Goal: Task Accomplishment & Management: Manage account settings

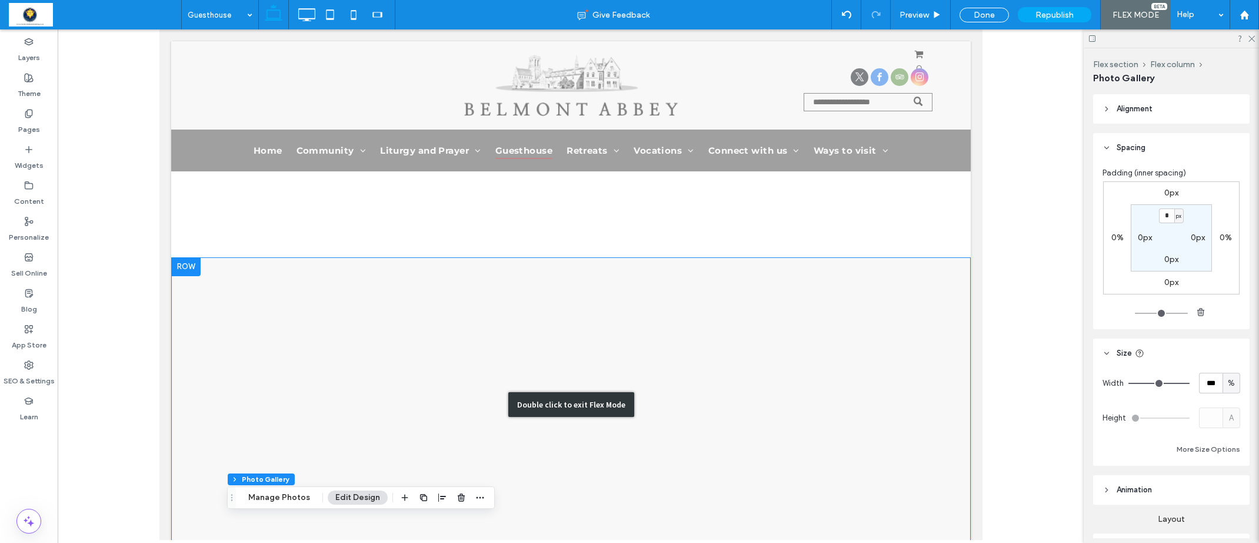
drag, startPoint x: 250, startPoint y: 273, endPoint x: 241, endPoint y: 268, distance: 10.3
click at [250, 273] on div "Double click to exit Flex Mode" at bounding box center [571, 404] width 800 height 294
click at [400, 500] on icon "button" at bounding box center [404, 497] width 9 height 9
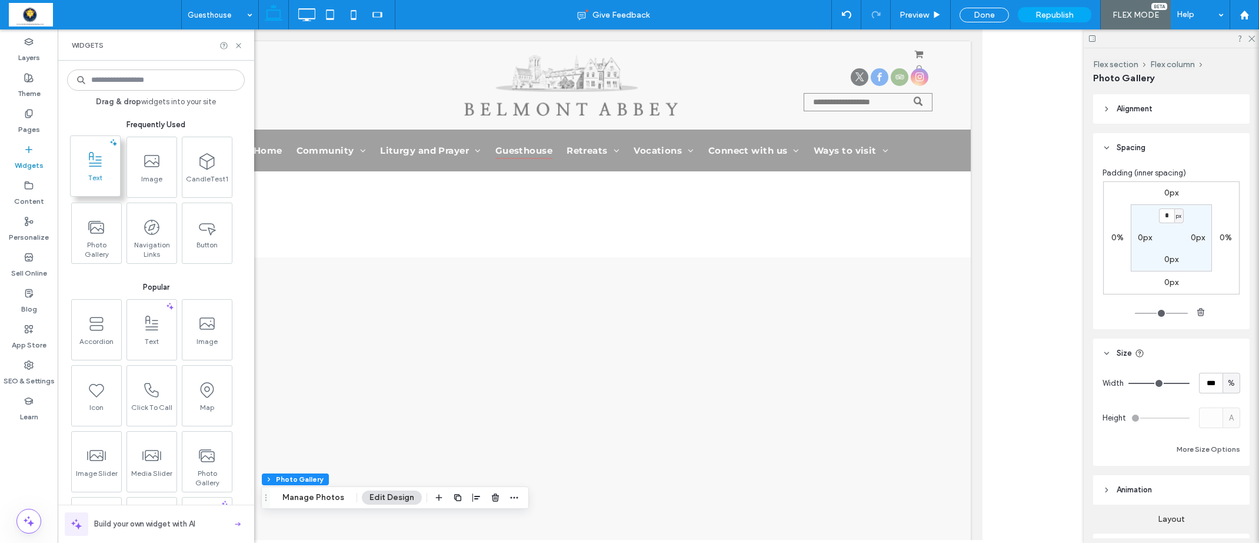
click at [106, 168] on span at bounding box center [95, 160] width 49 height 26
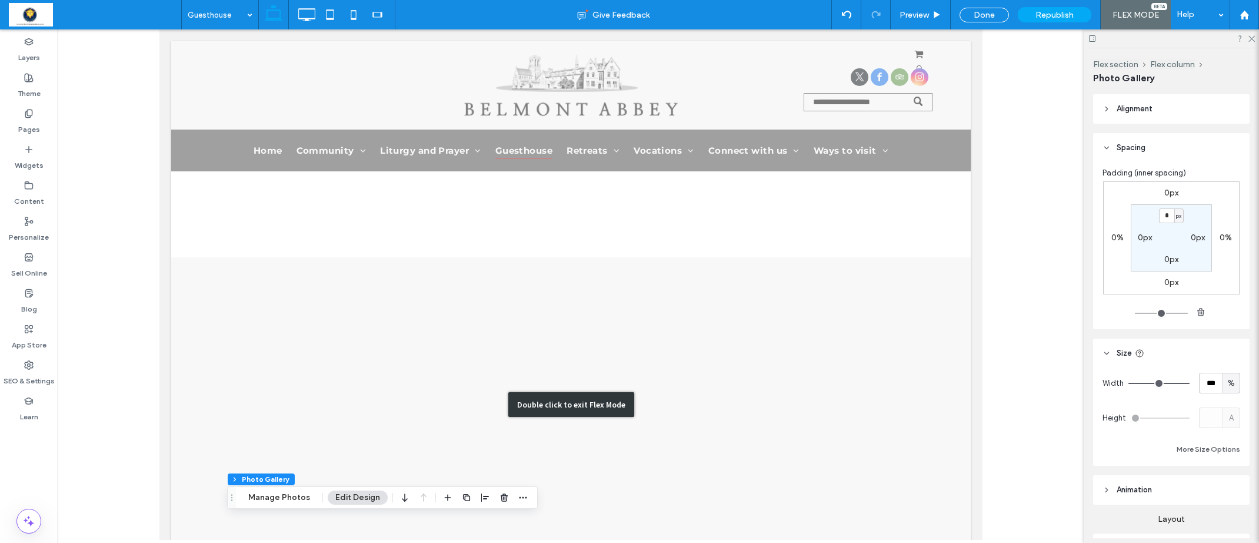
scroll to position [754, 0]
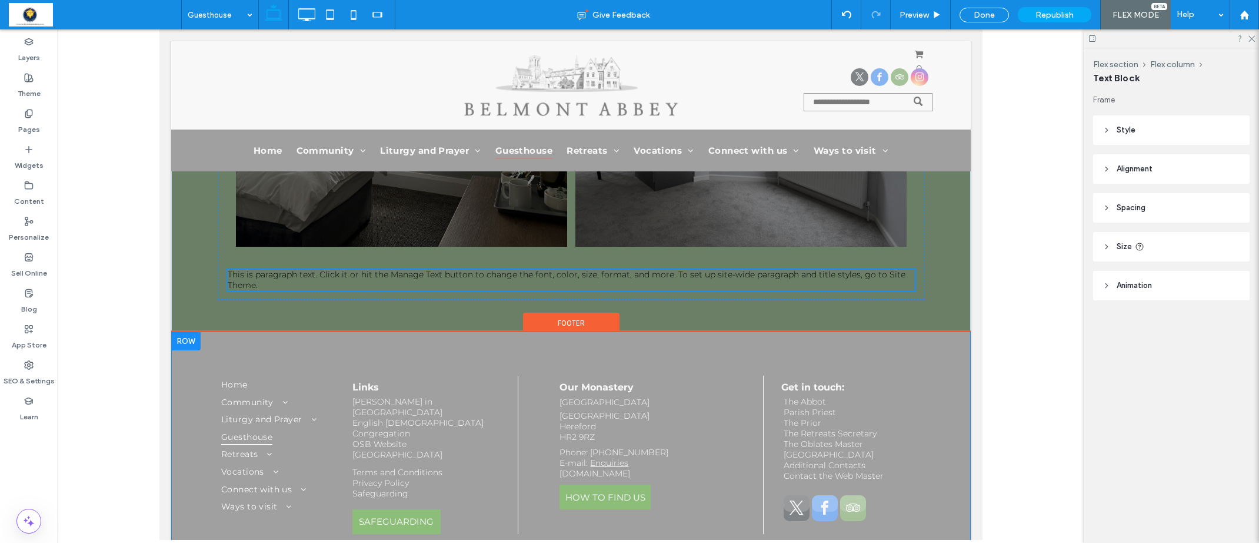
type input "**********"
type input "**"
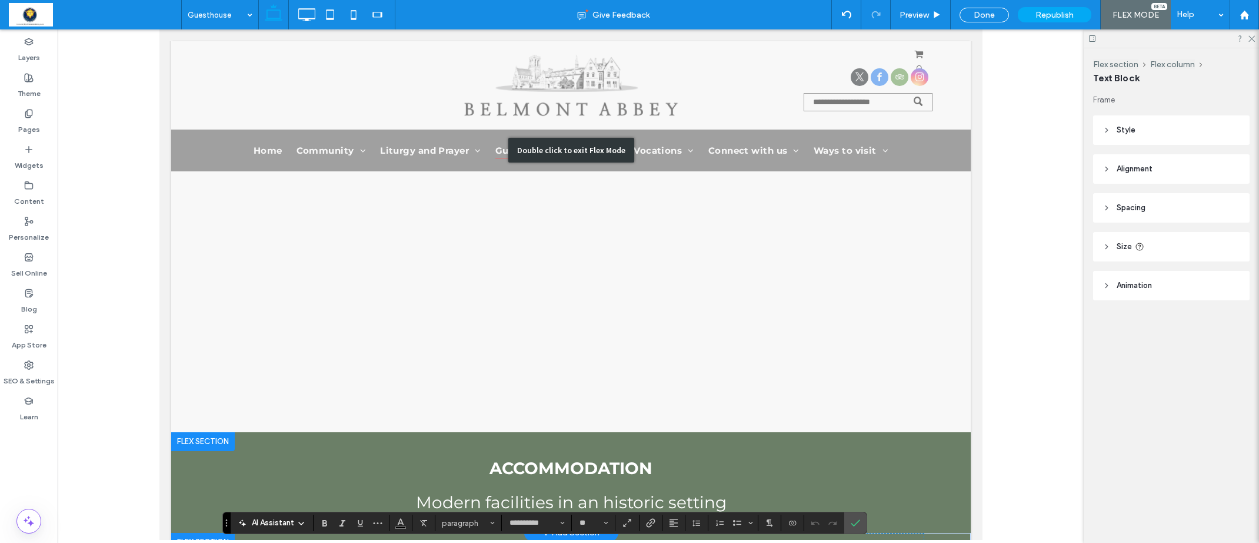
scroll to position [101, 0]
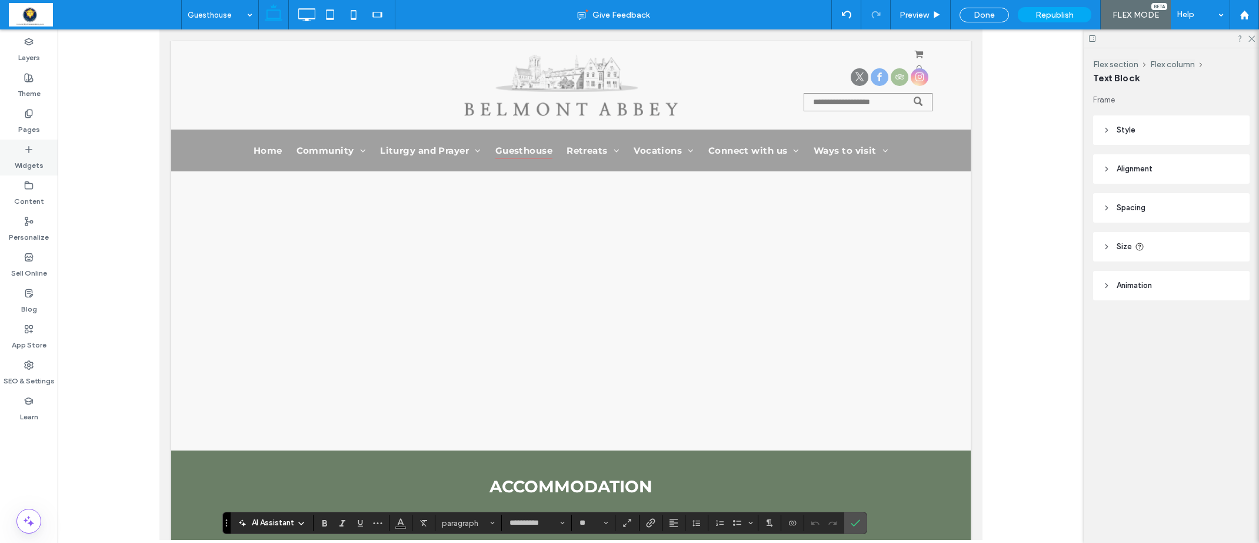
click at [26, 159] on label "Widgets" at bounding box center [29, 162] width 29 height 16
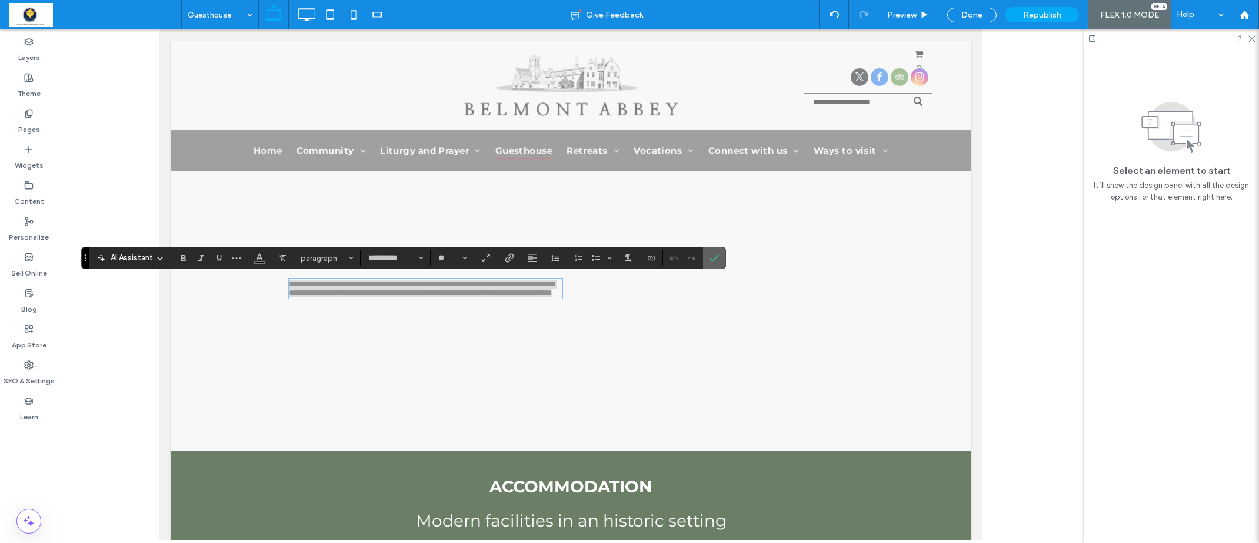
drag, startPoint x: 712, startPoint y: 255, endPoint x: 552, endPoint y: 250, distance: 160.2
click at [712, 255] on icon "Confirm" at bounding box center [714, 257] width 9 height 9
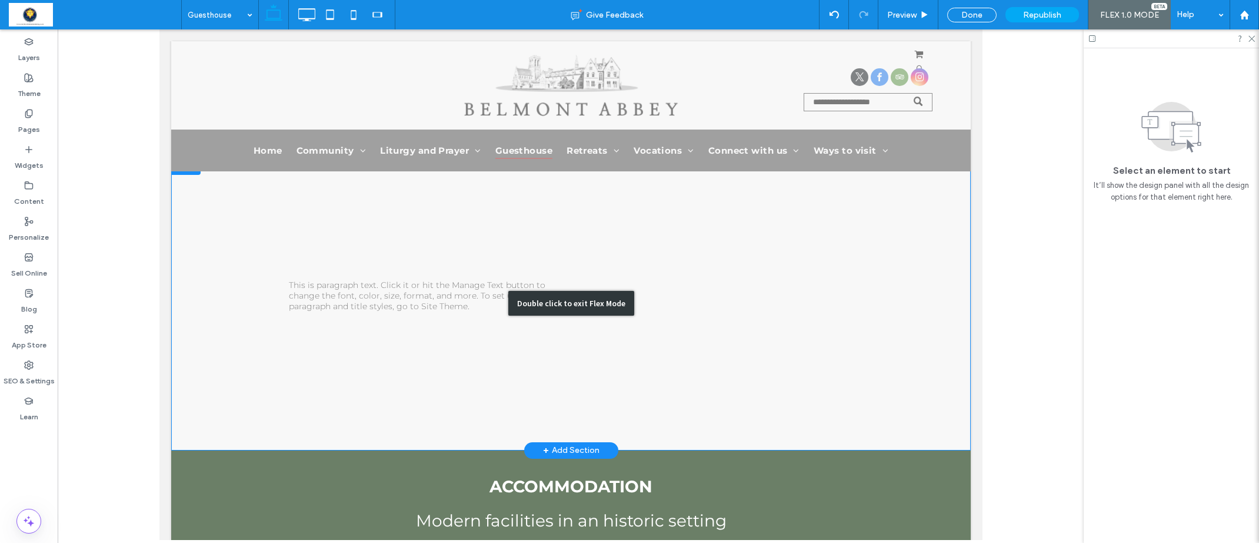
click at [711, 298] on div "Double click to exit Flex Mode" at bounding box center [571, 303] width 800 height 294
click at [702, 299] on div "Double click to exit Flex Mode" at bounding box center [571, 303] width 800 height 294
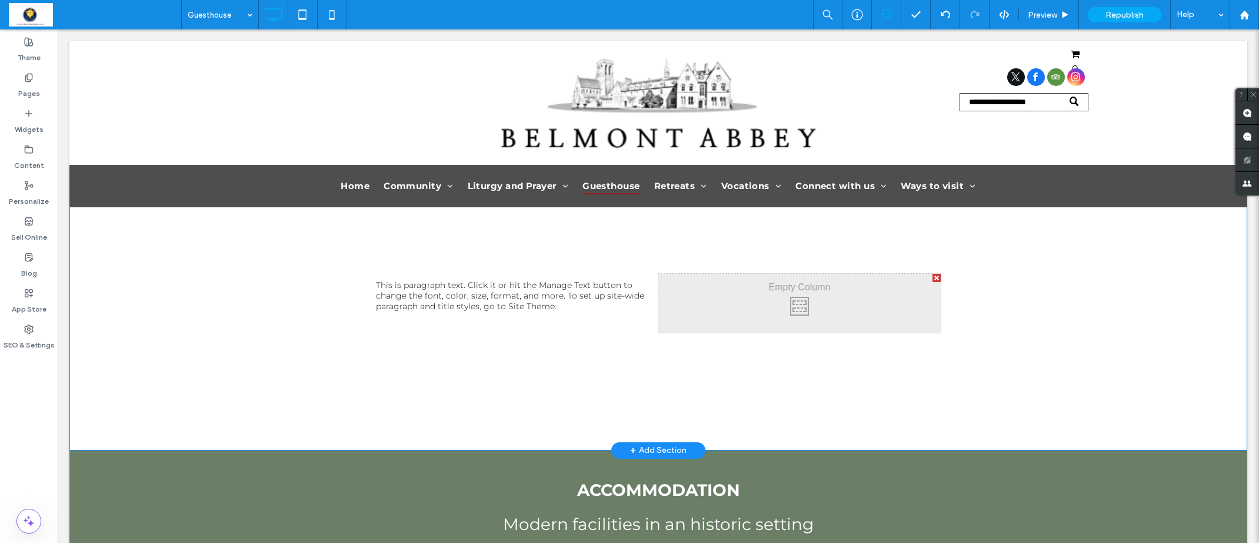
click at [713, 296] on div "Click To Paste Click To Paste Click To Paste Click To Paste Click To Paste Clic…" at bounding box center [800, 303] width 282 height 59
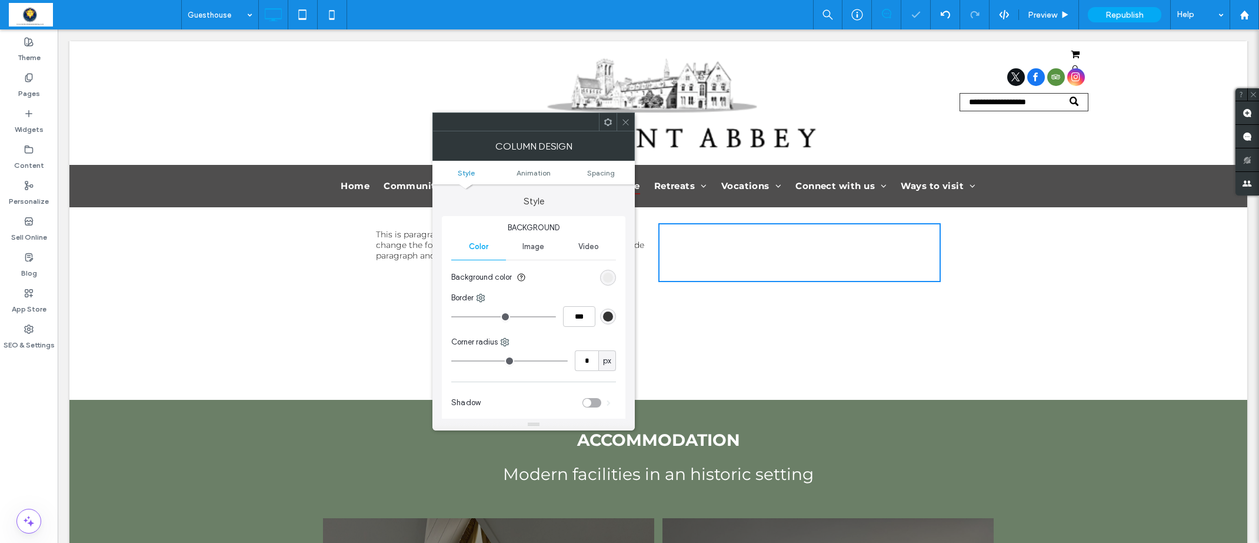
click at [628, 121] on icon at bounding box center [625, 122] width 9 height 9
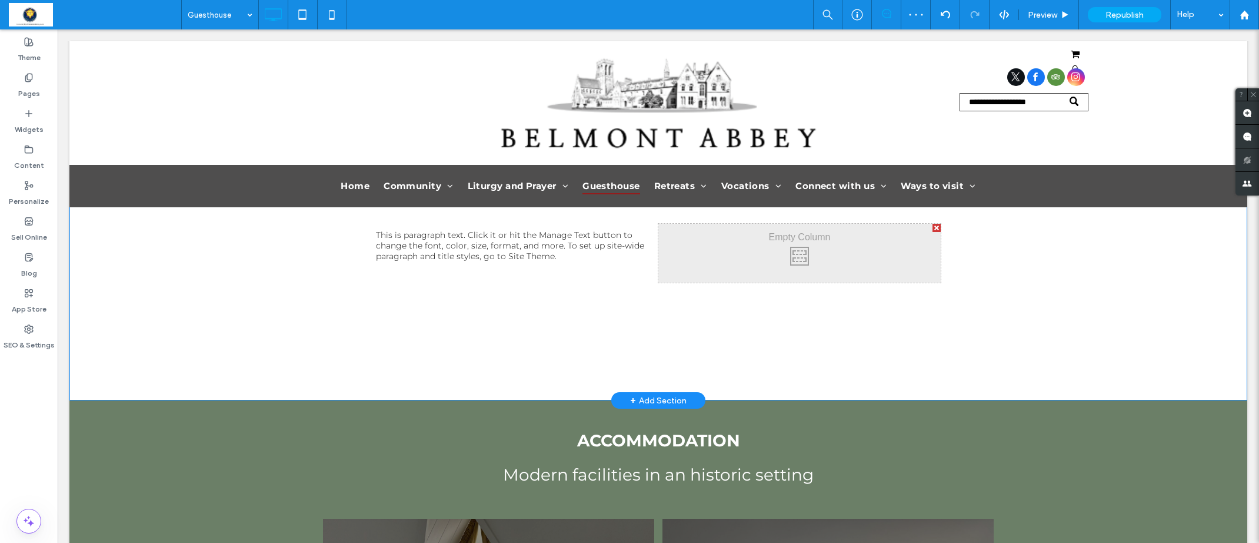
click at [742, 252] on div "Click To Paste Click To Paste Click To Paste Click To Paste Click To Paste Clic…" at bounding box center [800, 253] width 282 height 59
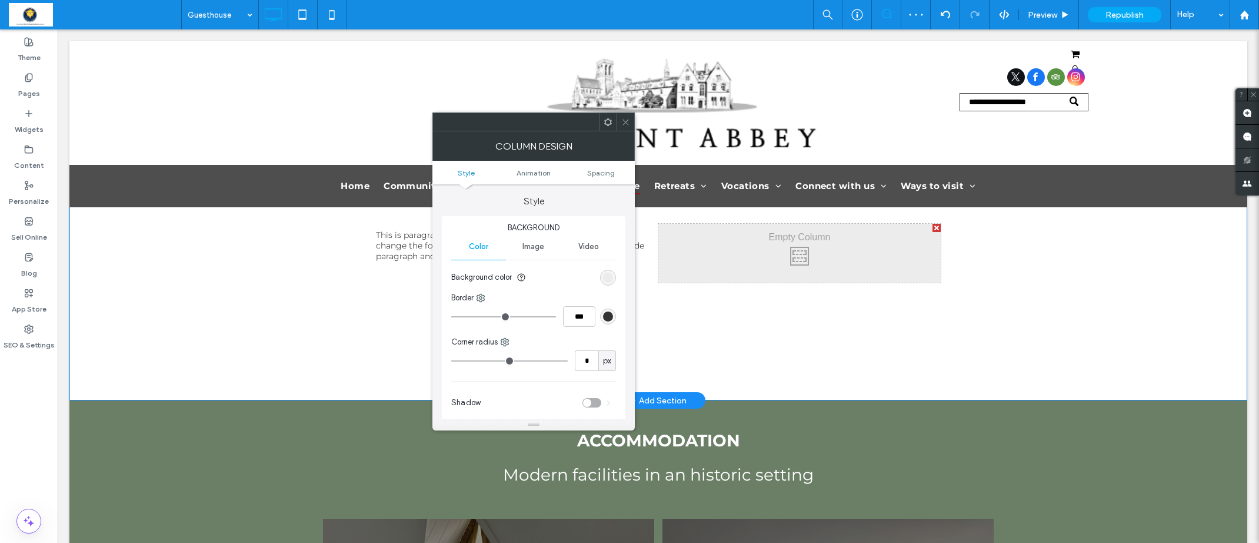
scroll to position [100, 0]
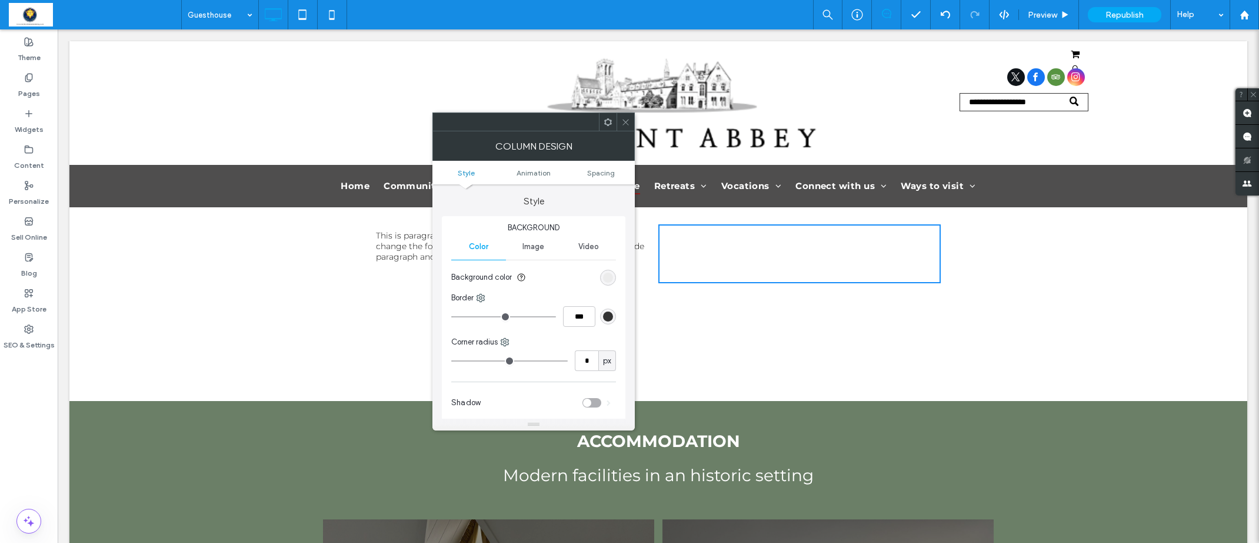
click at [626, 119] on icon at bounding box center [625, 122] width 9 height 9
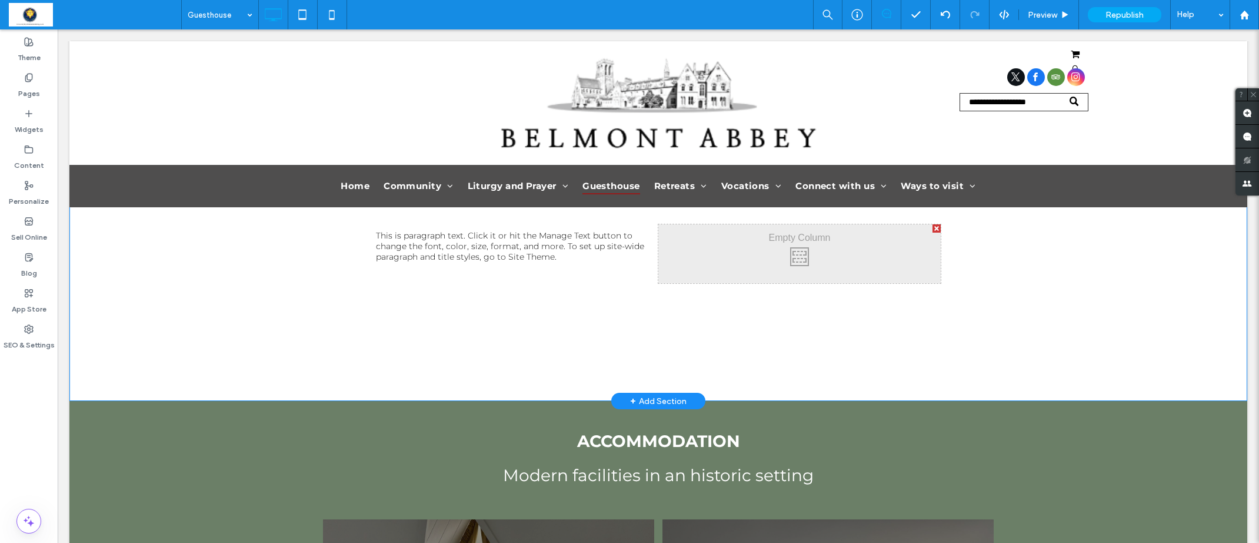
scroll to position [102, 0]
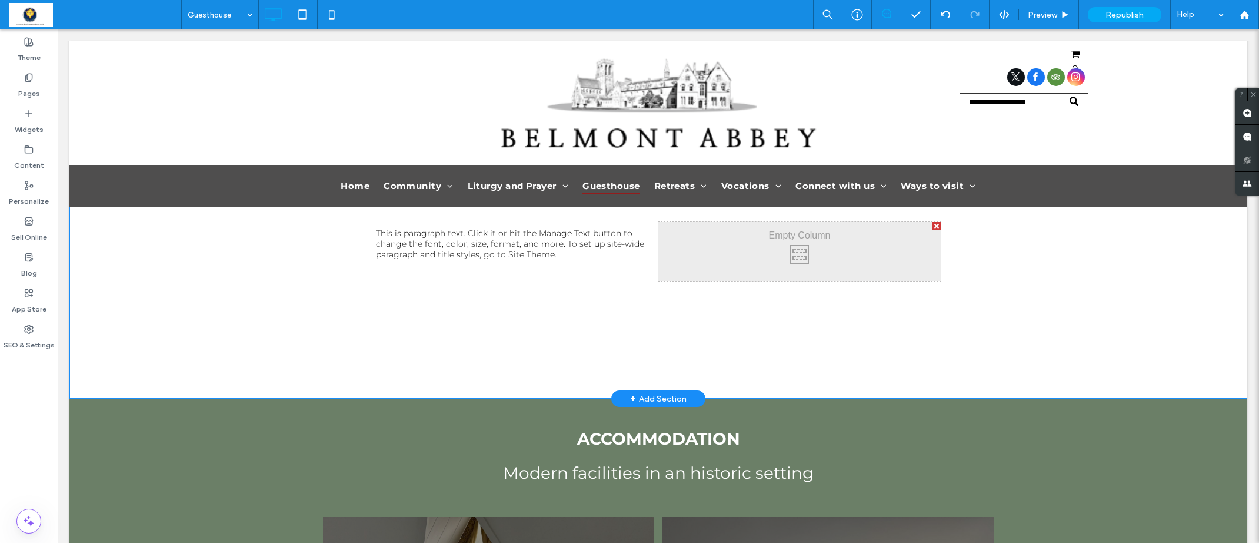
click at [790, 227] on div "Click To Paste Click To Paste Click To Paste Click To Paste Click To Paste Clic…" at bounding box center [800, 251] width 282 height 59
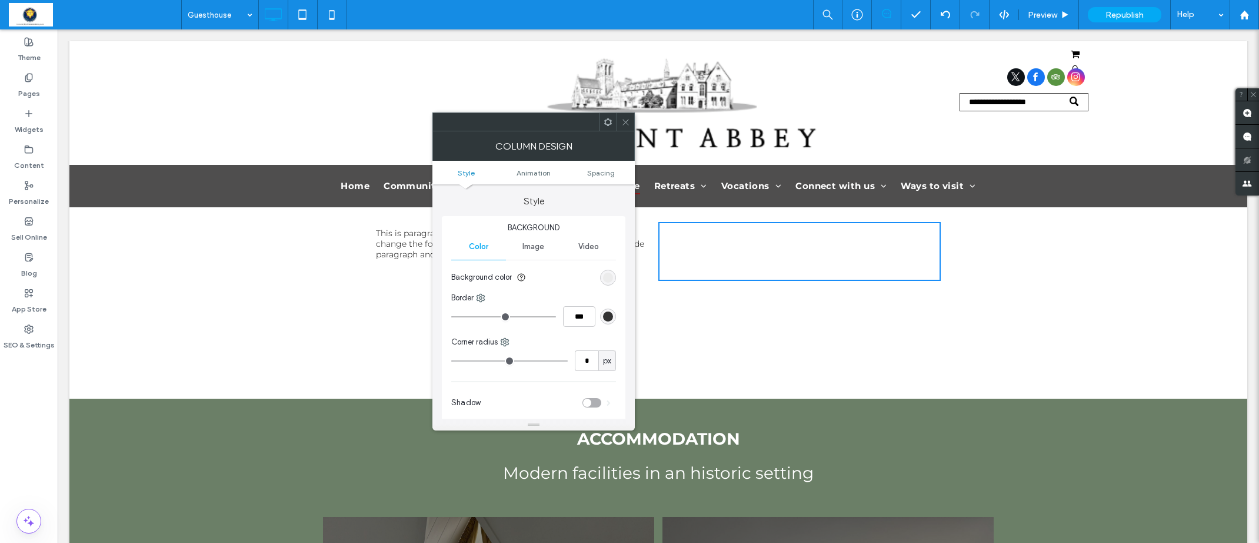
drag, startPoint x: 629, startPoint y: 119, endPoint x: 634, endPoint y: 129, distance: 11.3
click at [629, 121] on icon at bounding box center [625, 122] width 9 height 9
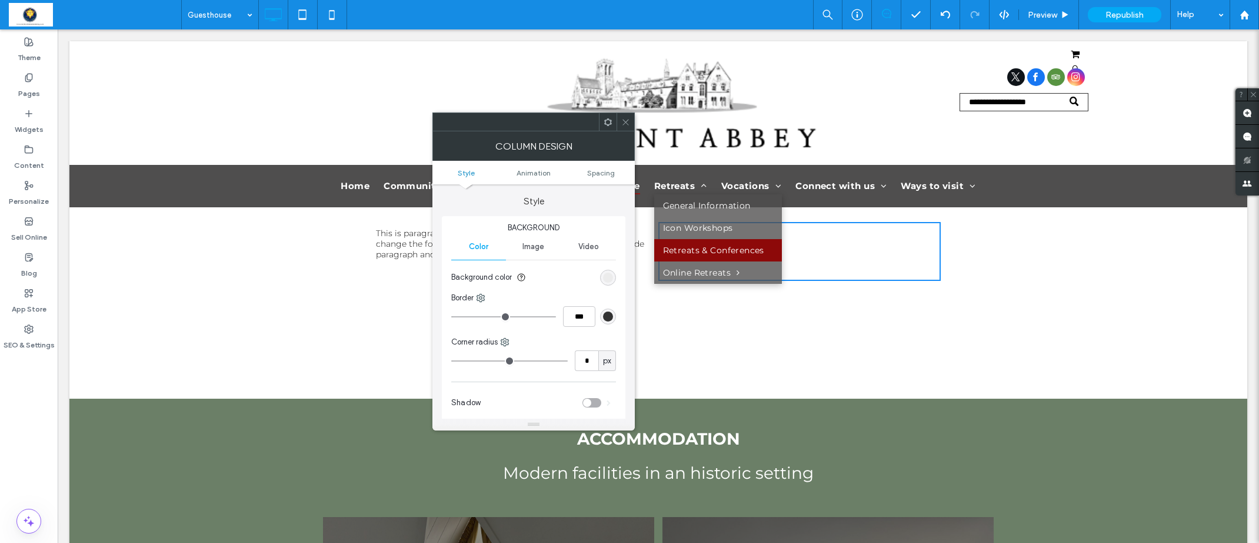
scroll to position [103, 0]
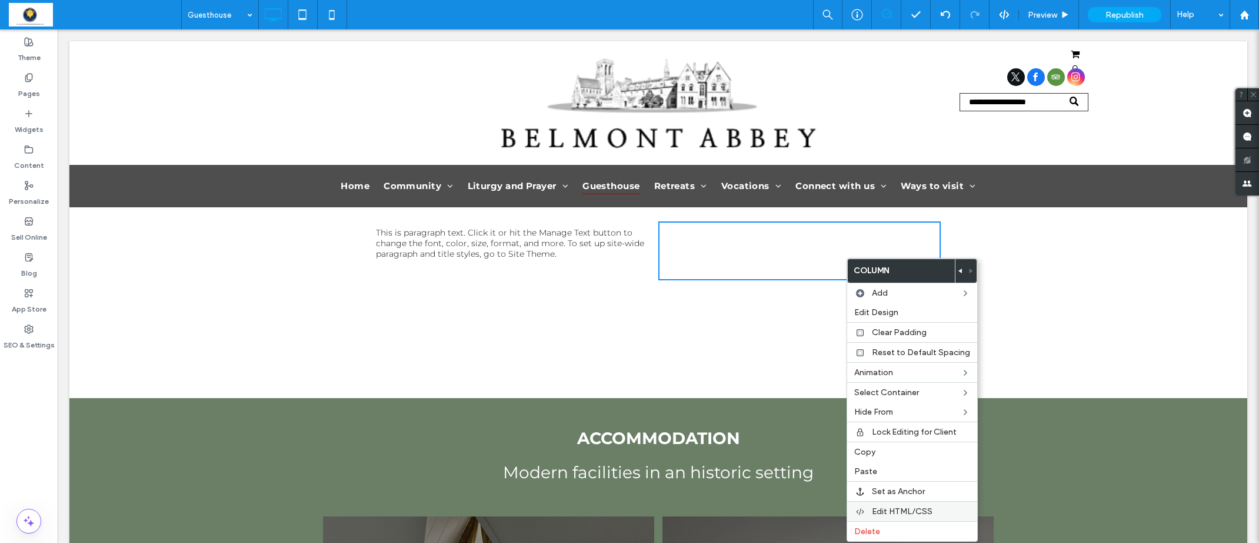
drag, startPoint x: 889, startPoint y: 530, endPoint x: 878, endPoint y: 516, distance: 18.1
click at [889, 530] on label "Delete" at bounding box center [913, 531] width 116 height 10
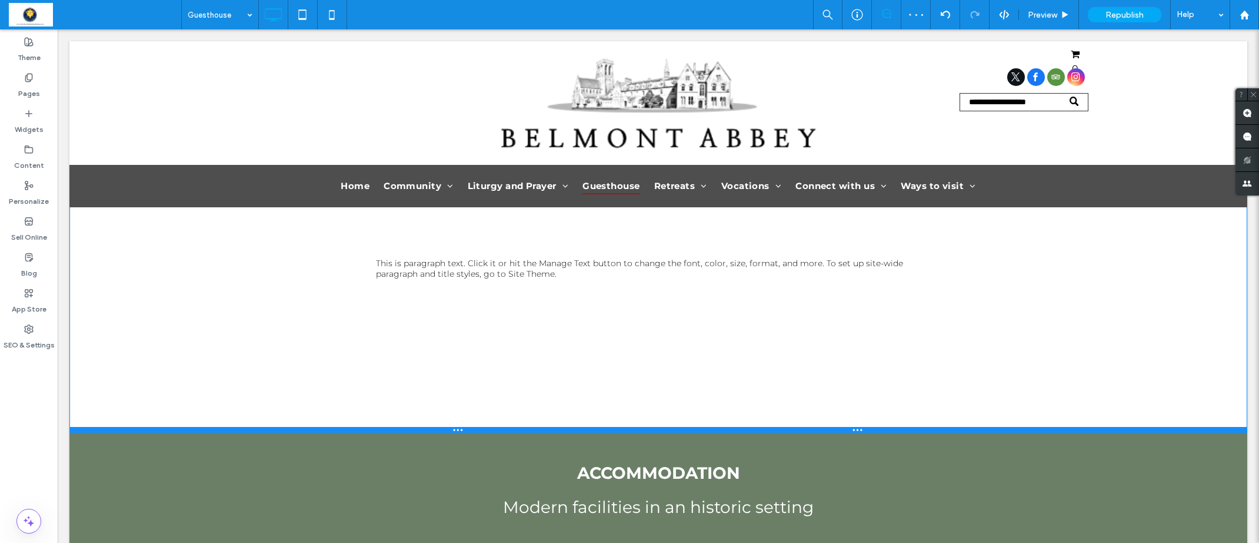
drag, startPoint x: 772, startPoint y: 366, endPoint x: 783, endPoint y: 432, distance: 67.0
click at [783, 432] on div at bounding box center [658, 430] width 1178 height 6
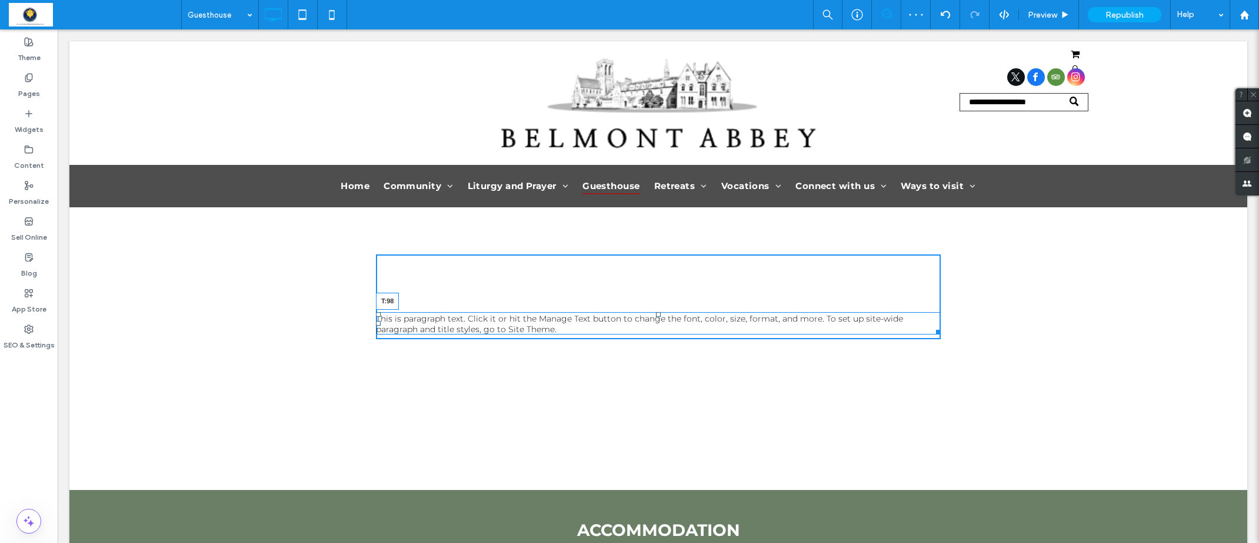
drag, startPoint x: 657, startPoint y: 265, endPoint x: 719, endPoint y: 343, distance: 99.3
click at [662, 314] on div "This is paragraph text. Click it or hit the Manage Text button to change the fo…" at bounding box center [658, 323] width 565 height 22
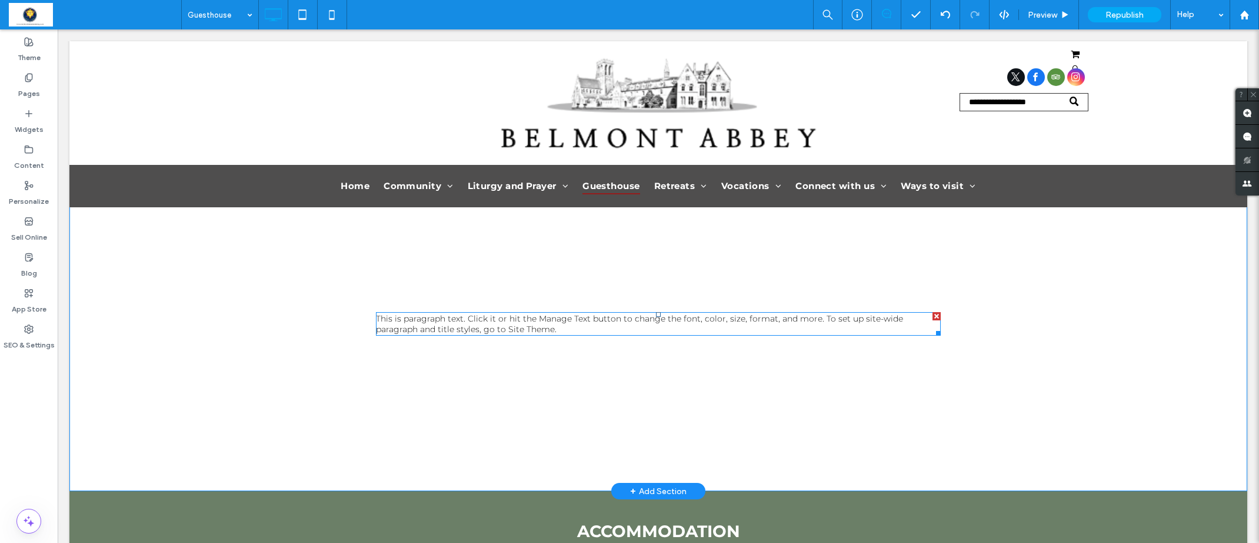
click at [646, 320] on span "This is paragraph text. Click it or hit the Manage Text button to change the fo…" at bounding box center [639, 323] width 527 height 21
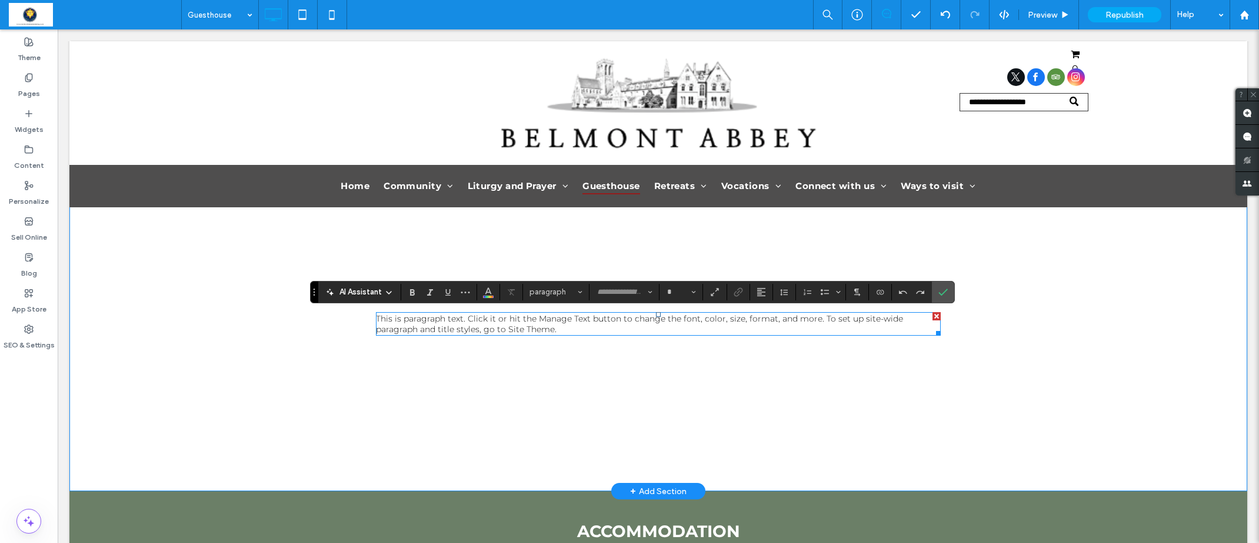
type input "**********"
type input "**"
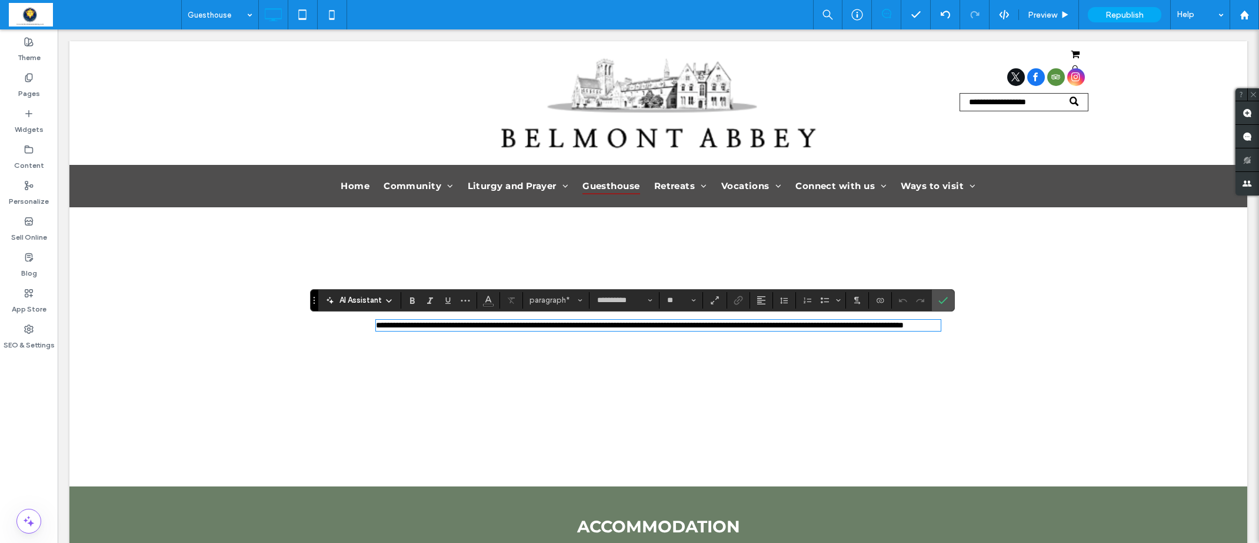
click at [504, 329] on span "**********" at bounding box center [640, 325] width 528 height 8
drag, startPoint x: 536, startPoint y: 341, endPoint x: 371, endPoint y: 318, distance: 166.9
click at [371, 318] on div "**********" at bounding box center [658, 299] width 1178 height 375
click at [454, 330] on span "**********" at bounding box center [640, 325] width 528 height 8
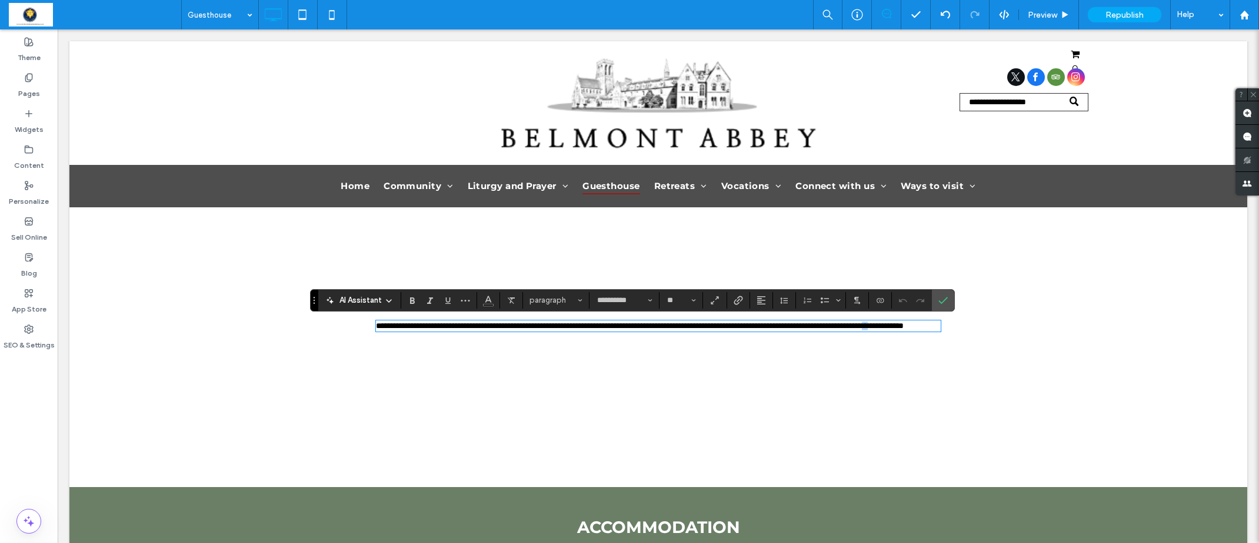
click at [454, 330] on span "**********" at bounding box center [640, 325] width 528 height 8
drag, startPoint x: 530, startPoint y: 339, endPoint x: 321, endPoint y: 311, distance: 210.2
click at [321, 311] on div "**********" at bounding box center [658, 299] width 1178 height 375
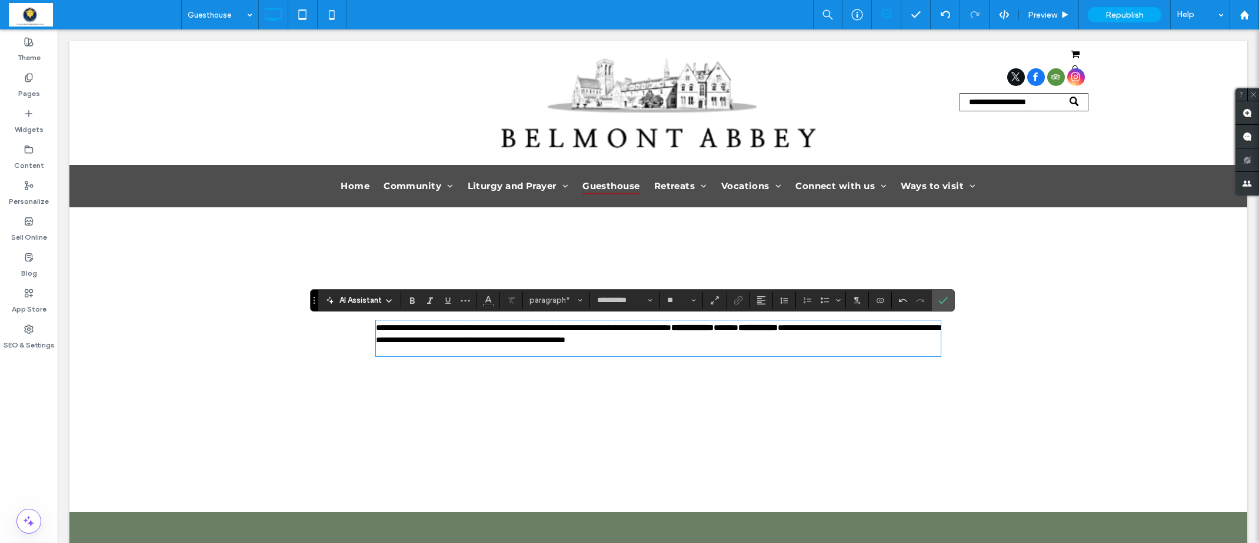
click at [377, 327] on span "**********" at bounding box center [523, 327] width 295 height 8
click at [454, 325] on span "**********" at bounding box center [548, 327] width 345 height 8
click at [522, 325] on span "**********" at bounding box center [572, 327] width 393 height 8
click at [402, 330] on span "**********" at bounding box center [615, 327] width 478 height 8
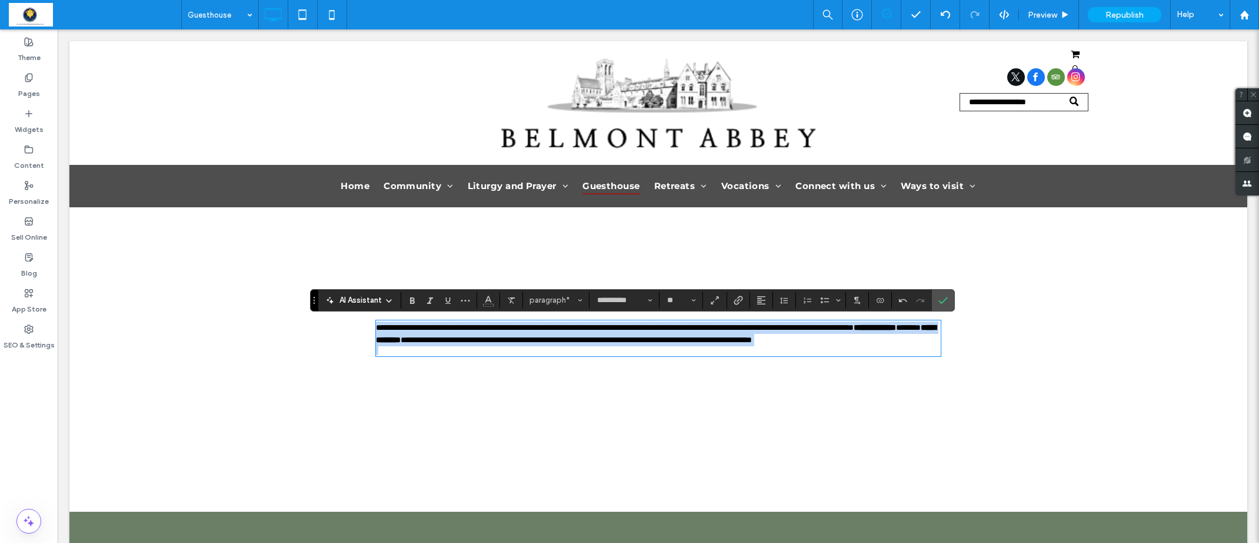
drag, startPoint x: 378, startPoint y: 327, endPoint x: 475, endPoint y: 373, distance: 107.7
click at [475, 361] on div "**********" at bounding box center [658, 311] width 565 height 98
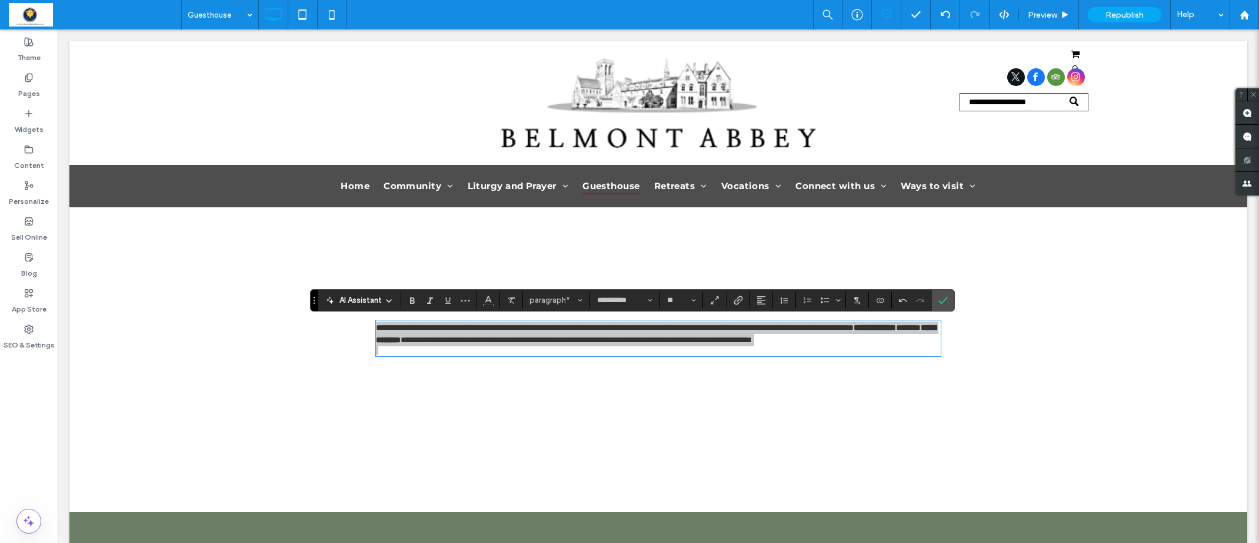
click at [391, 300] on use at bounding box center [389, 301] width 5 height 2
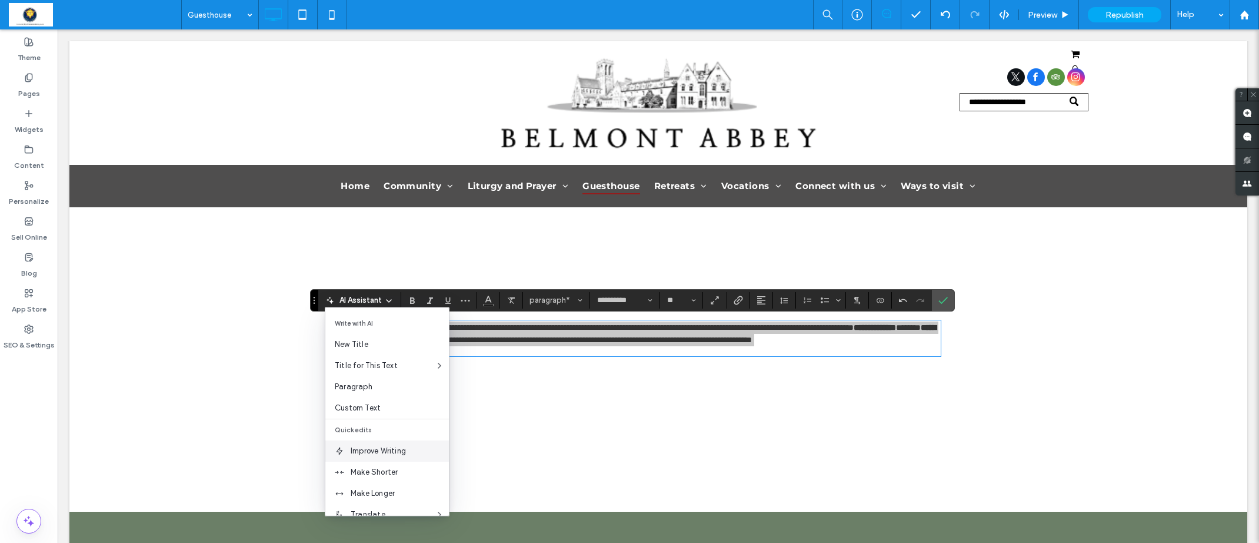
scroll to position [4, 0]
click at [405, 447] on span "Improve Writing" at bounding box center [400, 447] width 98 height 12
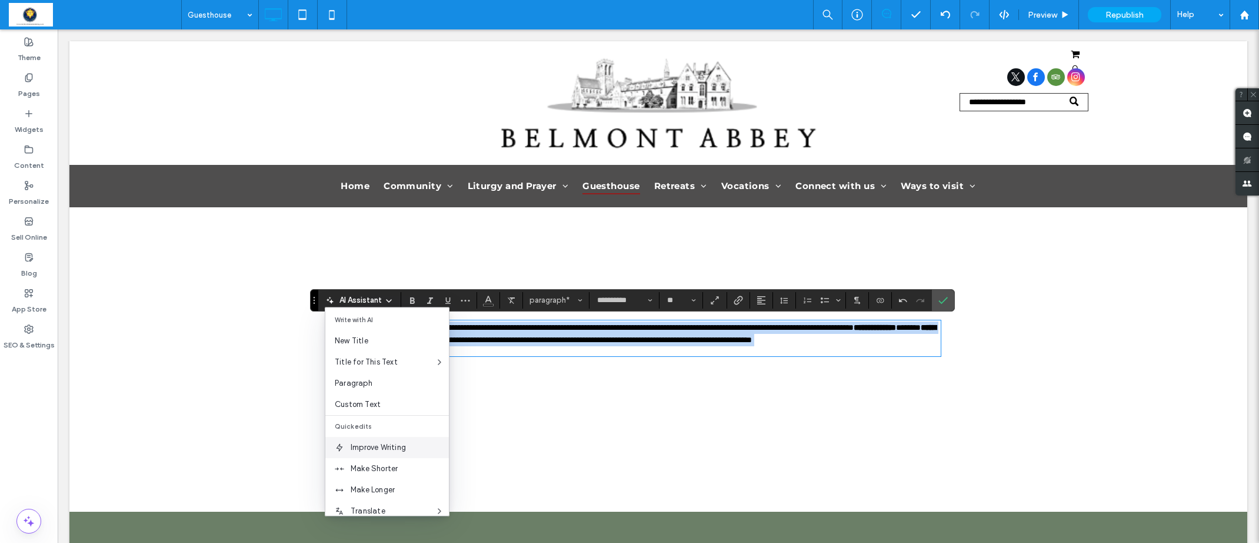
scroll to position [0, 0]
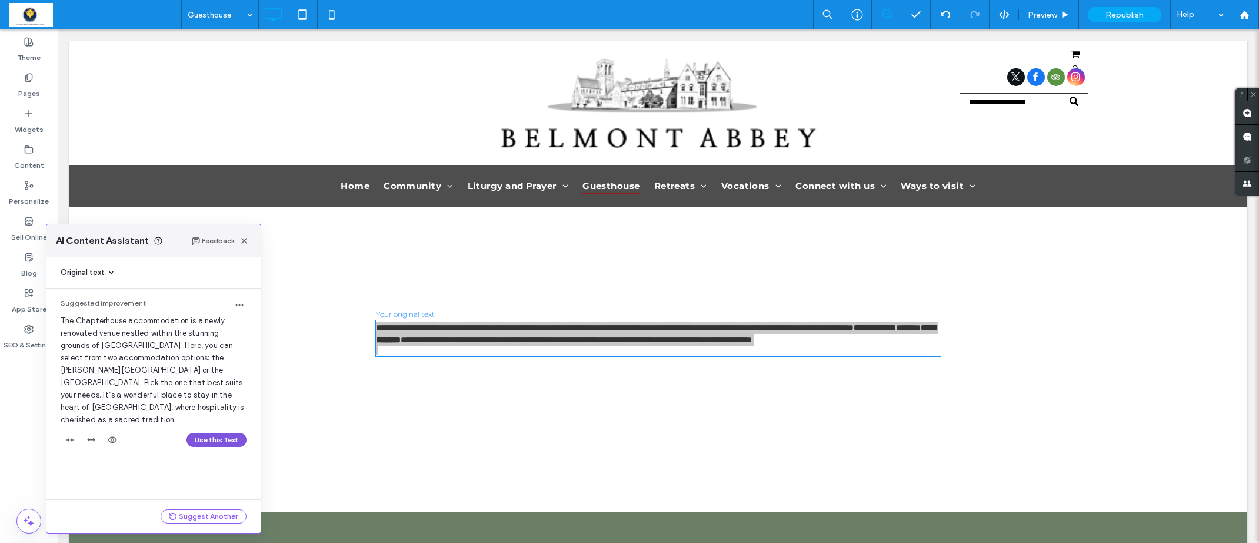
click at [224, 433] on button "Use this Text" at bounding box center [217, 440] width 60 height 14
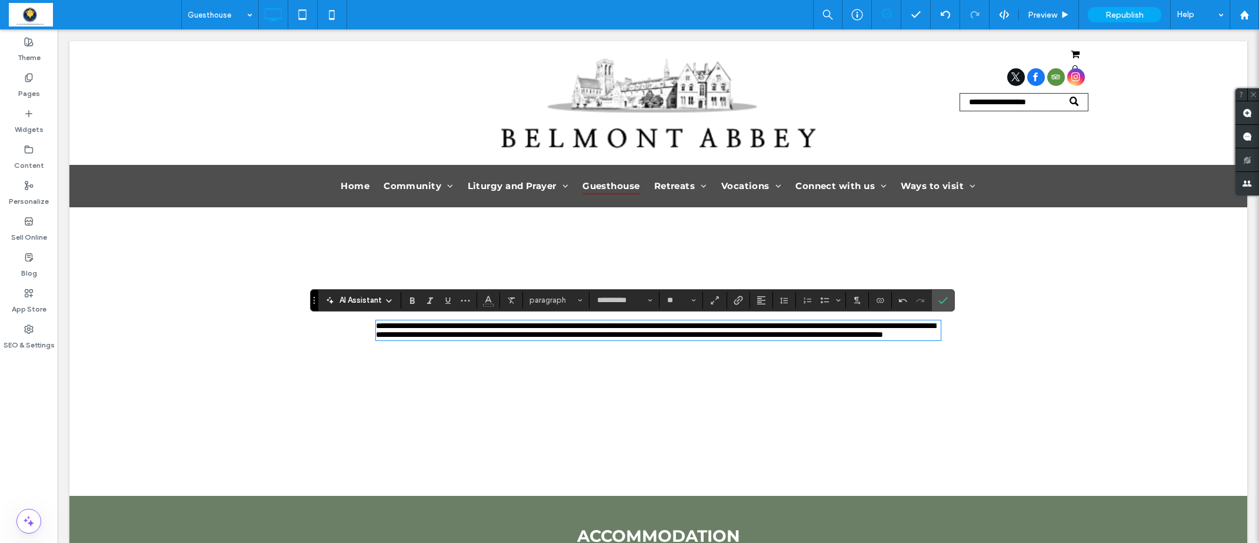
click at [668, 324] on span "**********" at bounding box center [656, 329] width 560 height 17
click at [943, 299] on icon "Confirm" at bounding box center [943, 299] width 9 height 9
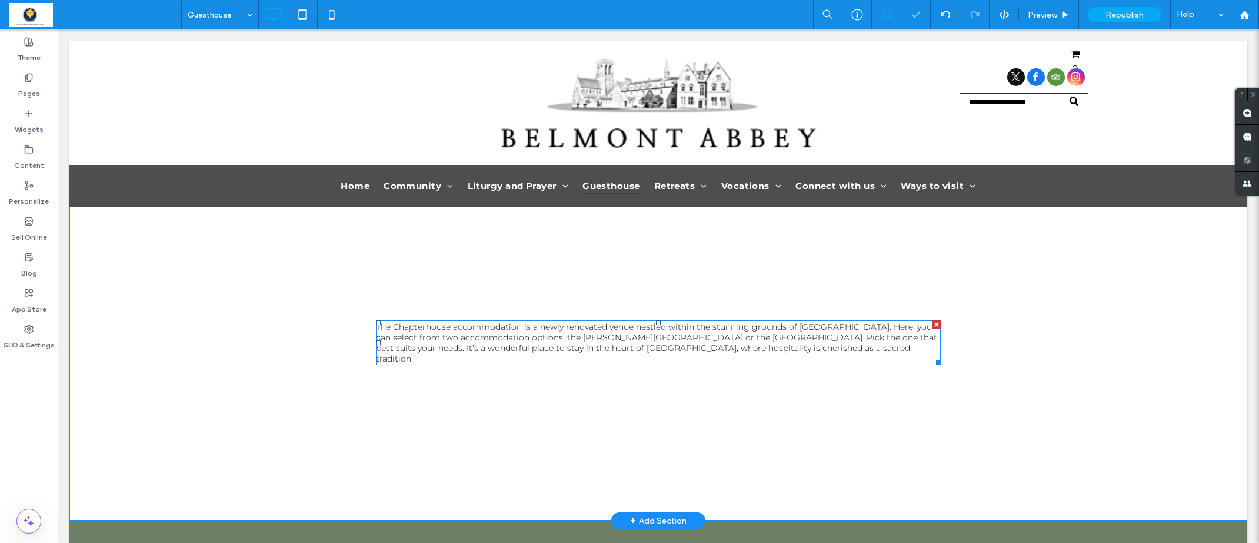
click at [550, 330] on span "The Chapterhouse accommodation is a newly renovated venue nestled within the st…" at bounding box center [656, 342] width 561 height 42
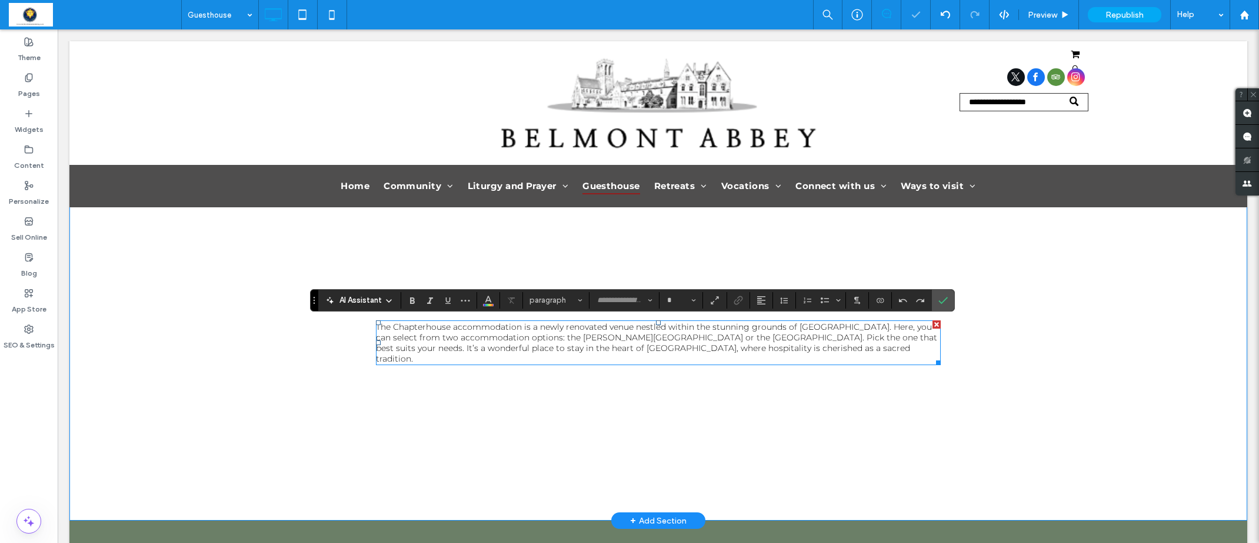
type input "**********"
type input "**"
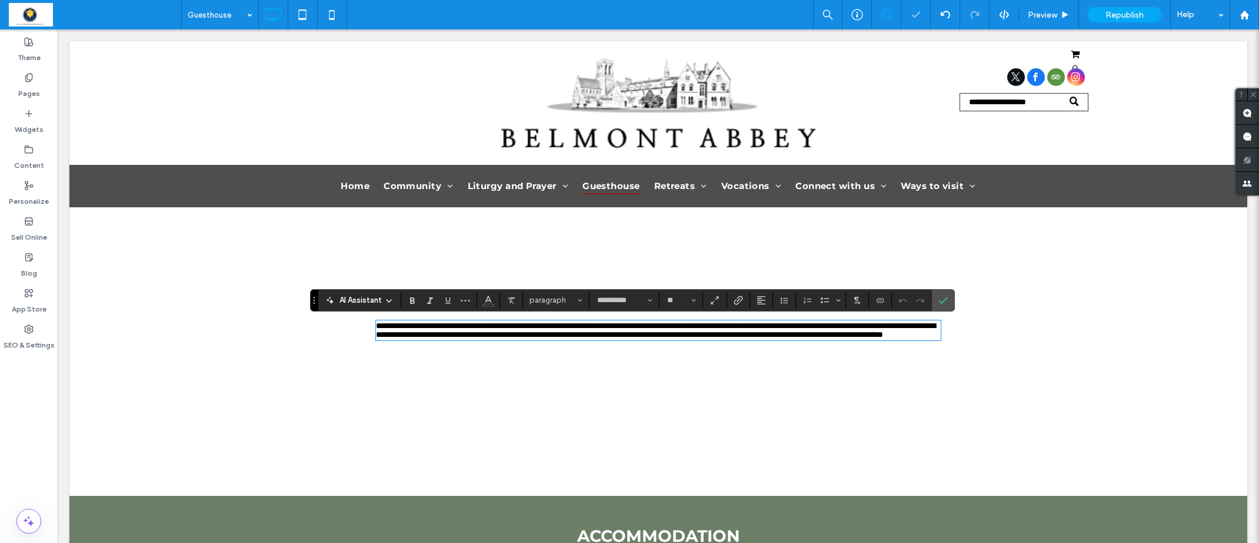
click at [541, 327] on span "**********" at bounding box center [656, 329] width 560 height 17
click at [531, 327] on span "**********" at bounding box center [656, 329] width 560 height 17
click at [945, 300] on icon "Confirm" at bounding box center [943, 299] width 9 height 9
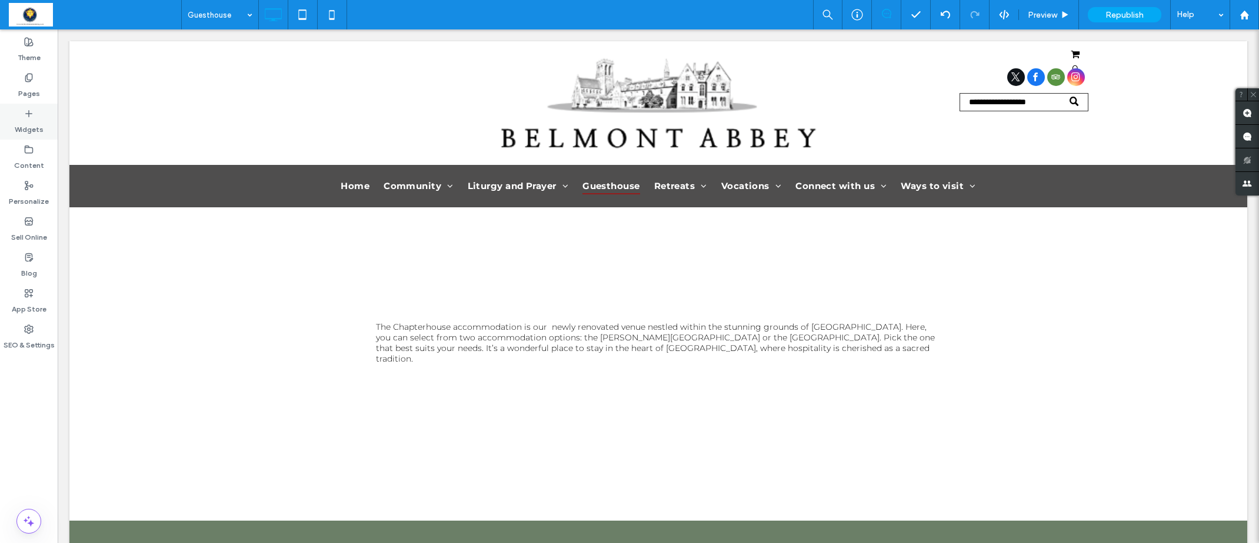
click at [21, 131] on label "Widgets" at bounding box center [29, 126] width 29 height 16
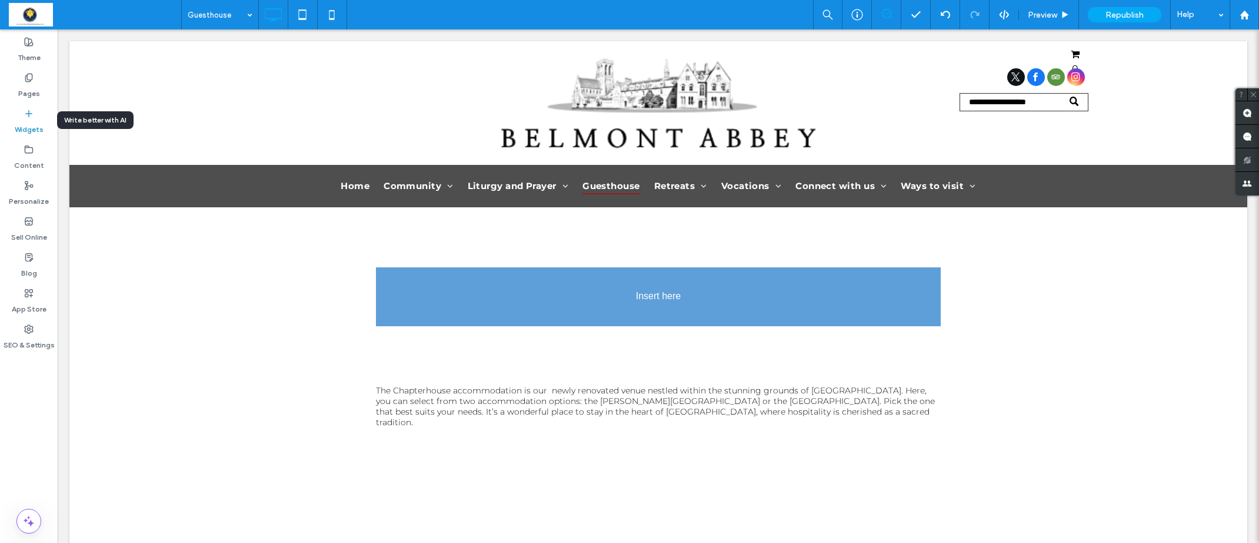
scroll to position [87, 0]
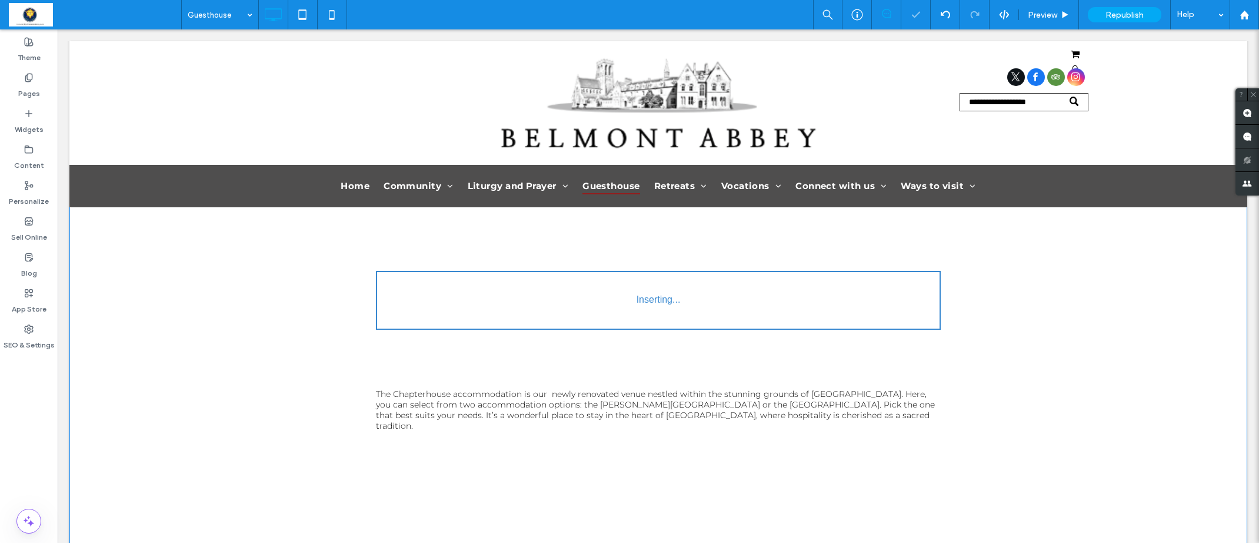
type input "**********"
type input "**"
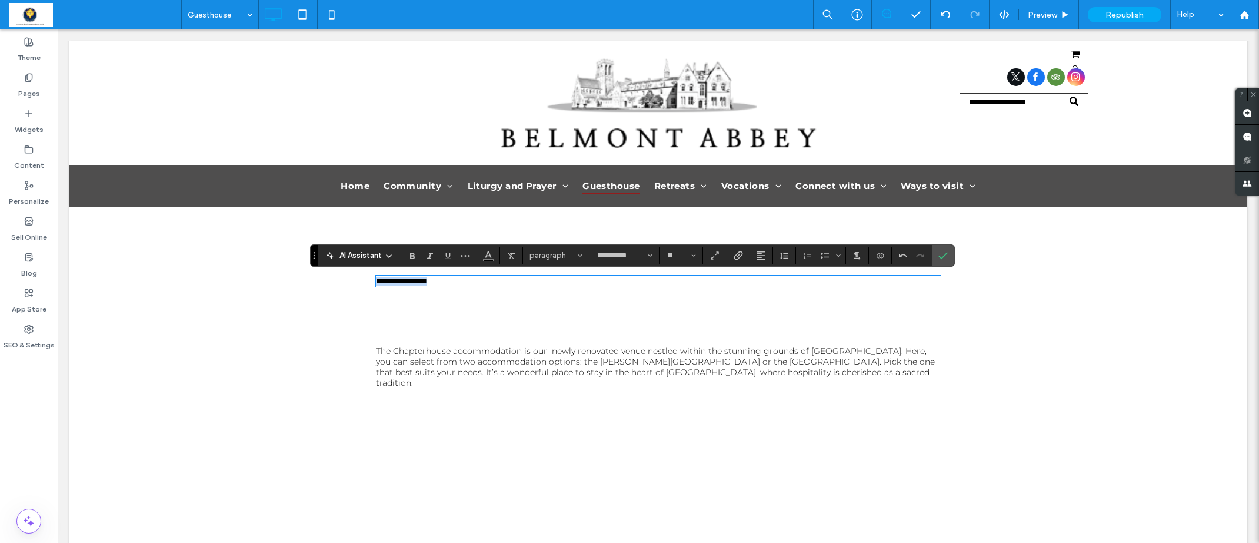
drag, startPoint x: 491, startPoint y: 283, endPoint x: 340, endPoint y: 275, distance: 151.4
click at [340, 275] on div "**********" at bounding box center [658, 332] width 1178 height 424
click at [580, 253] on icon "Styles" at bounding box center [580, 255] width 5 height 5
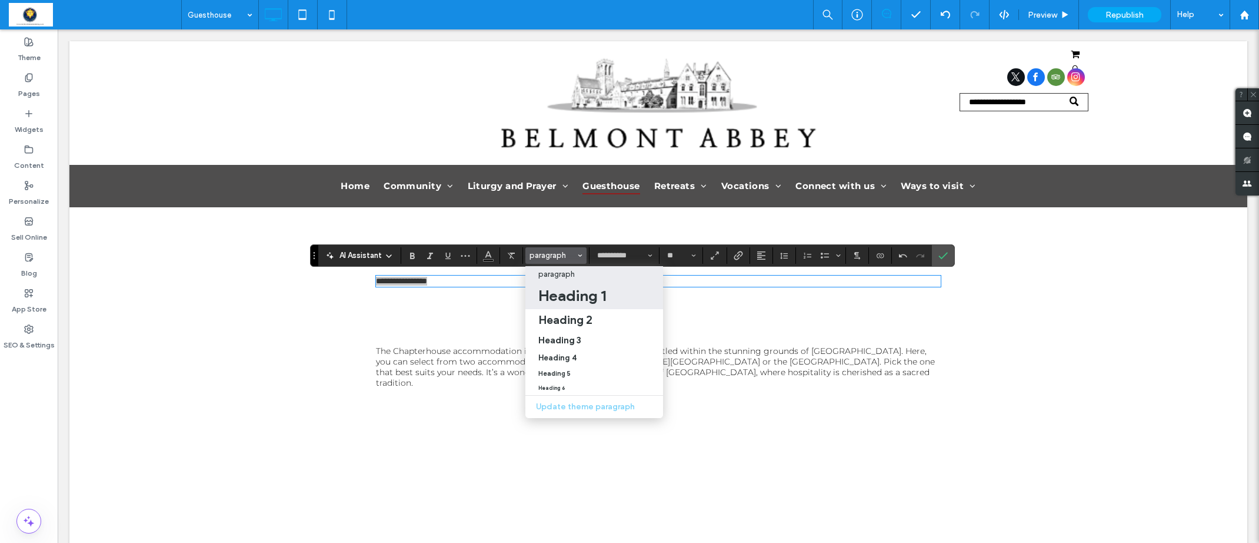
drag, startPoint x: 577, startPoint y: 294, endPoint x: 503, endPoint y: 261, distance: 81.7
click at [577, 294] on h1 "Heading 1" at bounding box center [573, 295] width 68 height 19
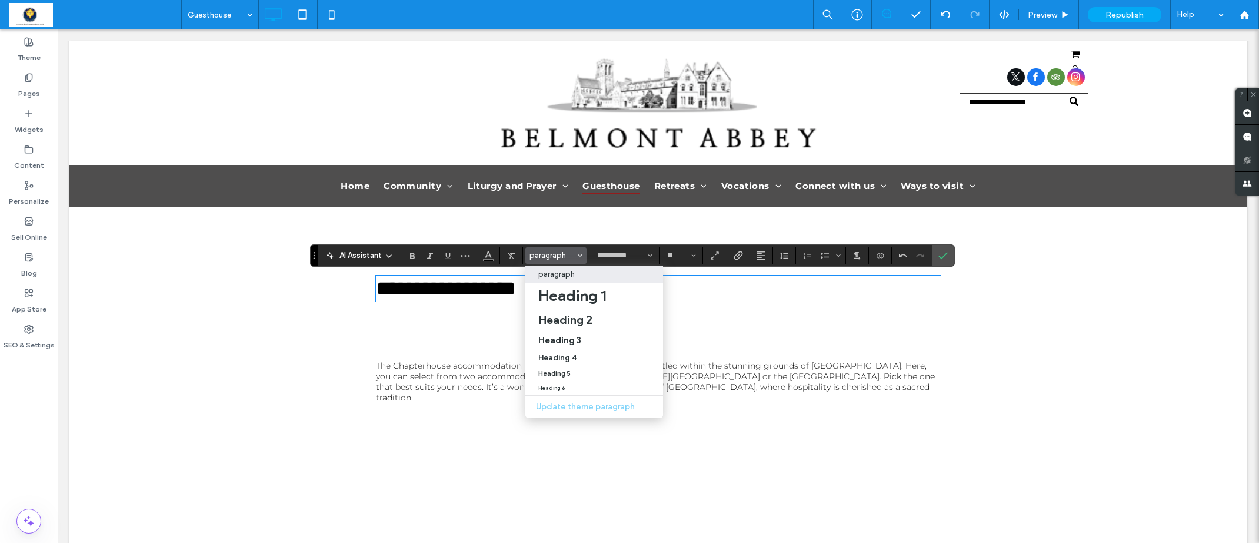
type input "**"
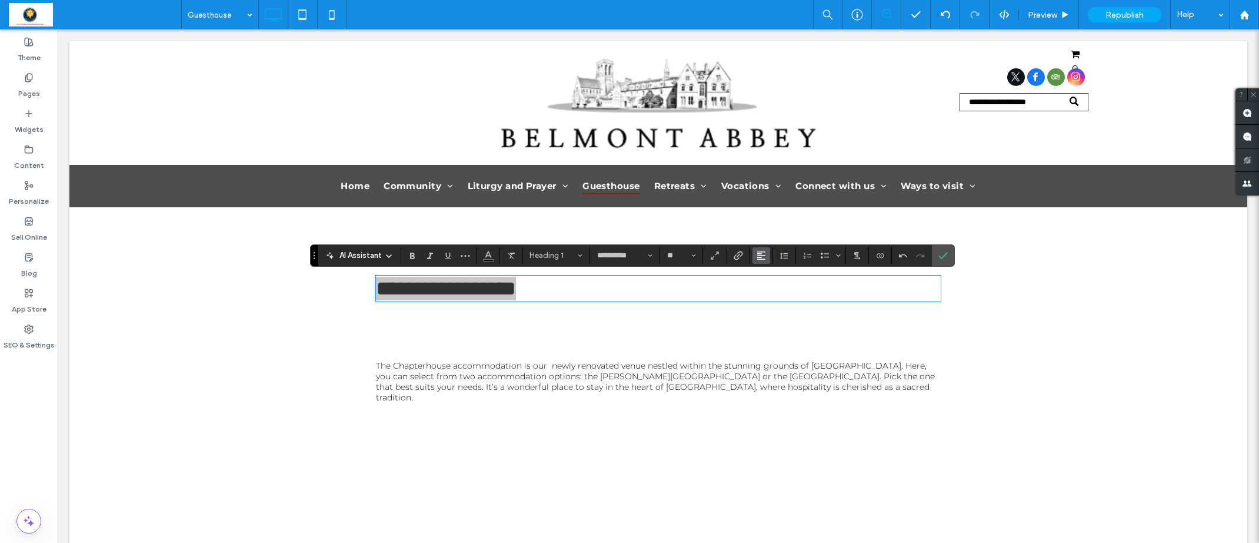
click at [759, 255] on use "Alignment" at bounding box center [761, 255] width 8 height 8
drag, startPoint x: 769, startPoint y: 295, endPoint x: 707, endPoint y: 266, distance: 69.0
click at [769, 295] on use "ui.textEditor.alignment.center" at bounding box center [770, 291] width 8 height 8
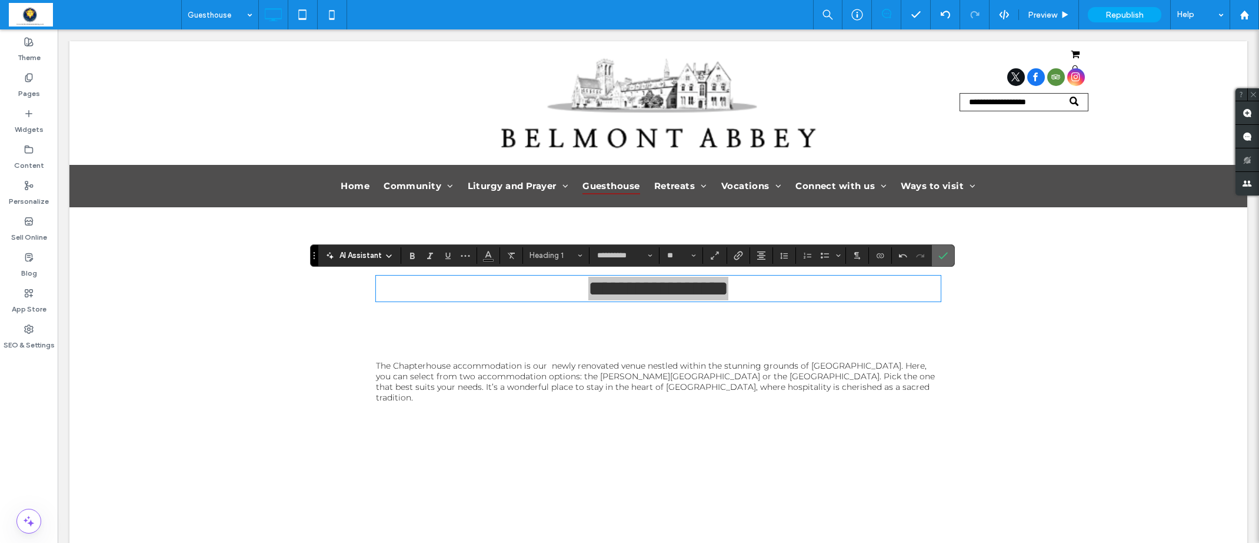
click at [942, 258] on icon "Confirm" at bounding box center [943, 255] width 9 height 9
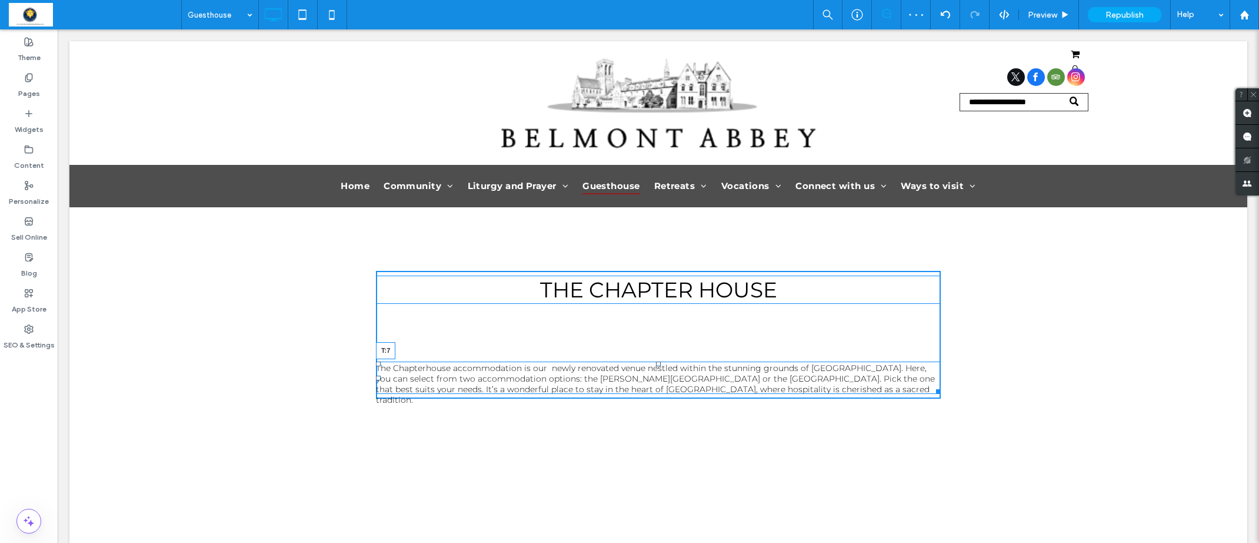
drag, startPoint x: 657, startPoint y: 355, endPoint x: 719, endPoint y: 341, distance: 63.3
click at [661, 361] on div "The Chapterhouse accommodation is our newly renovated venue nestled within the …" at bounding box center [658, 377] width 565 height 32
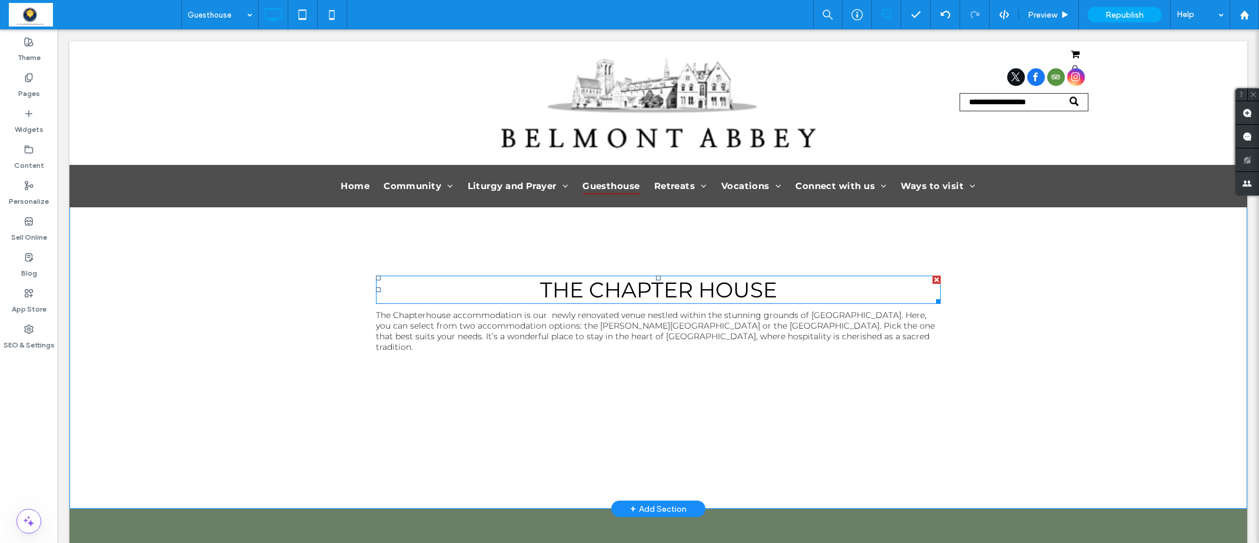
click at [666, 288] on span "THE CHAPTER HOUSE" at bounding box center [658, 290] width 237 height 26
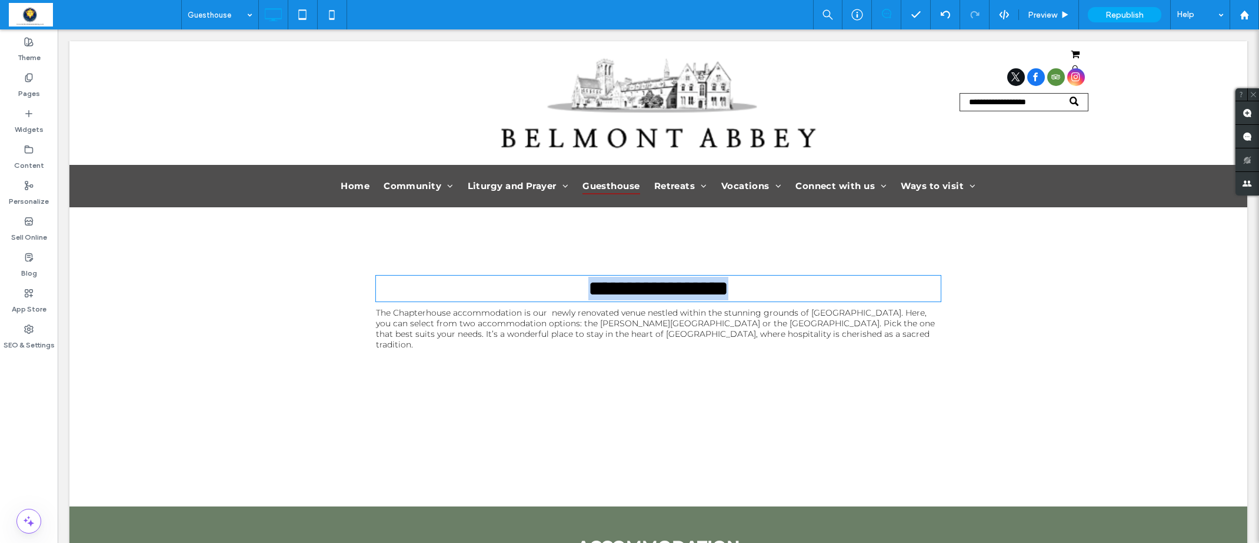
click at [666, 288] on span "**********" at bounding box center [659, 288] width 140 height 21
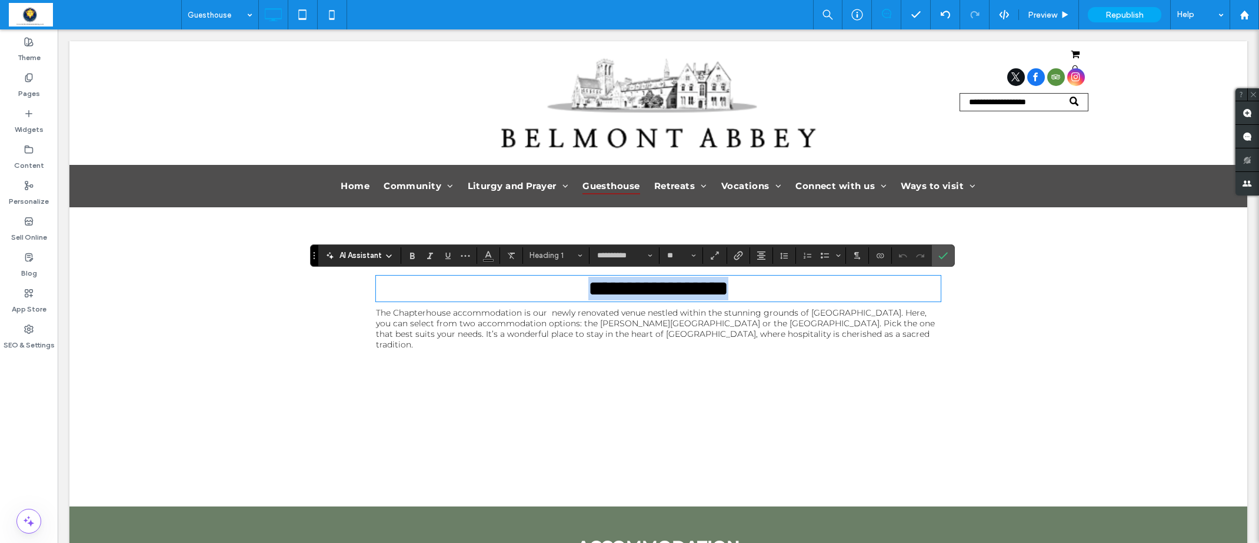
click at [537, 291] on h1 "**********" at bounding box center [658, 289] width 565 height 24
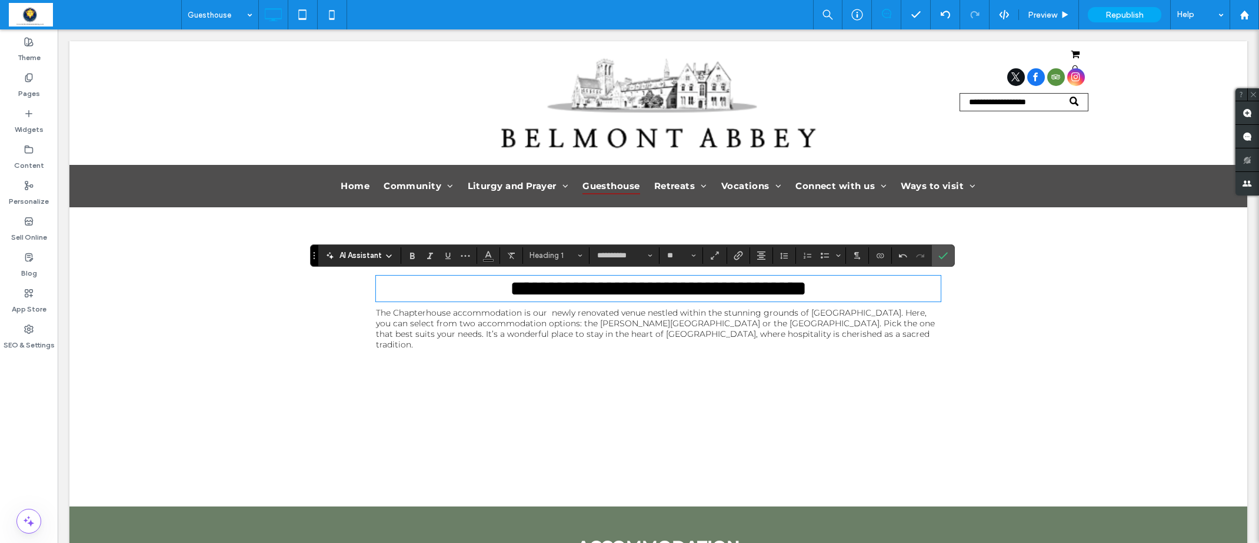
click at [538, 488] on div "**********" at bounding box center [658, 313] width 1178 height 386
click at [550, 397] on div "**********" at bounding box center [658, 313] width 1178 height 386
click at [550, 367] on div "**********" at bounding box center [658, 313] width 1178 height 386
drag, startPoint x: 550, startPoint y: 367, endPoint x: 553, endPoint y: 351, distance: 15.6
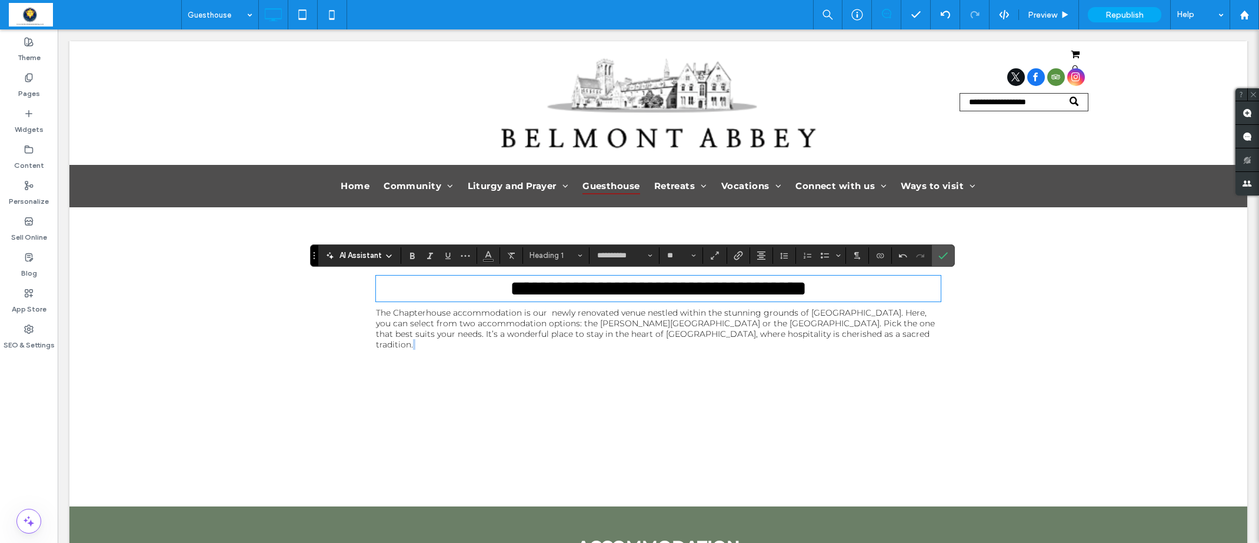
click at [551, 366] on div "**********" at bounding box center [658, 313] width 1178 height 386
click at [558, 335] on span "The Chapterhouse accommodation is our newly renovated venue nestled within the …" at bounding box center [655, 328] width 559 height 42
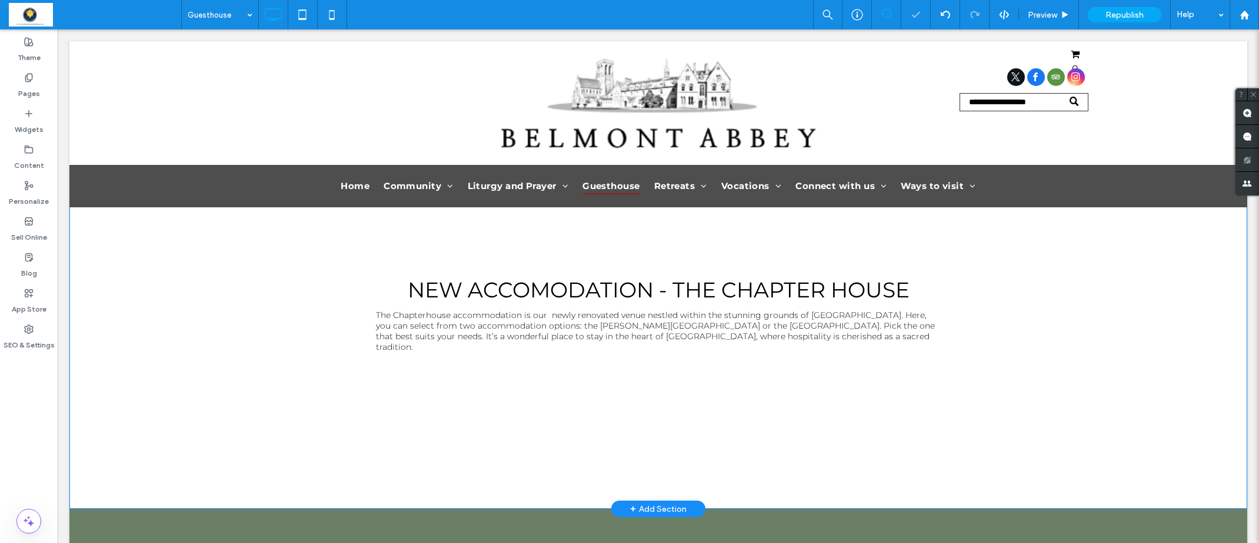
click at [945, 381] on div "Click To Paste NEW ACCOMODATION - THE CHAPTER HOUSE The Chapterhouse accommodat…" at bounding box center [658, 314] width 1178 height 388
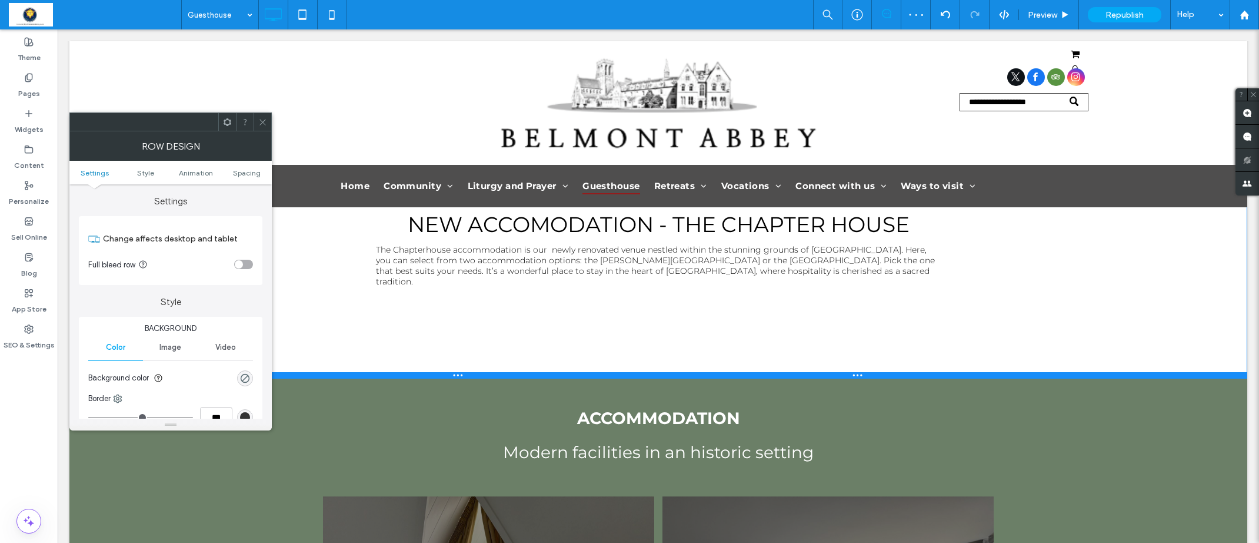
drag, startPoint x: 919, startPoint y: 491, endPoint x: 906, endPoint y: 360, distance: 131.9
click at [906, 372] on div at bounding box center [658, 375] width 1178 height 6
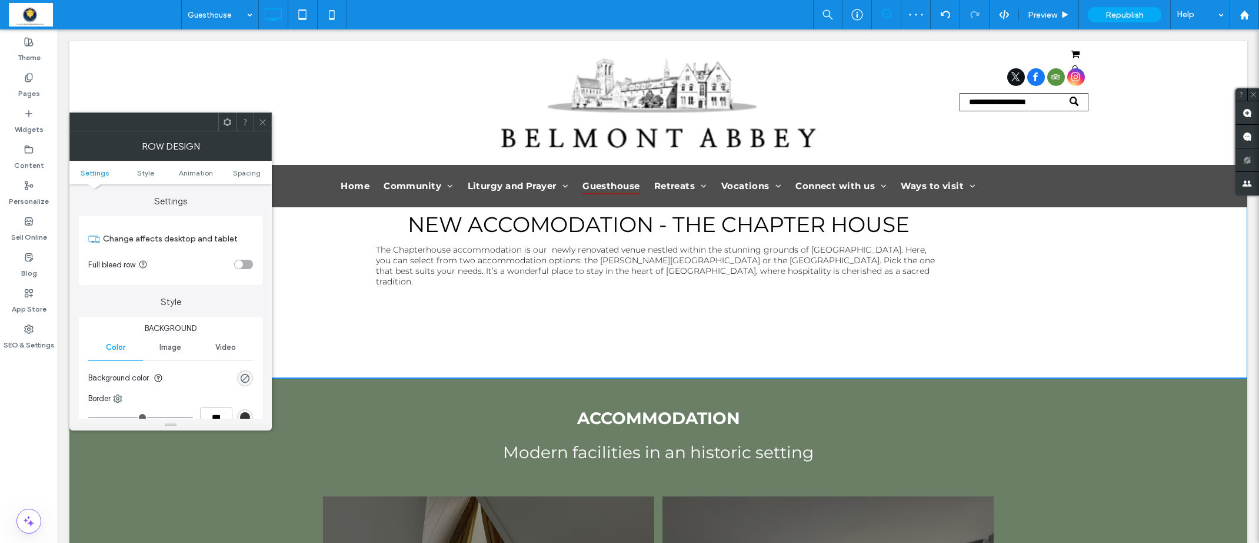
scroll to position [0, 0]
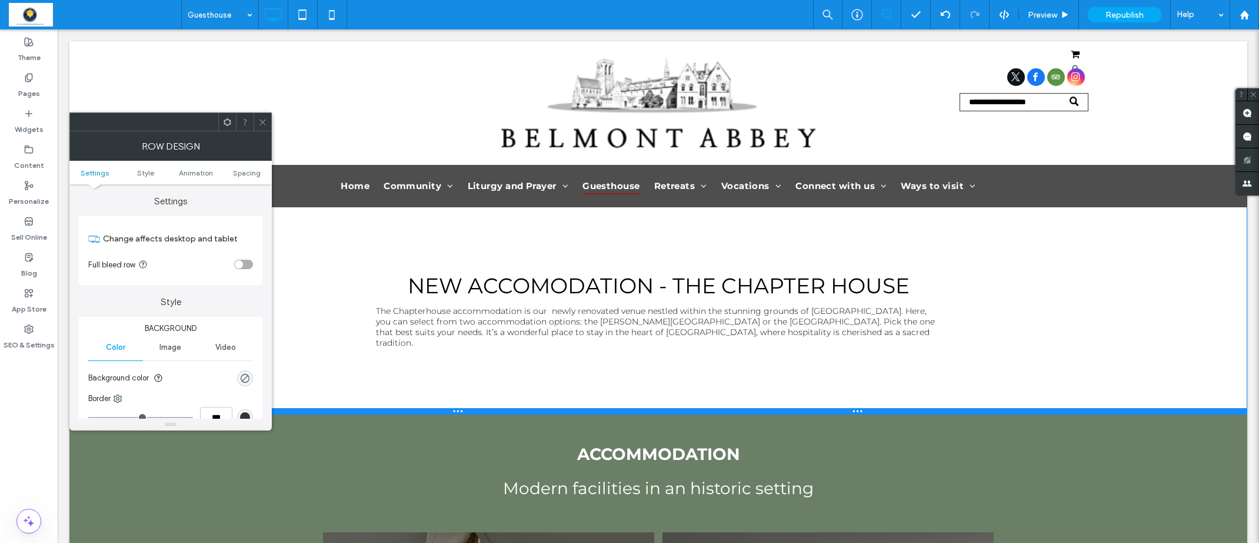
drag, startPoint x: 899, startPoint y: 451, endPoint x: 898, endPoint y: 400, distance: 51.2
click at [898, 408] on div at bounding box center [658, 411] width 1178 height 6
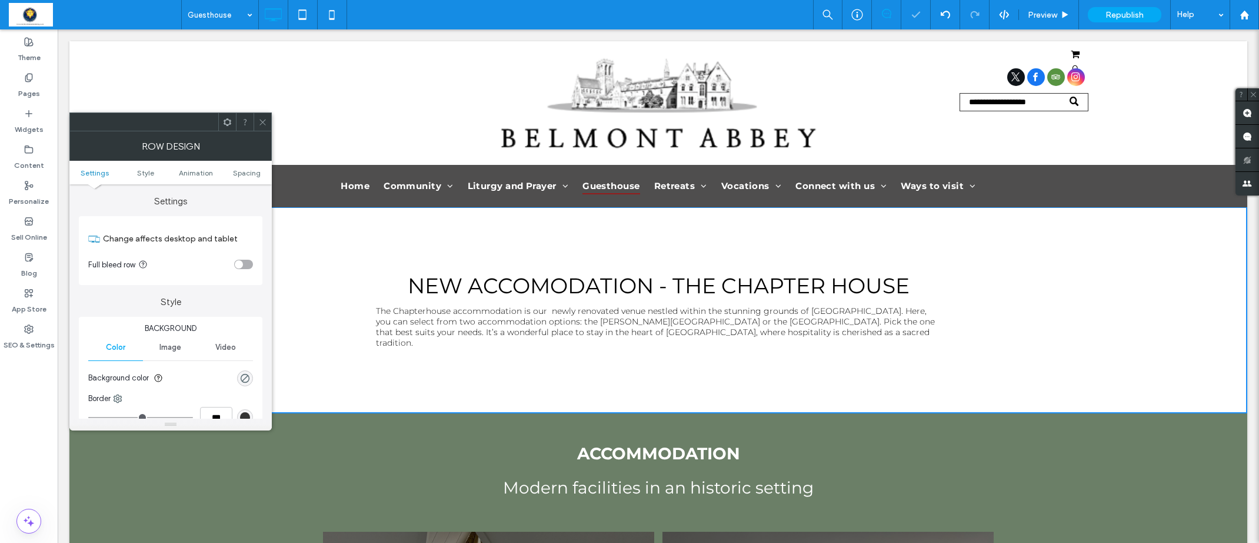
click at [258, 122] on icon at bounding box center [262, 122] width 9 height 9
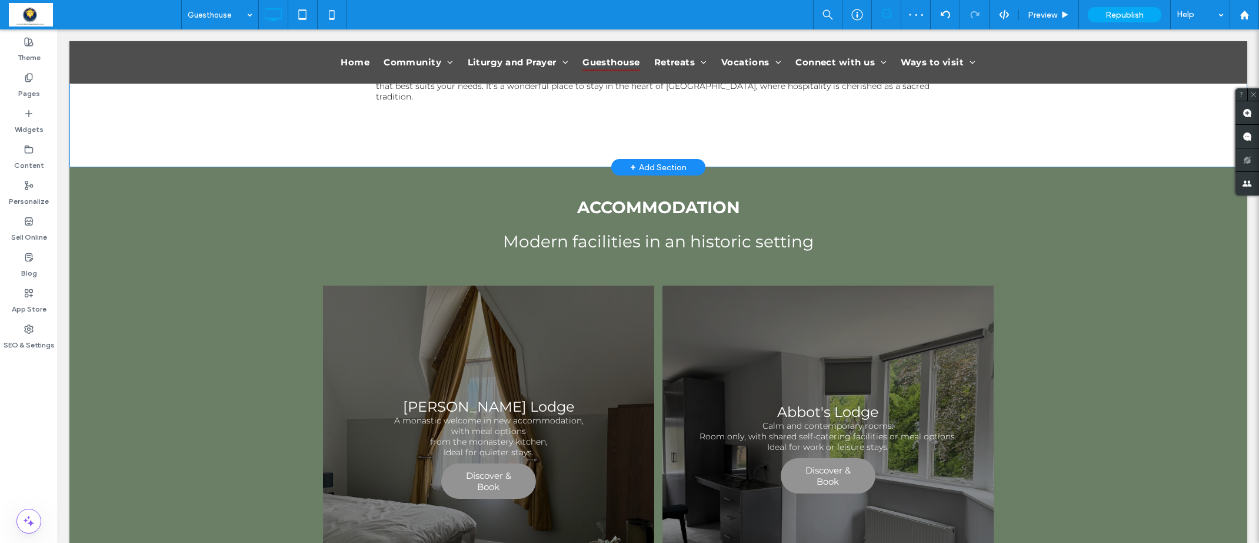
scroll to position [248, 0]
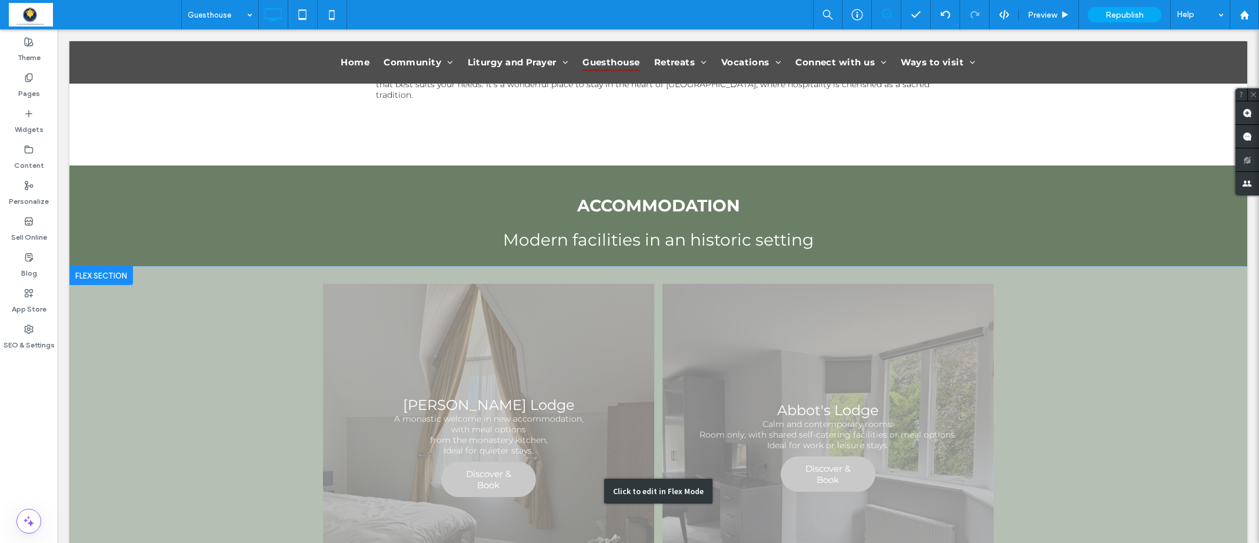
click at [467, 370] on div "Click to edit in Flex Mode" at bounding box center [658, 490] width 1178 height 449
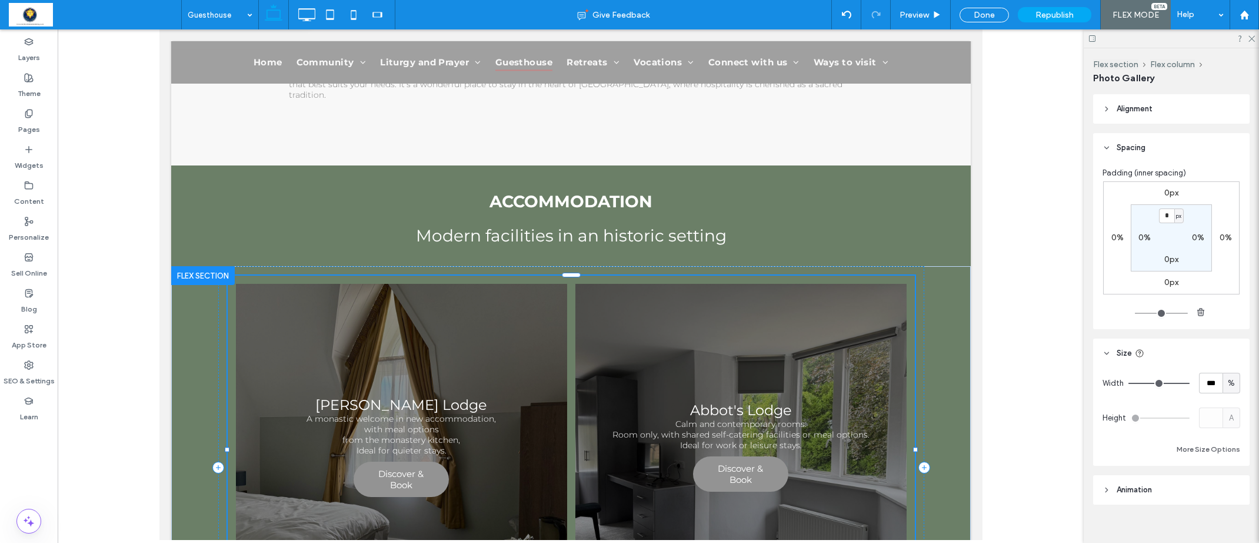
click at [407, 397] on link at bounding box center [400, 449] width 331 height 331
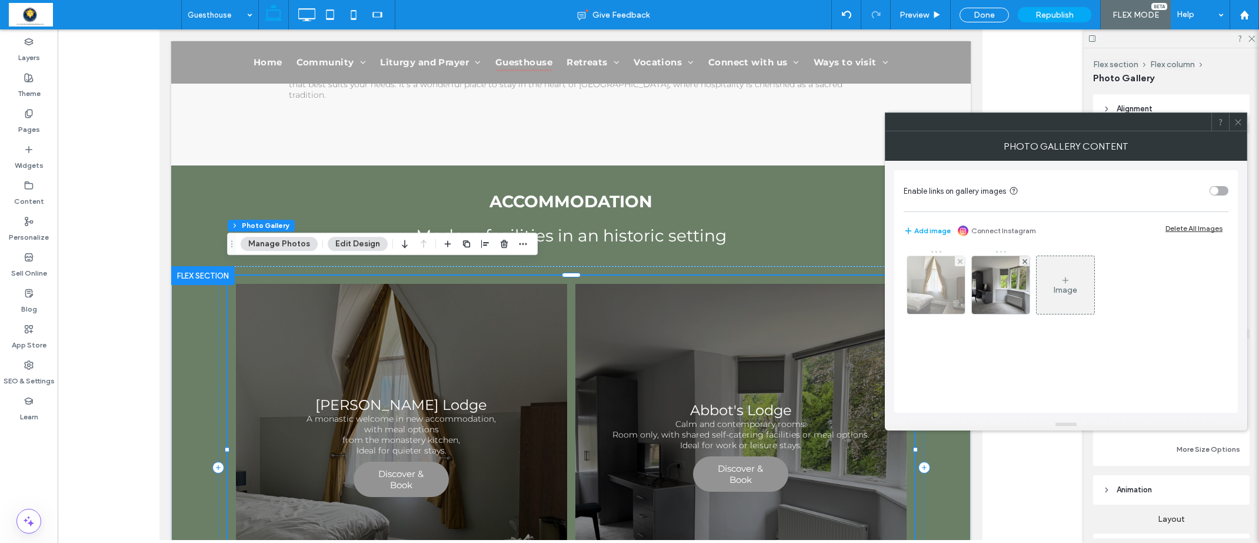
click at [950, 279] on img at bounding box center [936, 285] width 77 height 58
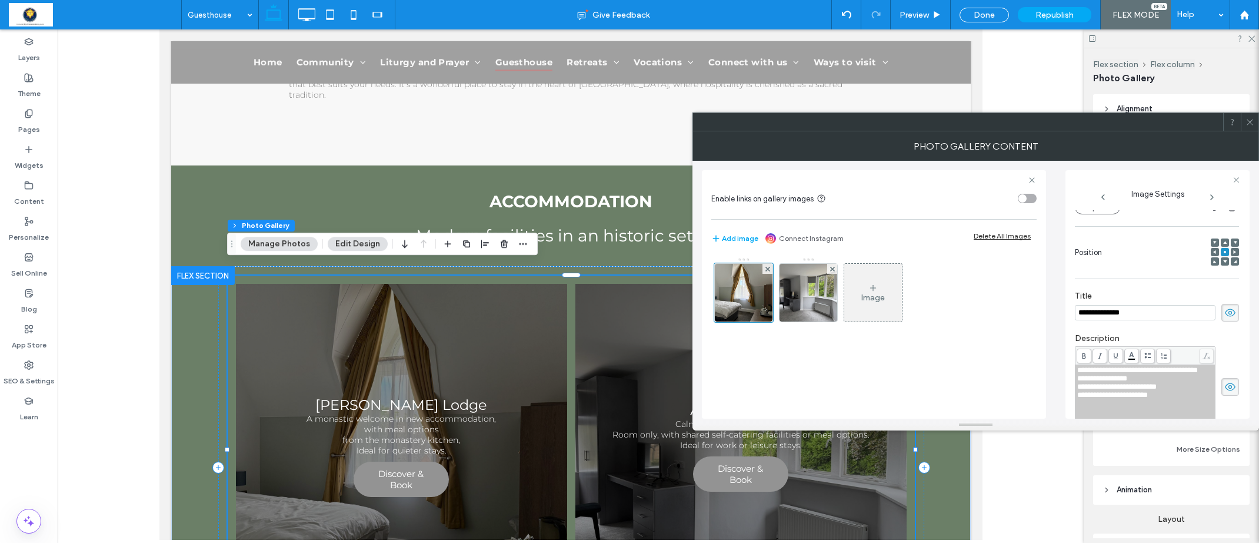
scroll to position [0, 0]
drag, startPoint x: 1138, startPoint y: 315, endPoint x: 1066, endPoint y: 309, distance: 72.6
click at [1066, 309] on div "**********" at bounding box center [1158, 294] width 184 height 248
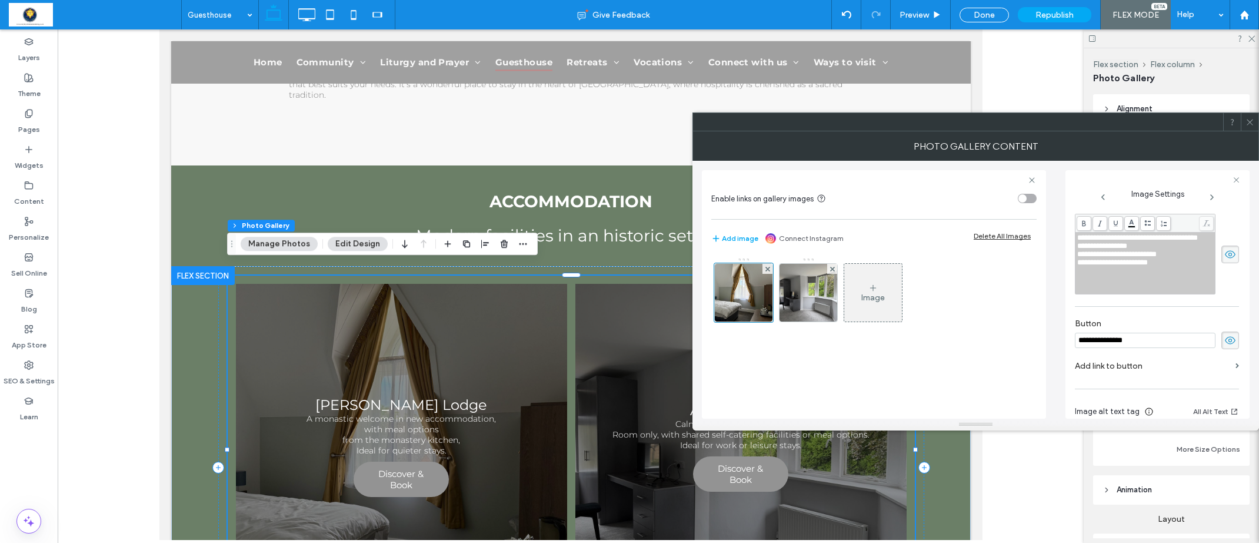
scroll to position [334, 0]
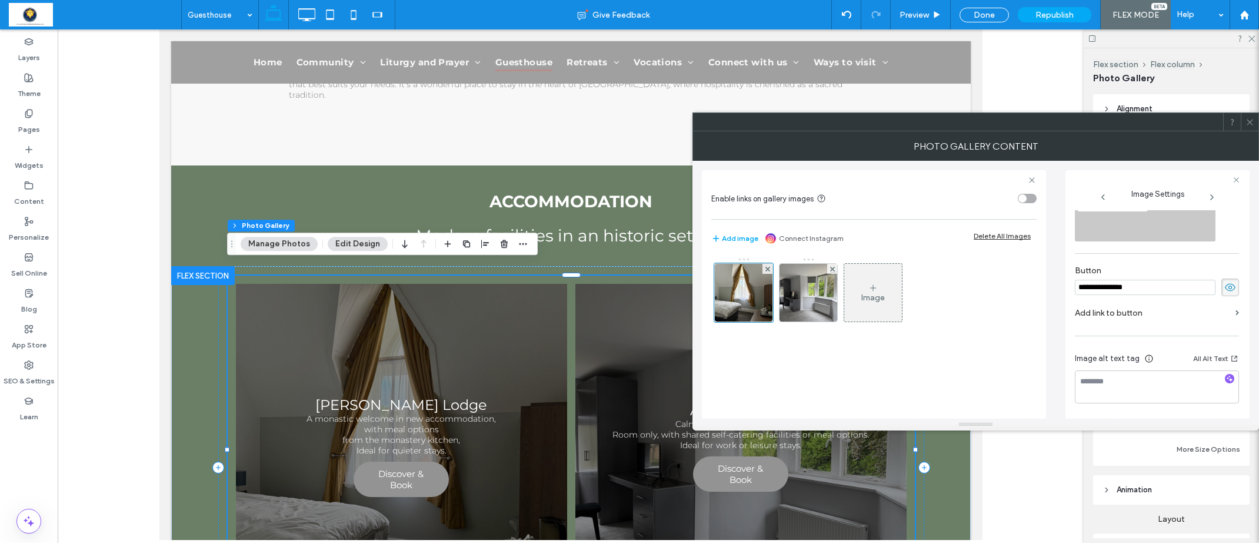
click at [1247, 120] on icon at bounding box center [1250, 122] width 9 height 9
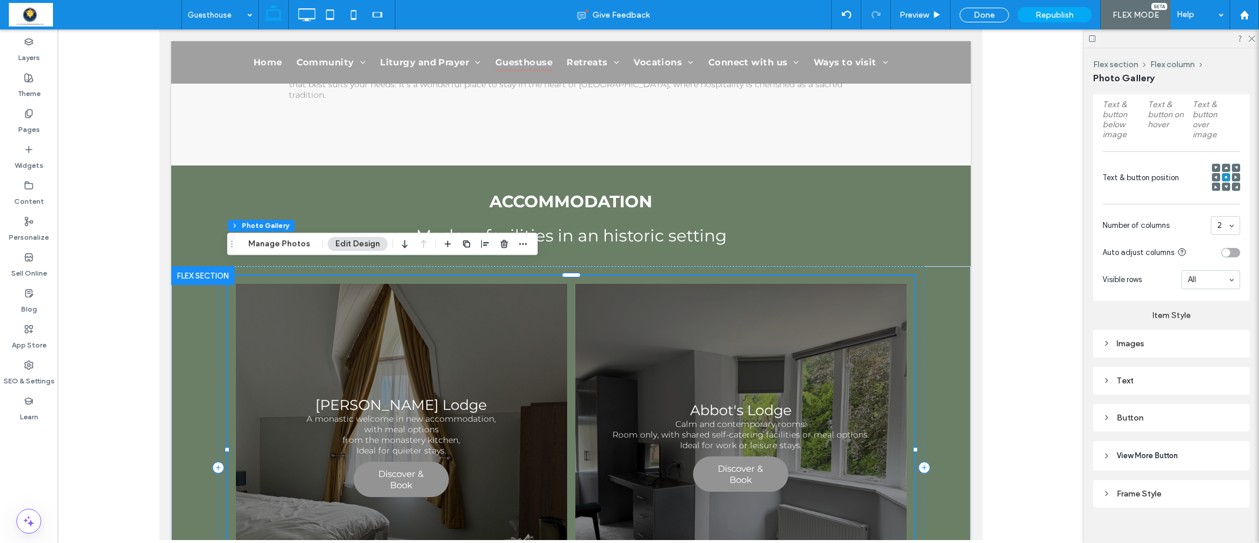
scroll to position [653, 0]
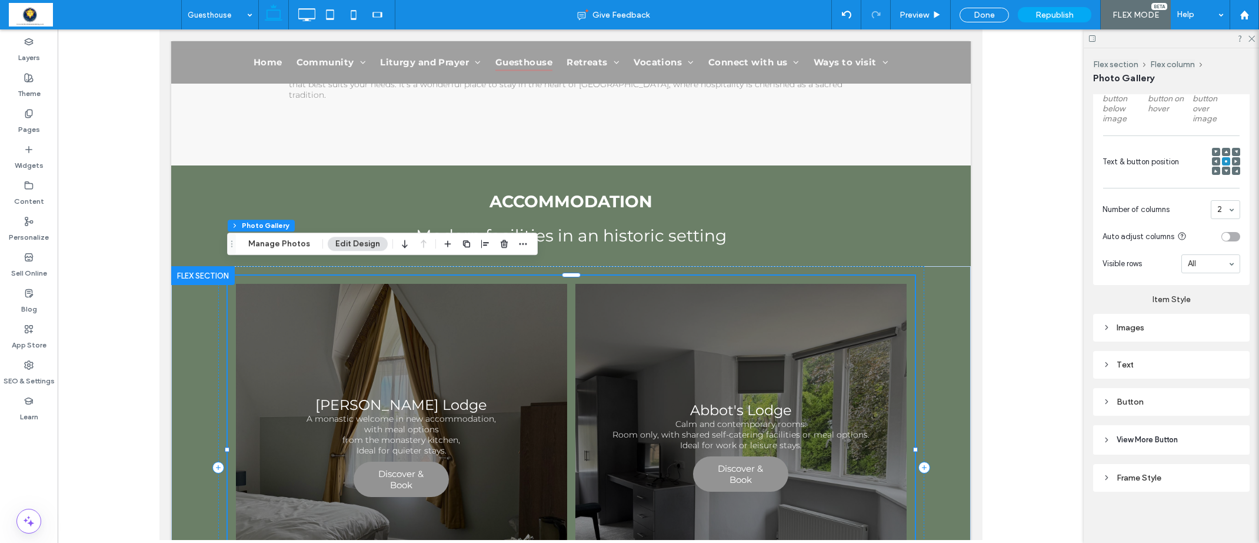
click at [1134, 364] on div "Text" at bounding box center [1172, 365] width 138 height 10
click at [1202, 383] on span "Text" at bounding box center [1206, 385] width 16 height 9
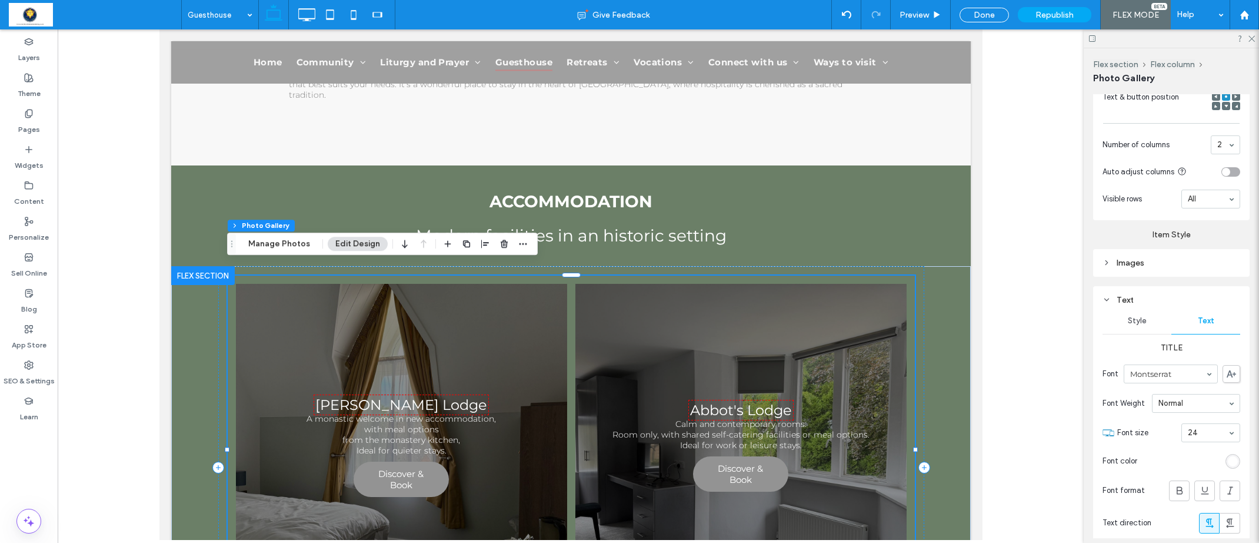
scroll to position [725, 0]
click at [1182, 483] on use at bounding box center [1180, 485] width 6 height 8
drag, startPoint x: 1251, startPoint y: 39, endPoint x: 1197, endPoint y: 42, distance: 54.2
click at [1251, 39] on icon at bounding box center [1252, 38] width 8 height 8
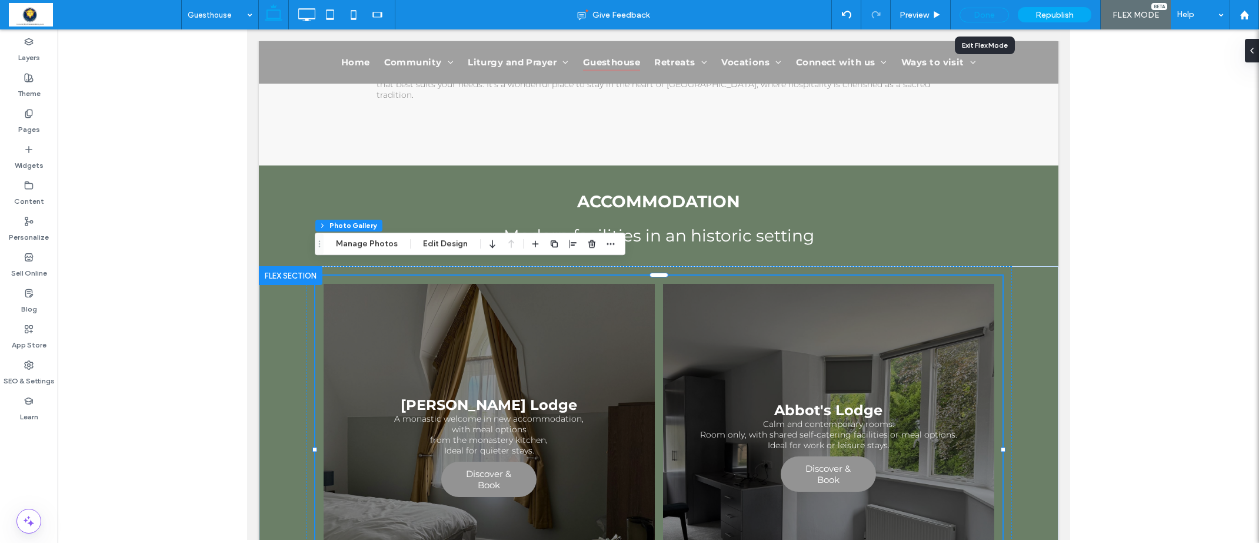
click at [992, 20] on div "Done" at bounding box center [984, 15] width 49 height 15
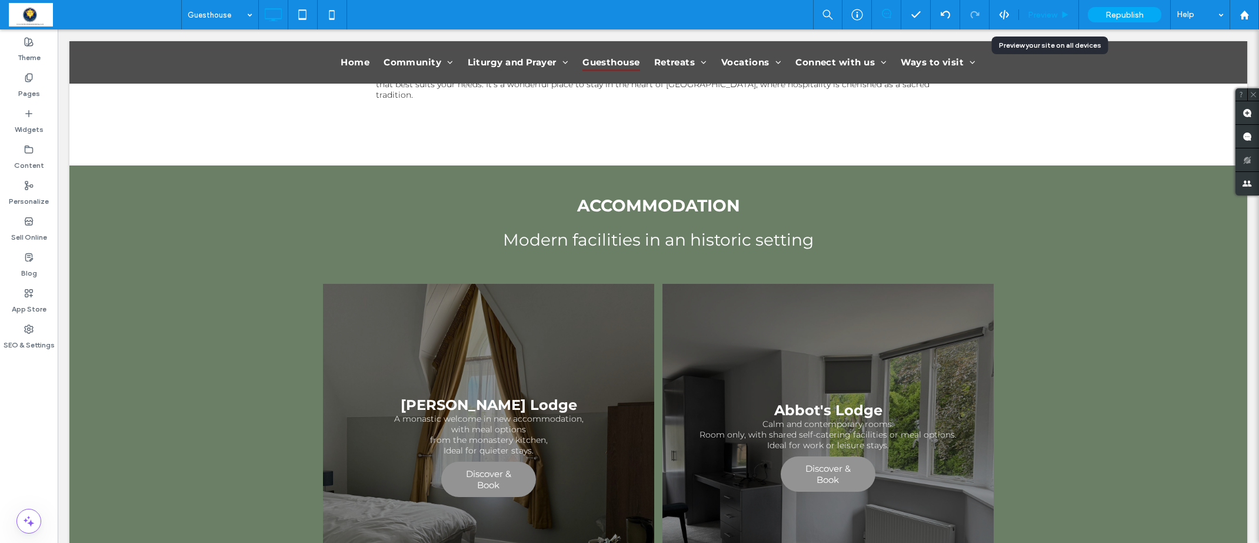
click at [1060, 16] on div "Preview" at bounding box center [1048, 15] width 59 height 10
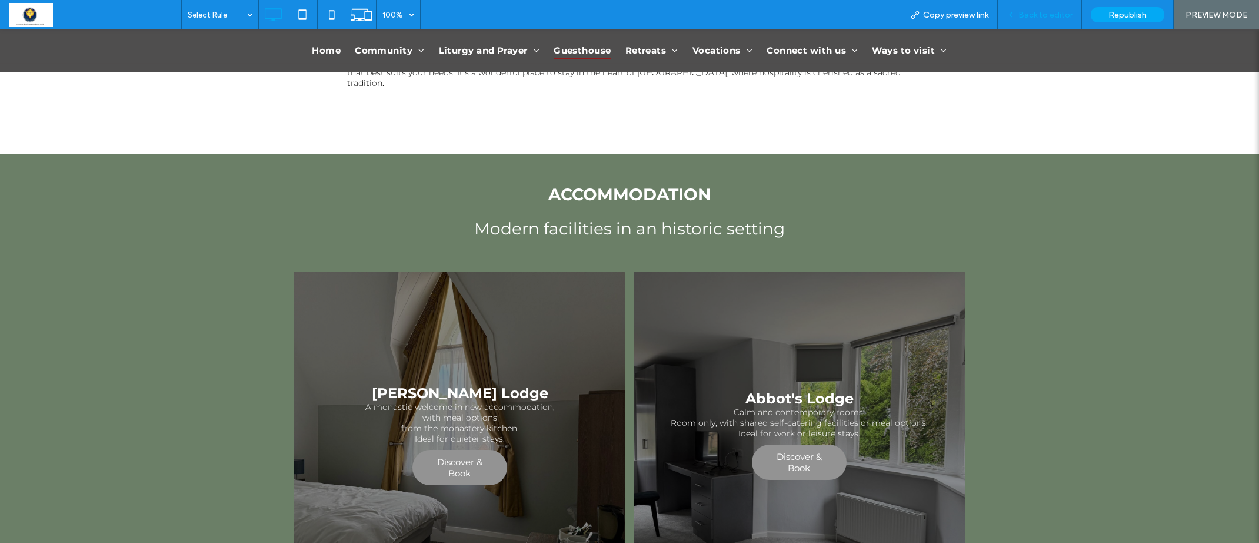
click at [1035, 11] on span "Back to editor" at bounding box center [1046, 15] width 54 height 10
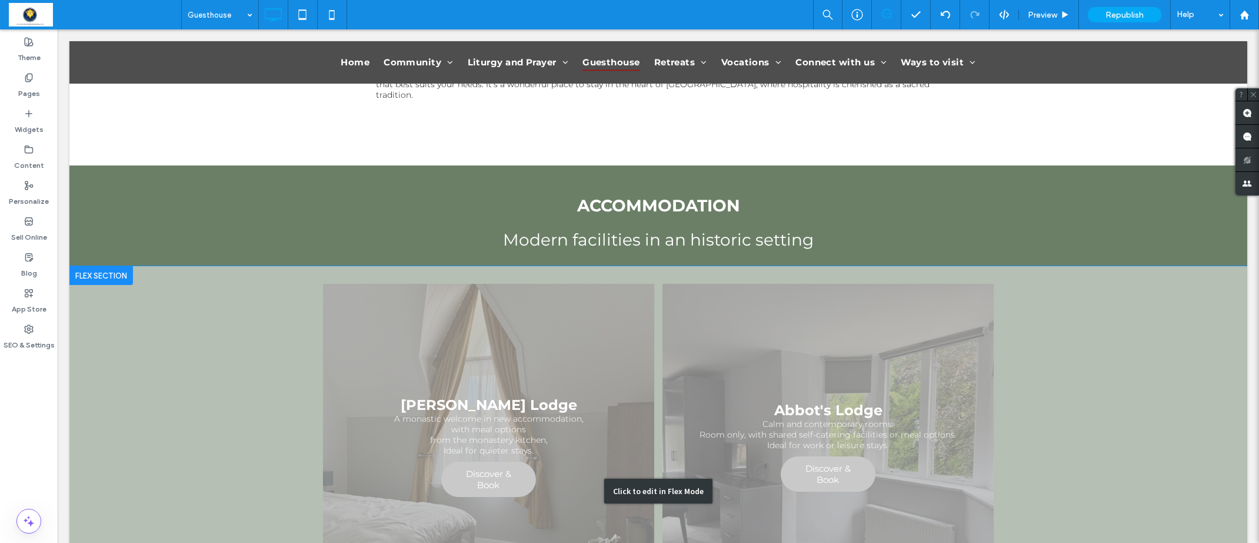
click at [1046, 276] on div "Click to edit in Flex Mode" at bounding box center [658, 490] width 1178 height 449
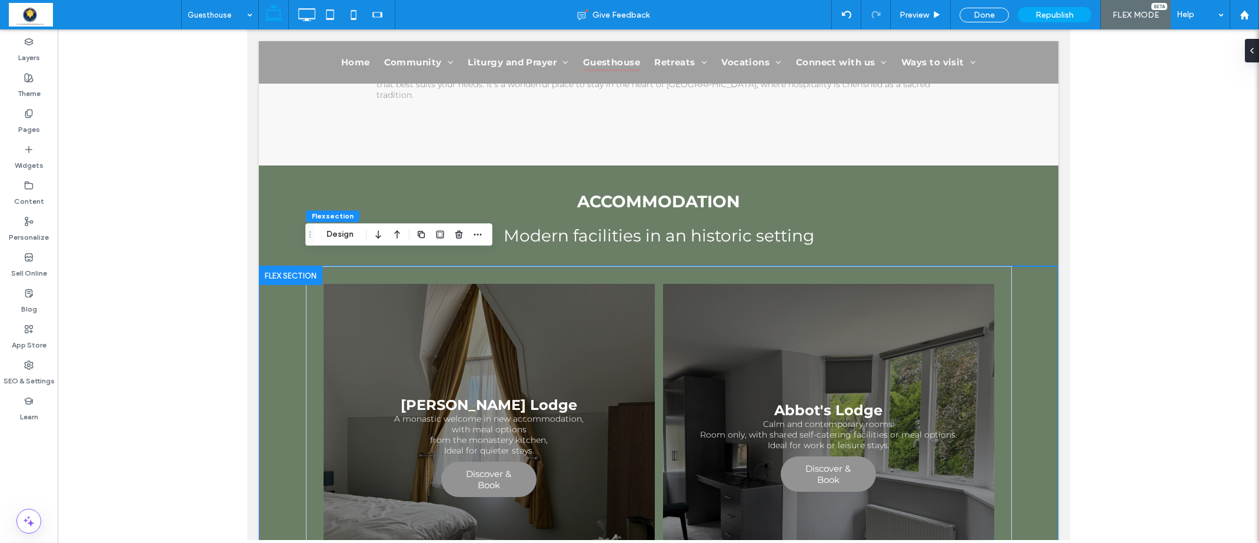
drag, startPoint x: 1032, startPoint y: 294, endPoint x: 1057, endPoint y: 261, distance: 41.2
click at [1036, 288] on div "Porter's Lodge A monastic welcome in new accommodation, with meal options from …" at bounding box center [658, 483] width 800 height 434
click at [1251, 54] on icon at bounding box center [1252, 50] width 9 height 9
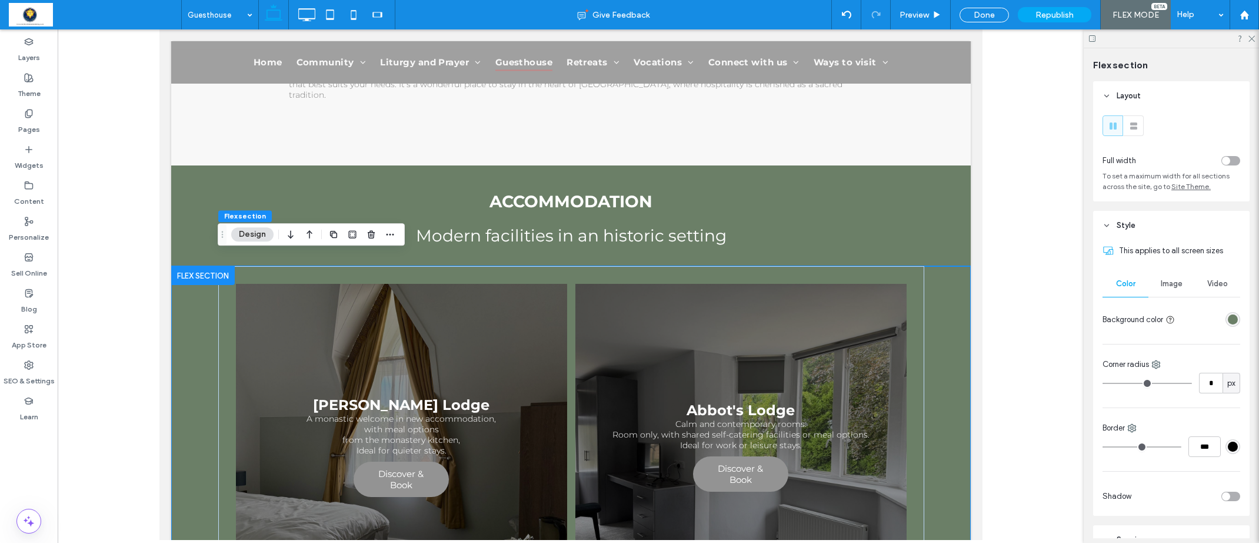
drag, startPoint x: 1234, startPoint y: 160, endPoint x: 1229, endPoint y: 167, distance: 8.0
click at [1234, 160] on div "toggle" at bounding box center [1231, 160] width 19 height 9
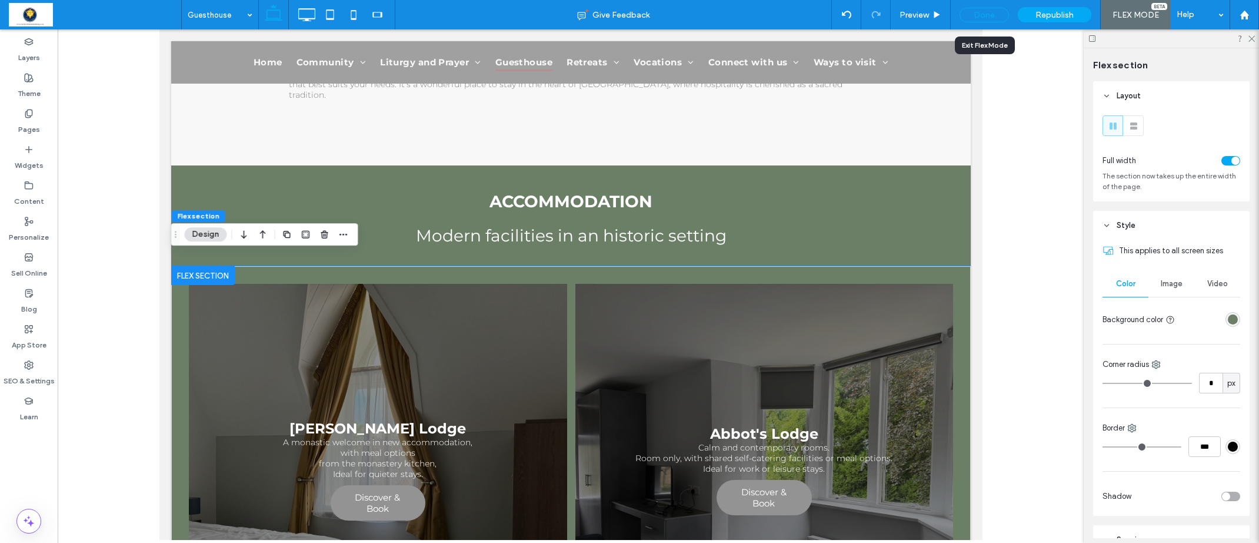
click at [1001, 12] on div "Done" at bounding box center [984, 15] width 49 height 15
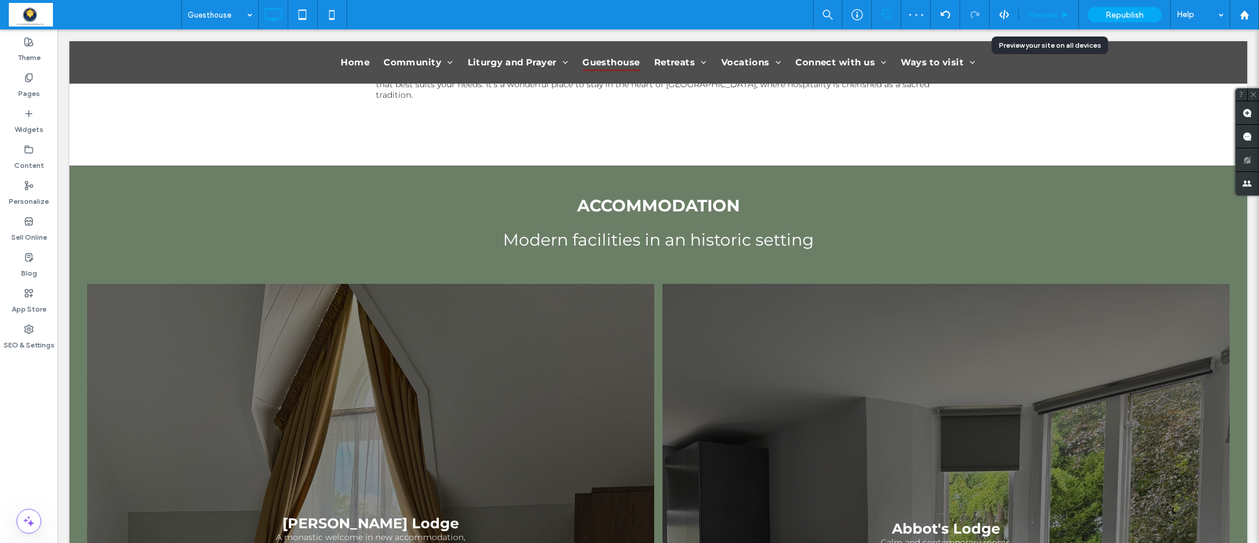
click at [1043, 16] on span "Preview" at bounding box center [1042, 15] width 29 height 10
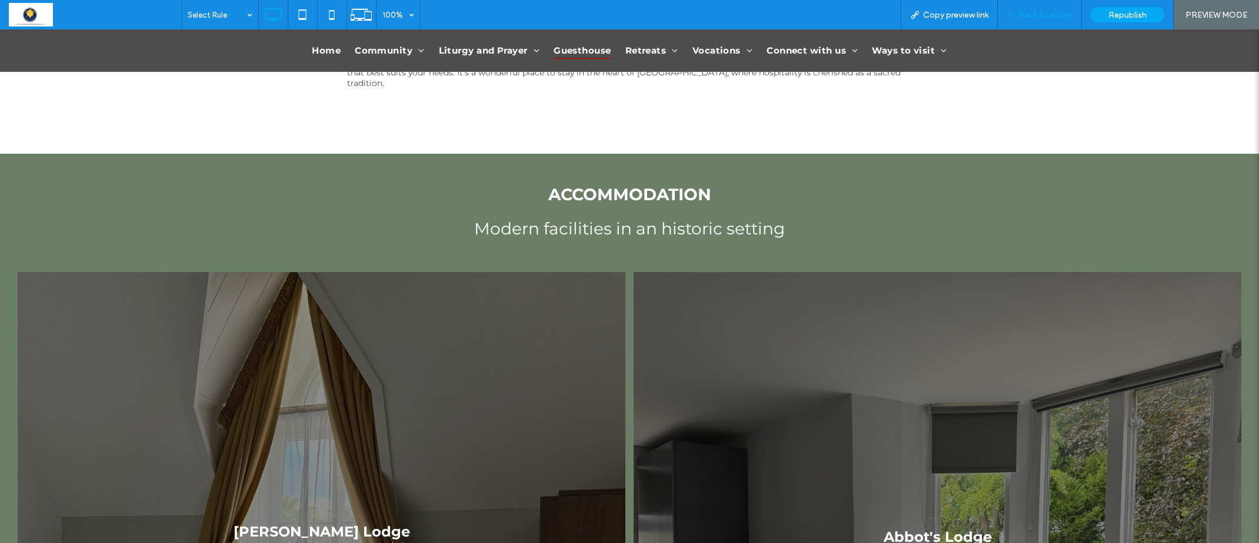
drag, startPoint x: 1085, startPoint y: 67, endPoint x: 1063, endPoint y: 14, distance: 57.3
click at [1063, 14] on span "Back to editor" at bounding box center [1046, 15] width 54 height 10
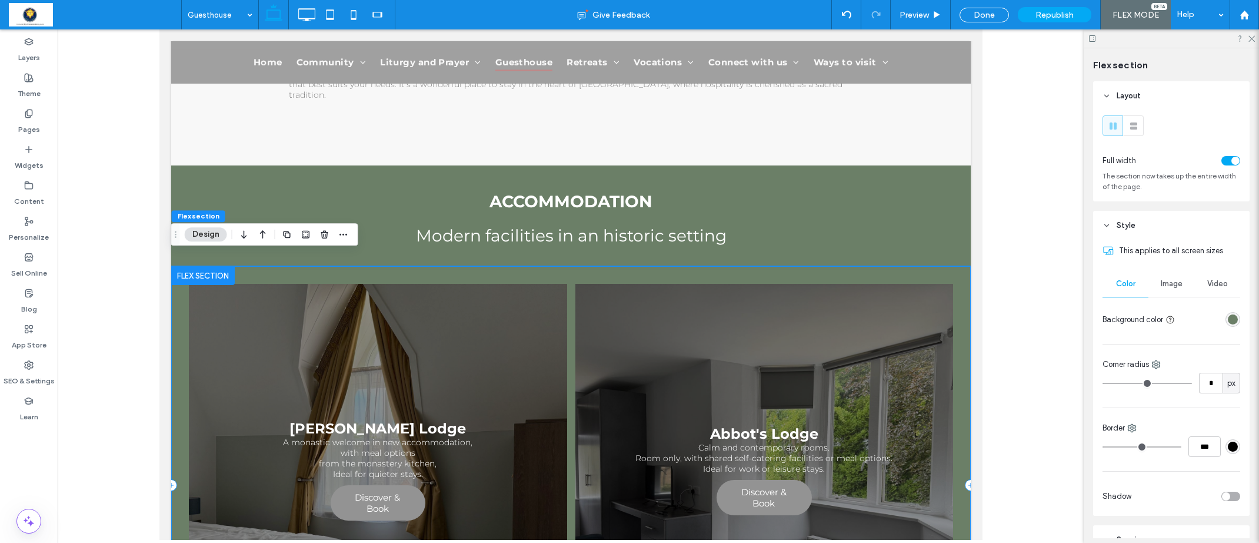
click at [962, 305] on div "Porter's Lodge A monastic welcome in new accommodation, with meal options from …" at bounding box center [571, 485] width 800 height 438
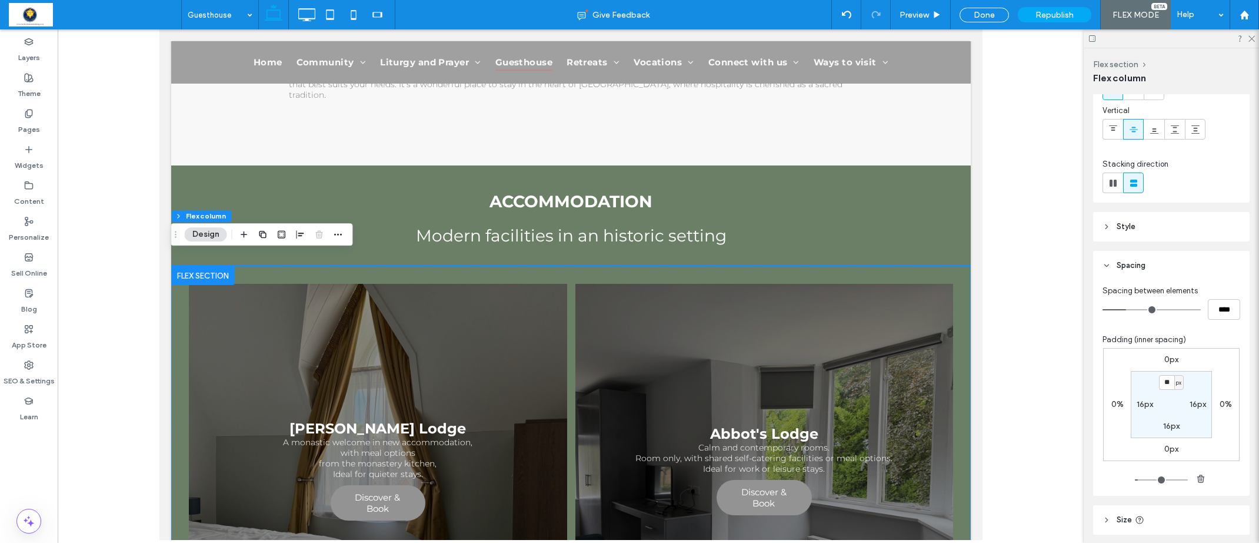
scroll to position [85, 0]
click at [1142, 401] on label "16px" at bounding box center [1145, 398] width 16 height 10
click at [1152, 400] on span "px" at bounding box center [1152, 399] width 5 height 12
click at [1149, 431] on div "%" at bounding box center [1149, 437] width 16 height 21
type input "*"
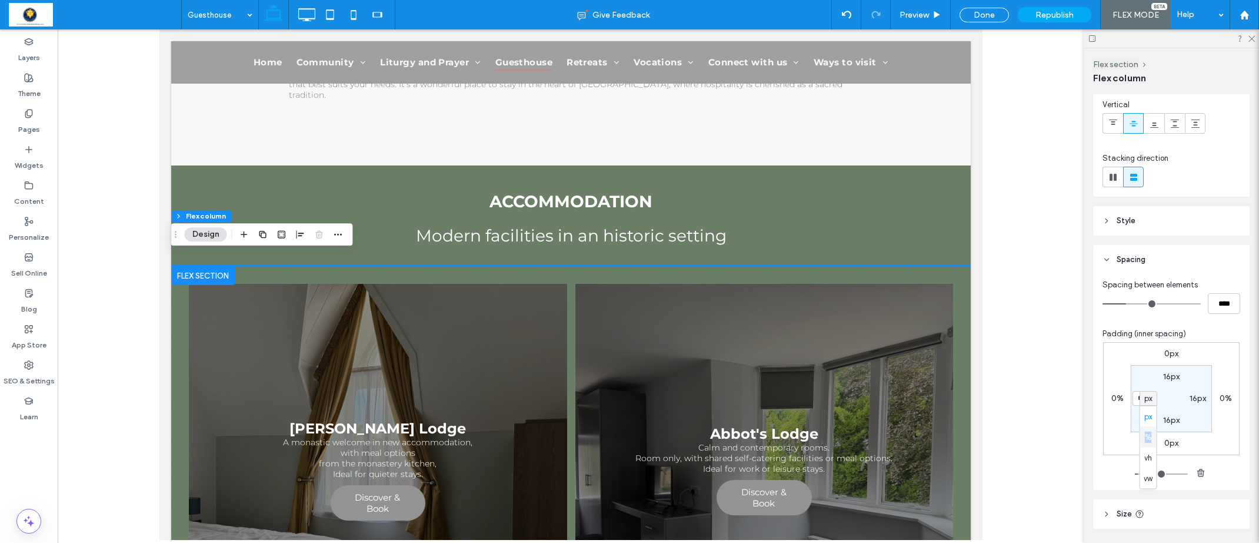
type input "***"
type input "*"
click at [1145, 400] on input "***" at bounding box center [1140, 398] width 15 height 15
type input "**"
click at [1195, 378] on section "16px 16px 16px ** %" at bounding box center [1171, 398] width 81 height 67
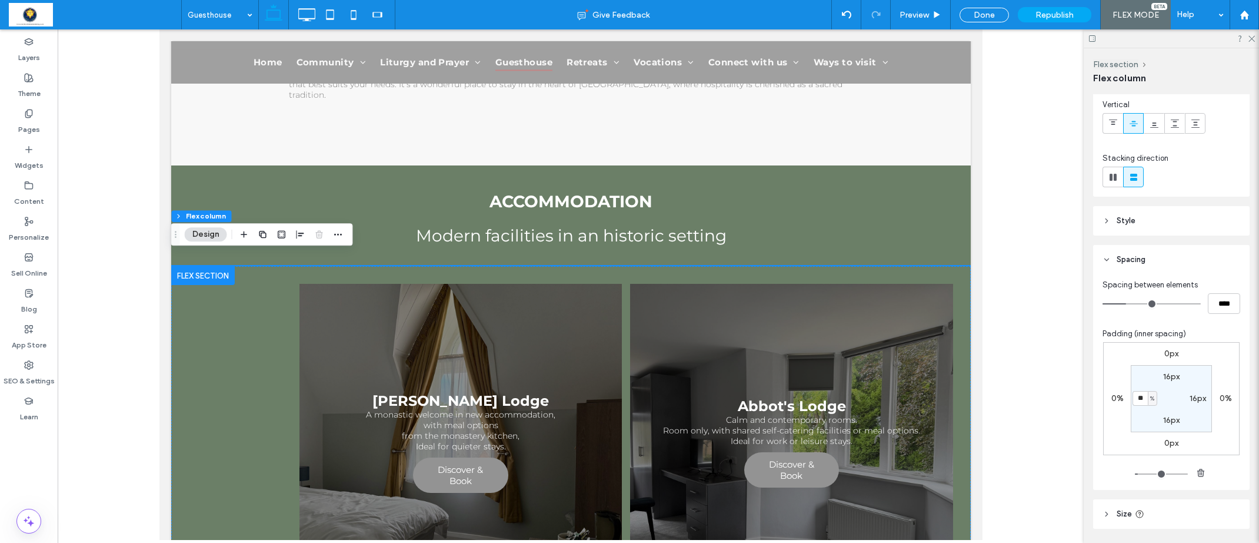
click at [1224, 398] on label "0%" at bounding box center [1226, 398] width 12 height 10
click at [1199, 401] on label "16px" at bounding box center [1198, 398] width 16 height 10
click at [1208, 397] on span "px" at bounding box center [1206, 399] width 5 height 12
click at [1204, 435] on span "%" at bounding box center [1202, 437] width 7 height 12
type input "*"
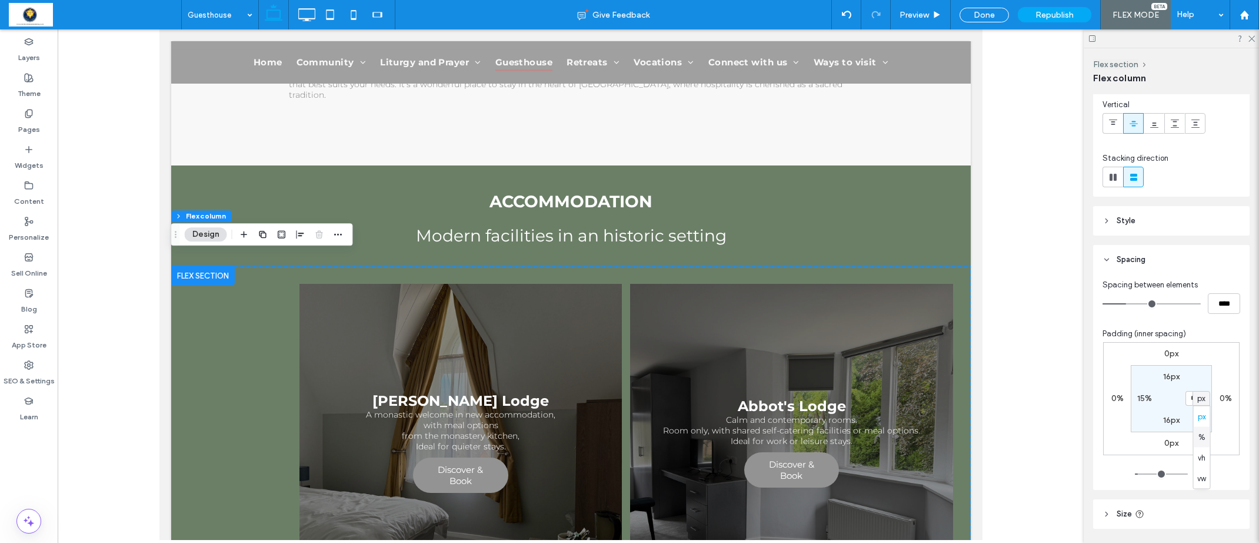
type input "***"
type input "*"
click at [1195, 400] on input "***" at bounding box center [1193, 398] width 15 height 15
type input "**"
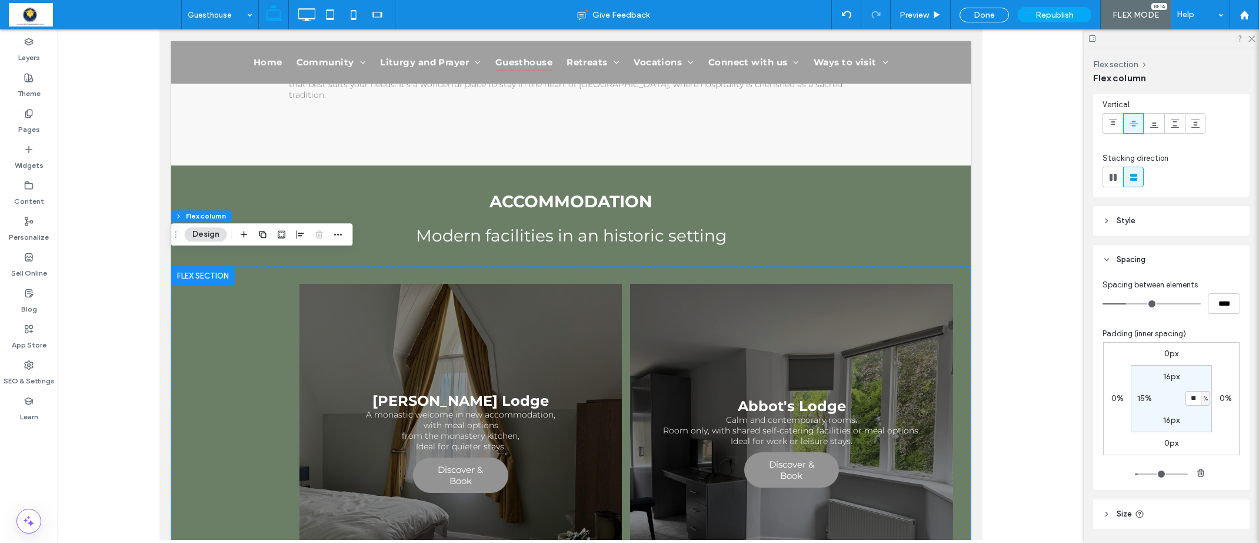
click at [1187, 378] on section "16px ** % 16px 15%" at bounding box center [1171, 398] width 81 height 67
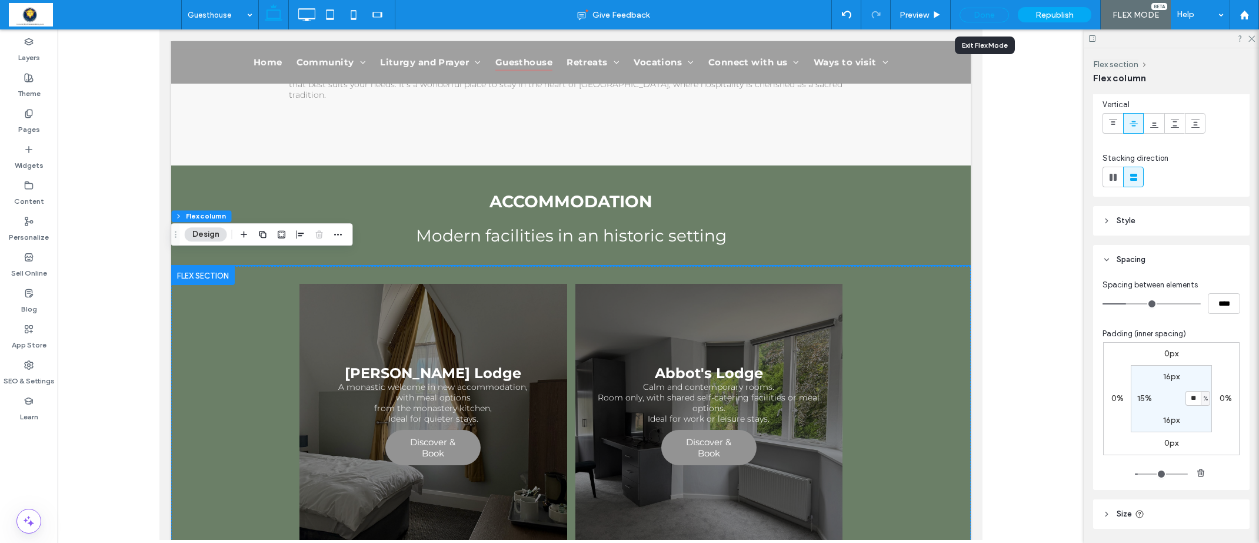
click at [976, 16] on div "Done" at bounding box center [984, 15] width 49 height 15
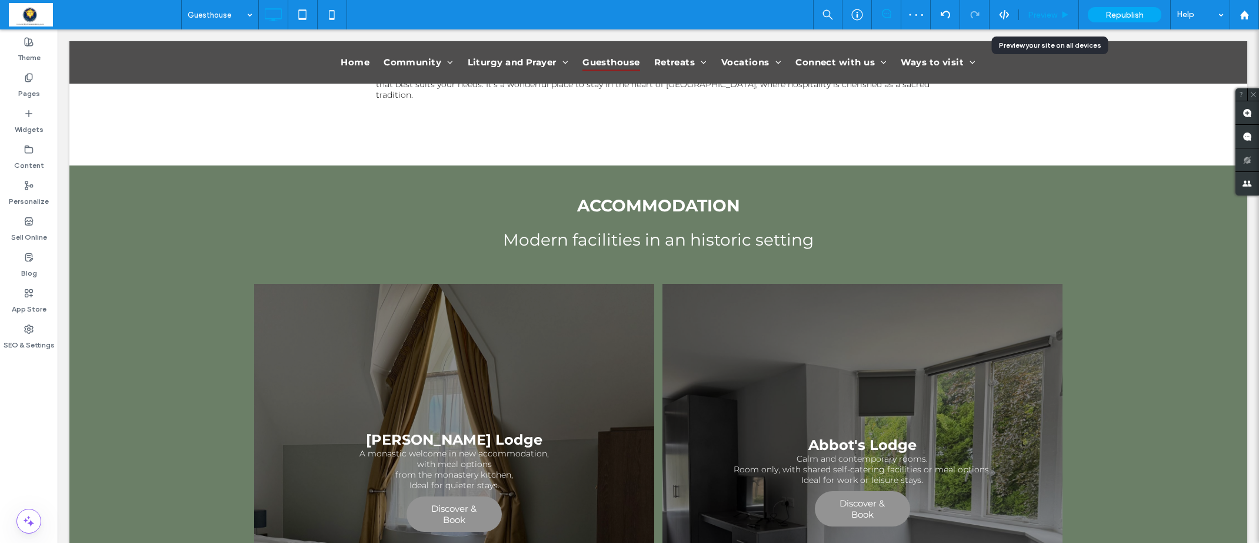
click at [1035, 15] on span "Preview" at bounding box center [1042, 15] width 29 height 10
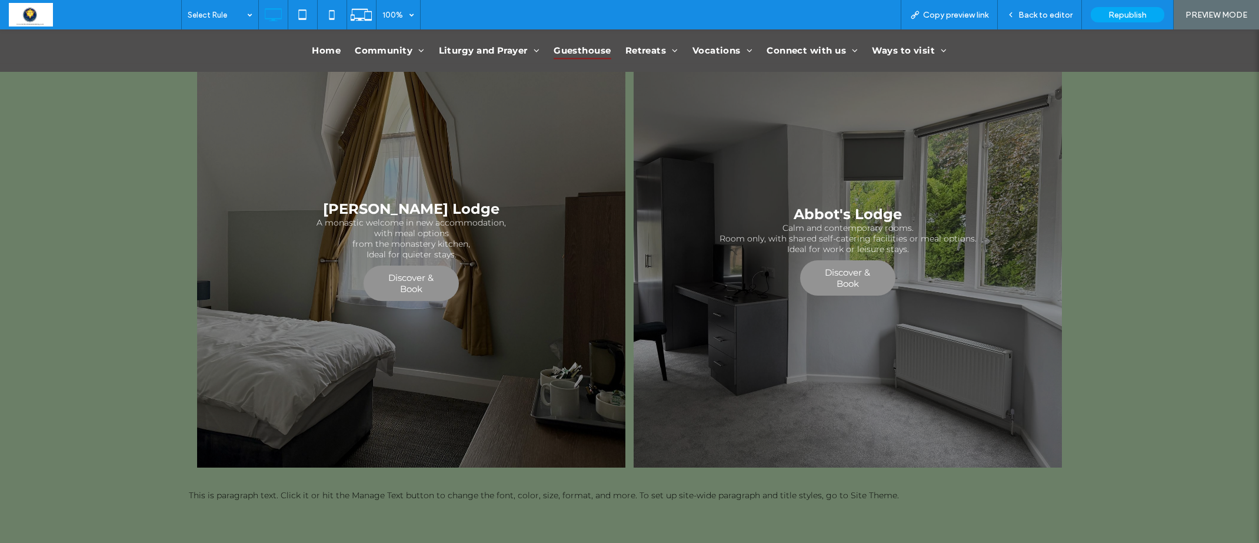
scroll to position [509, 0]
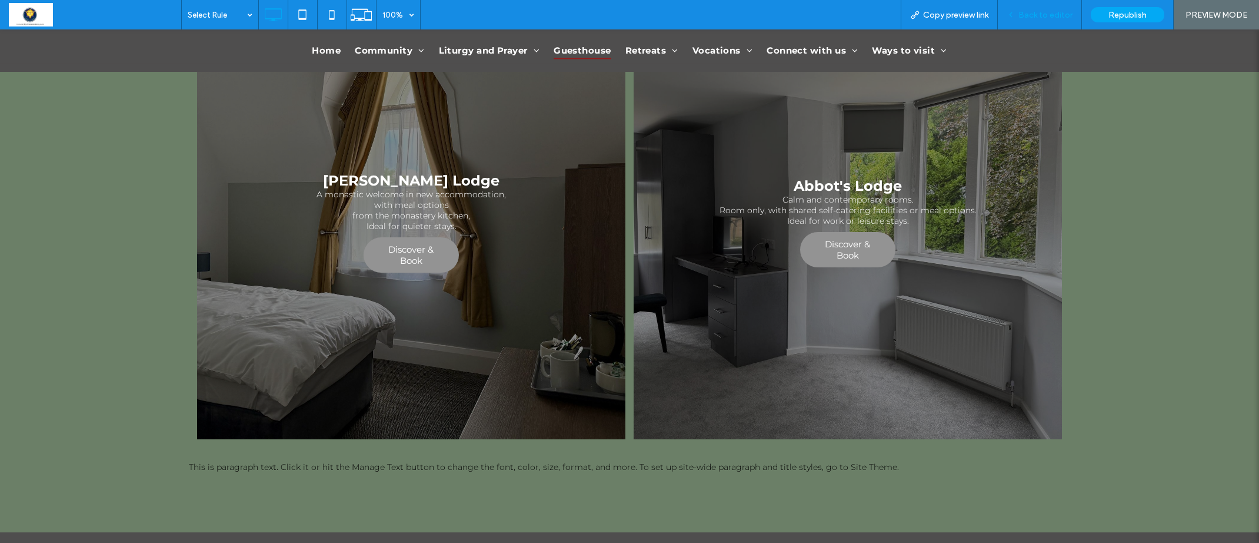
click at [1039, 25] on div "Back to editor" at bounding box center [1040, 14] width 84 height 29
drag, startPoint x: 1055, startPoint y: 15, endPoint x: 942, endPoint y: 202, distance: 217.8
click at [1055, 15] on span "Back to editor" at bounding box center [1046, 15] width 54 height 10
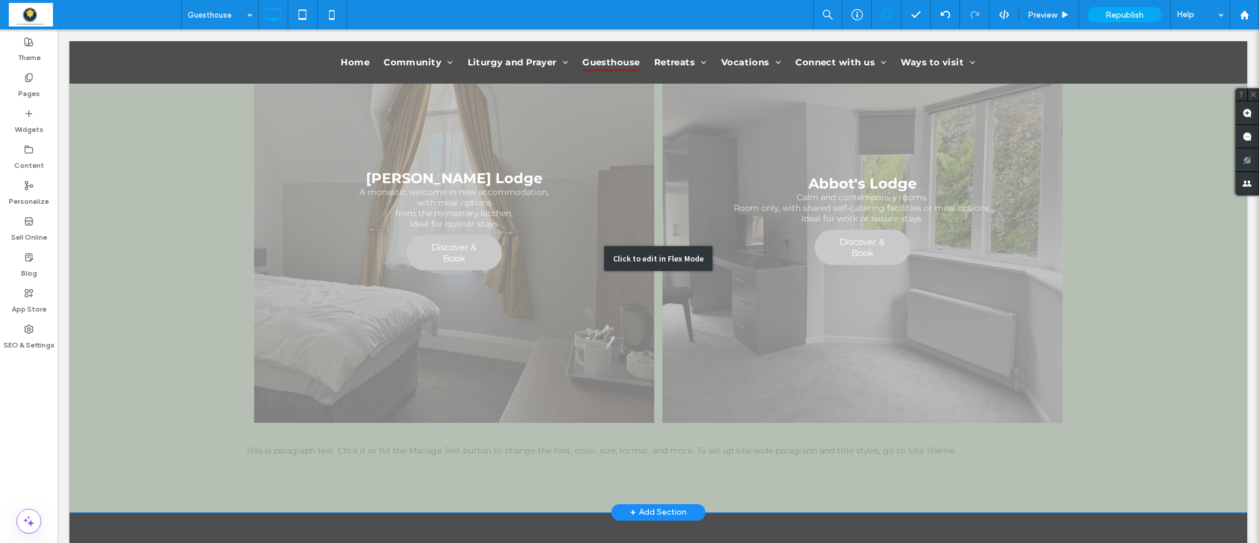
click at [799, 436] on div "Click to edit in Flex Mode" at bounding box center [658, 258] width 1178 height 507
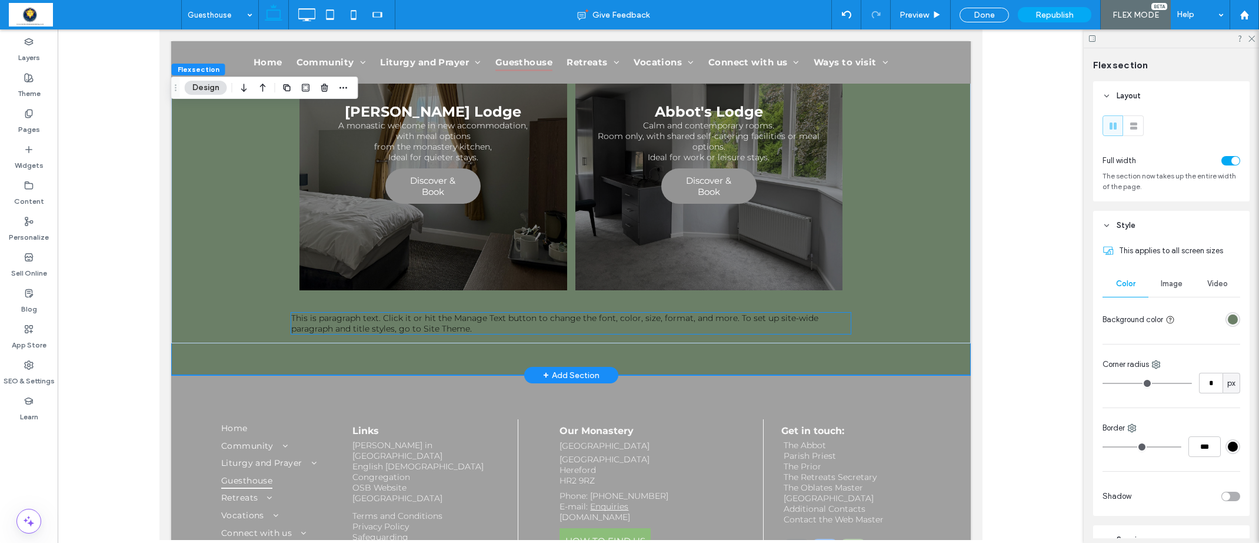
click at [783, 313] on span "This is paragraph text. Click it or hit the Manage Text button to change the fo…" at bounding box center [554, 323] width 527 height 21
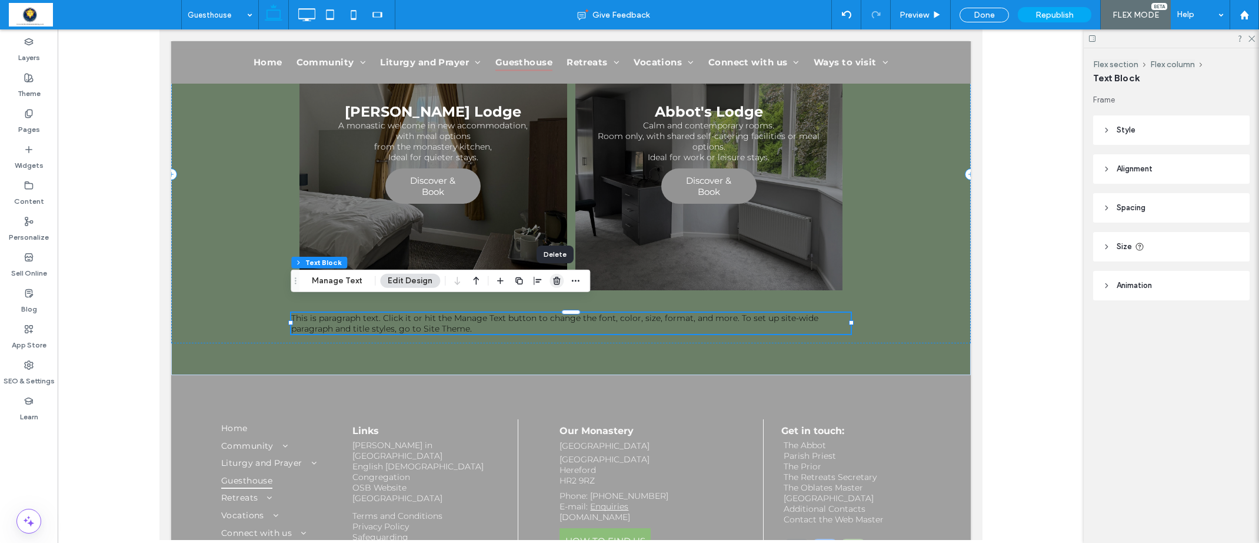
click at [553, 282] on icon "button" at bounding box center [556, 280] width 9 height 9
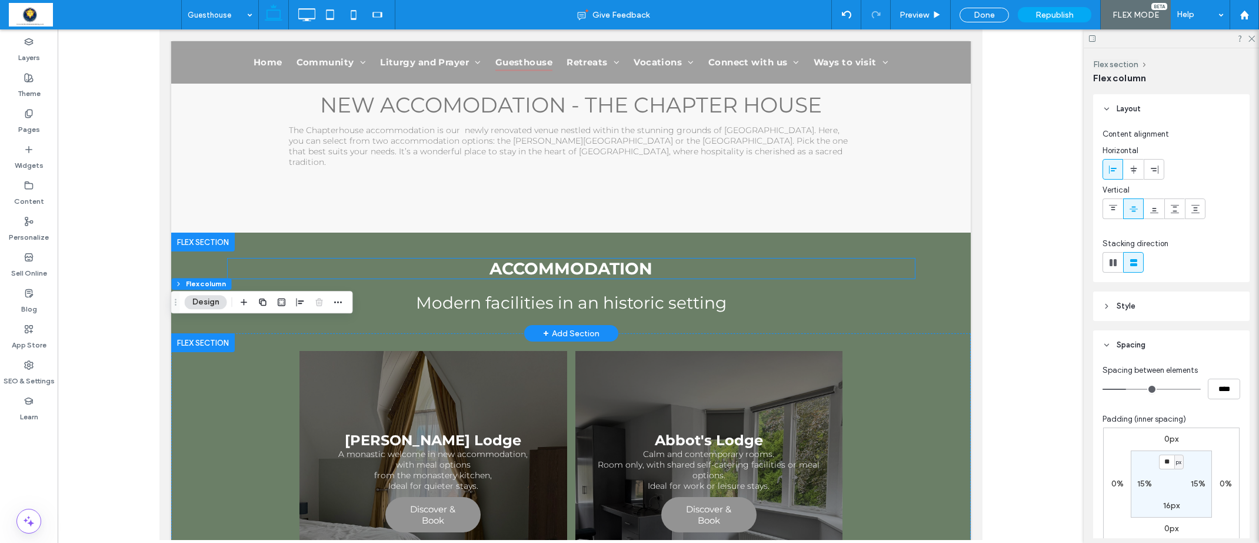
scroll to position [184, 0]
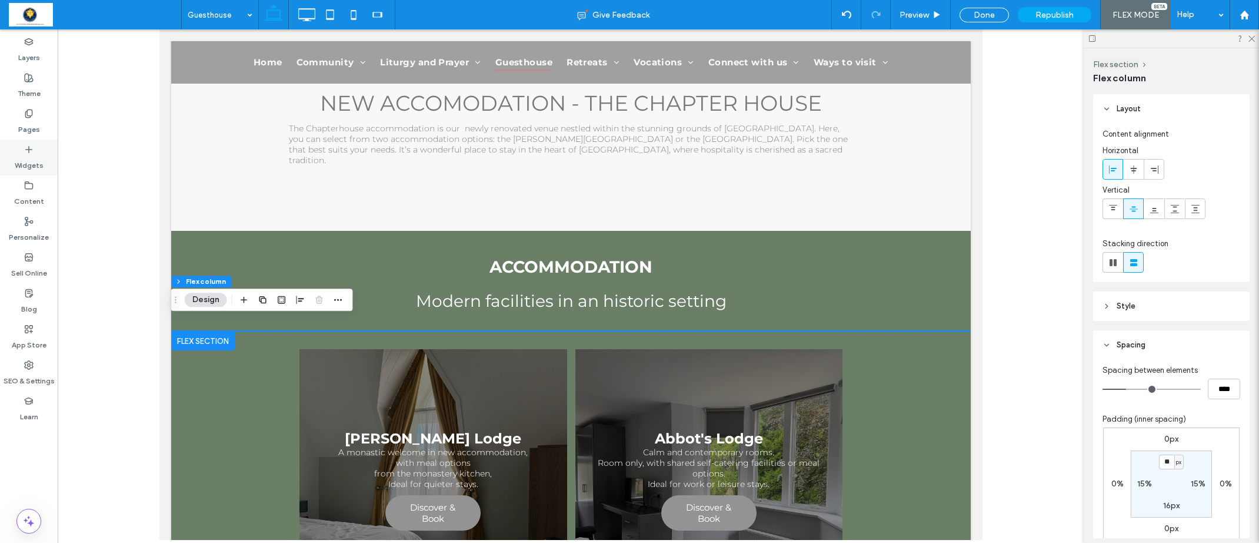
click at [16, 160] on label "Widgets" at bounding box center [29, 162] width 29 height 16
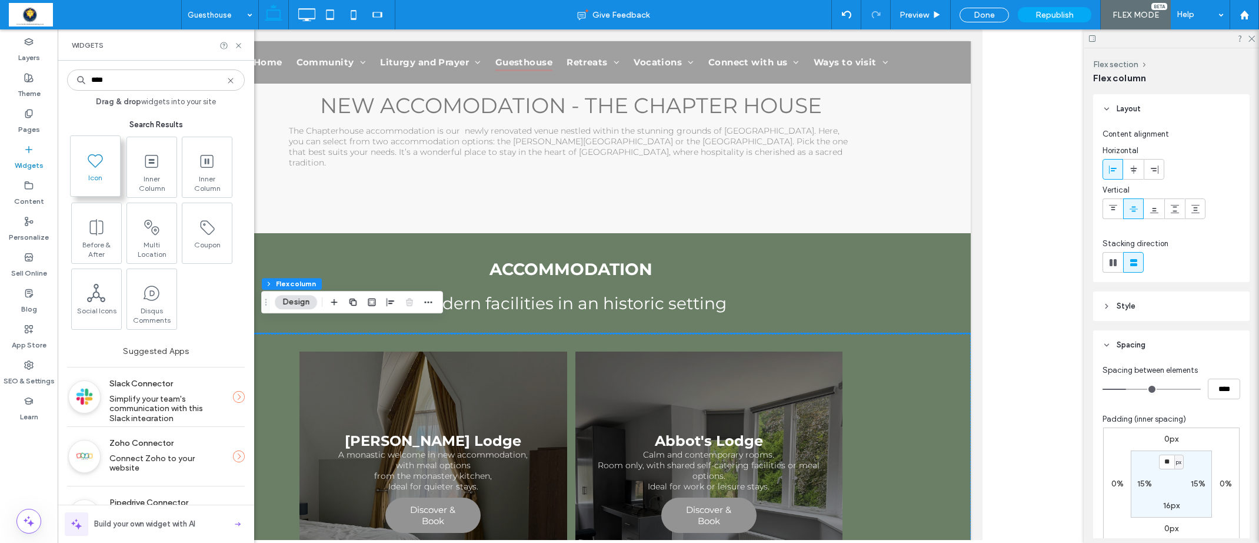
type input "****"
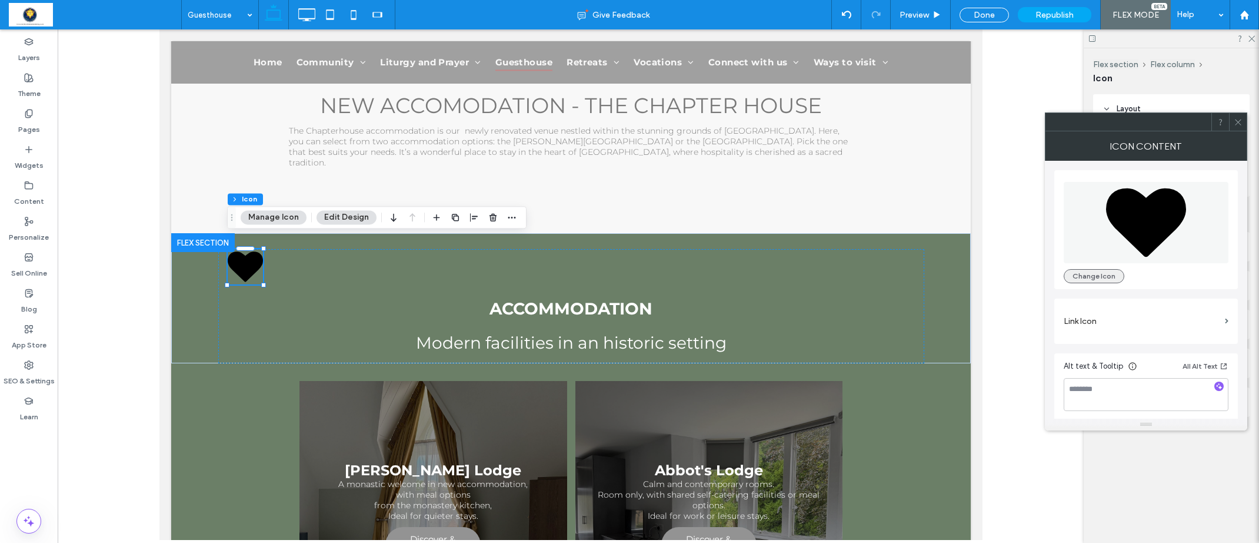
click at [1086, 279] on button "Change Icon" at bounding box center [1094, 276] width 61 height 14
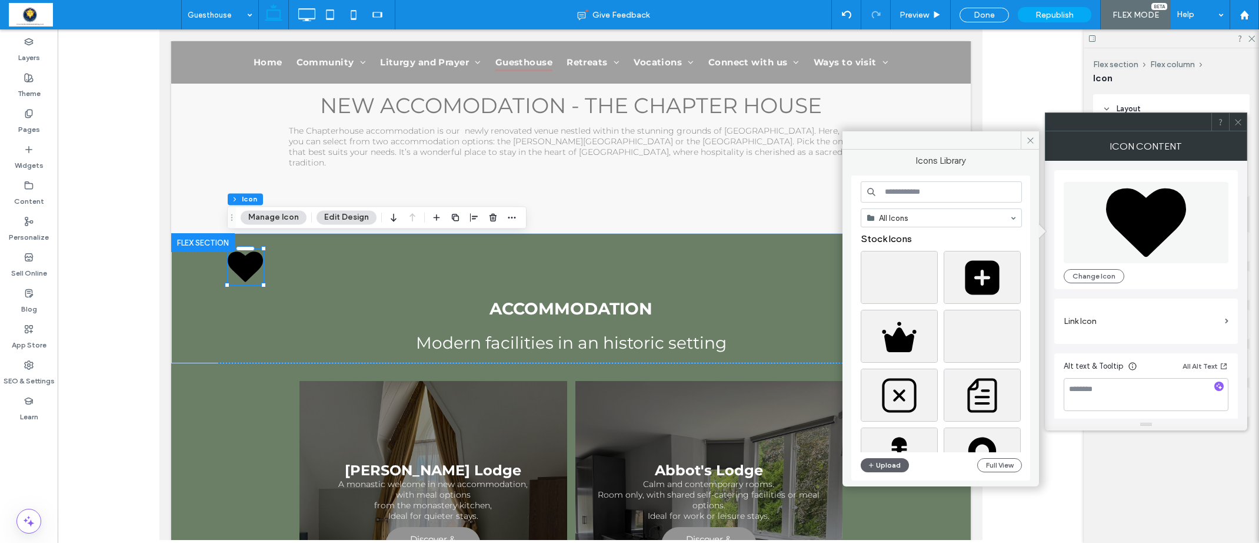
click at [906, 196] on input at bounding box center [941, 191] width 161 height 21
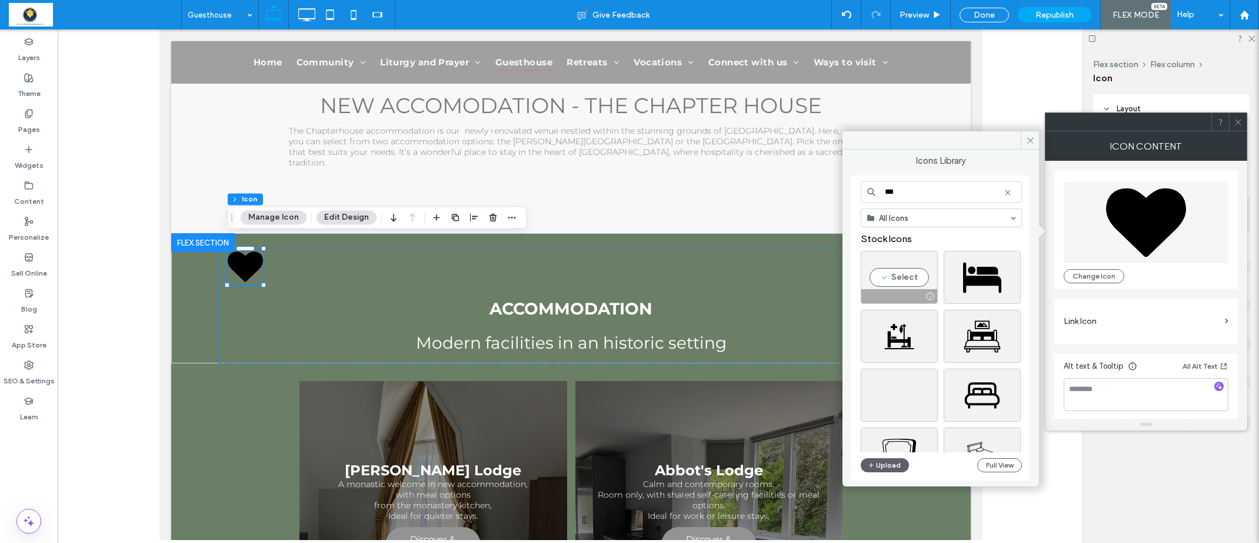
type input "***"
click at [909, 283] on div "Select" at bounding box center [899, 277] width 77 height 53
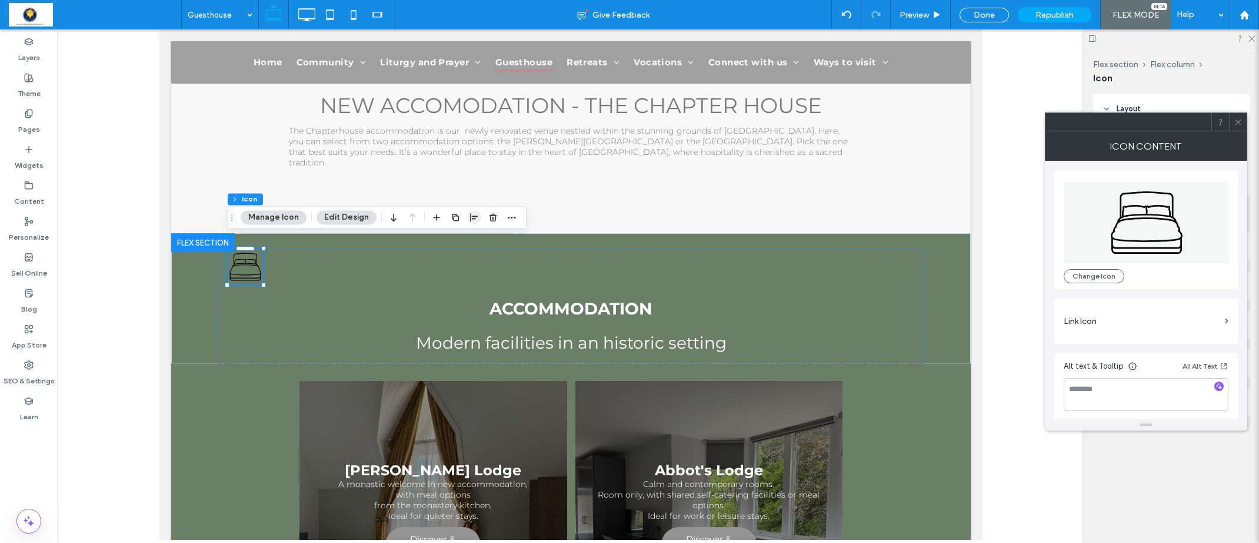
click at [470, 217] on icon "button" at bounding box center [474, 216] width 9 height 9
click at [463, 241] on icon "center" at bounding box center [462, 239] width 9 height 9
click at [1241, 122] on icon at bounding box center [1238, 122] width 9 height 9
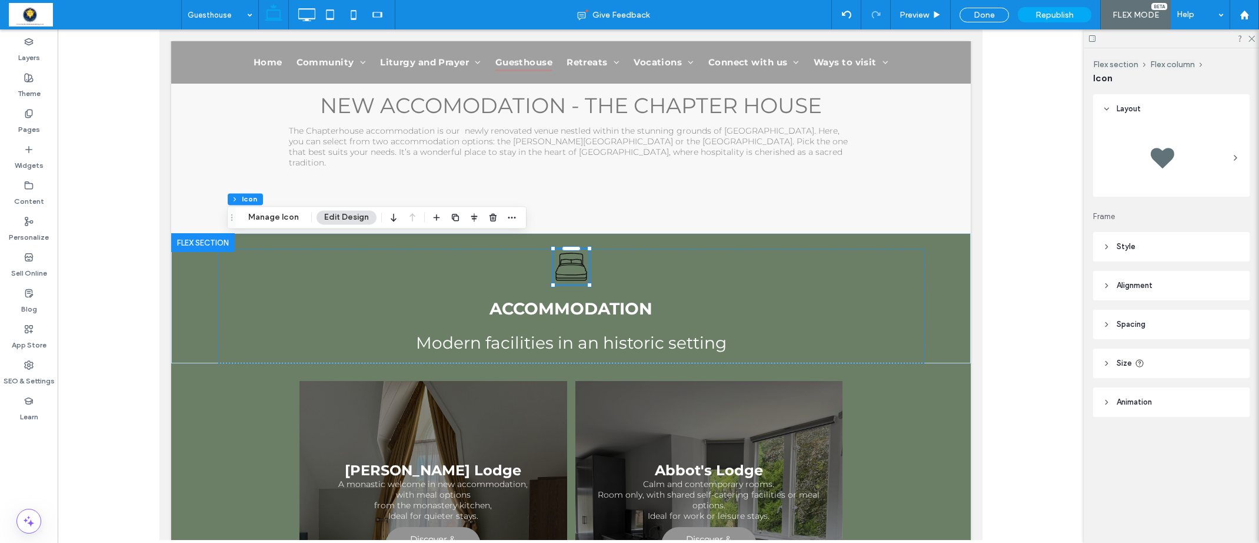
click at [1112, 242] on header "Style" at bounding box center [1171, 246] width 157 height 29
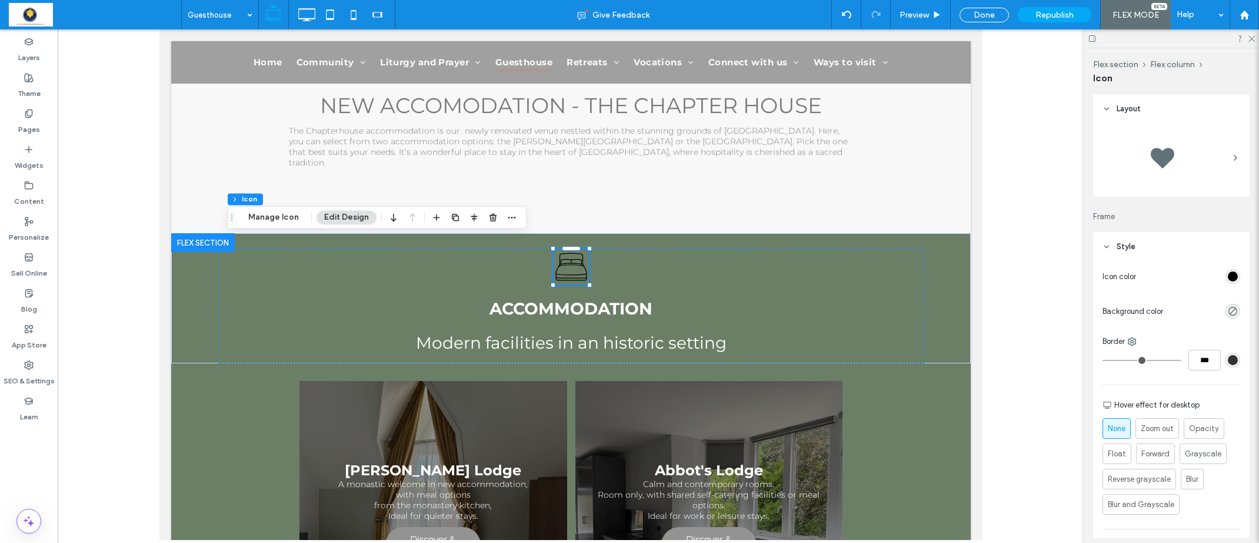
click at [1235, 277] on div "rgb(0, 0, 0)" at bounding box center [1233, 276] width 10 height 10
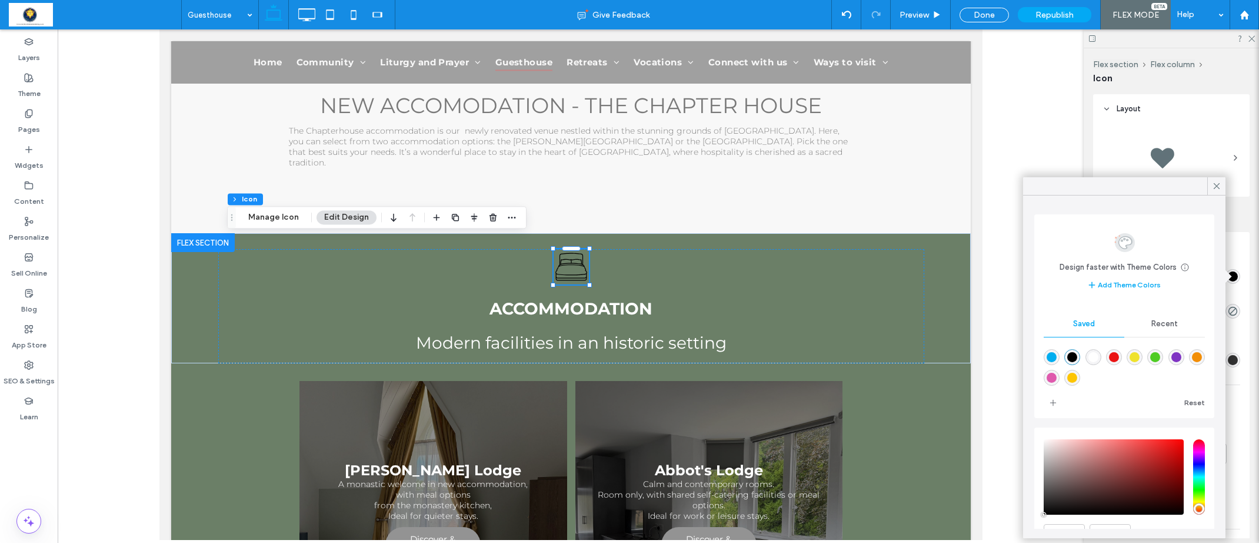
click at [1095, 358] on div "rgba(255,255,255,1)" at bounding box center [1094, 357] width 10 height 10
type input "*******"
click at [836, 282] on div "ACCOMMODATION Modern facilities in an historic setting" at bounding box center [571, 306] width 706 height 114
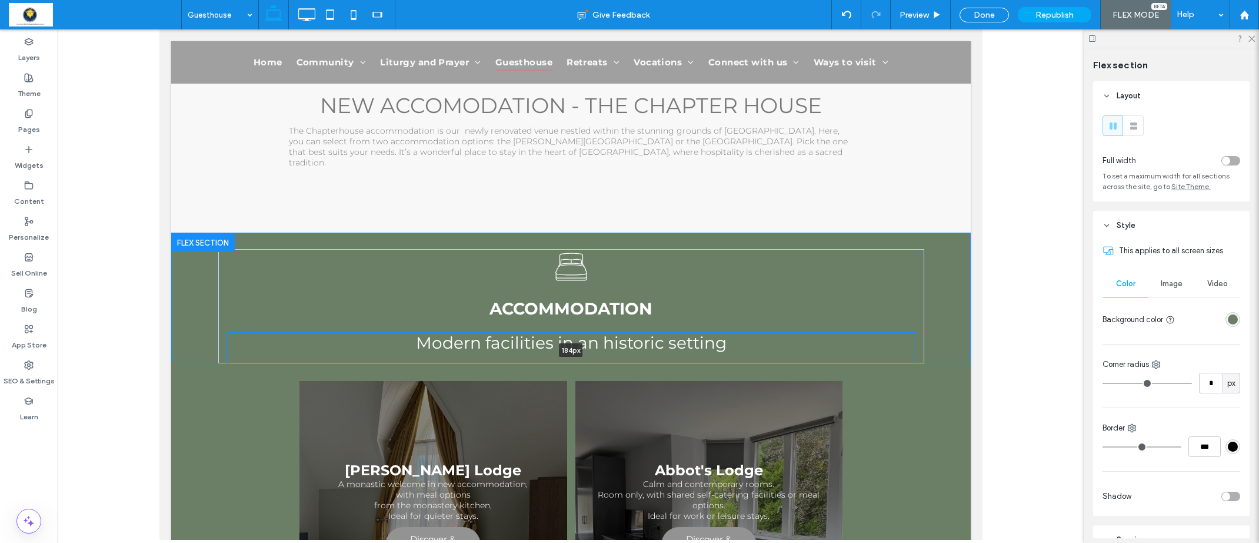
drag, startPoint x: 759, startPoint y: 341, endPoint x: 743, endPoint y: 310, distance: 34.7
click at [757, 329] on div "ACCOMMODATION Modern facilities in an historic setting 184px Section Click to e…" at bounding box center [571, 298] width 800 height 130
type input "***"
click at [747, 298] on h2 "ACCOMMODATION" at bounding box center [570, 308] width 687 height 20
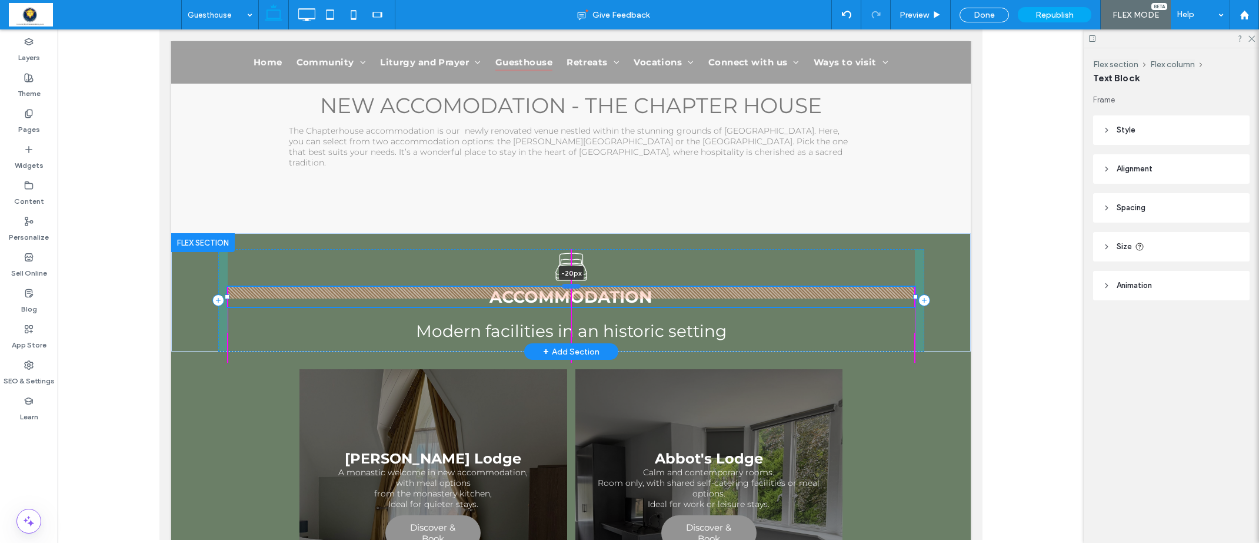
drag, startPoint x: 573, startPoint y: 285, endPoint x: 575, endPoint y: 274, distance: 11.9
click at [575, 284] on div at bounding box center [570, 286] width 19 height 5
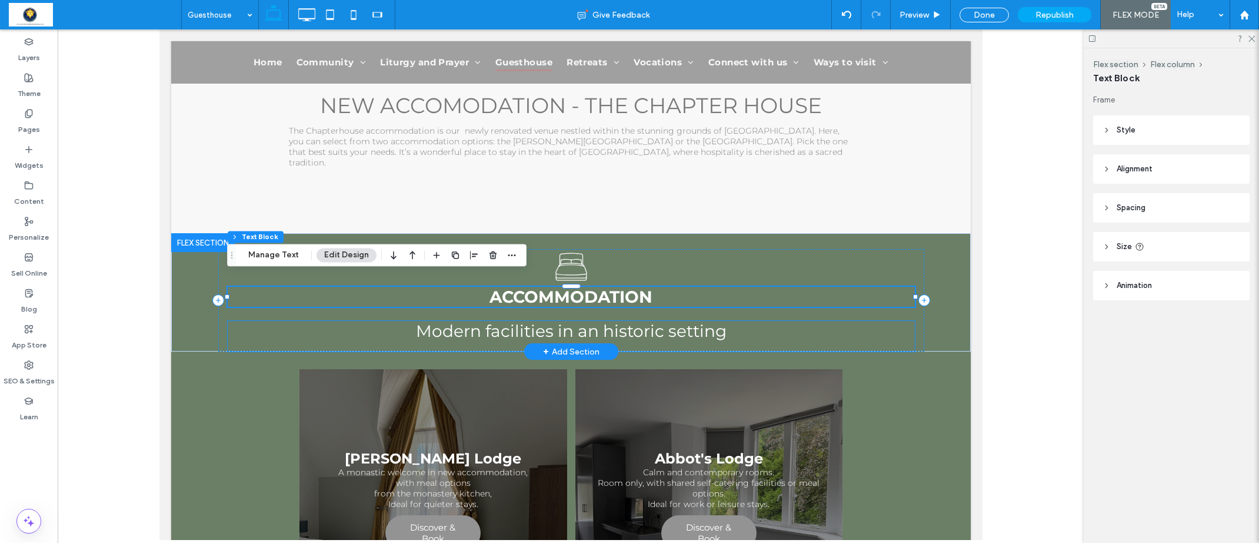
click at [639, 321] on span "Modern facilities in an historic setting" at bounding box center [571, 331] width 311 height 20
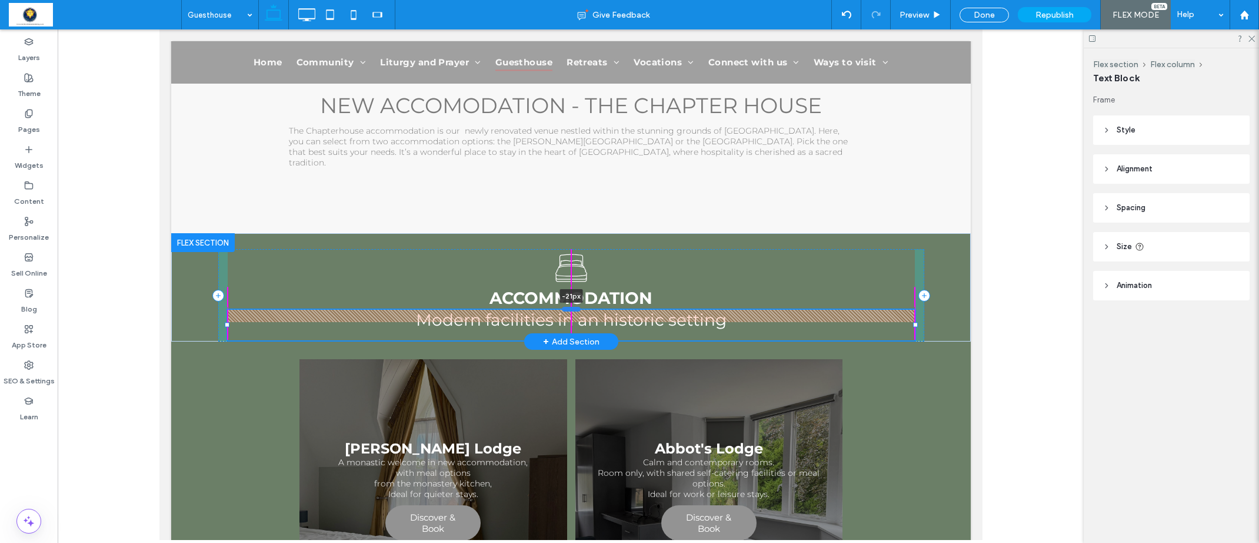
drag, startPoint x: 570, startPoint y: 308, endPoint x: 571, endPoint y: 296, distance: 12.5
click at [571, 307] on div at bounding box center [570, 309] width 19 height 5
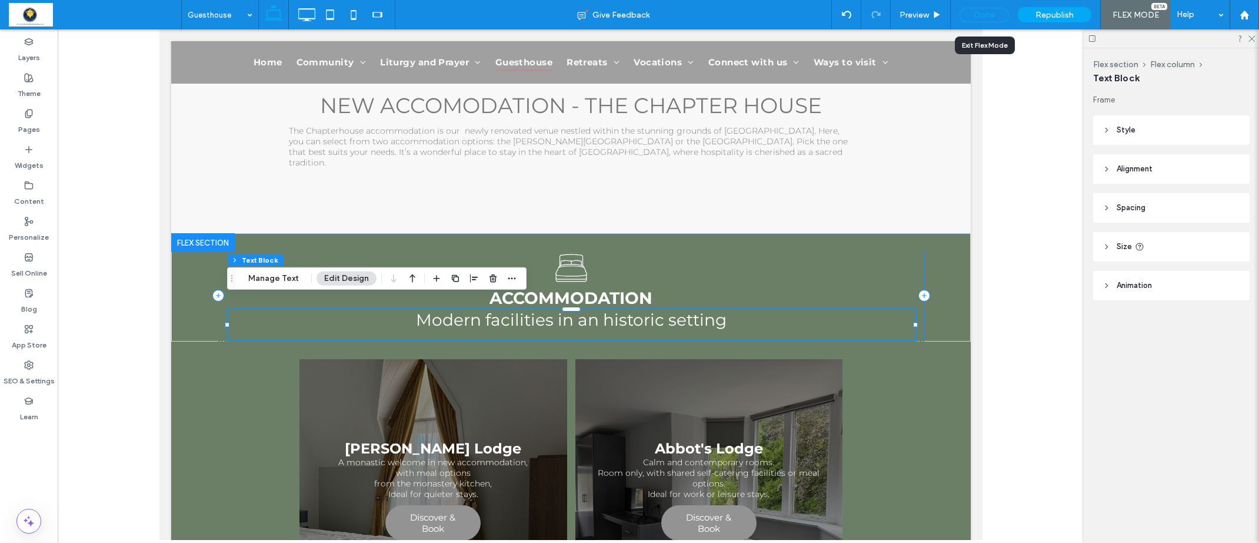
click at [995, 10] on div "Done" at bounding box center [984, 15] width 49 height 15
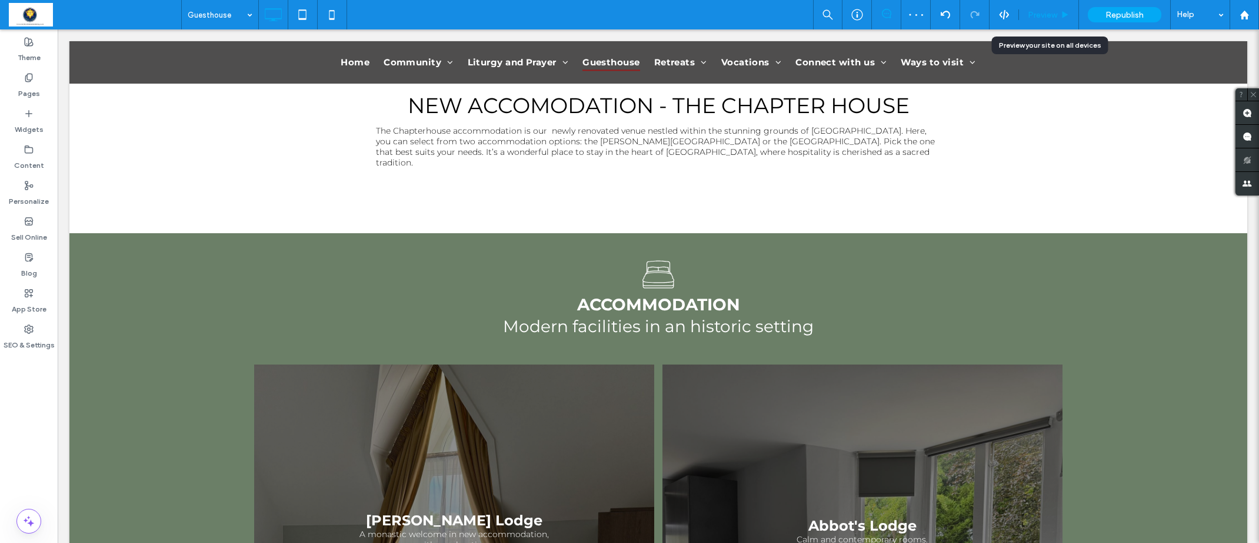
click at [1046, 14] on span "Preview" at bounding box center [1042, 15] width 29 height 10
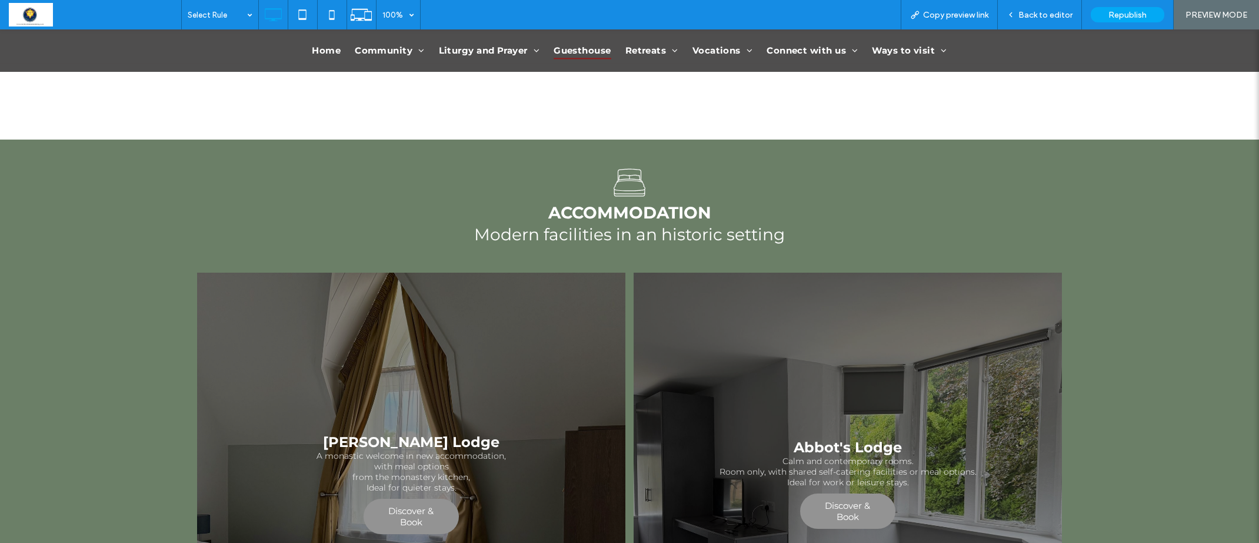
scroll to position [277, 0]
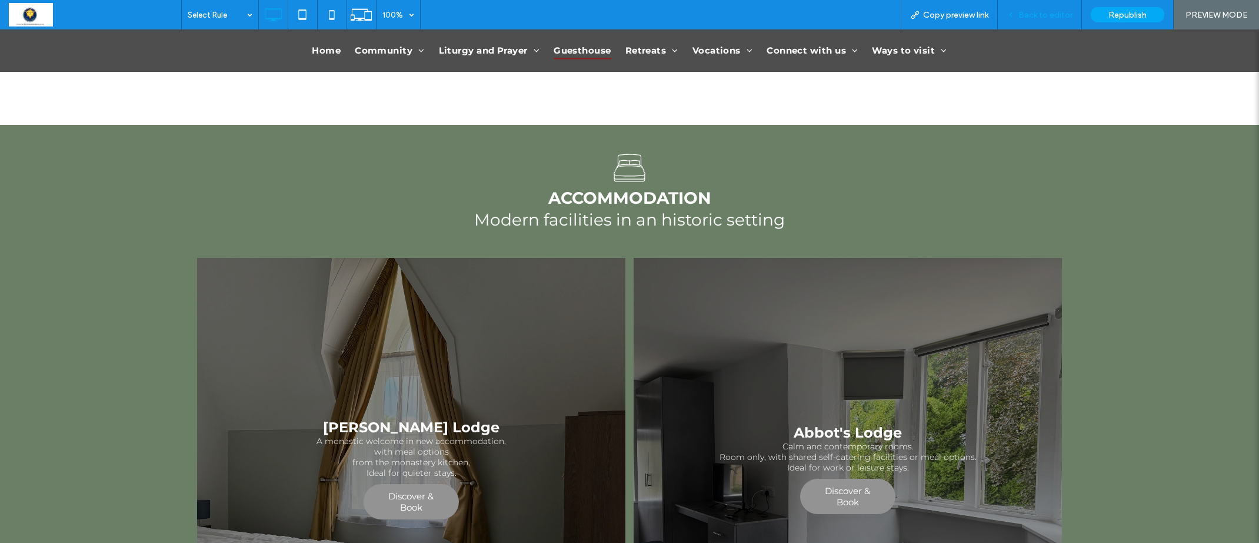
click at [1058, 21] on div "Back to editor" at bounding box center [1040, 14] width 84 height 29
click at [1034, 16] on span "Back to editor" at bounding box center [1046, 15] width 54 height 10
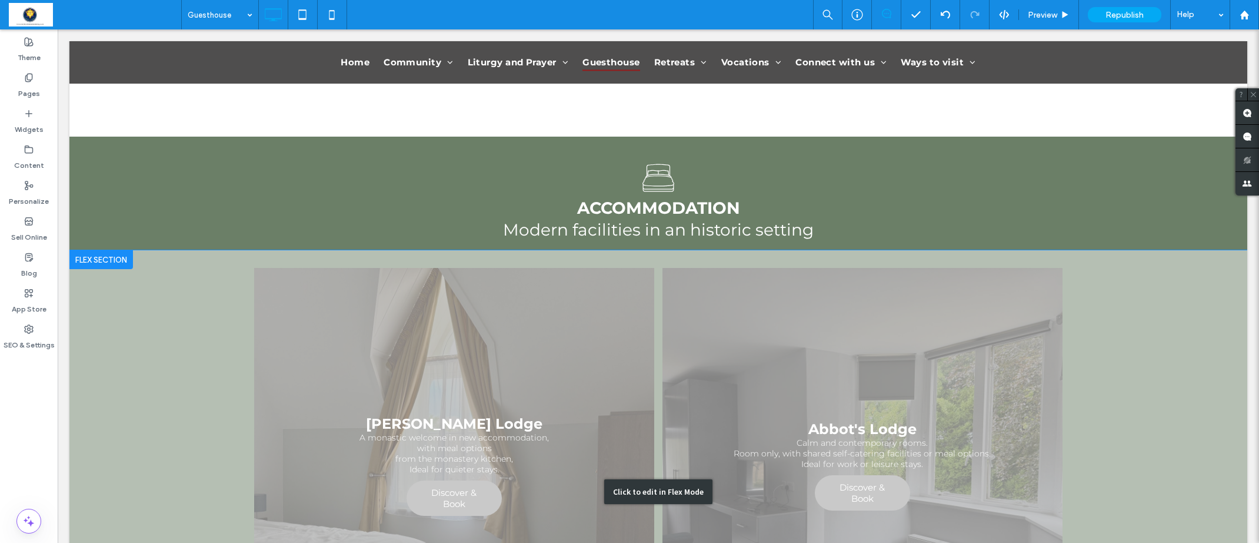
click at [867, 415] on div "Click to edit in Flex Mode" at bounding box center [658, 491] width 1178 height 483
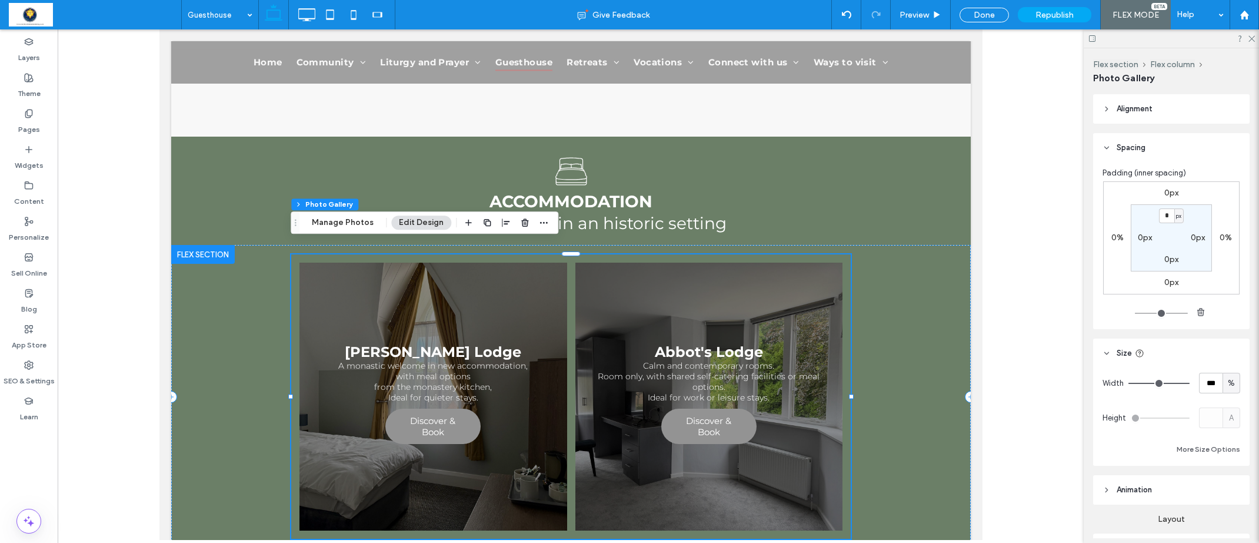
click at [743, 341] on link at bounding box center [709, 396] width 268 height 268
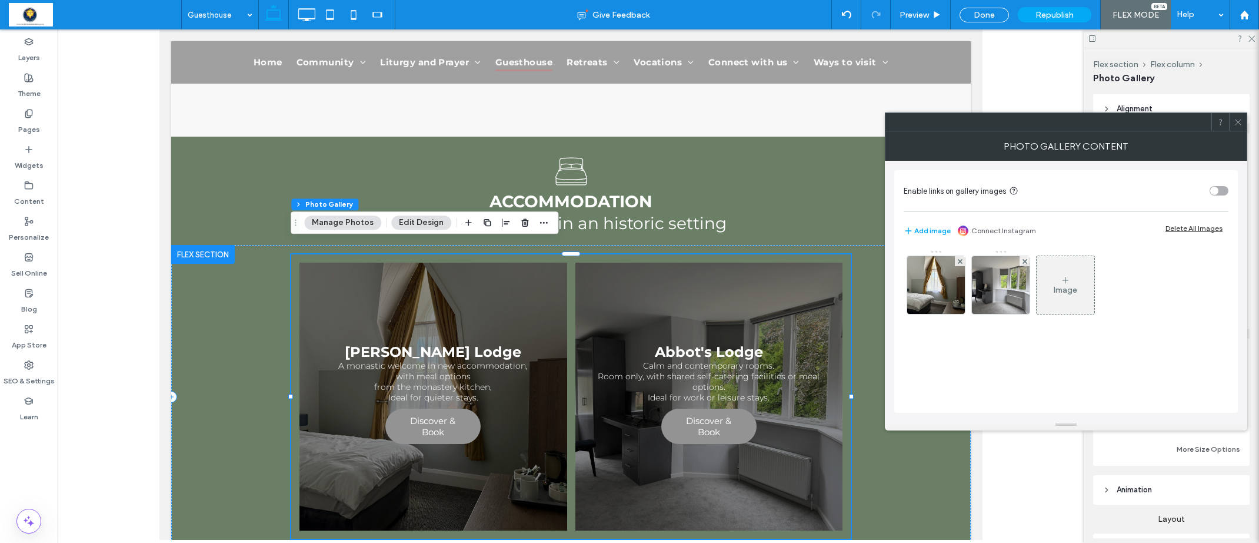
click at [1240, 119] on icon at bounding box center [1238, 122] width 9 height 9
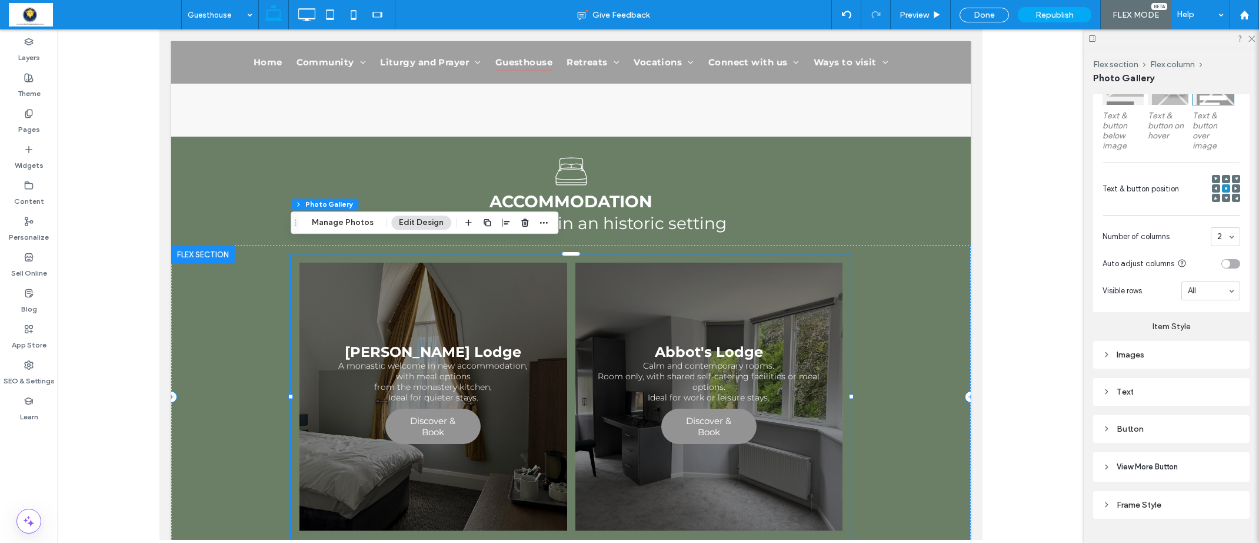
scroll to position [653, 0]
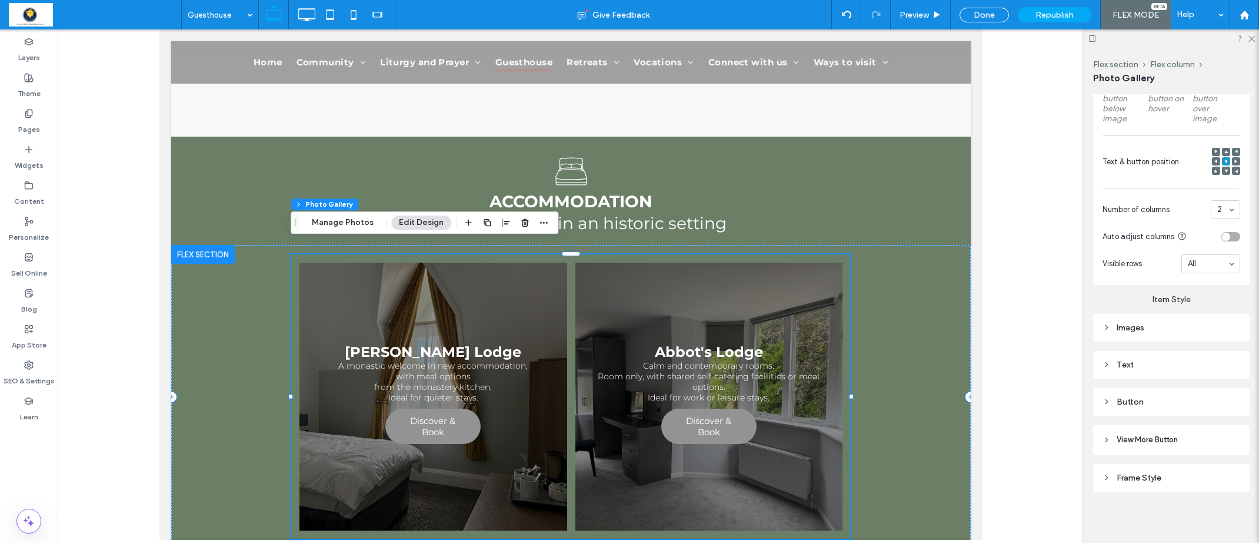
click at [1129, 364] on div "Text" at bounding box center [1172, 365] width 138 height 10
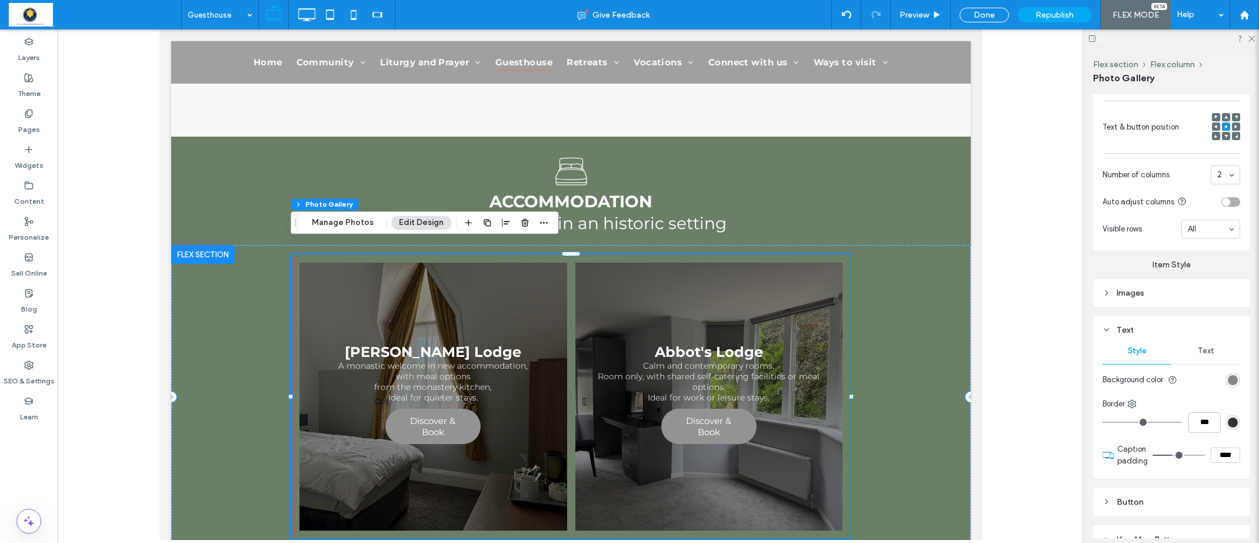
scroll to position [733, 0]
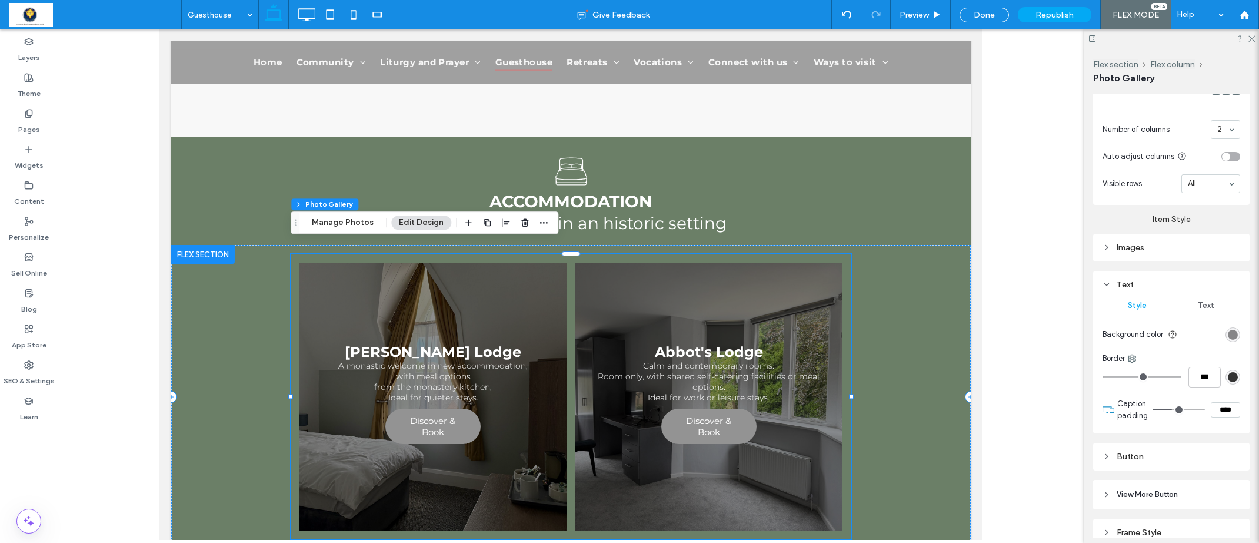
click at [1205, 305] on span "Text" at bounding box center [1206, 305] width 16 height 9
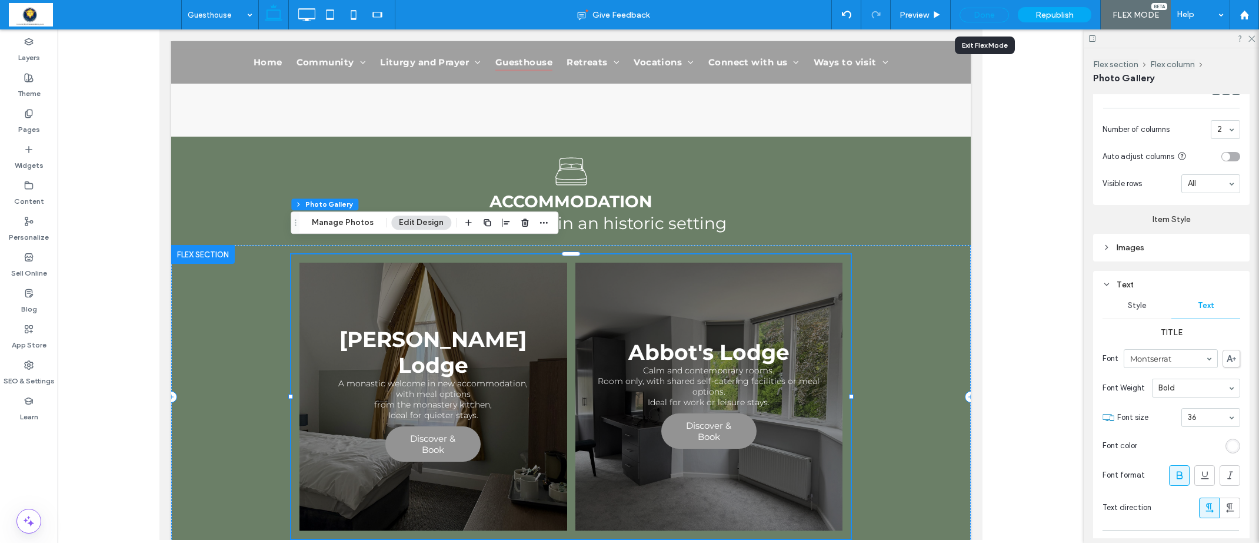
click at [1002, 14] on div "Done" at bounding box center [984, 15] width 49 height 15
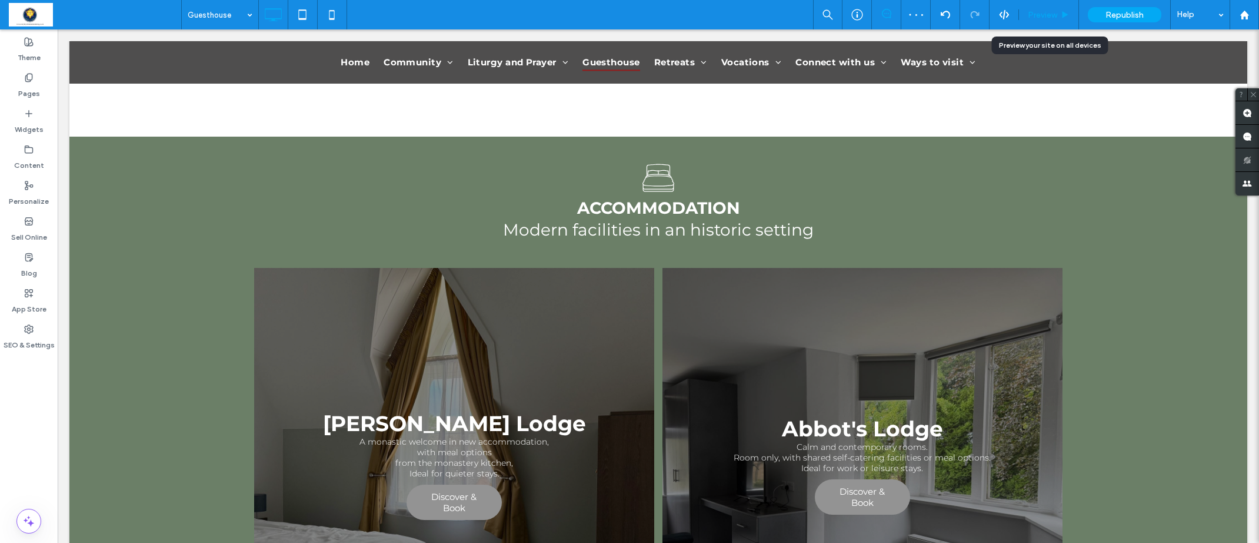
click at [1062, 19] on div "Preview" at bounding box center [1049, 14] width 60 height 29
click at [1056, 16] on span "Preview" at bounding box center [1042, 15] width 29 height 10
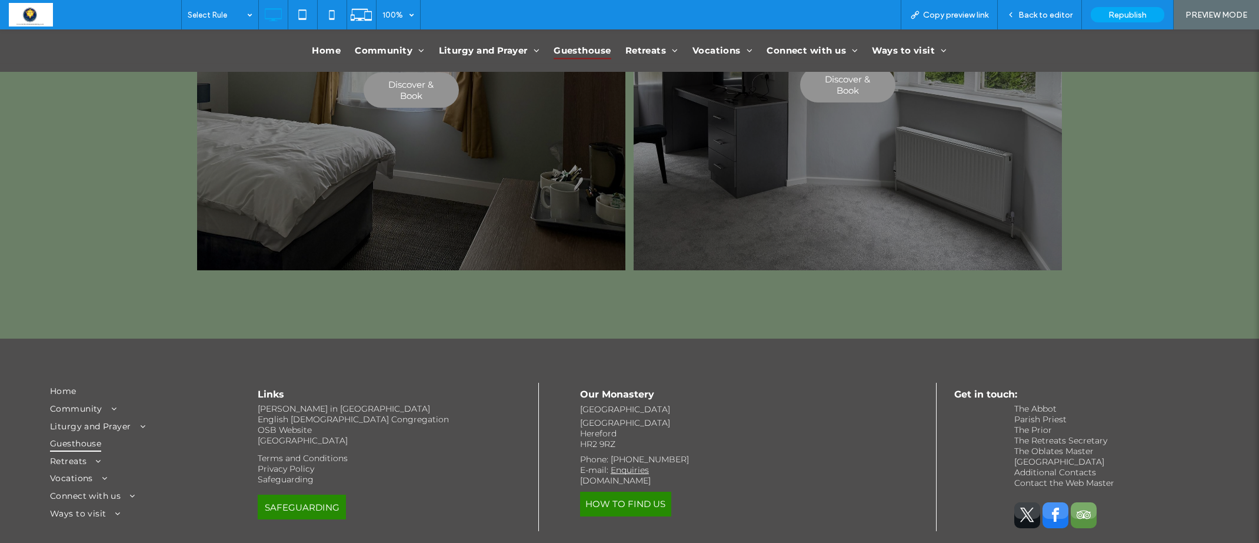
scroll to position [699, 0]
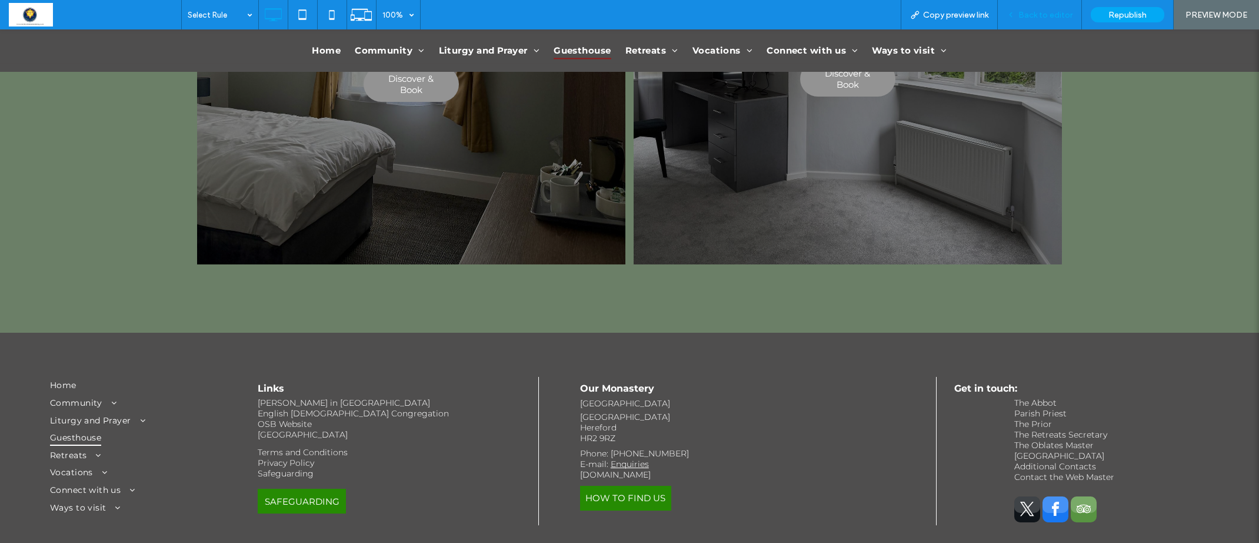
click at [1051, 16] on span "Back to editor" at bounding box center [1046, 15] width 54 height 10
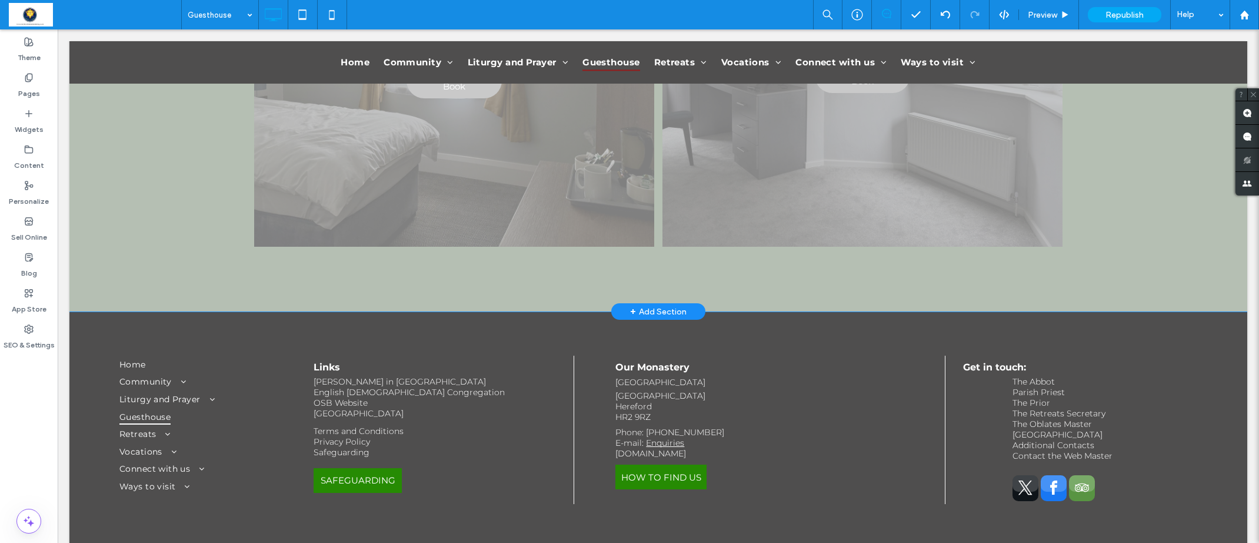
scroll to position [697, 0]
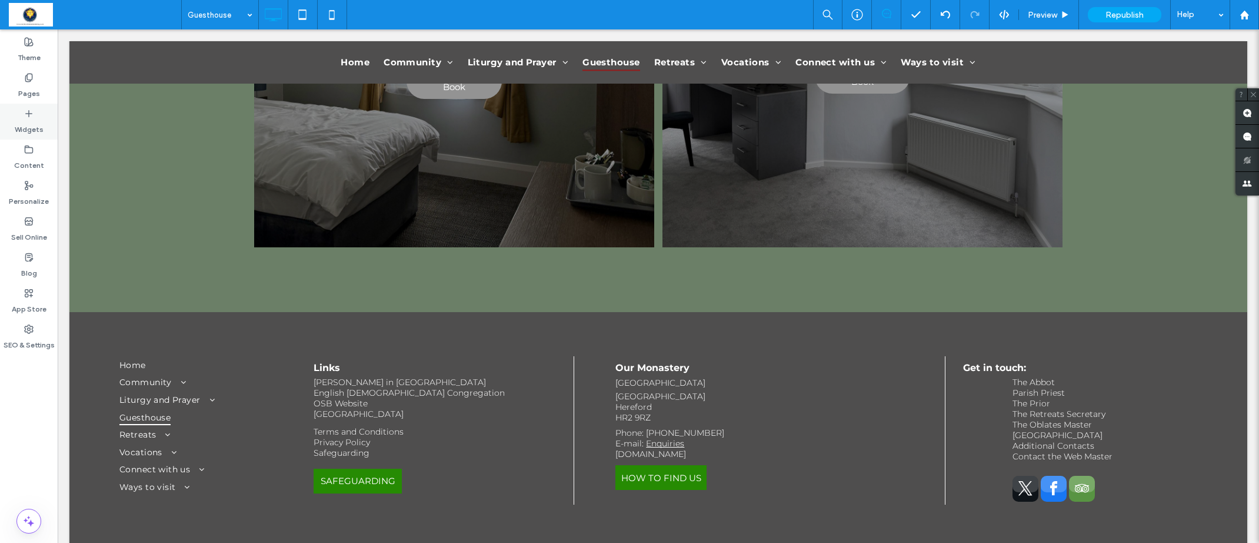
click at [26, 124] on label "Widgets" at bounding box center [29, 126] width 29 height 16
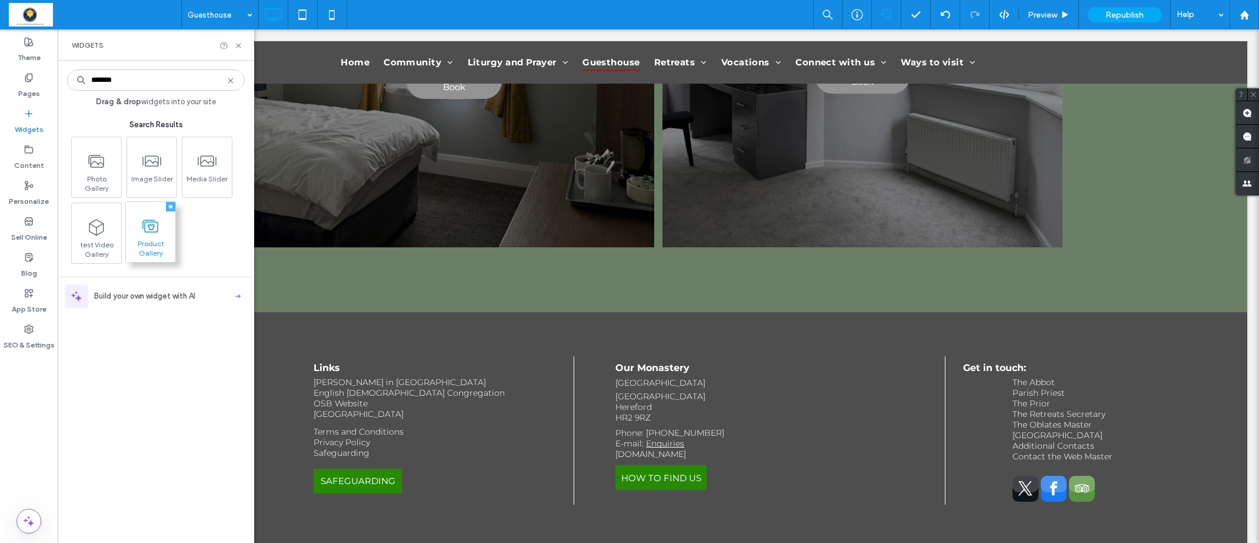
type input "*******"
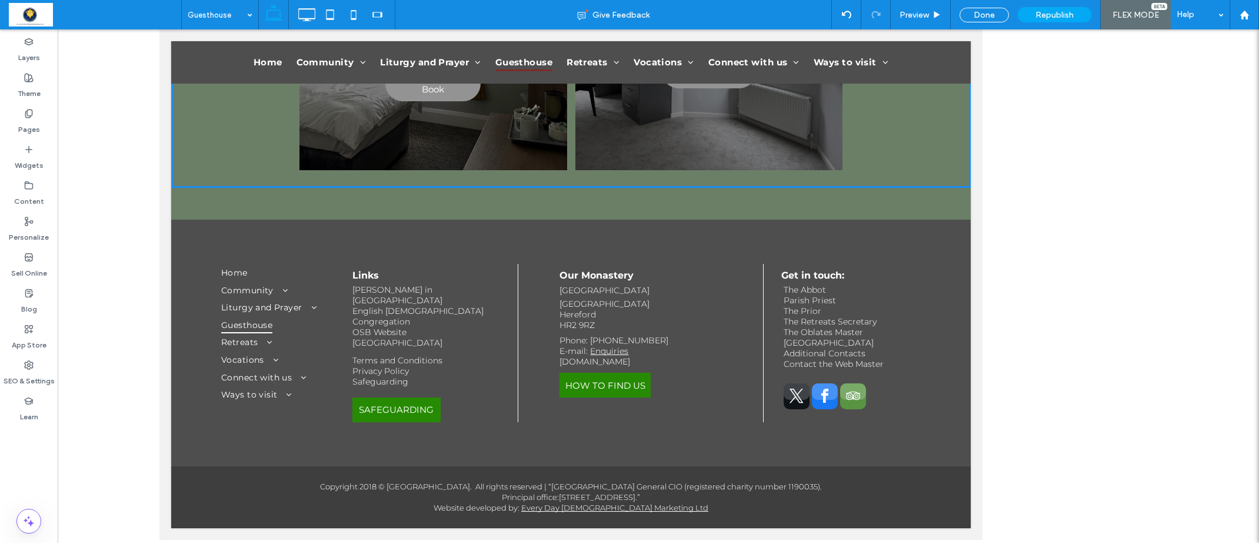
scroll to position [596, 0]
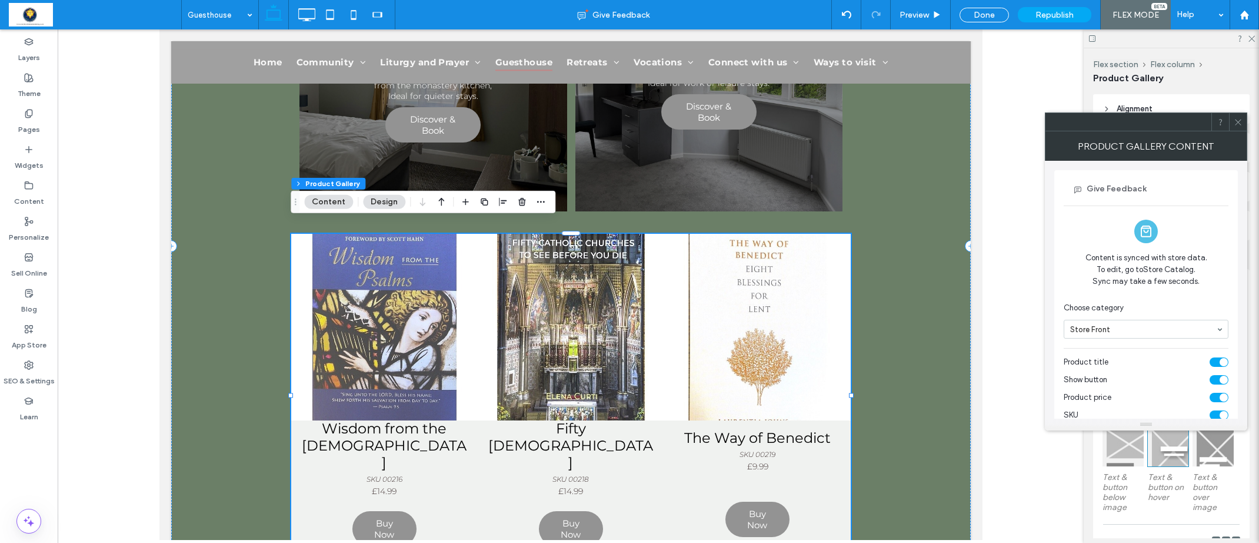
click at [1244, 122] on div at bounding box center [1238, 122] width 18 height 18
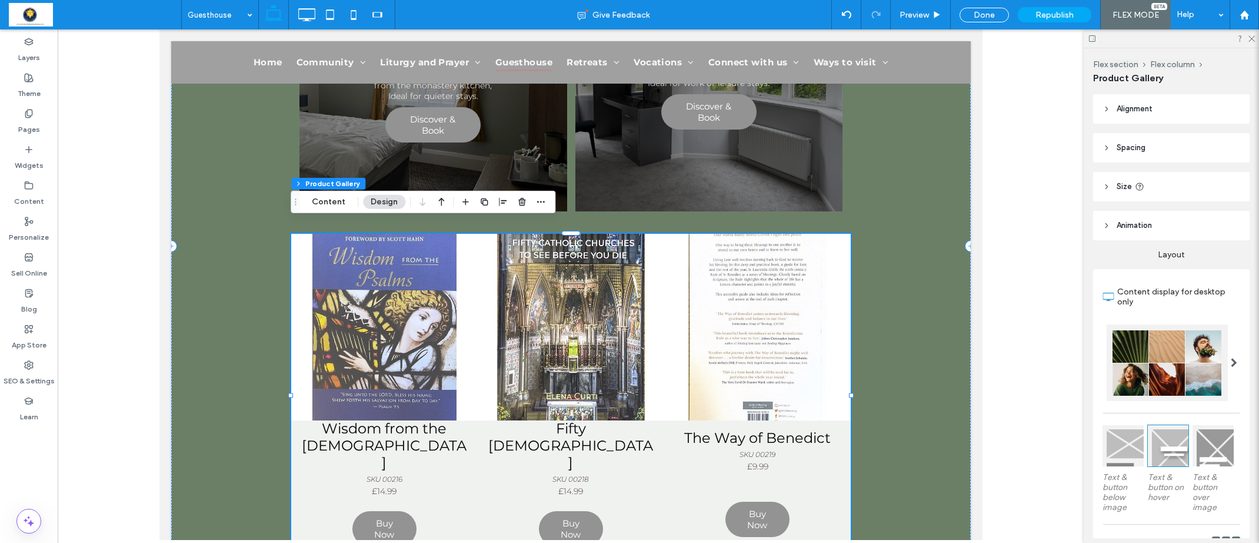
click at [823, 248] on link at bounding box center [757, 327] width 187 height 187
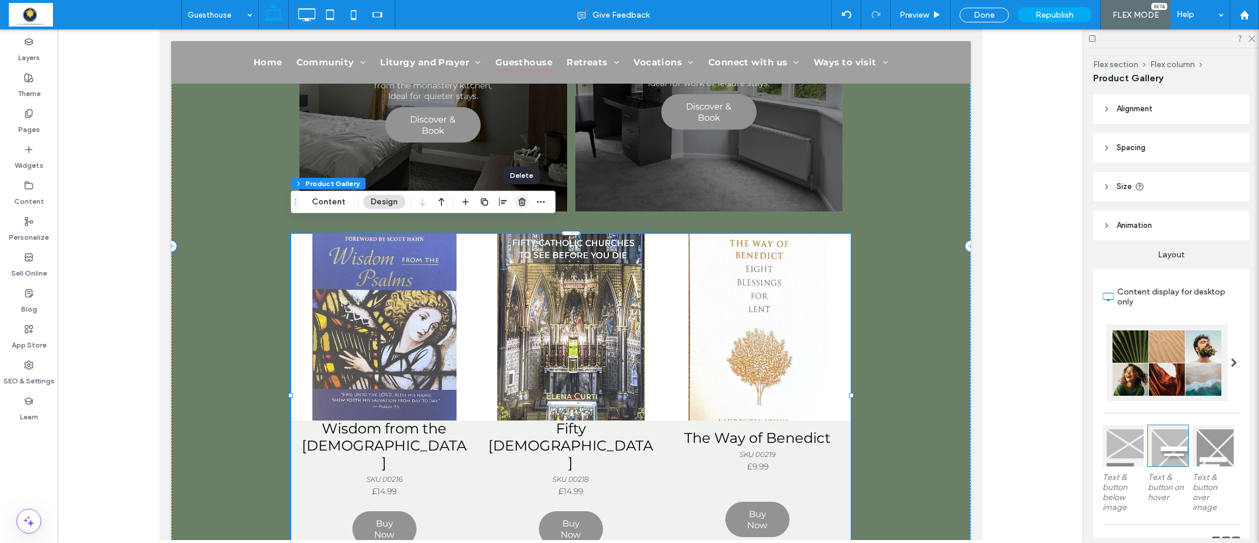
drag, startPoint x: 519, startPoint y: 204, endPoint x: 360, endPoint y: 175, distance: 162.2
click at [519, 204] on icon "button" at bounding box center [521, 201] width 9 height 9
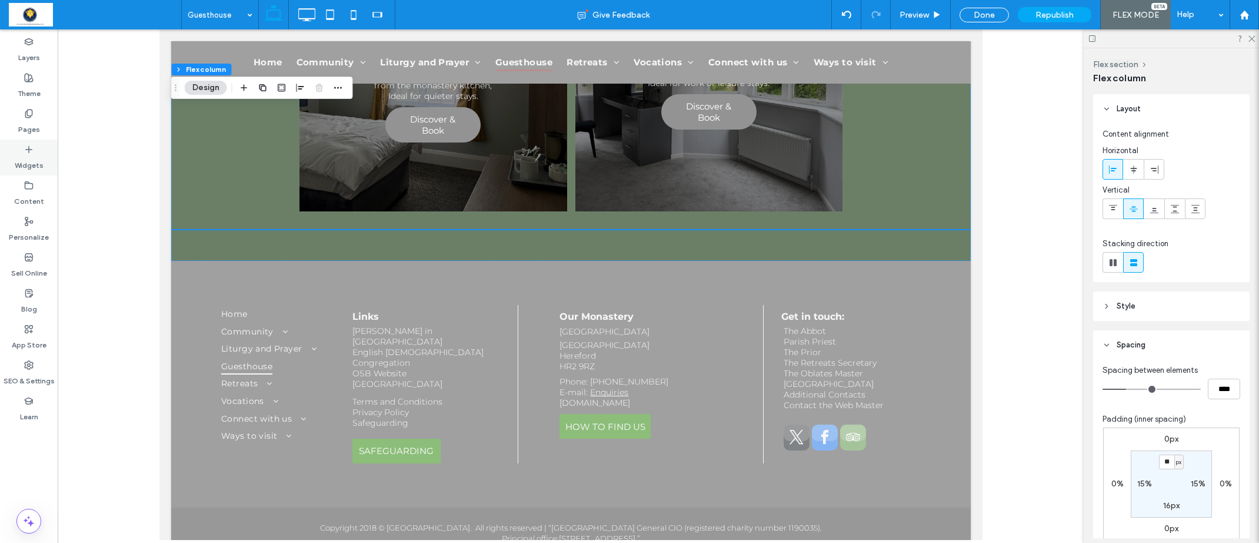
click at [39, 160] on label "Widgets" at bounding box center [29, 162] width 29 height 16
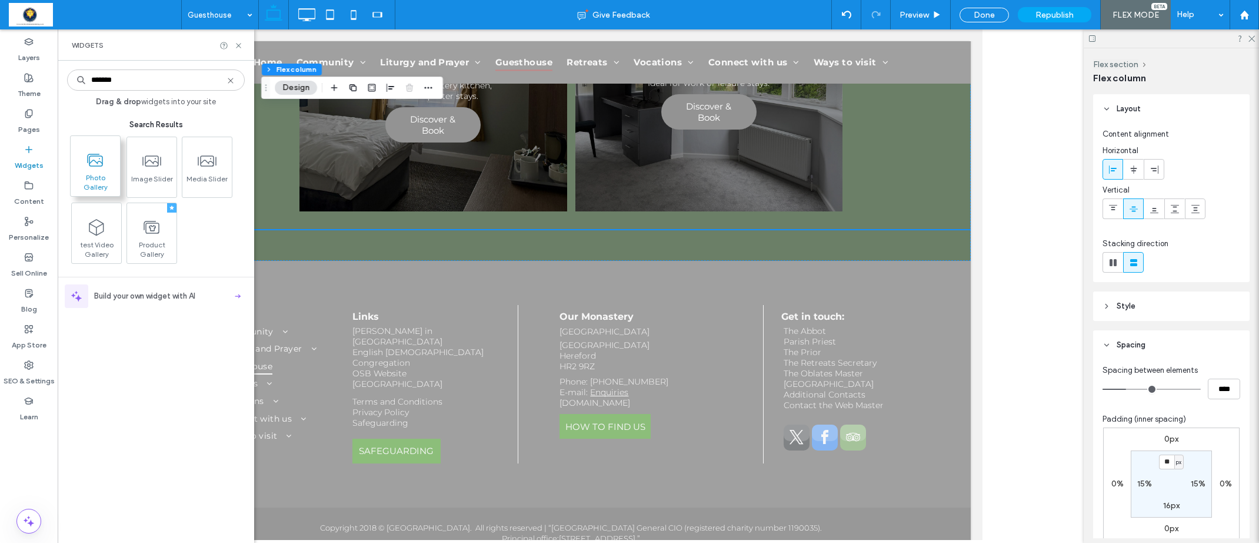
type input "*******"
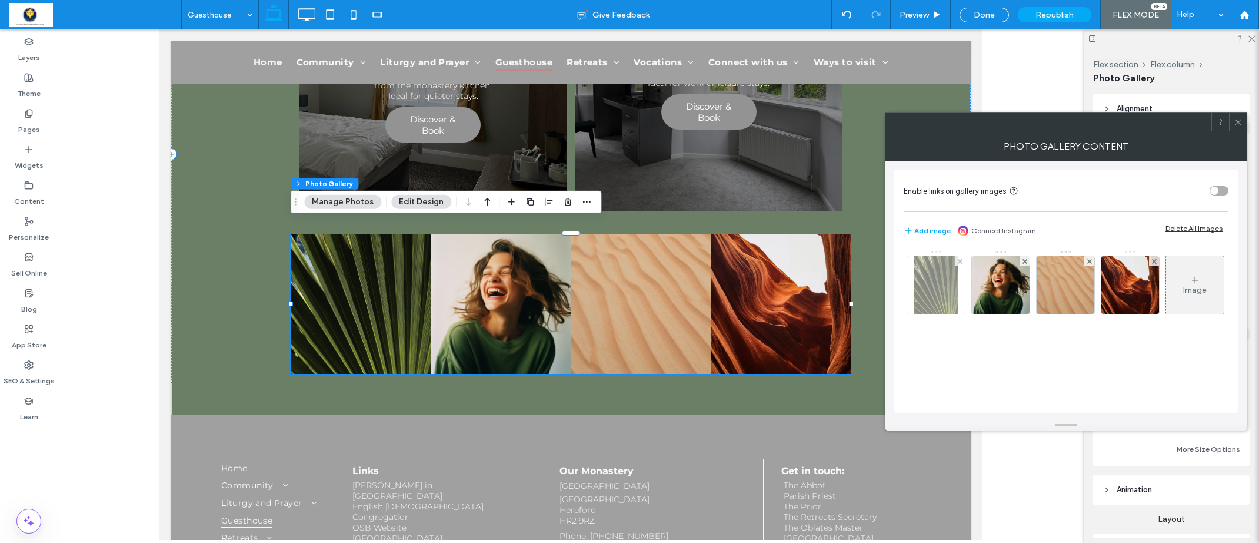
click at [956, 262] on div at bounding box center [960, 261] width 10 height 10
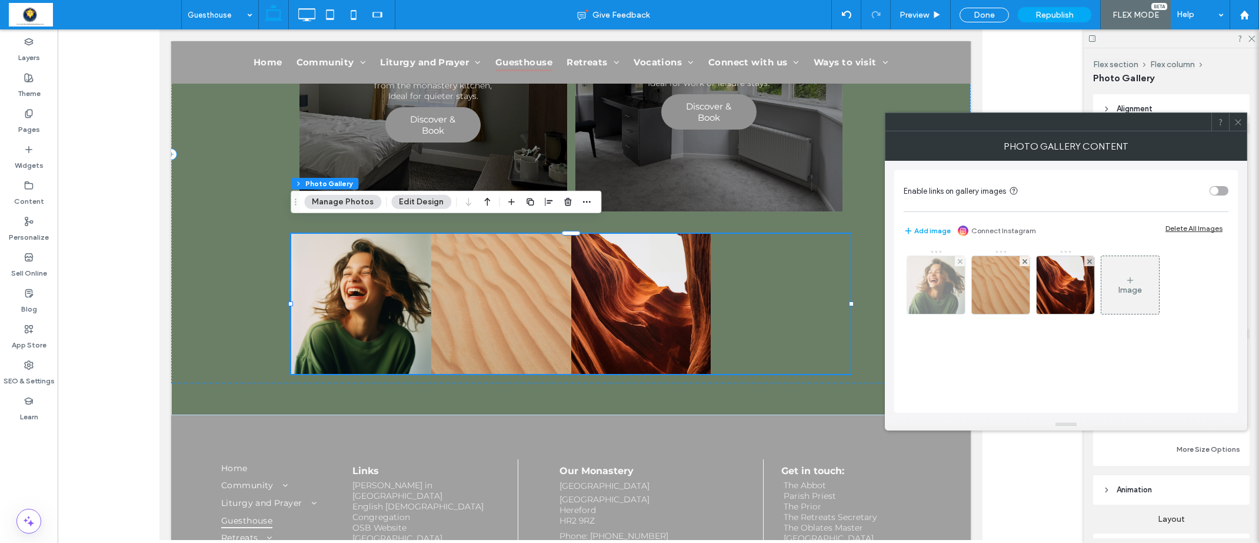
click at [965, 262] on div "Image" at bounding box center [1066, 288] width 324 height 77
drag, startPoint x: 963, startPoint y: 261, endPoint x: 979, endPoint y: 262, distance: 15.9
click at [963, 261] on div at bounding box center [960, 261] width 10 height 10
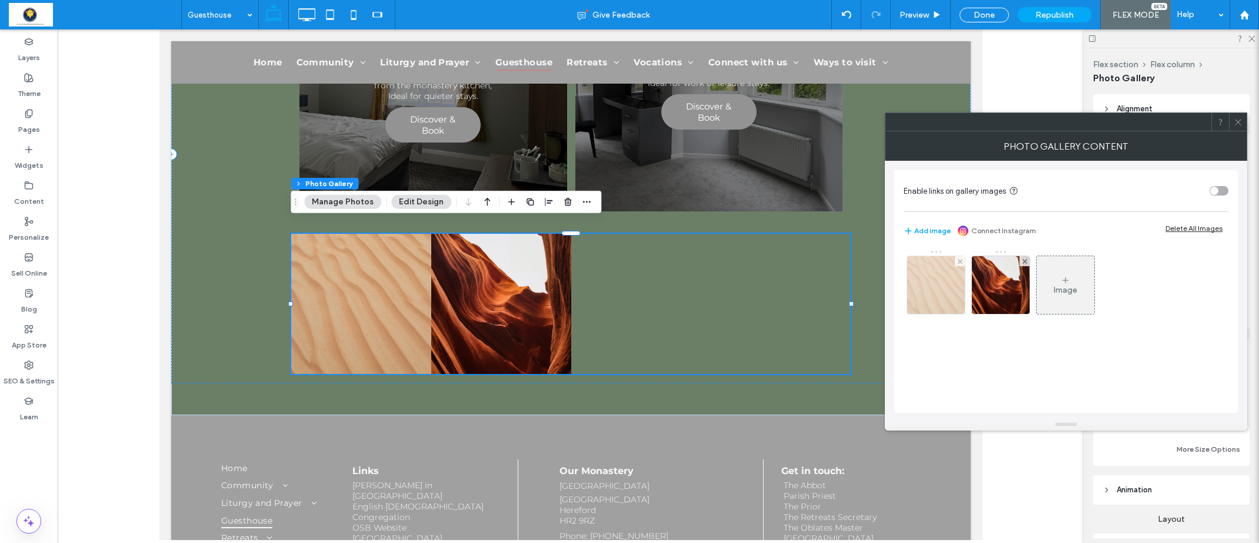
click at [964, 261] on div at bounding box center [960, 261] width 10 height 10
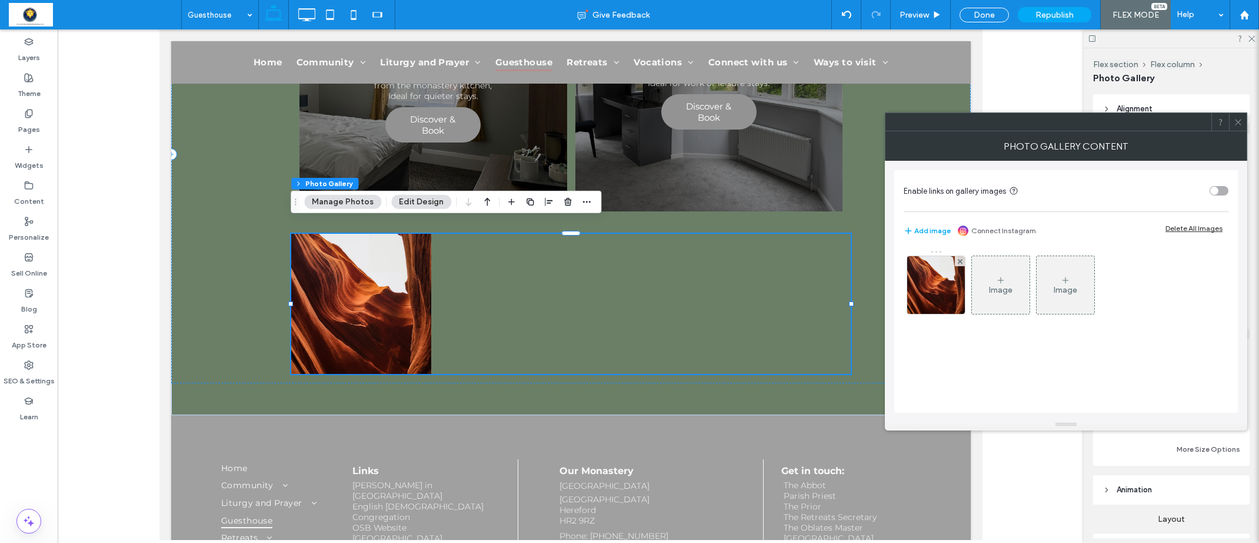
drag, startPoint x: 960, startPoint y: 261, endPoint x: 892, endPoint y: 260, distance: 68.3
click at [960, 261] on use at bounding box center [960, 260] width 5 height 5
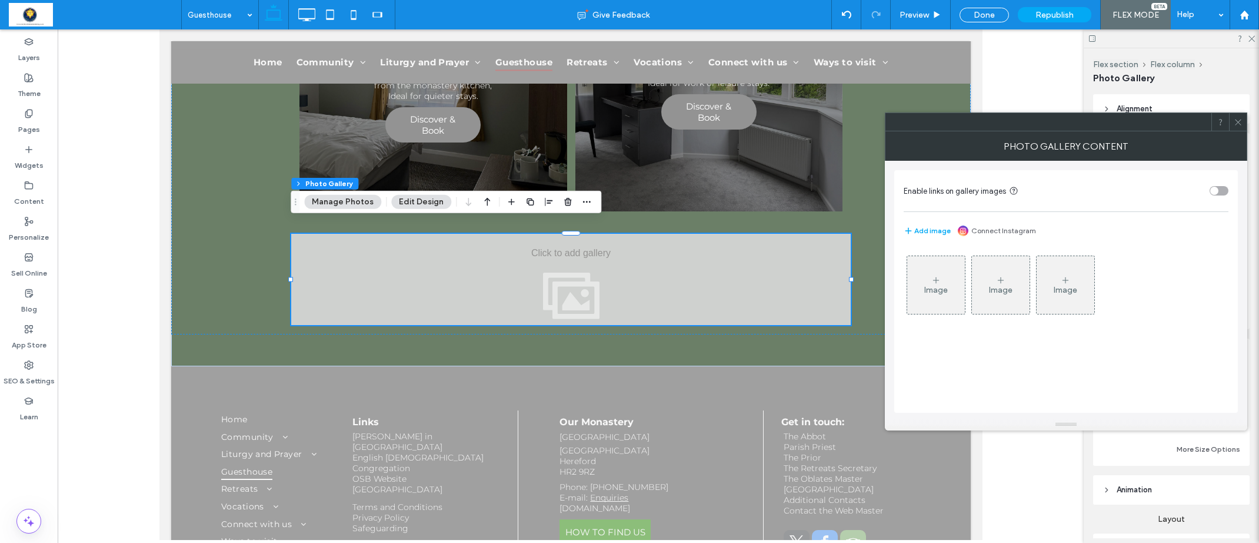
click at [930, 288] on div "Image" at bounding box center [937, 290] width 24 height 10
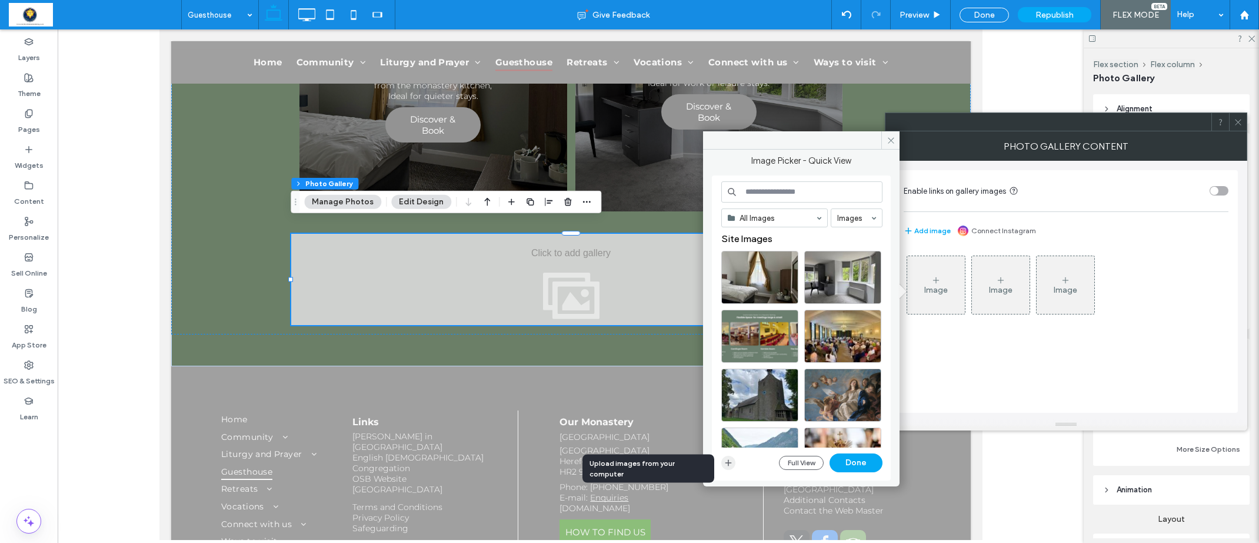
click at [730, 460] on icon "button" at bounding box center [728, 462] width 9 height 9
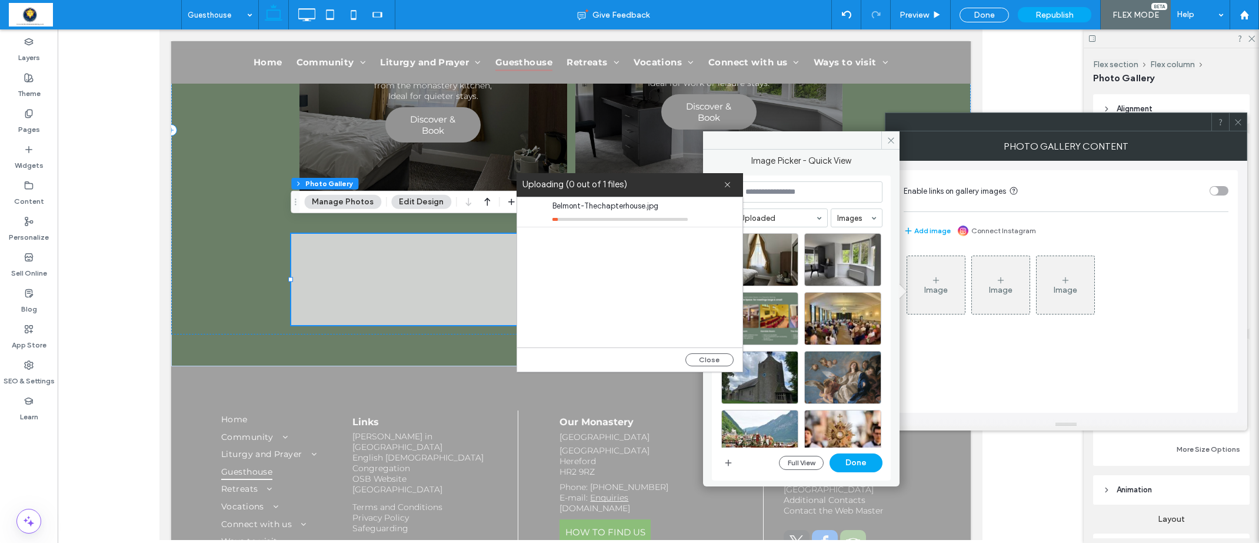
drag, startPoint x: 703, startPoint y: 358, endPoint x: 712, endPoint y: 365, distance: 10.9
click at [703, 358] on button "Close" at bounding box center [710, 359] width 48 height 13
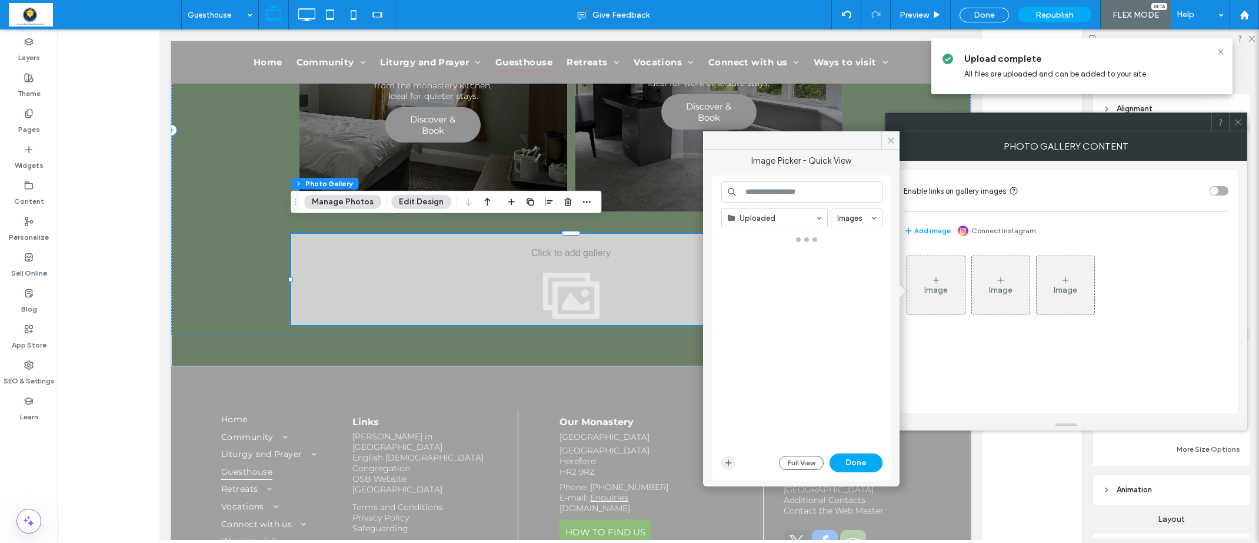
click at [730, 463] on icon "button" at bounding box center [728, 462] width 9 height 9
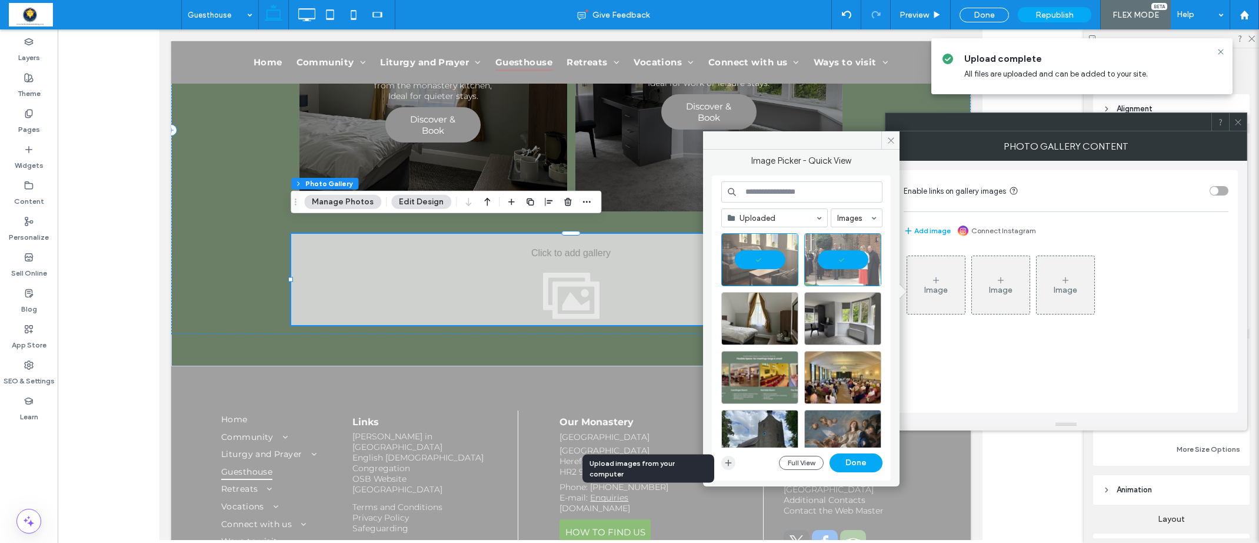
click at [729, 463] on use "button" at bounding box center [729, 463] width 6 height 6
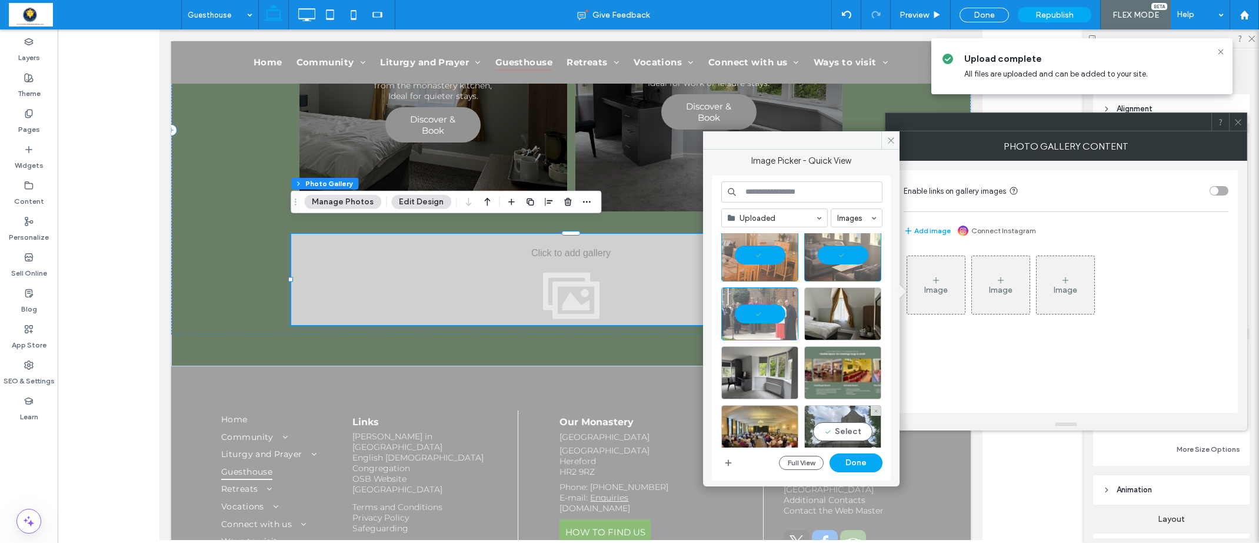
scroll to position [38, 0]
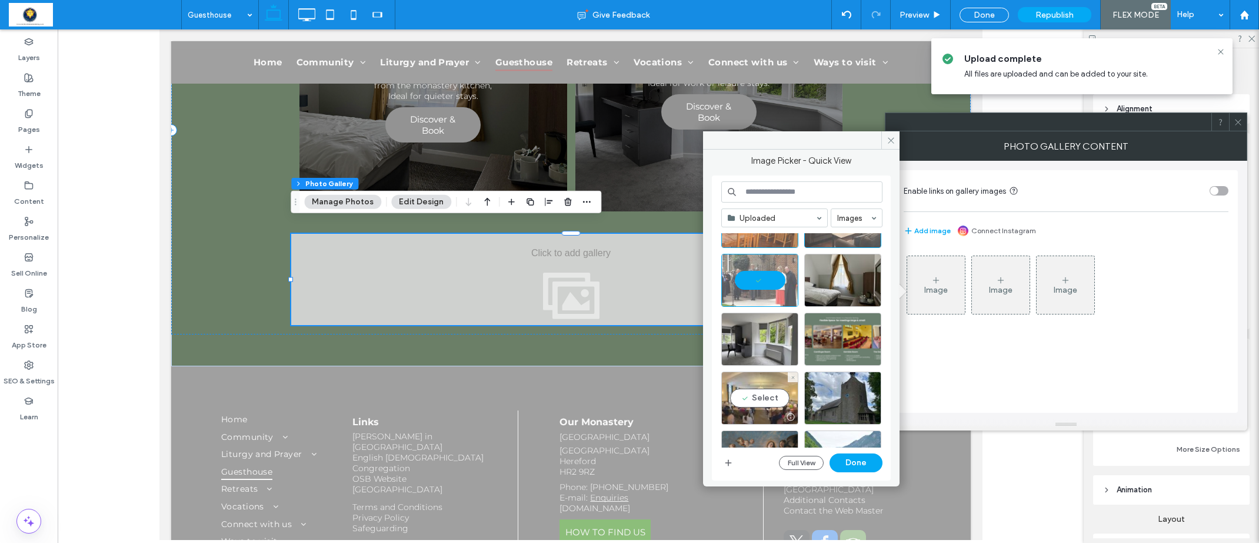
click at [764, 400] on div "Select" at bounding box center [760, 397] width 77 height 53
click at [859, 464] on button "Done" at bounding box center [856, 462] width 53 height 19
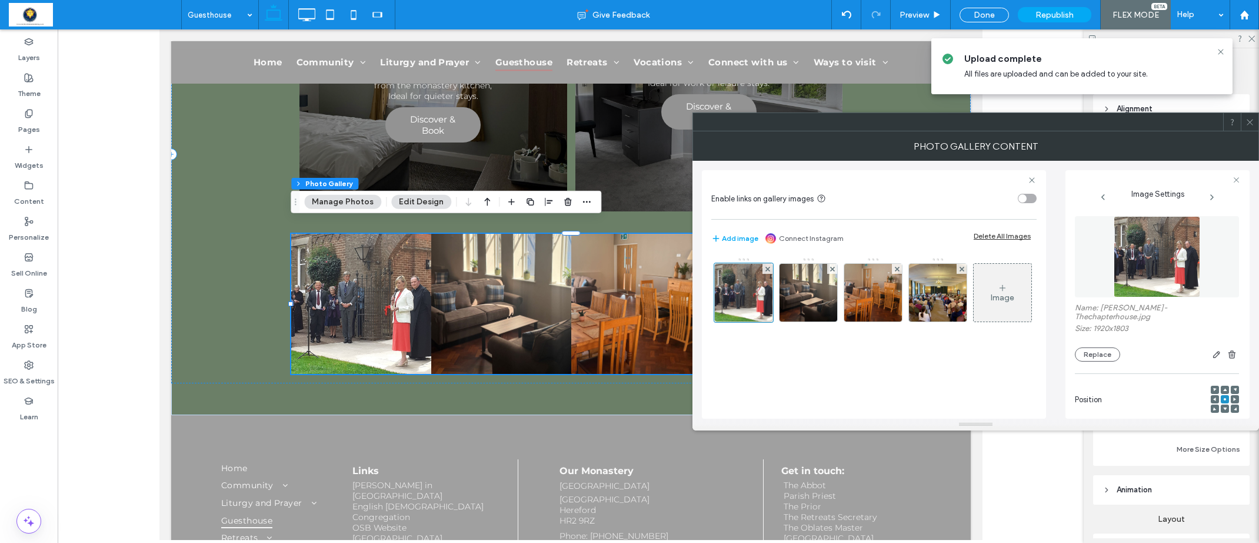
drag, startPoint x: 1249, startPoint y: 121, endPoint x: 1244, endPoint y: 125, distance: 6.7
click at [1249, 121] on icon at bounding box center [1250, 122] width 9 height 9
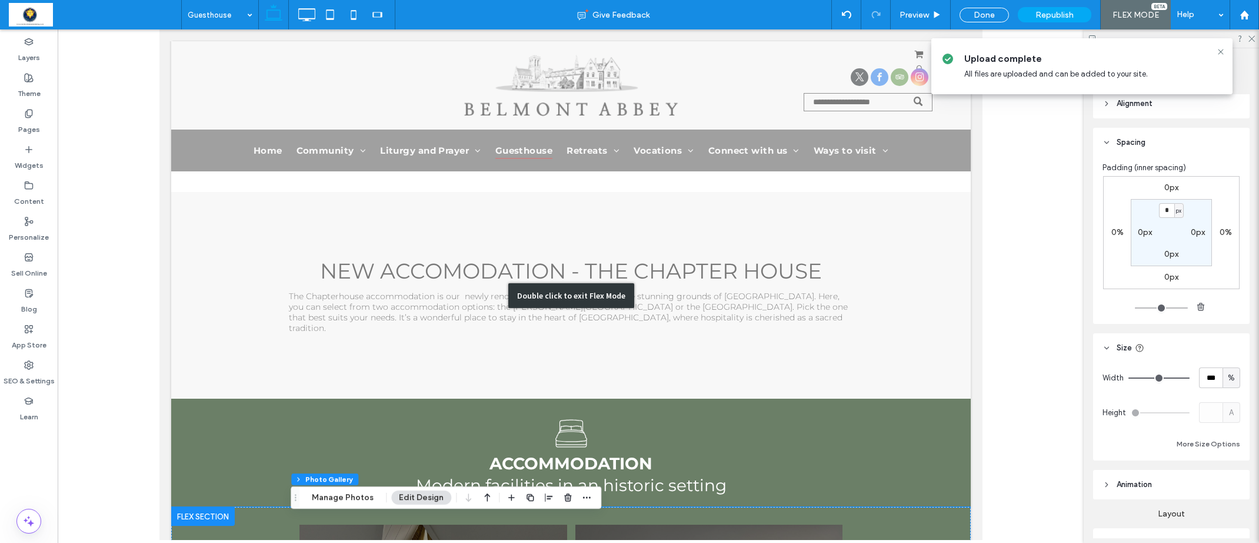
scroll to position [0, 0]
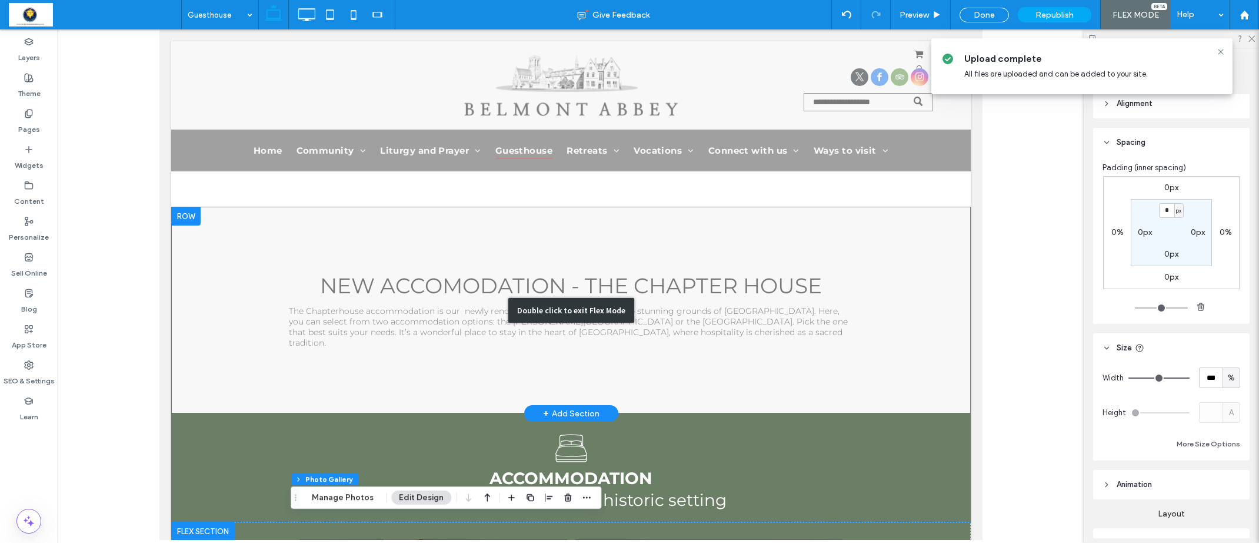
click at [183, 216] on div "Double click to exit Flex Mode" at bounding box center [571, 310] width 800 height 207
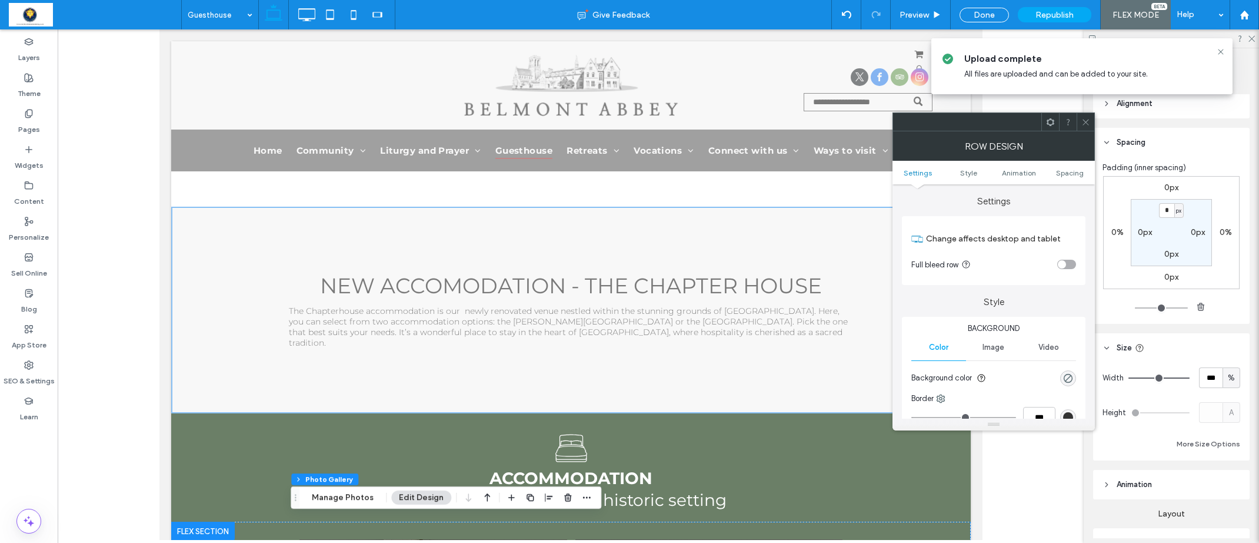
click at [1081, 122] on div at bounding box center [1086, 122] width 18 height 18
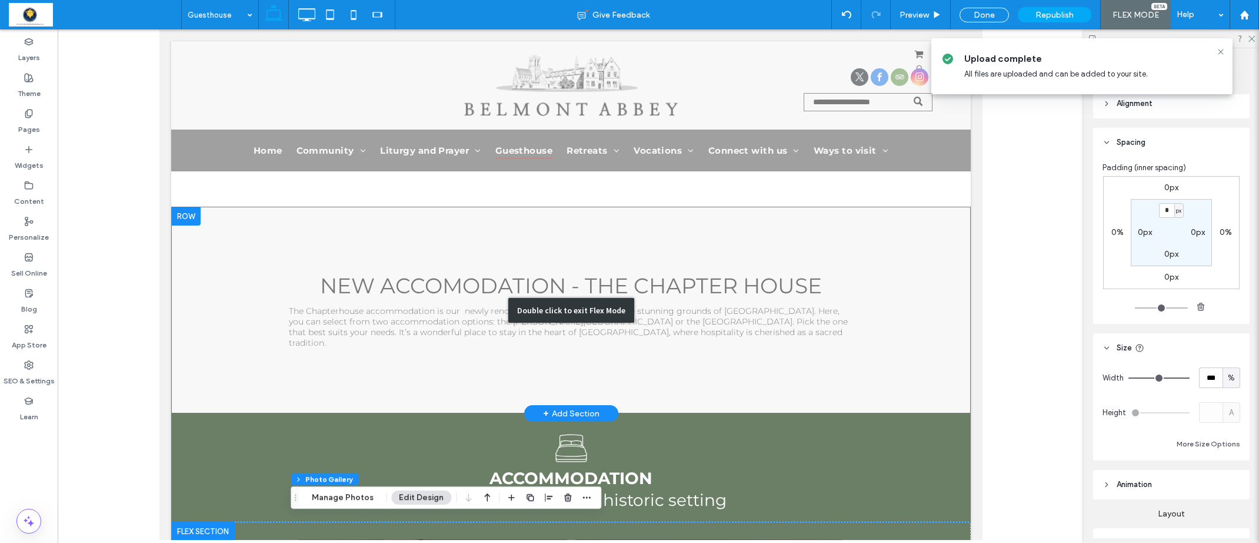
click at [177, 209] on div "Double click to exit Flex Mode" at bounding box center [571, 310] width 800 height 207
click at [181, 212] on div "Double click to exit Flex Mode" at bounding box center [571, 310] width 800 height 207
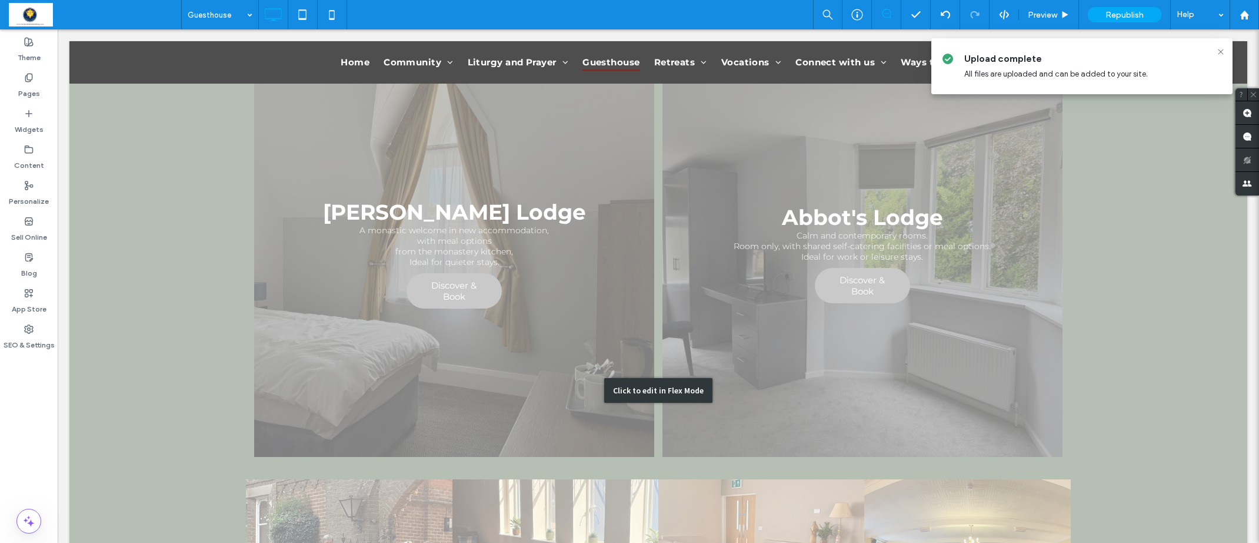
scroll to position [451, 0]
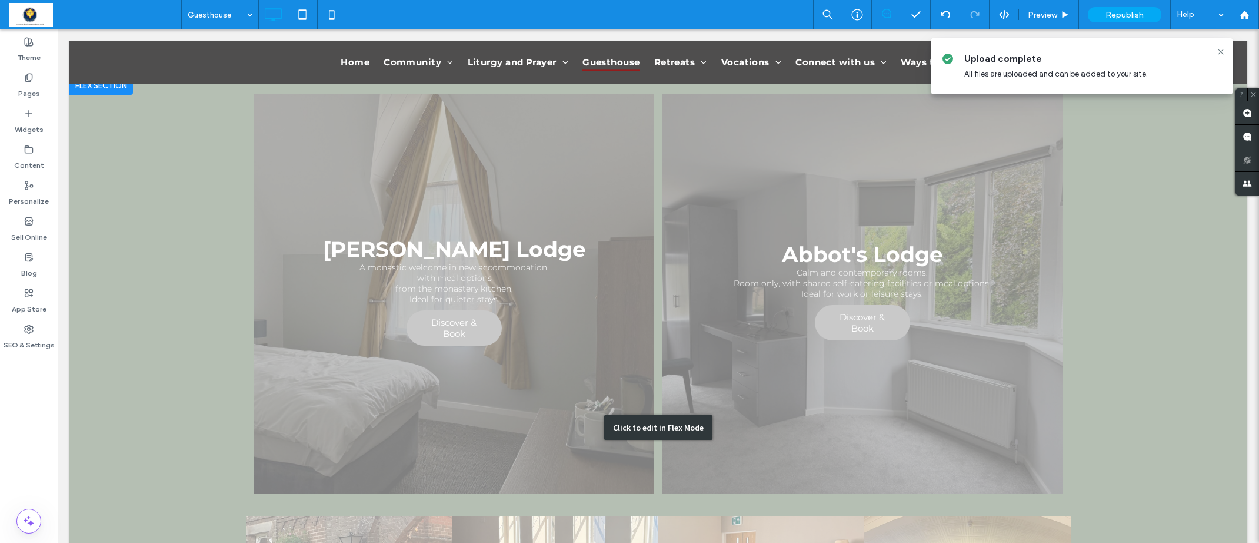
click at [496, 321] on div "Click to edit in Flex Mode" at bounding box center [658, 427] width 1178 height 703
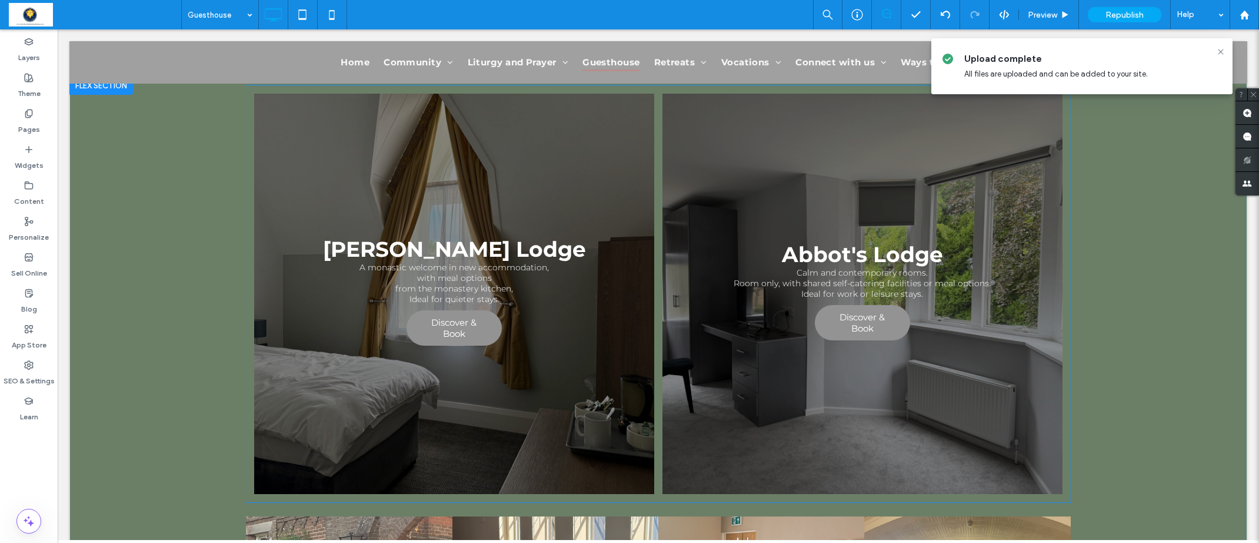
scroll to position [445, 0]
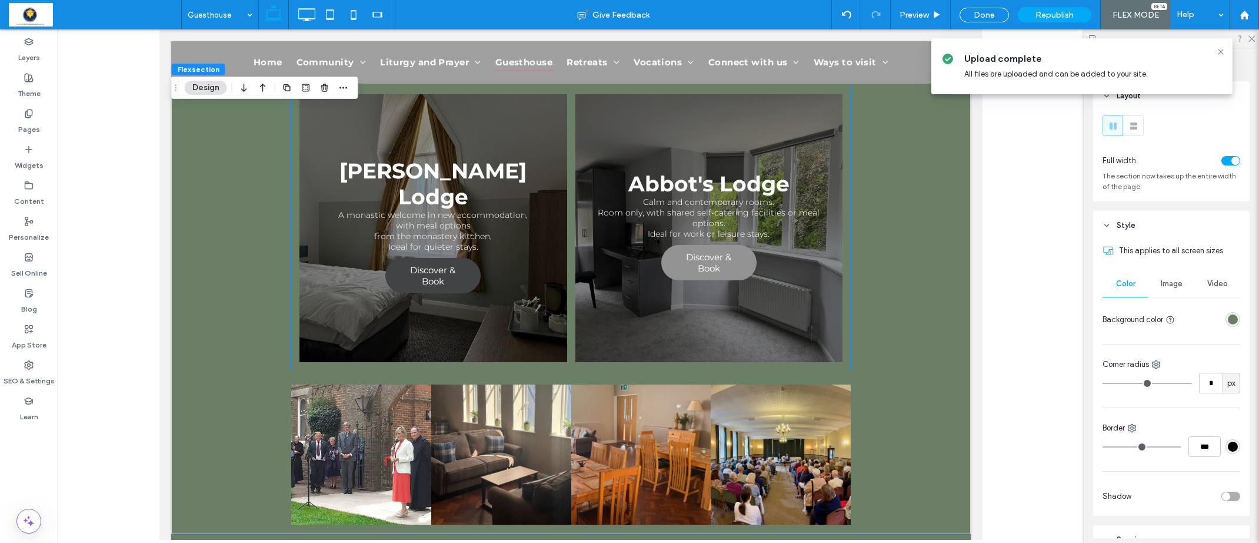
click at [436, 260] on span "Discover & Book" at bounding box center [433, 275] width 92 height 34
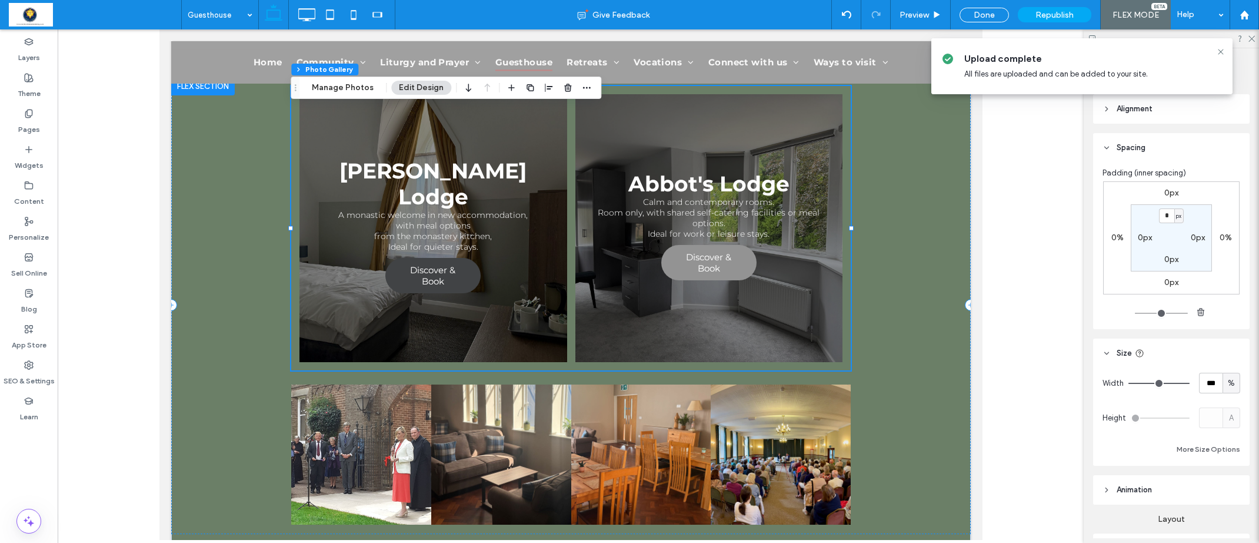
click at [436, 260] on span "Discover & Book" at bounding box center [433, 275] width 92 height 34
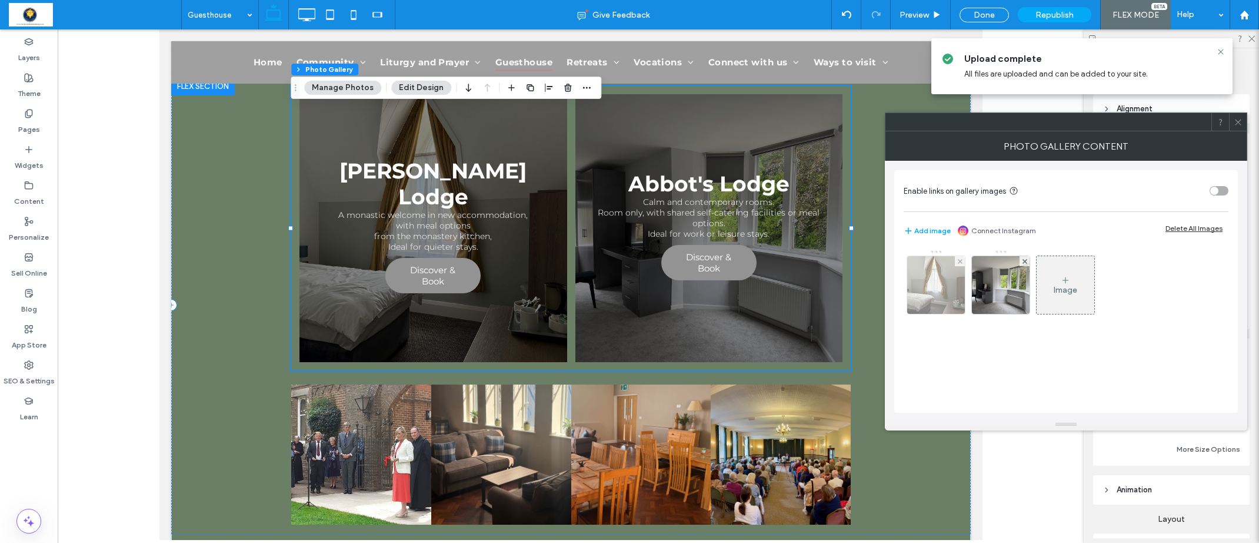
click at [945, 285] on img at bounding box center [936, 285] width 77 height 58
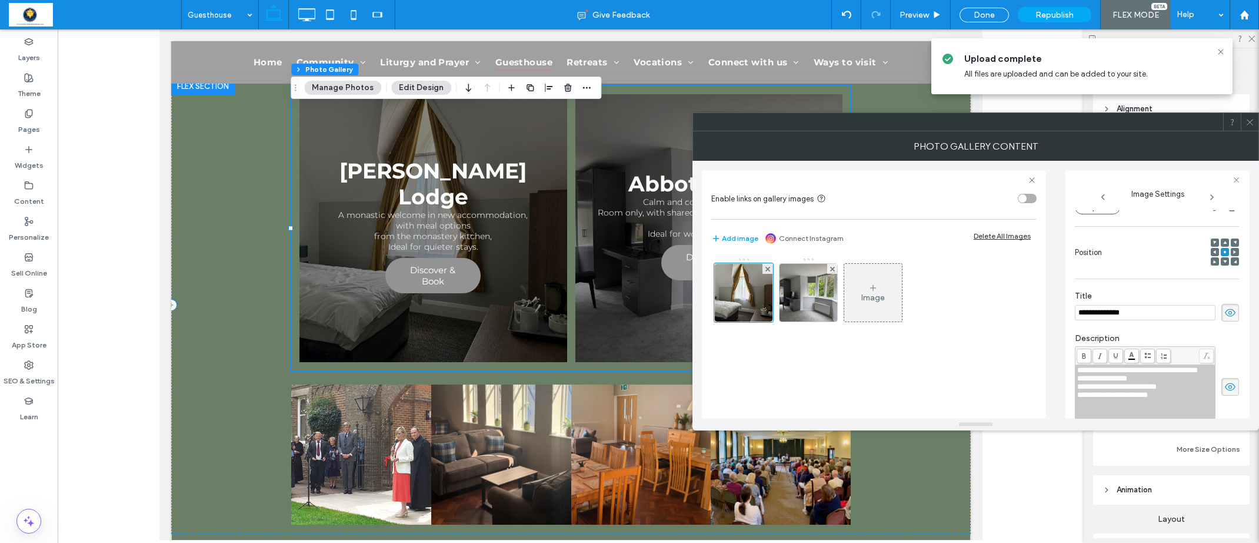
scroll to position [0, 0]
drag, startPoint x: 1132, startPoint y: 315, endPoint x: 1107, endPoint y: 313, distance: 24.8
click at [1107, 313] on input "**********" at bounding box center [1145, 312] width 141 height 15
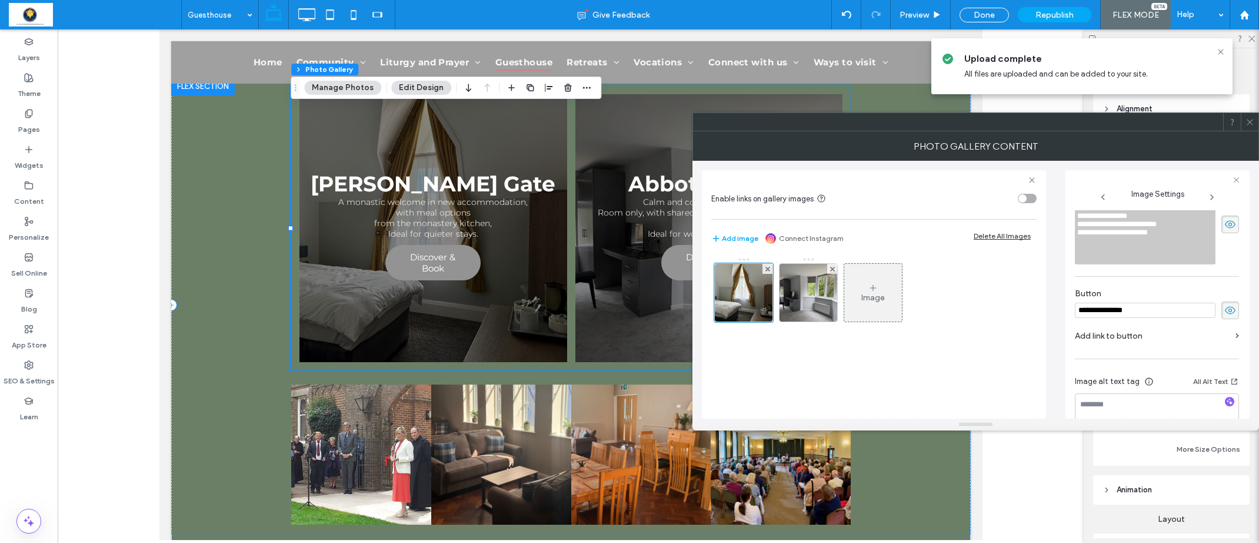
type input "**********"
click at [1178, 335] on div "**********" at bounding box center [1157, 171] width 164 height 540
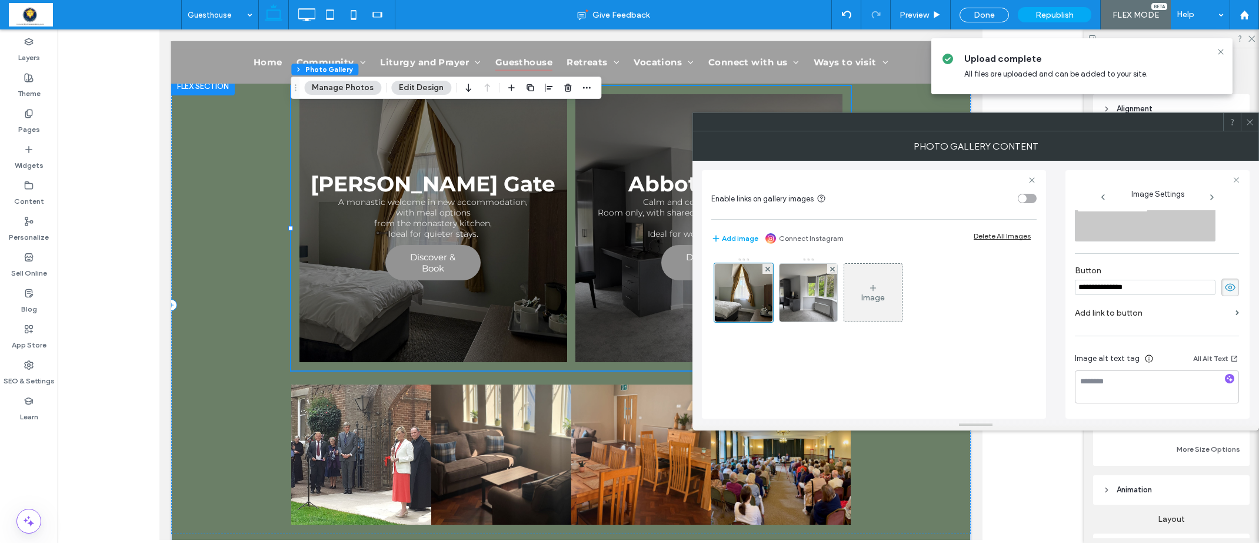
click at [1137, 313] on label "Add link to button" at bounding box center [1153, 313] width 156 height 22
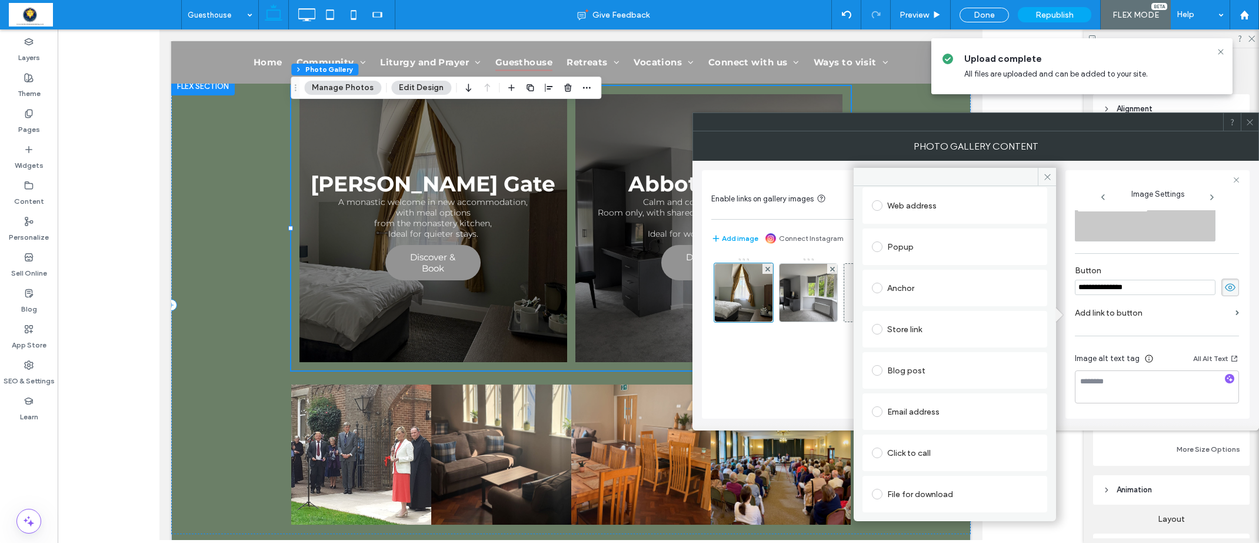
scroll to position [0, 0]
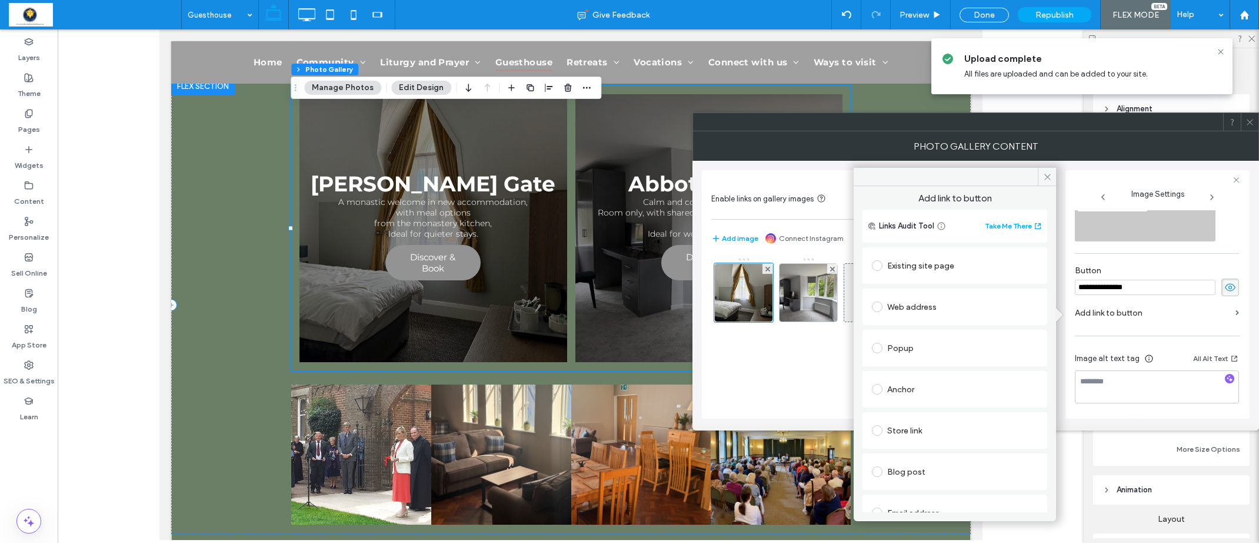
click at [904, 264] on div "Existing site page" at bounding box center [955, 265] width 166 height 19
click at [914, 339] on div "Web address" at bounding box center [955, 343] width 166 height 19
click at [915, 332] on input "url" at bounding box center [955, 329] width 166 height 15
paste input "**********"
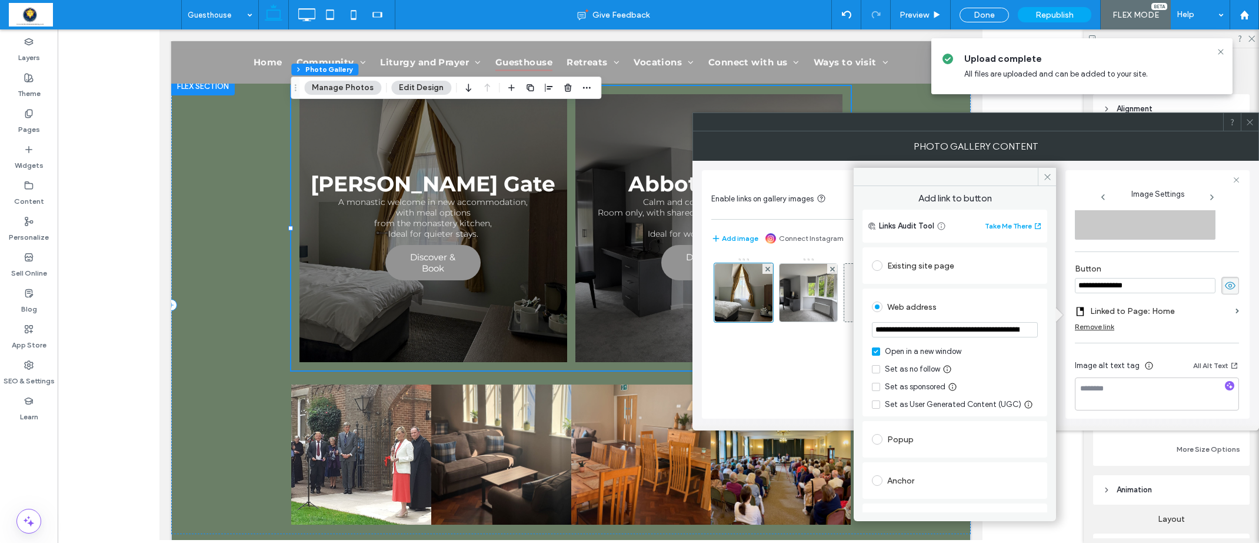
scroll to position [0, 58]
type input "**********"
click at [975, 302] on div "Web address" at bounding box center [955, 306] width 166 height 19
drag, startPoint x: 1049, startPoint y: 181, endPoint x: 1067, endPoint y: 196, distance: 23.4
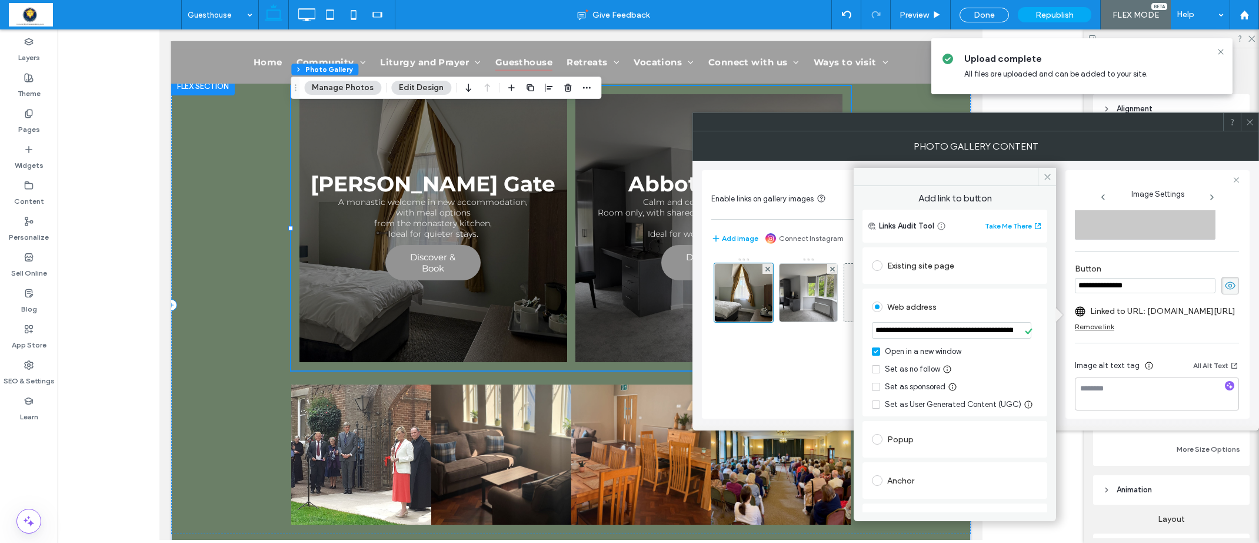
click at [1049, 181] on span at bounding box center [1047, 177] width 18 height 18
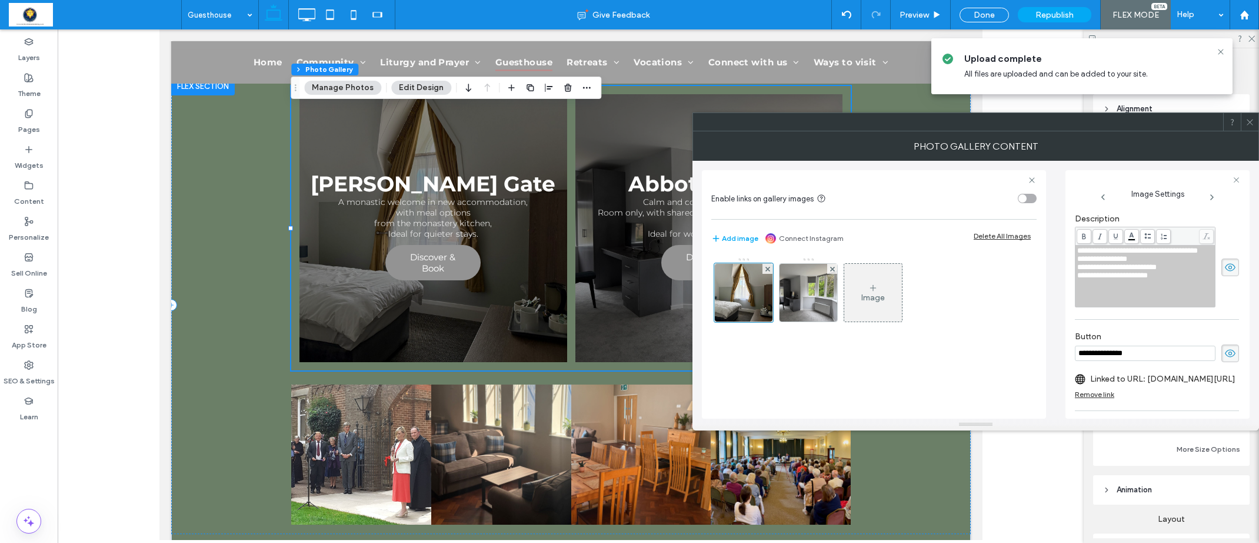
scroll to position [300, 0]
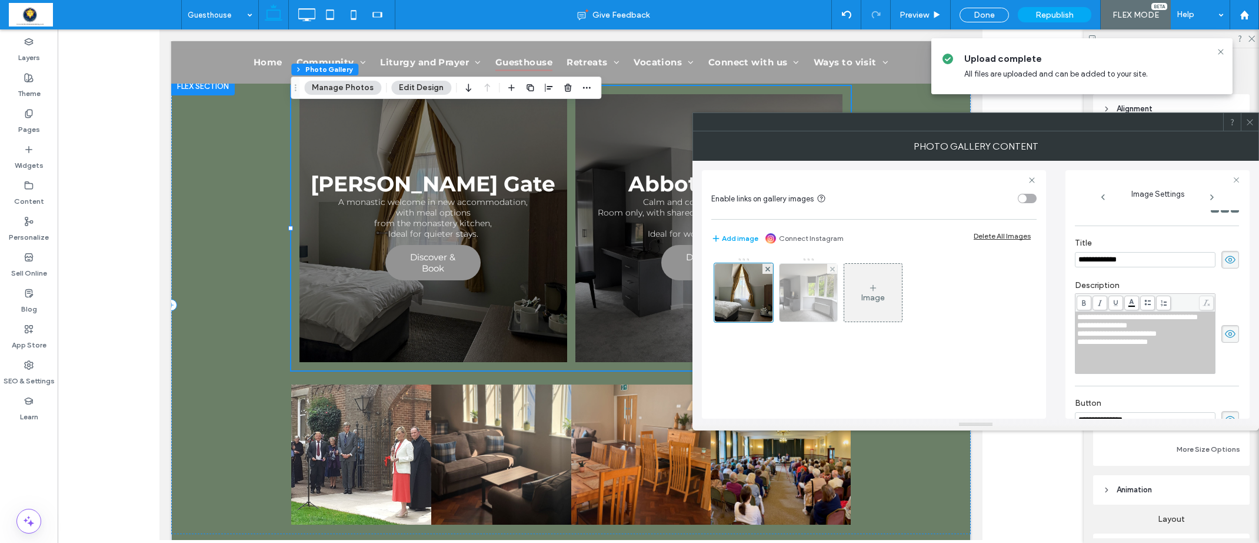
click at [810, 285] on img at bounding box center [808, 293] width 77 height 58
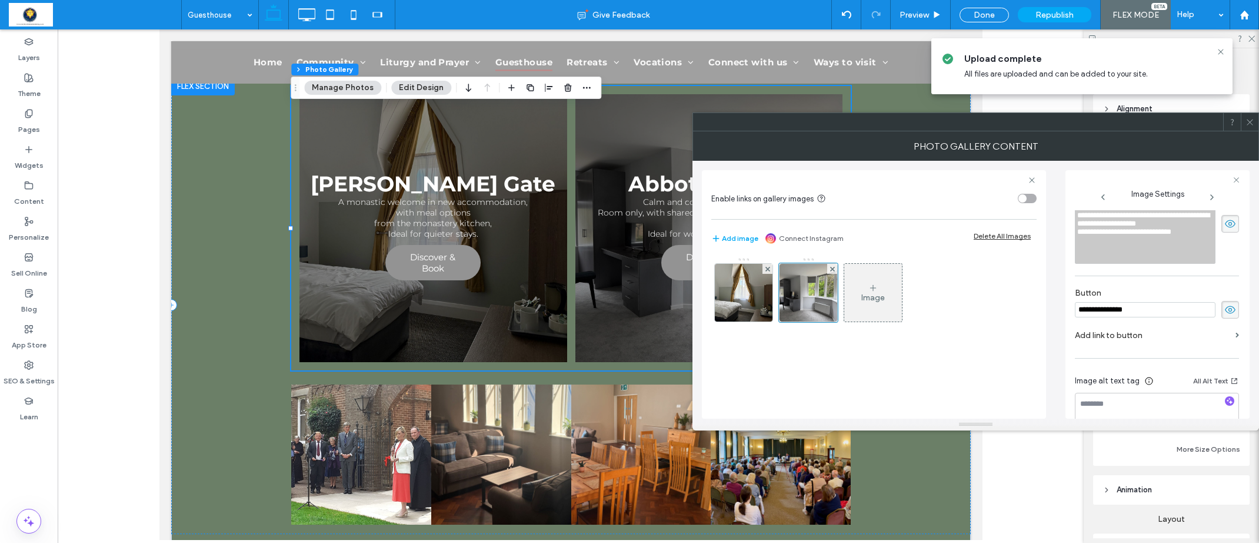
scroll to position [325, 0]
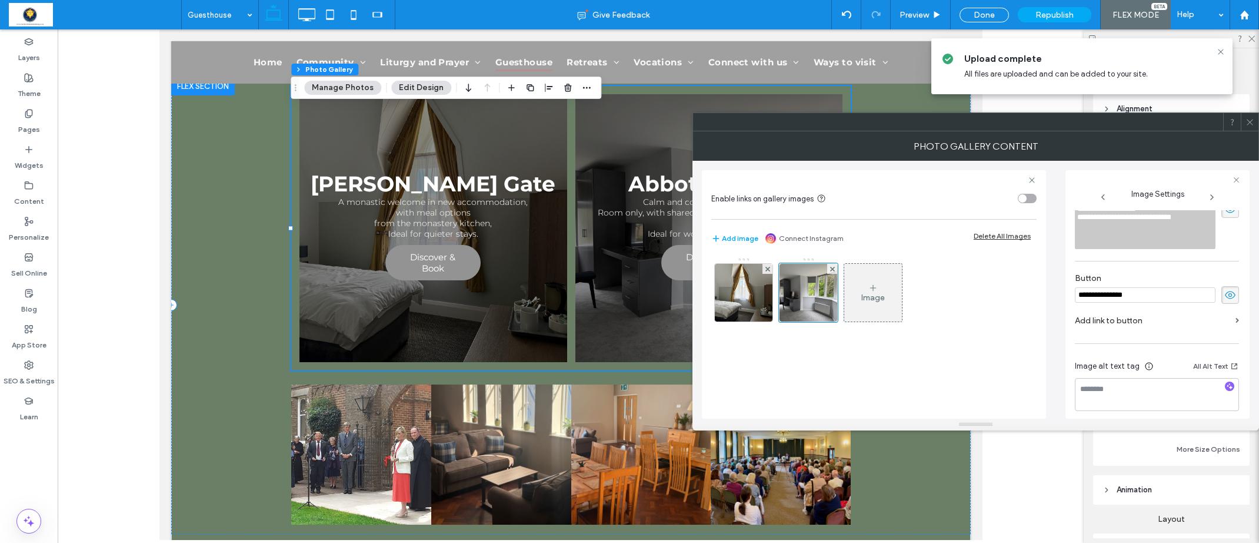
click at [1154, 313] on label "Add link to button" at bounding box center [1153, 321] width 156 height 22
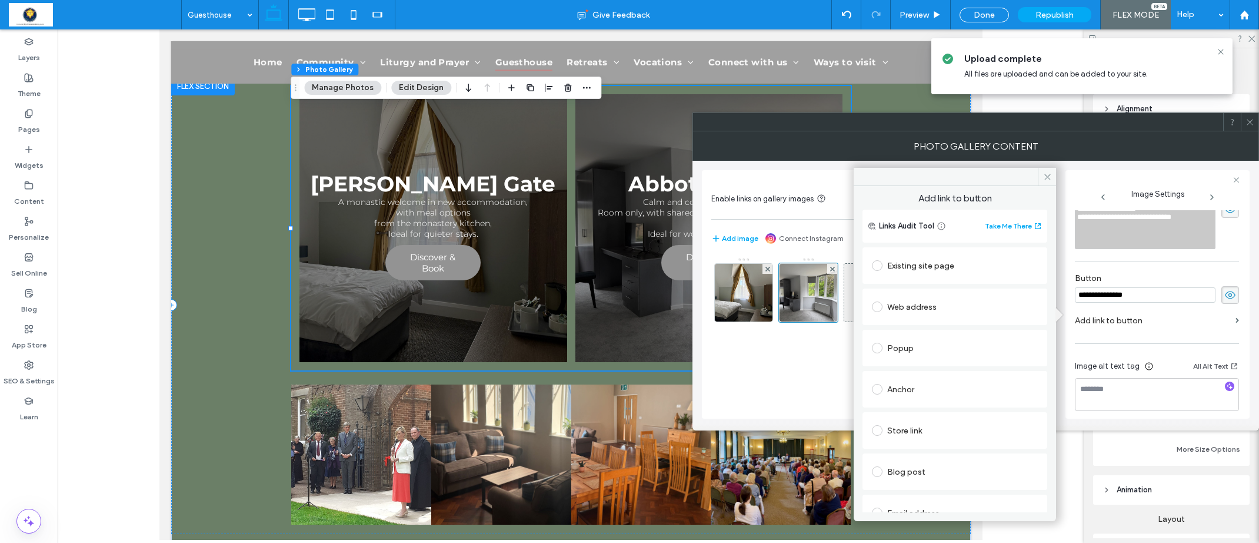
click at [915, 304] on div "Web address" at bounding box center [955, 306] width 166 height 19
click at [923, 327] on input "url" at bounding box center [955, 329] width 166 height 15
paste input "**********"
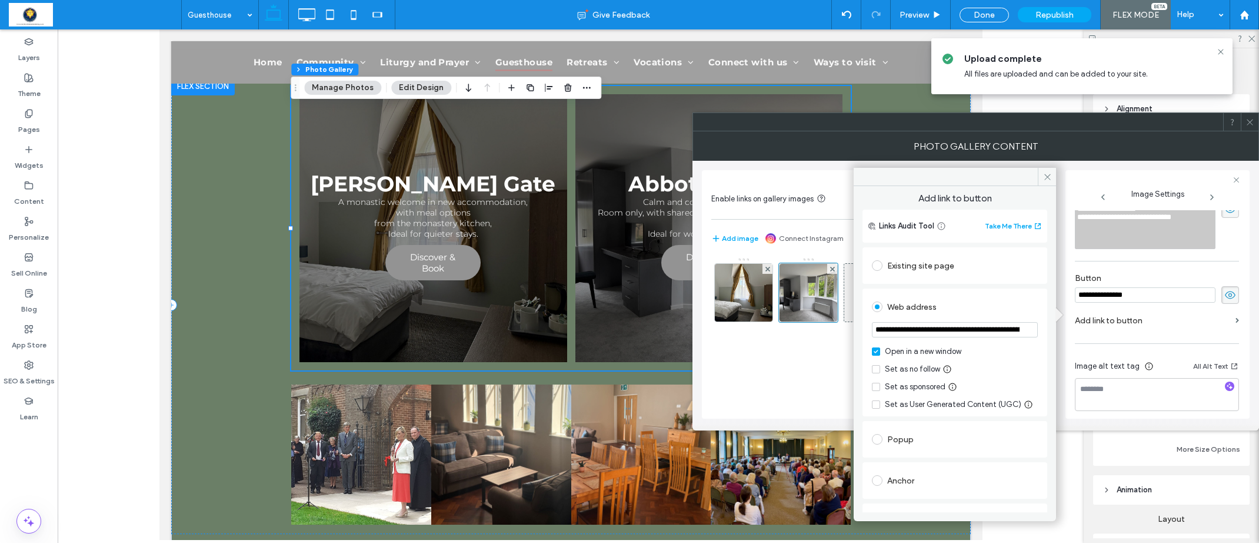
scroll to position [0, 66]
type input "**********"
click at [993, 303] on div "Web address" at bounding box center [955, 306] width 166 height 19
click at [1239, 178] on icon at bounding box center [1237, 180] width 8 height 8
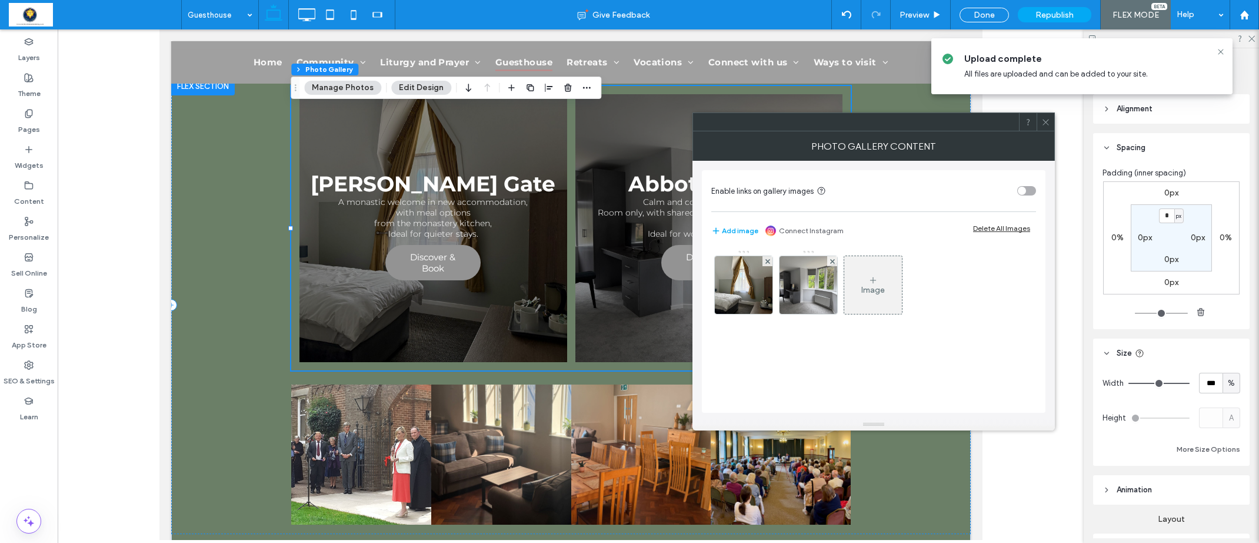
click at [1043, 122] on icon at bounding box center [1046, 122] width 9 height 9
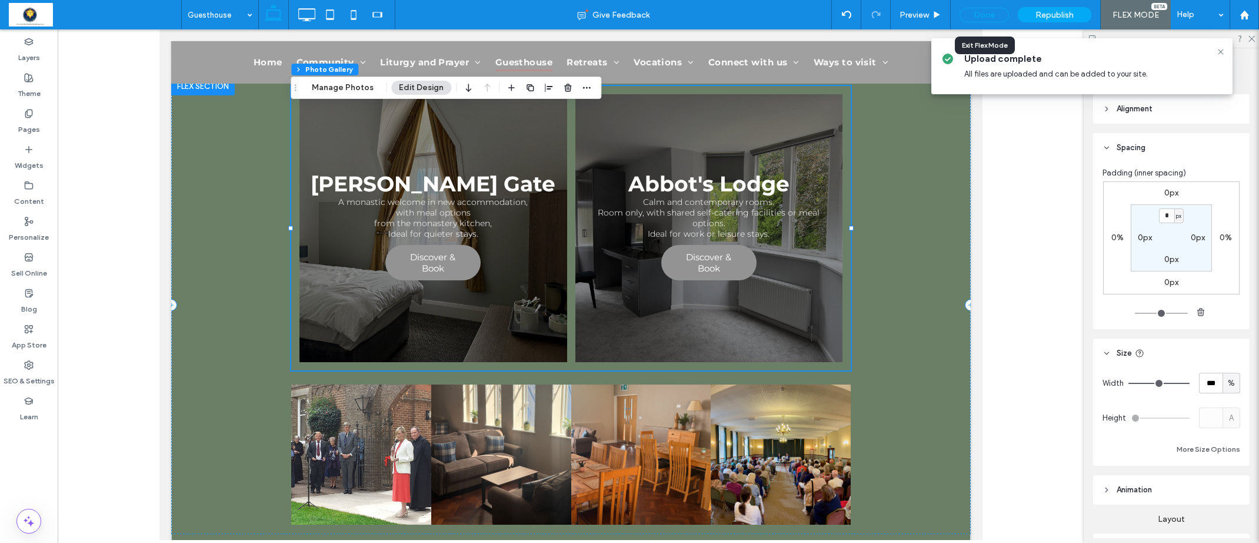
click at [980, 15] on div "Done" at bounding box center [984, 15] width 49 height 15
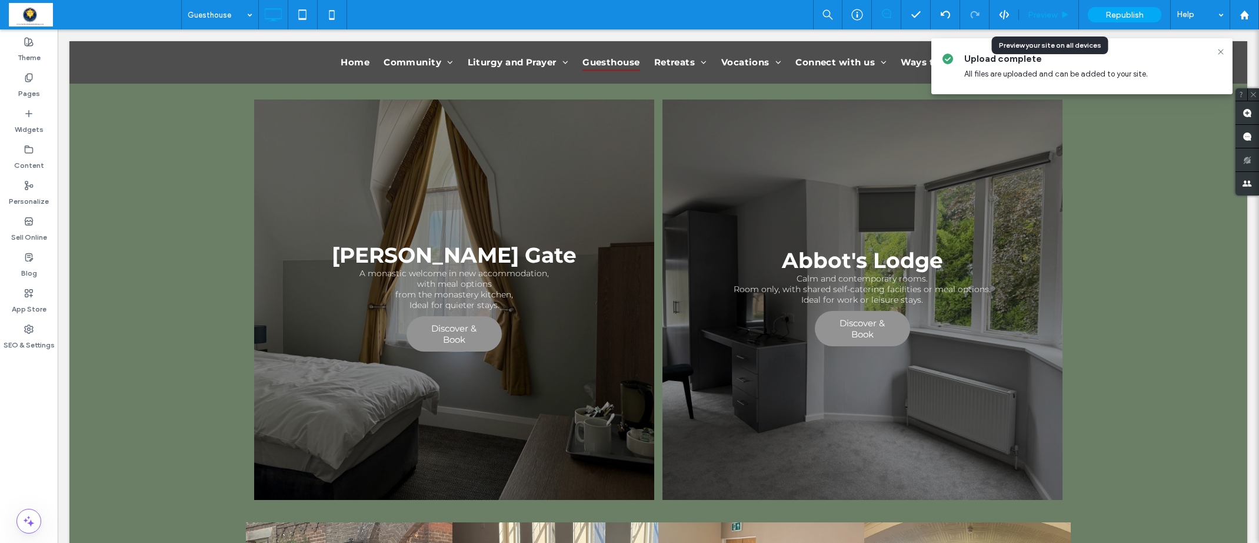
click at [1055, 16] on span "Preview" at bounding box center [1042, 15] width 29 height 10
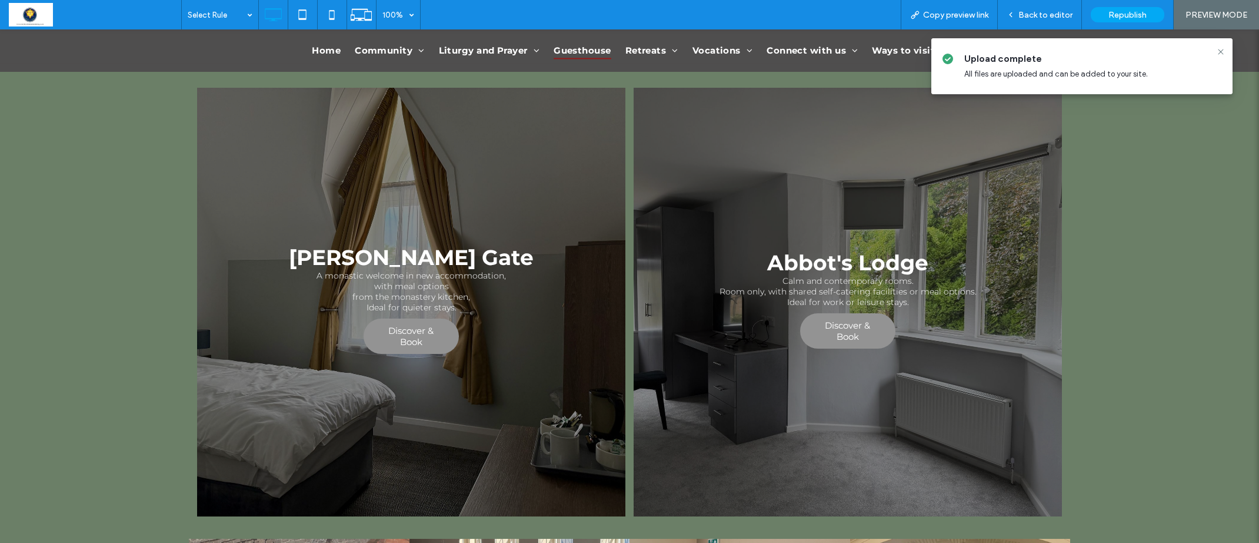
scroll to position [466, 0]
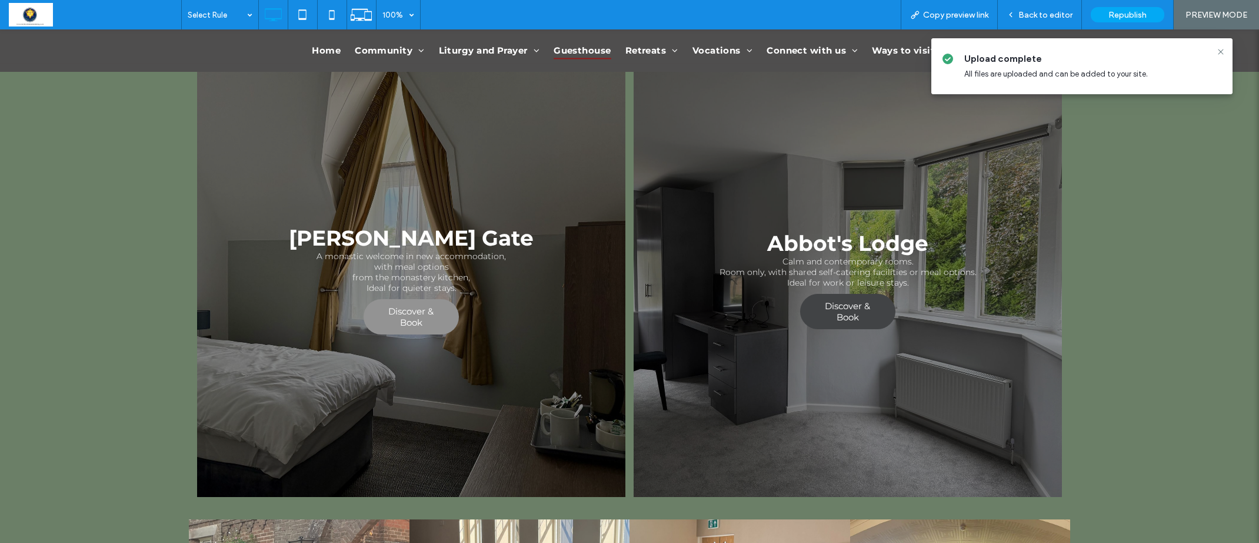
click at [857, 295] on span "Discover & Book" at bounding box center [848, 311] width 92 height 34
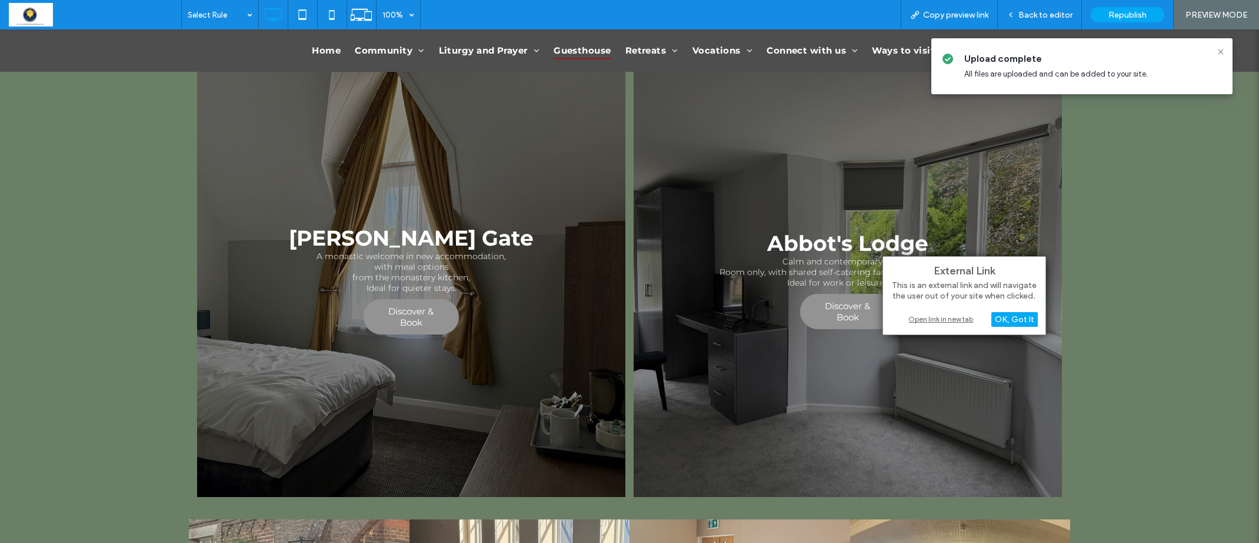
click at [922, 318] on div "Open link in new tab" at bounding box center [964, 319] width 147 height 12
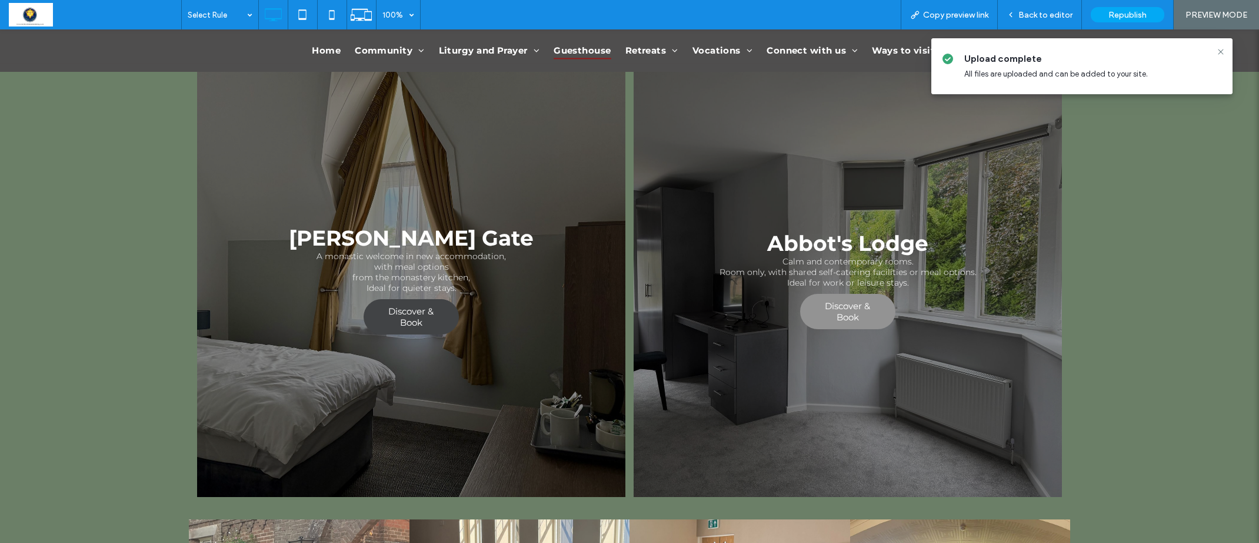
drag, startPoint x: 418, startPoint y: 304, endPoint x: 411, endPoint y: 298, distance: 9.2
click at [418, 304] on span "Discover & Book" at bounding box center [411, 317] width 92 height 34
click at [517, 321] on link at bounding box center [411, 282] width 428 height 428
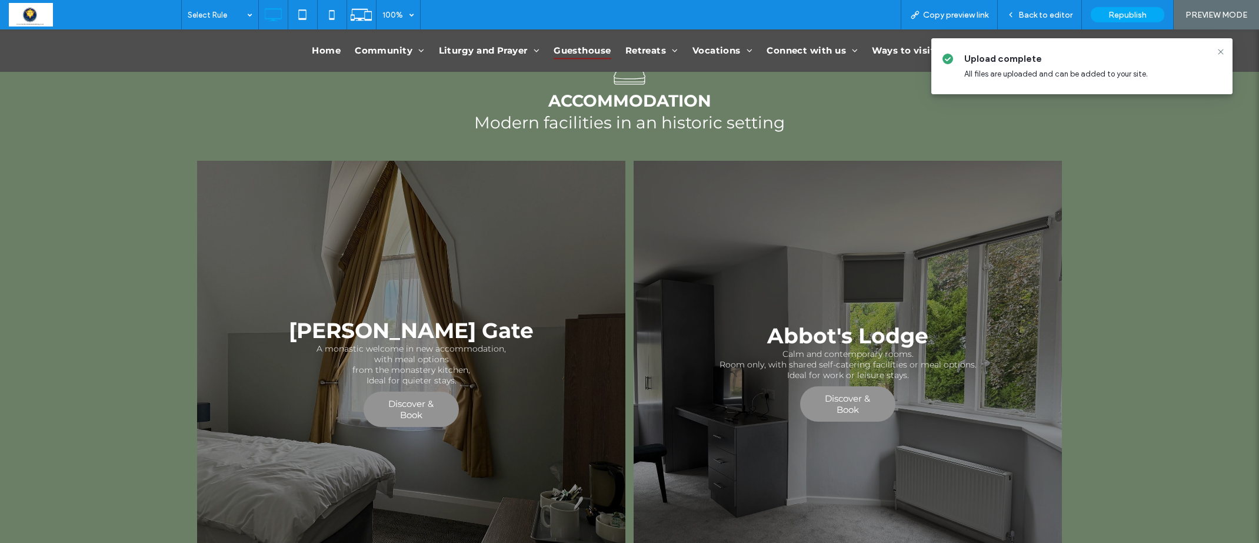
scroll to position [378, 0]
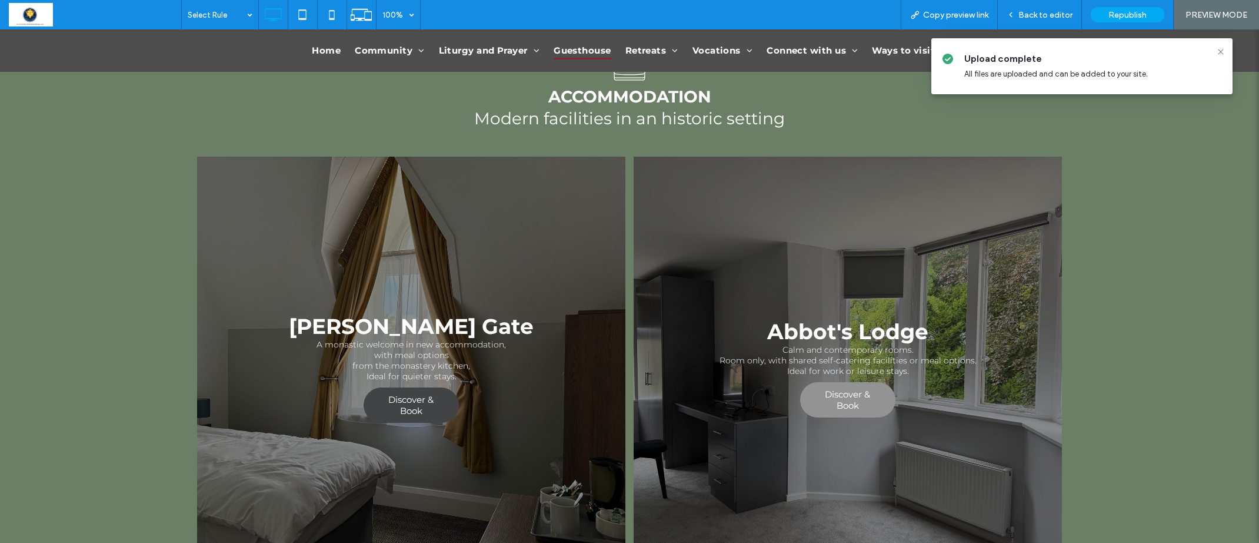
click at [417, 388] on span "Discover & Book" at bounding box center [411, 405] width 92 height 34
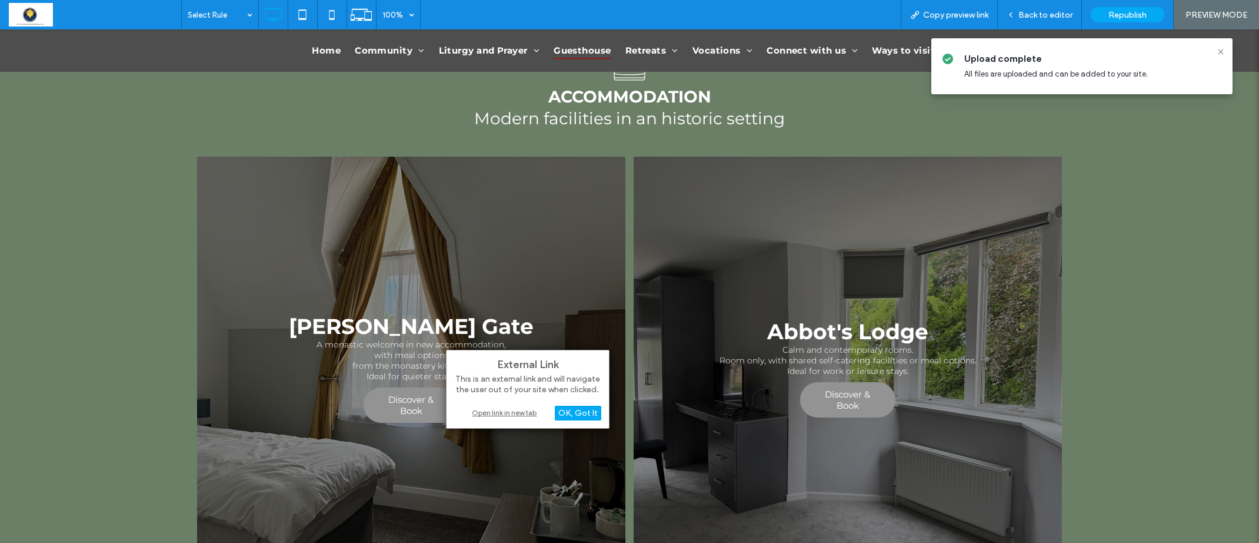
click at [523, 411] on div "Open link in new tab" at bounding box center [527, 412] width 147 height 12
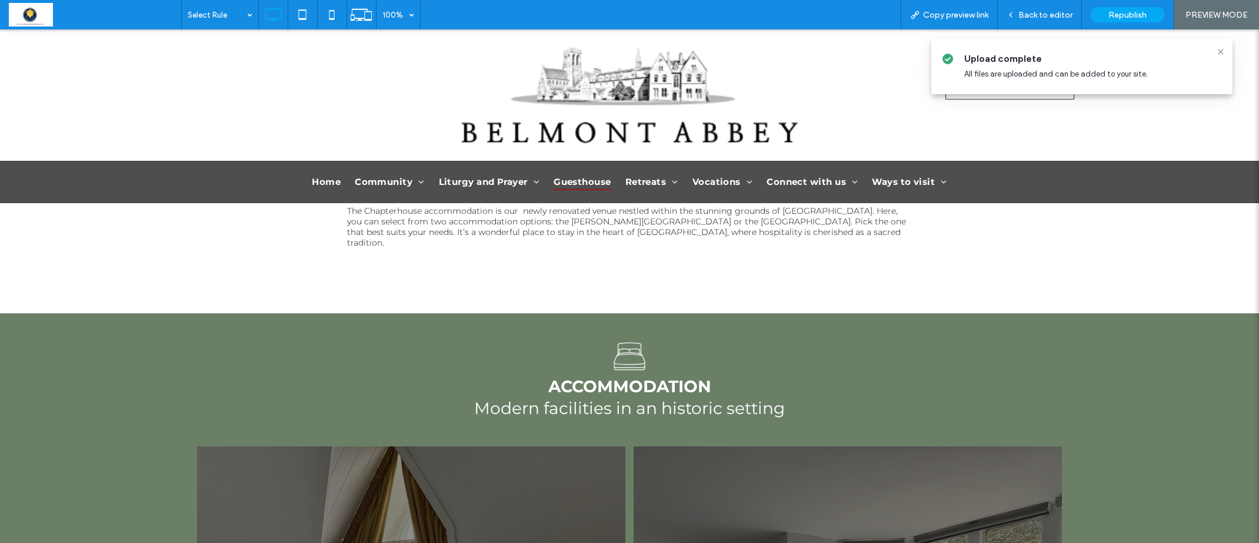
scroll to position [0, 0]
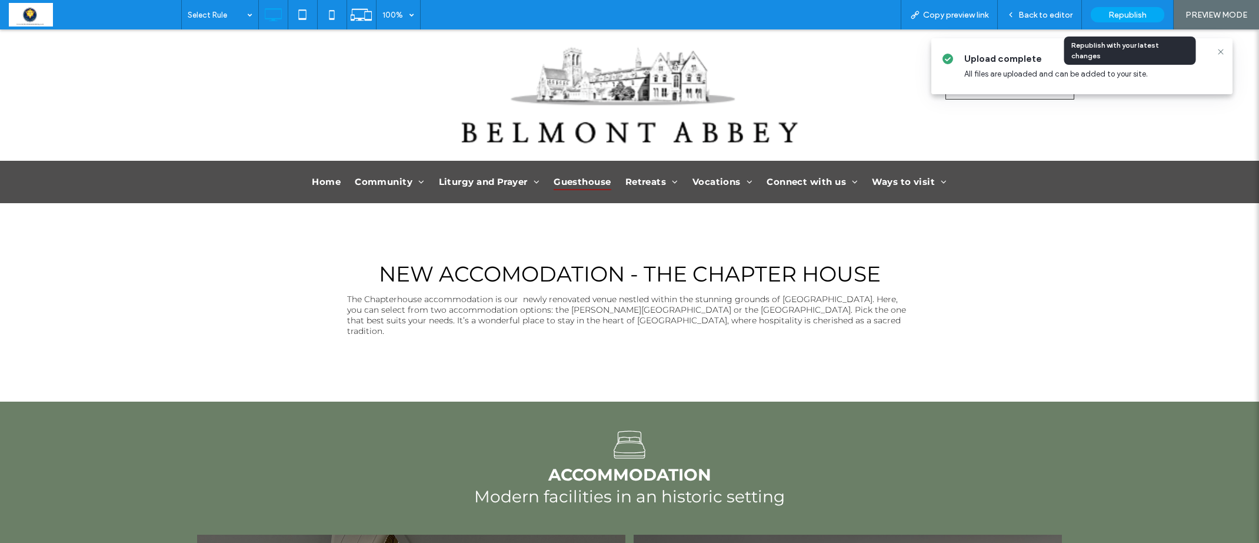
click at [1119, 16] on span "Republish" at bounding box center [1128, 15] width 38 height 10
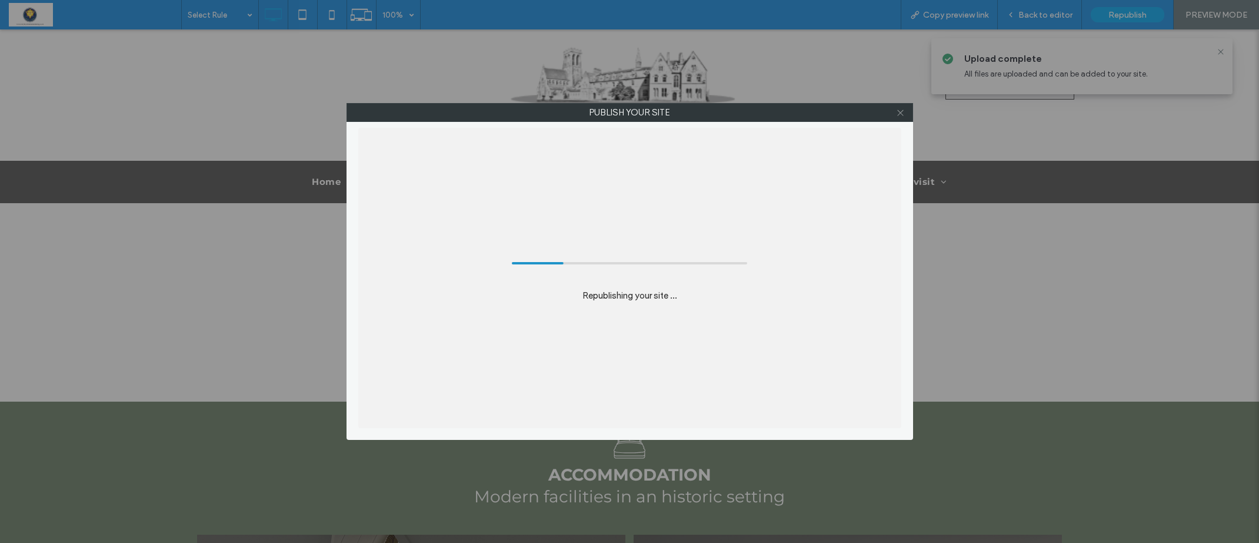
click at [899, 113] on icon at bounding box center [900, 112] width 9 height 9
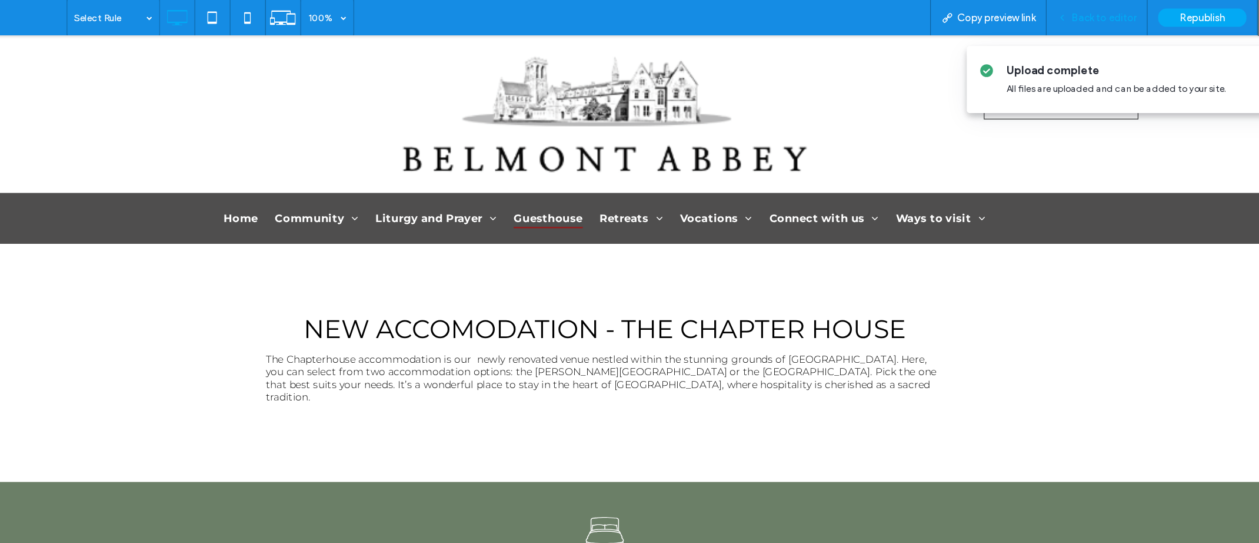
click at [1027, 18] on span "Back to editor" at bounding box center [1046, 15] width 54 height 10
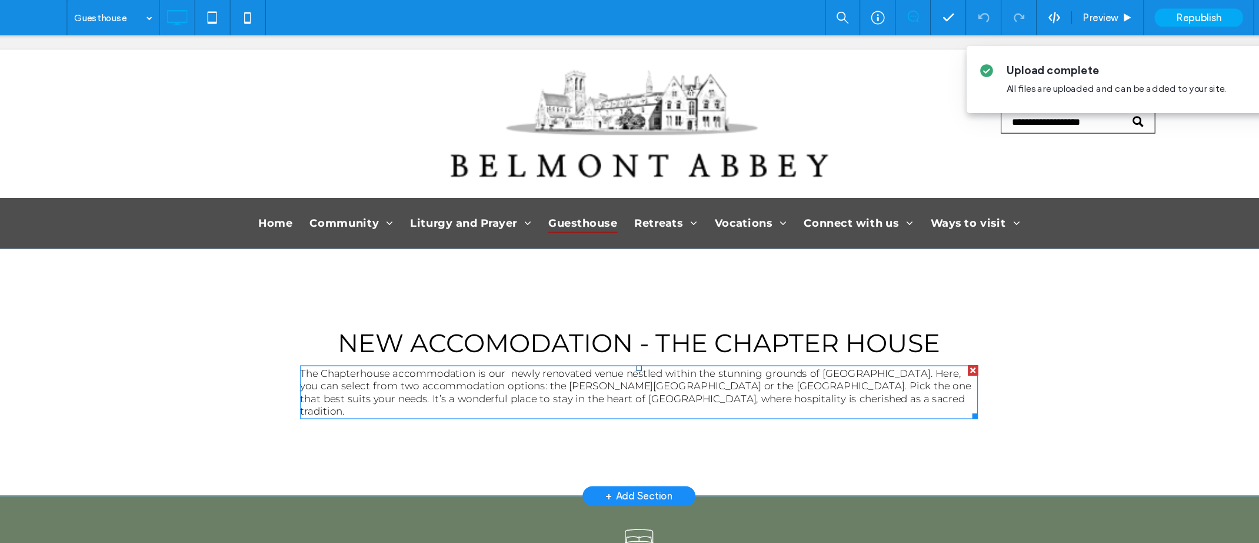
click at [423, 321] on span "The Chapterhouse accommodation is our newly renovated venue nestled within the …" at bounding box center [516, 332] width 559 height 42
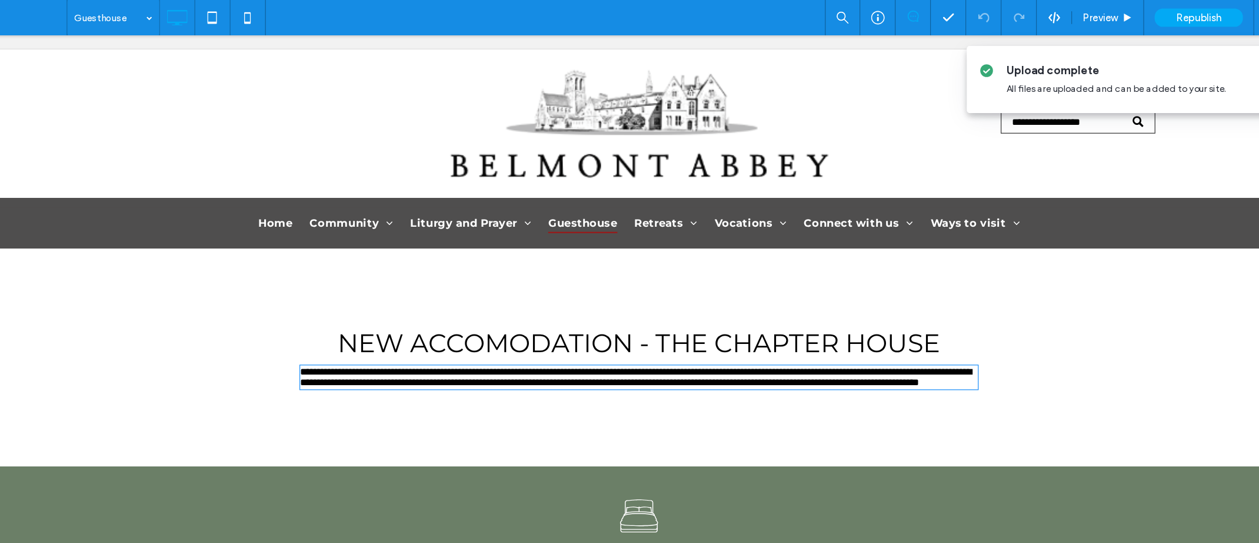
click at [423, 321] on span "**********" at bounding box center [517, 319] width 560 height 17
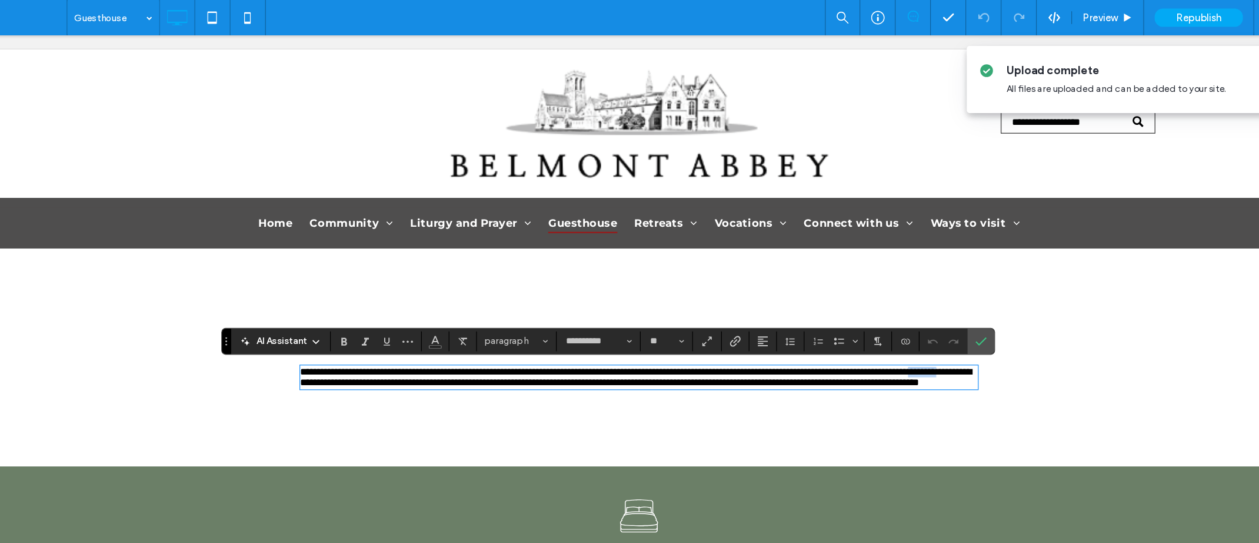
type input "**********"
type input "**"
drag, startPoint x: 414, startPoint y: 317, endPoint x: 387, endPoint y: 317, distance: 27.1
click at [385, 317] on span "**********" at bounding box center [517, 319] width 560 height 17
drag, startPoint x: 944, startPoint y: 285, endPoint x: 946, endPoint y: 137, distance: 147.7
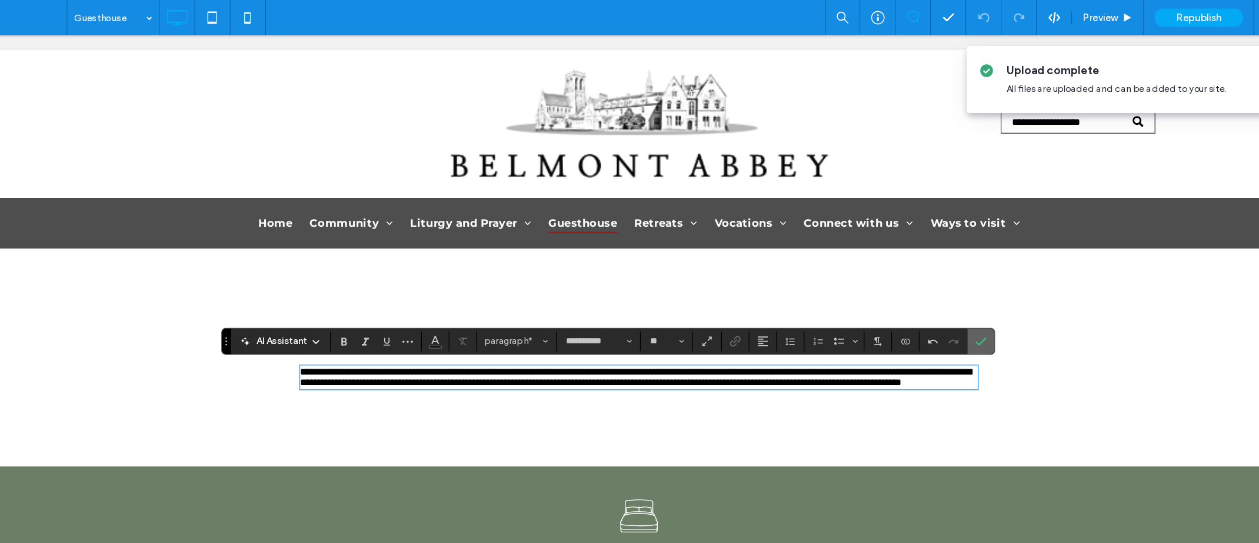
click at [944, 285] on use "Confirm" at bounding box center [943, 284] width 9 height 7
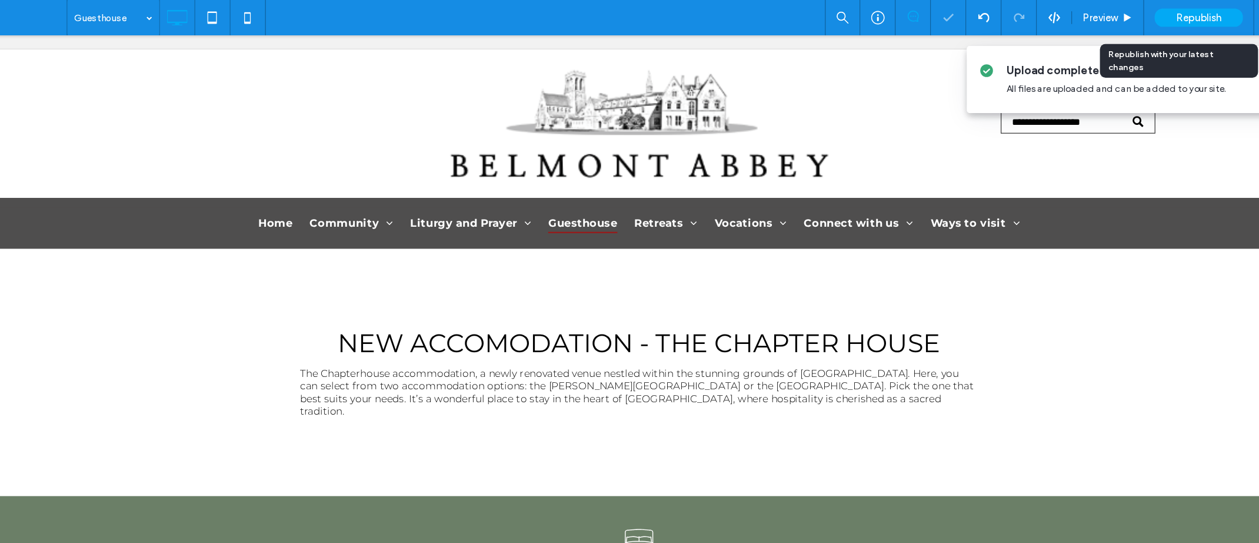
click at [1125, 18] on span "Republish" at bounding box center [1125, 15] width 38 height 10
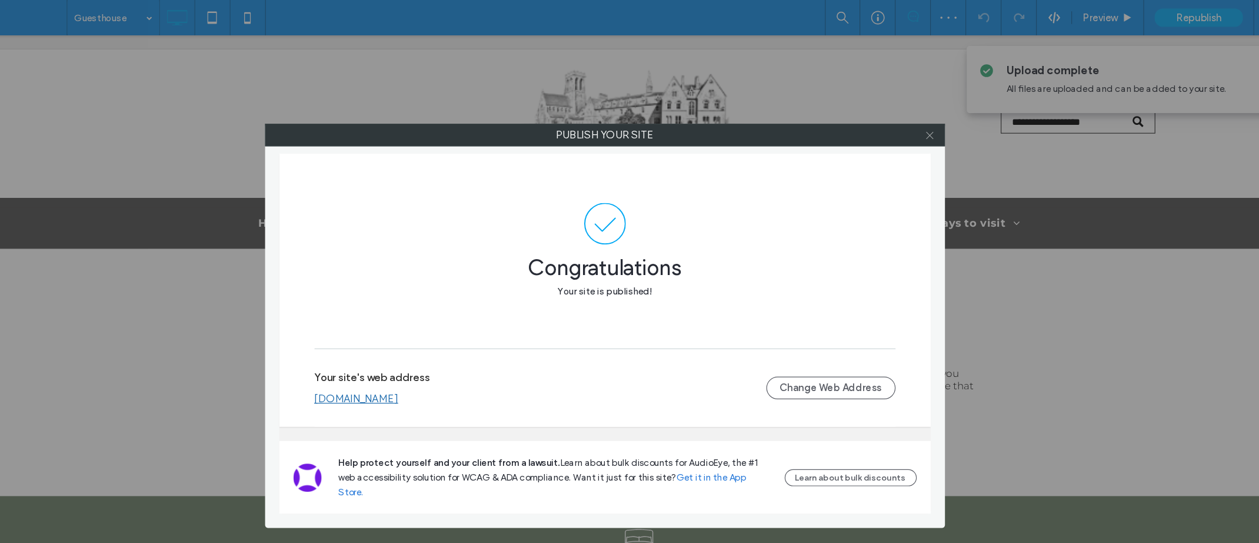
click at [897, 113] on icon at bounding box center [900, 112] width 9 height 9
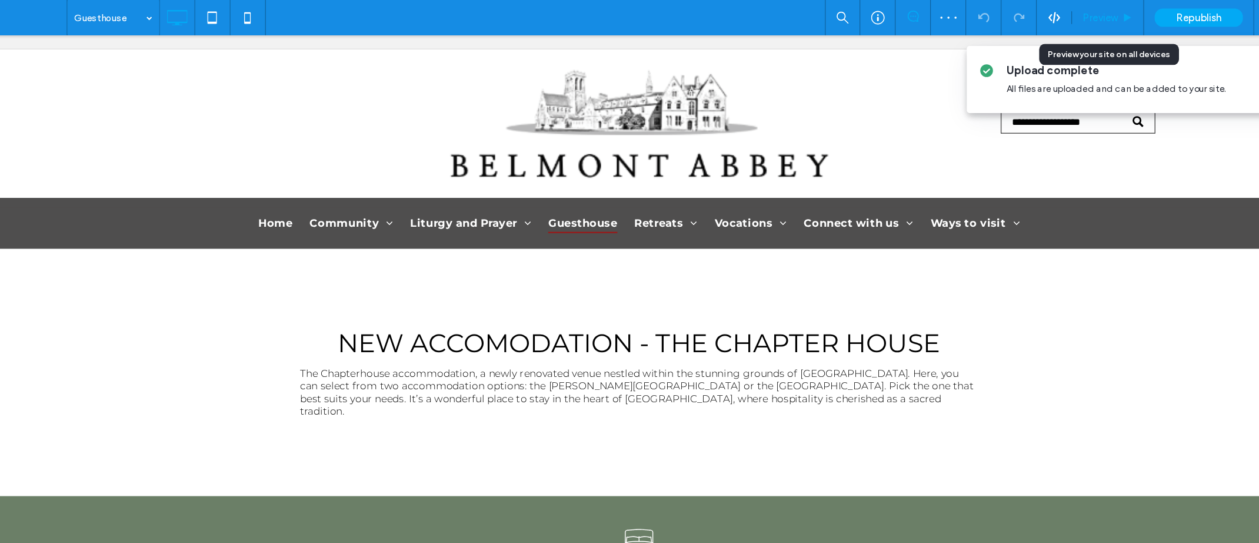
click at [1059, 15] on div "Preview" at bounding box center [1048, 15] width 59 height 10
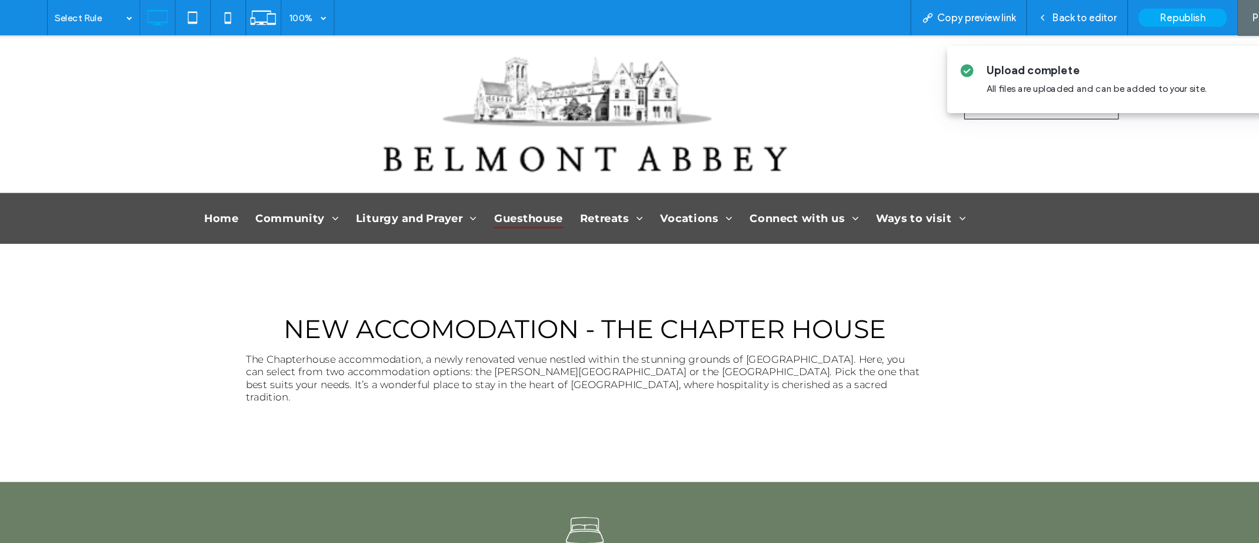
click at [410, 186] on span "Guesthouse" at bounding box center [413, 187] width 58 height 17
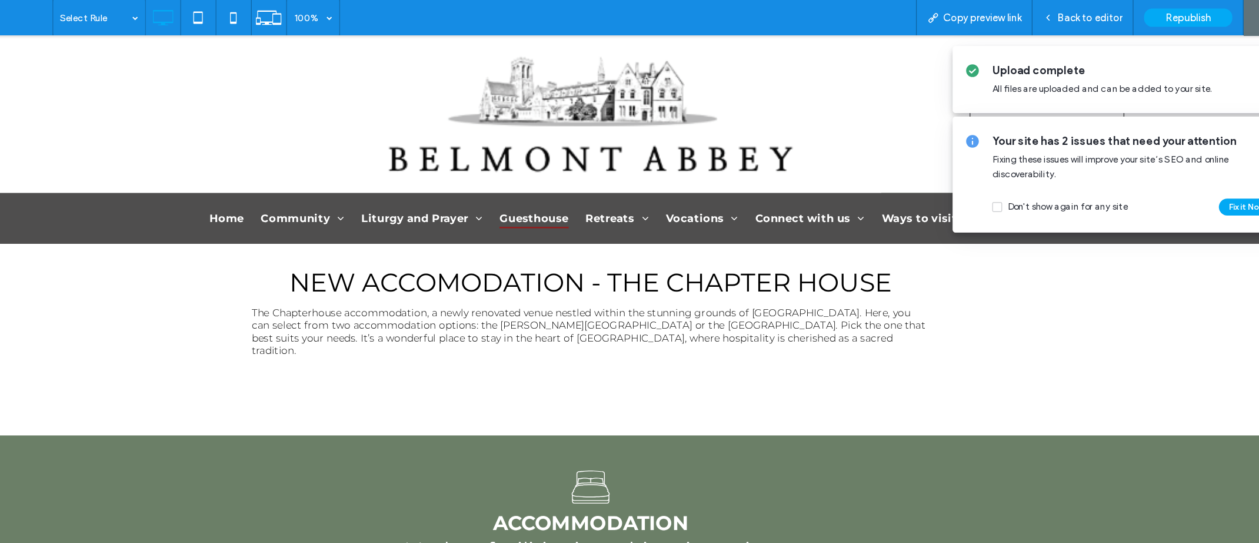
scroll to position [37, 0]
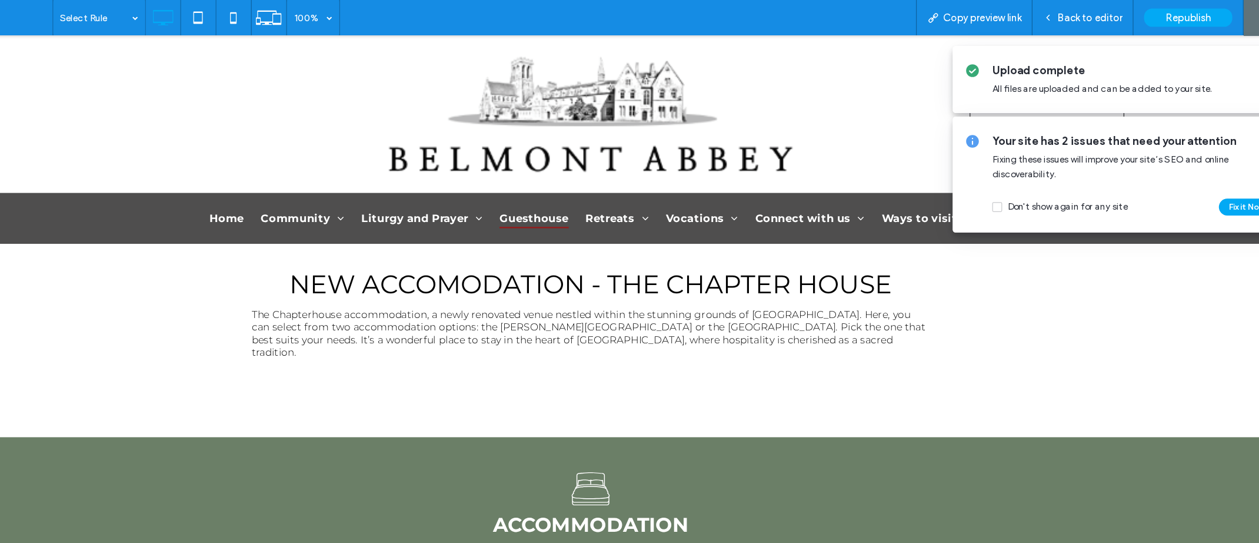
drag, startPoint x: 1043, startPoint y: 13, endPoint x: 965, endPoint y: 62, distance: 91.8
click at [1042, 13] on span "Back to editor" at bounding box center [1046, 15] width 54 height 10
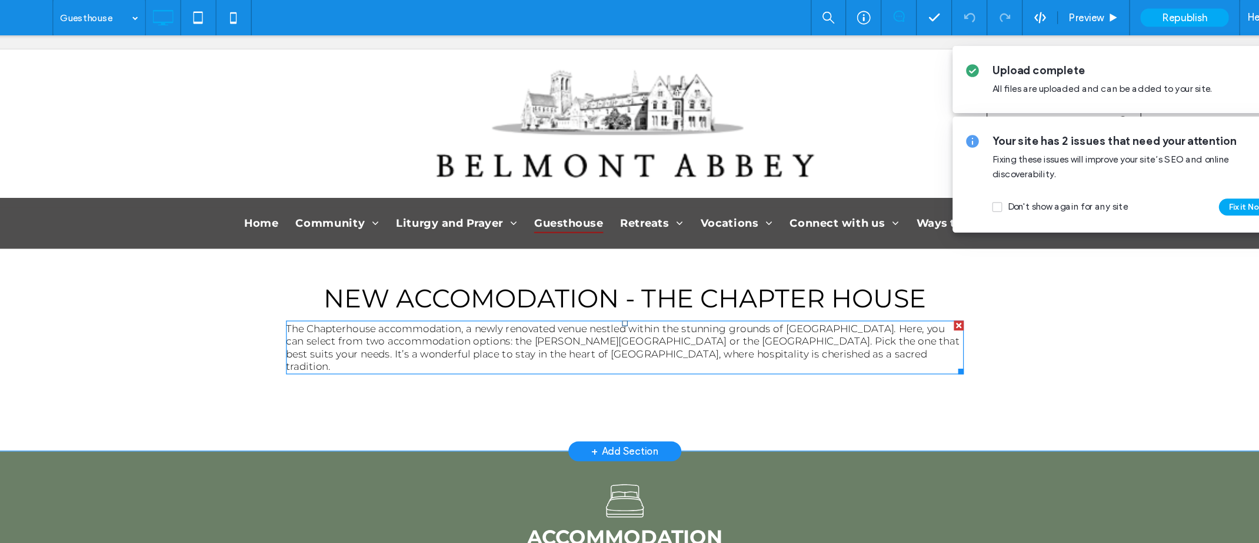
click at [282, 281] on span "The Chapterhouse accommodation, a newly renovated venue nestled within the stun…" at bounding box center [503, 295] width 561 height 42
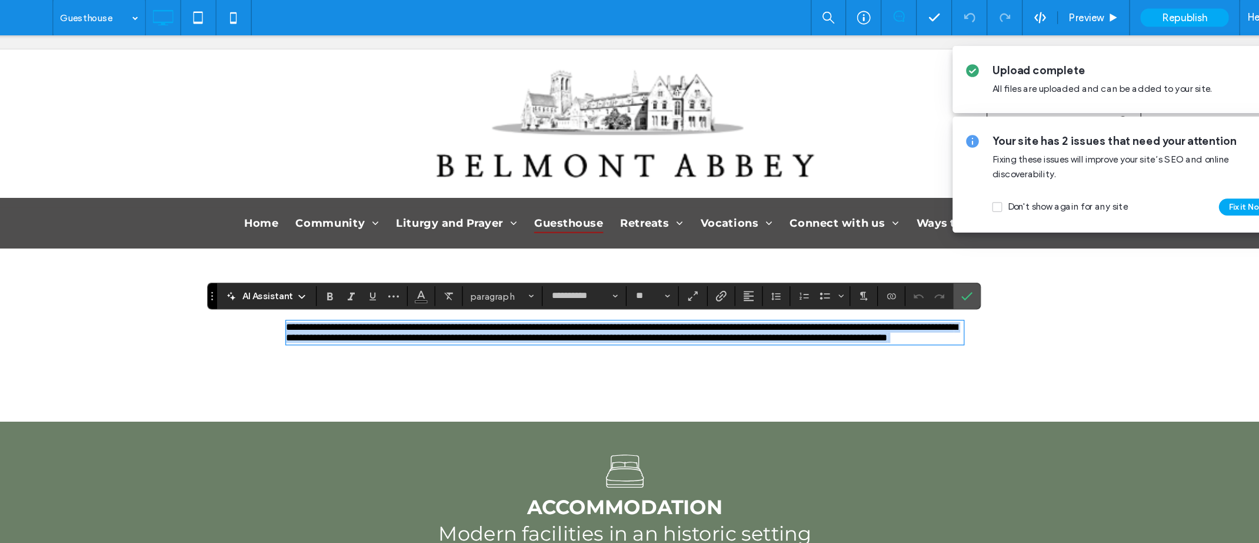
click at [281, 280] on span "**********" at bounding box center [503, 282] width 560 height 17
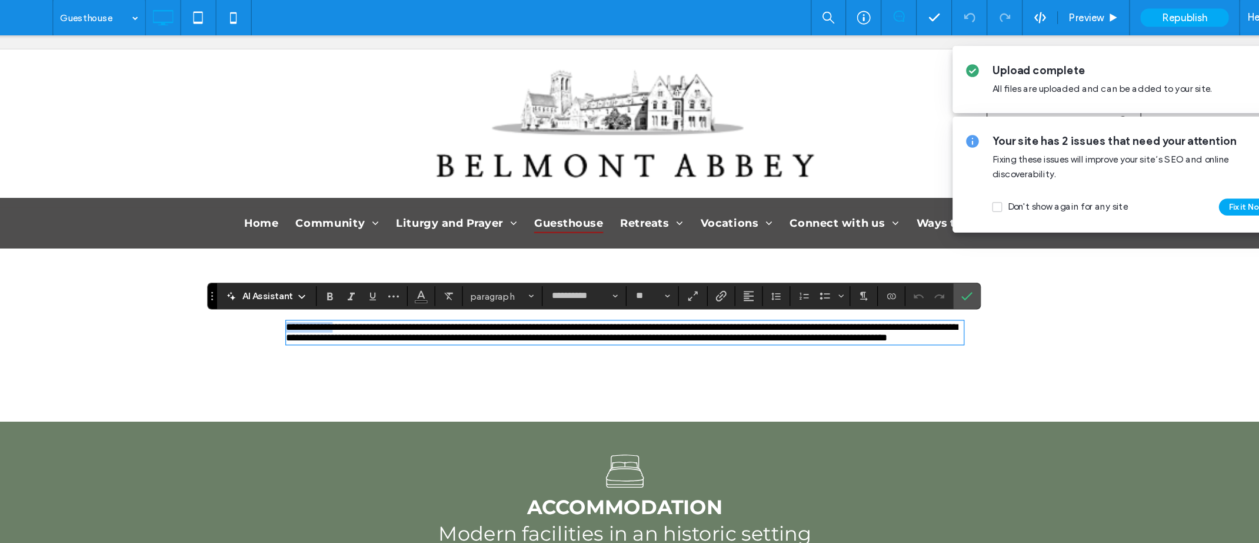
click at [274, 279] on span "**********" at bounding box center [503, 282] width 560 height 17
drag, startPoint x: 943, startPoint y: 247, endPoint x: 956, endPoint y: 167, distance: 81.1
click at [943, 246] on icon "Confirm" at bounding box center [943, 246] width 9 height 9
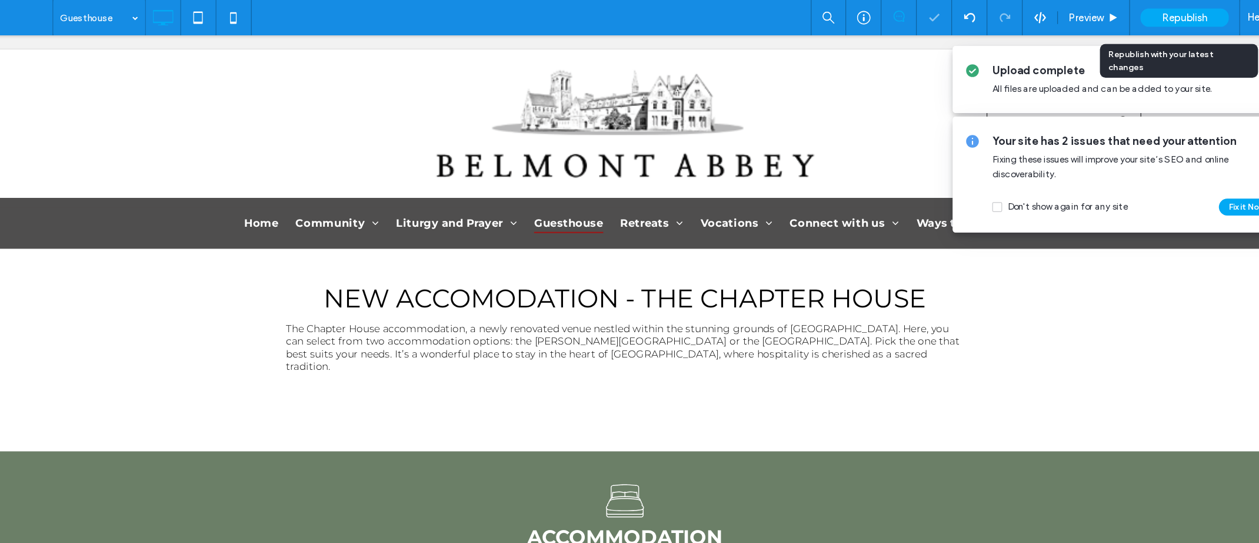
click at [1112, 18] on span "Republish" at bounding box center [1125, 15] width 38 height 10
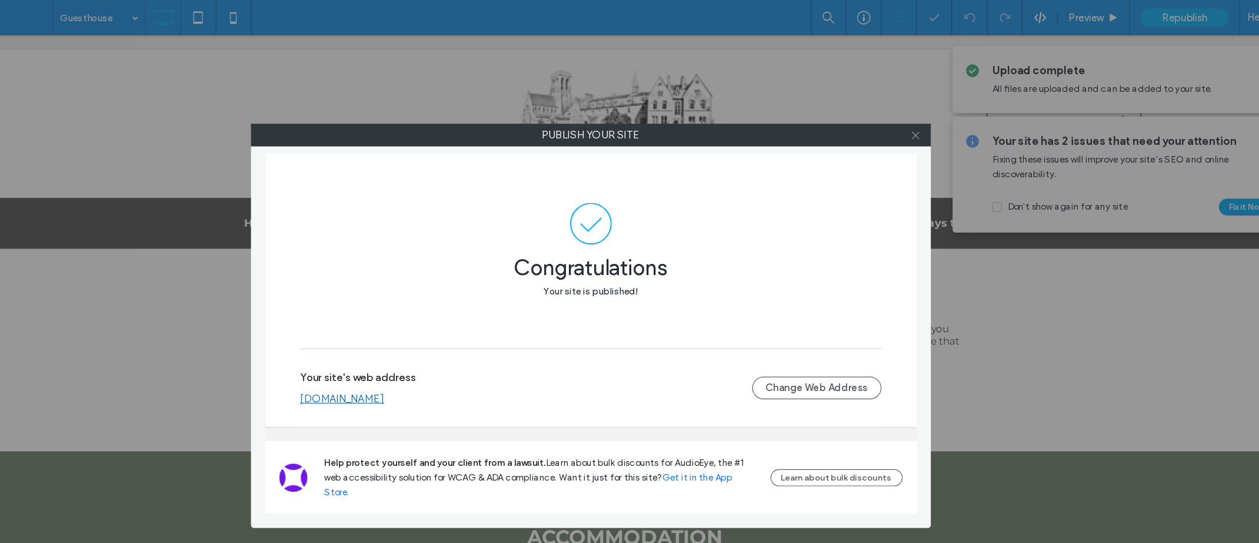
click at [899, 112] on icon at bounding box center [900, 112] width 9 height 9
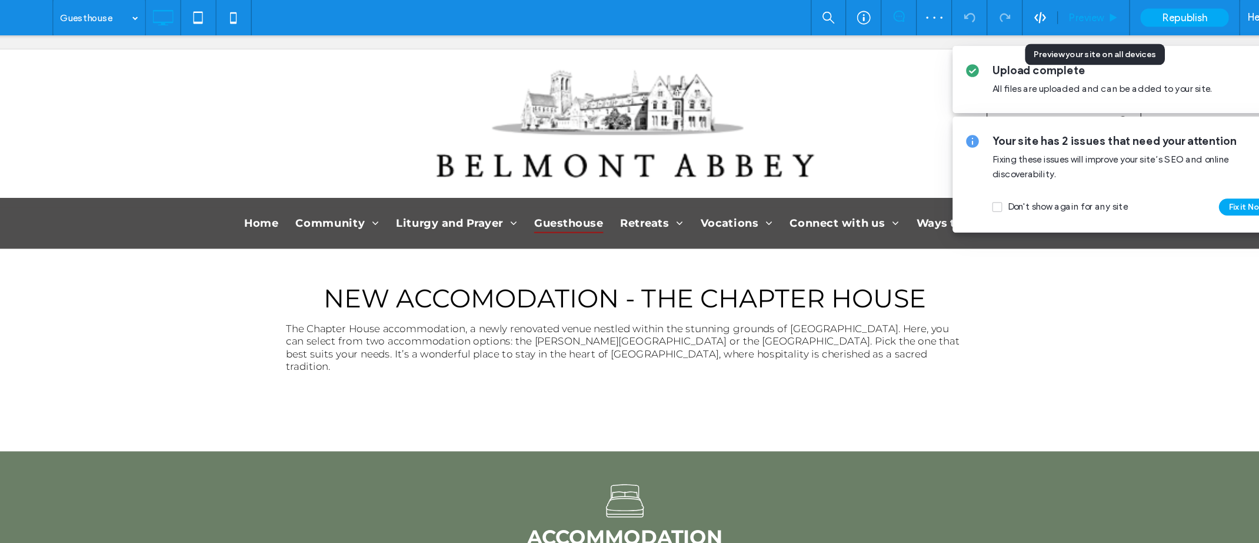
click at [1035, 18] on span "Preview" at bounding box center [1042, 15] width 29 height 10
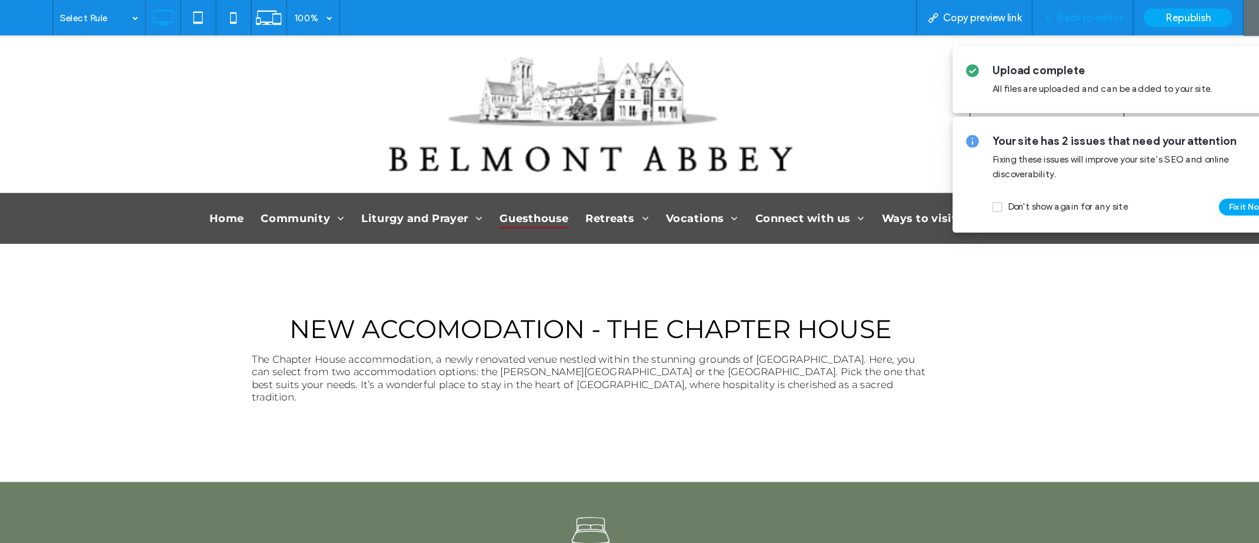
click at [1036, 10] on span "Back to editor" at bounding box center [1046, 15] width 54 height 10
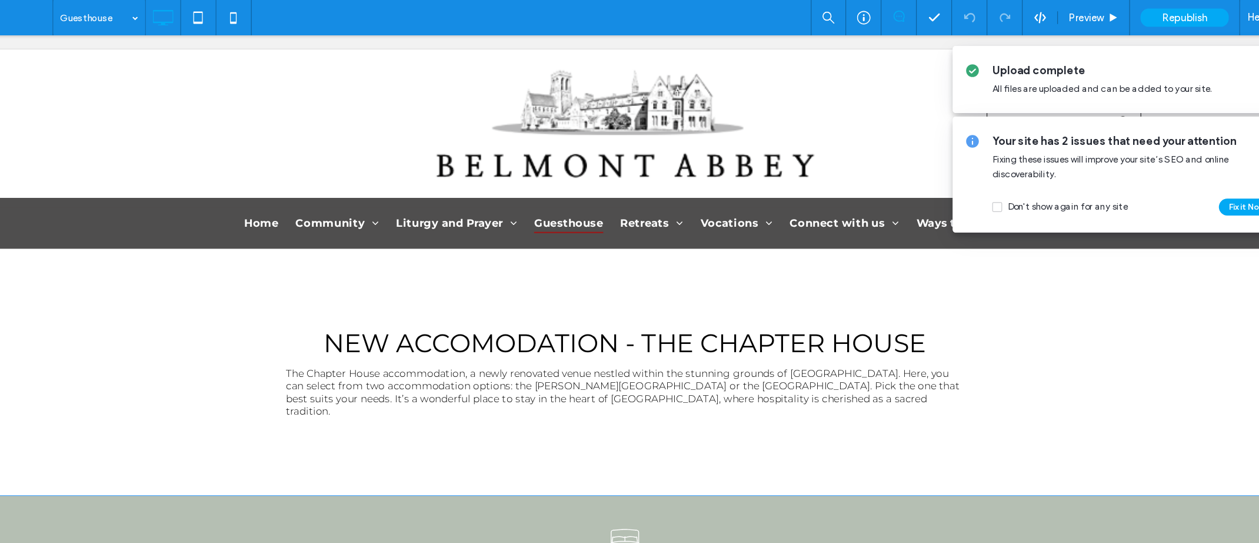
click at [123, 419] on div "Click to edit in Flex Mode" at bounding box center [505, 476] width 1178 height 114
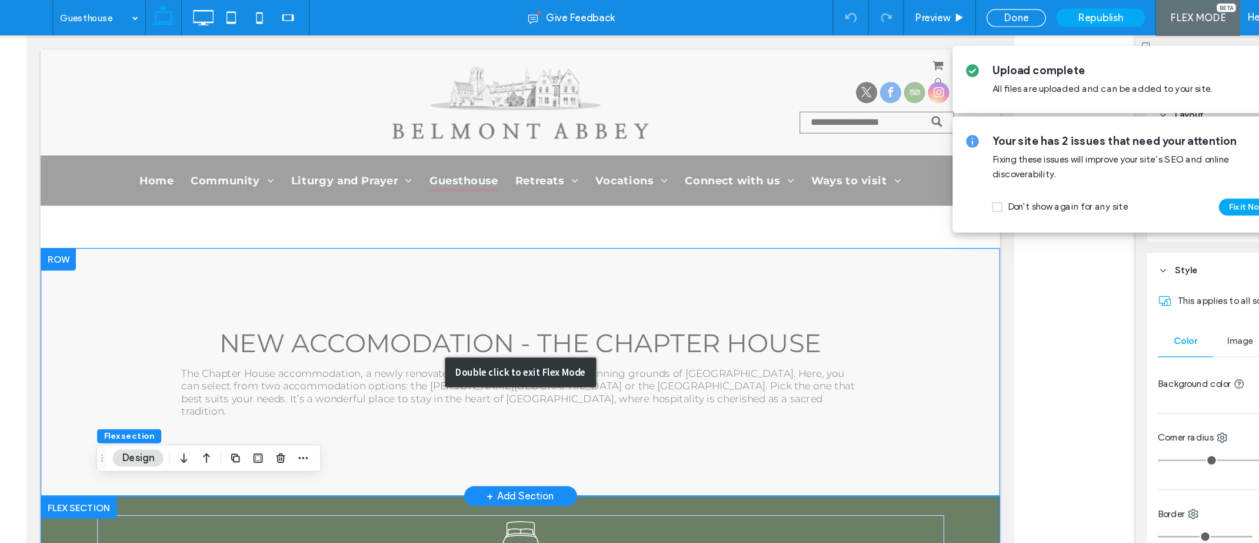
click at [51, 221] on div "Double click to exit Flex Mode" at bounding box center [438, 315] width 800 height 207
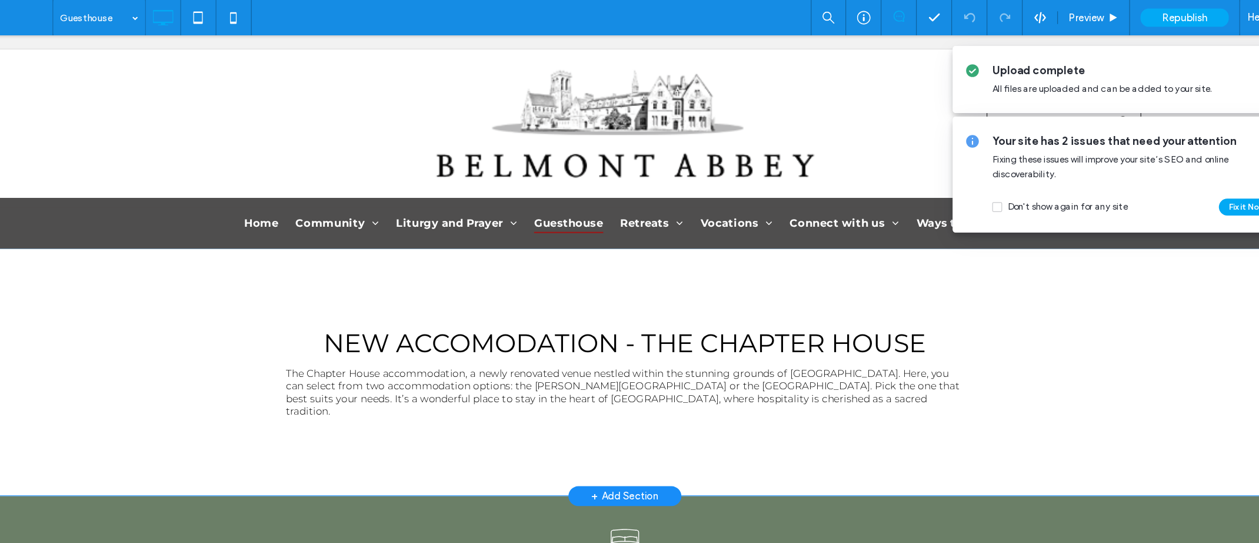
click at [53, 265] on div "NEW ACCOMODATION - THE CHAPTER HOUSE The Chapter House accommodation, a newly r…" at bounding box center [505, 315] width 1178 height 207
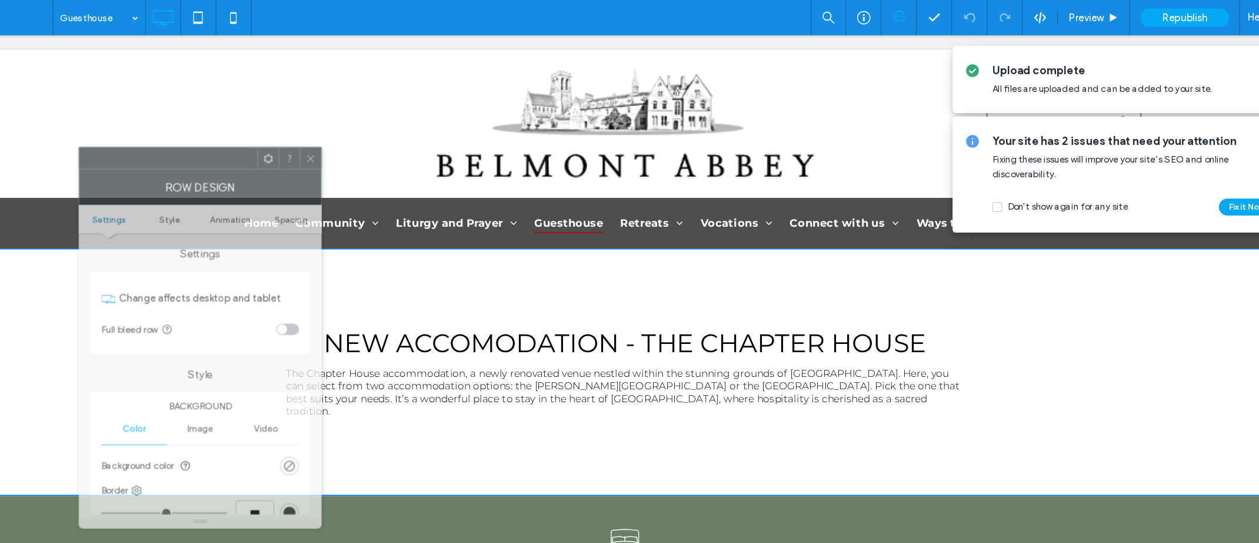
drag, startPoint x: 208, startPoint y: 124, endPoint x: 341, endPoint y: 134, distance: 134.0
click at [341, 134] on div at bounding box center [278, 132] width 148 height 18
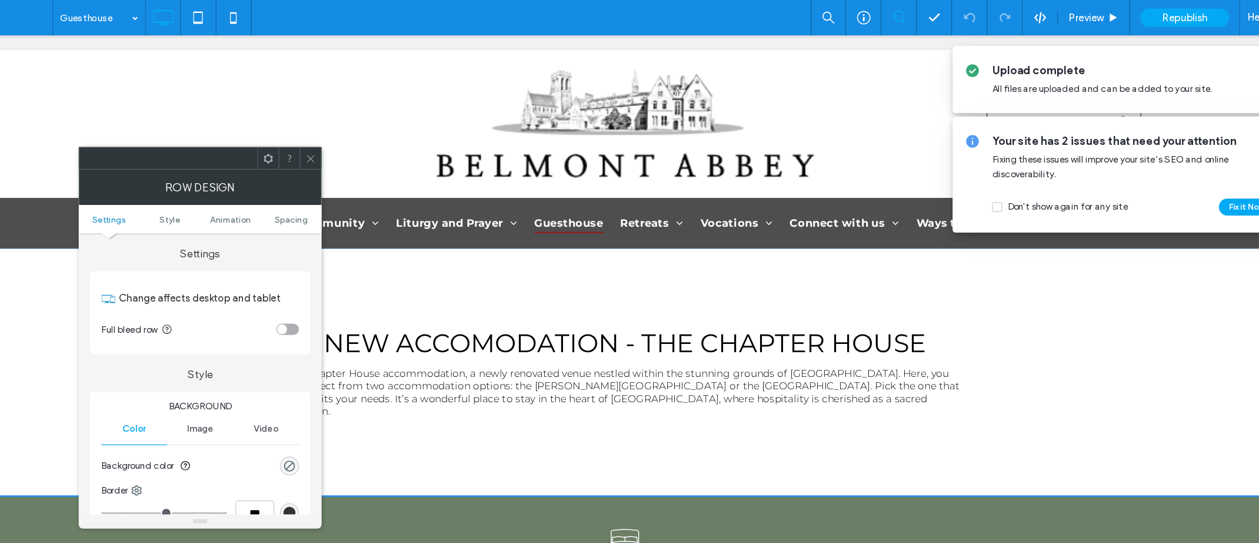
click at [13, 258] on div "NEW ACCOMODATION - THE CHAPTER HOUSE The Chapter House accommodation, a newly r…" at bounding box center [505, 315] width 1178 height 207
click at [403, 128] on div at bounding box center [396, 132] width 18 height 18
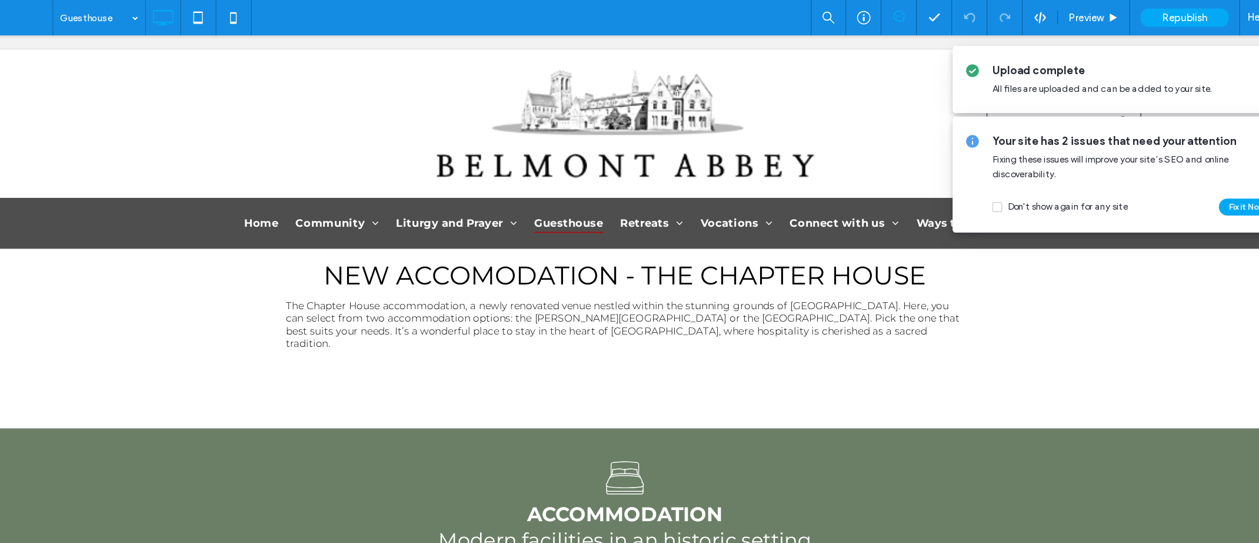
scroll to position [57, 0]
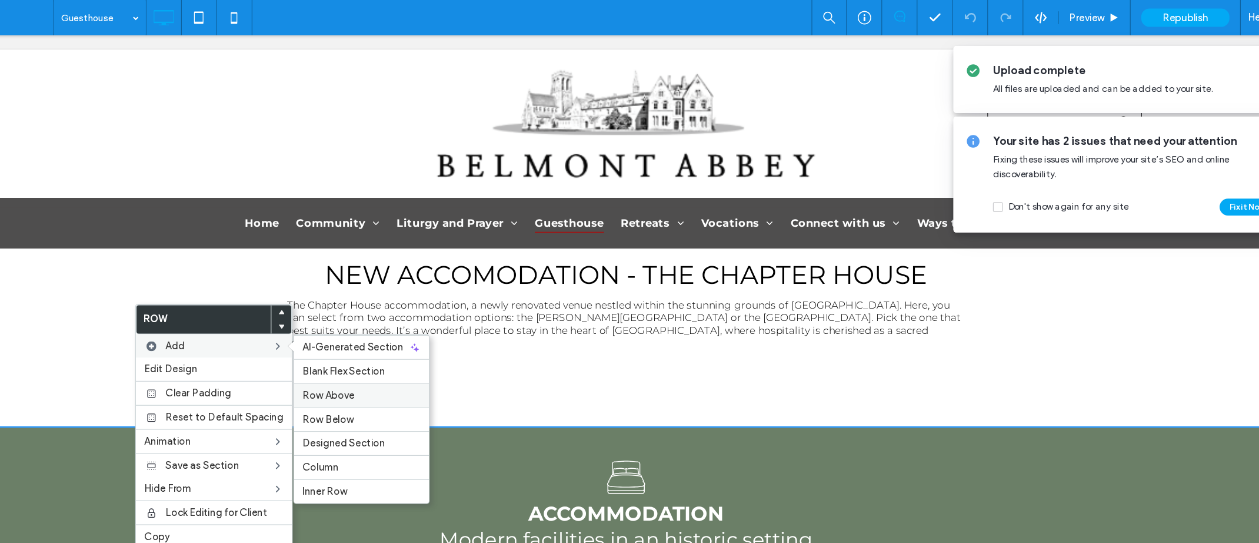
click at [397, 328] on span "Row Above" at bounding box center [411, 329] width 44 height 10
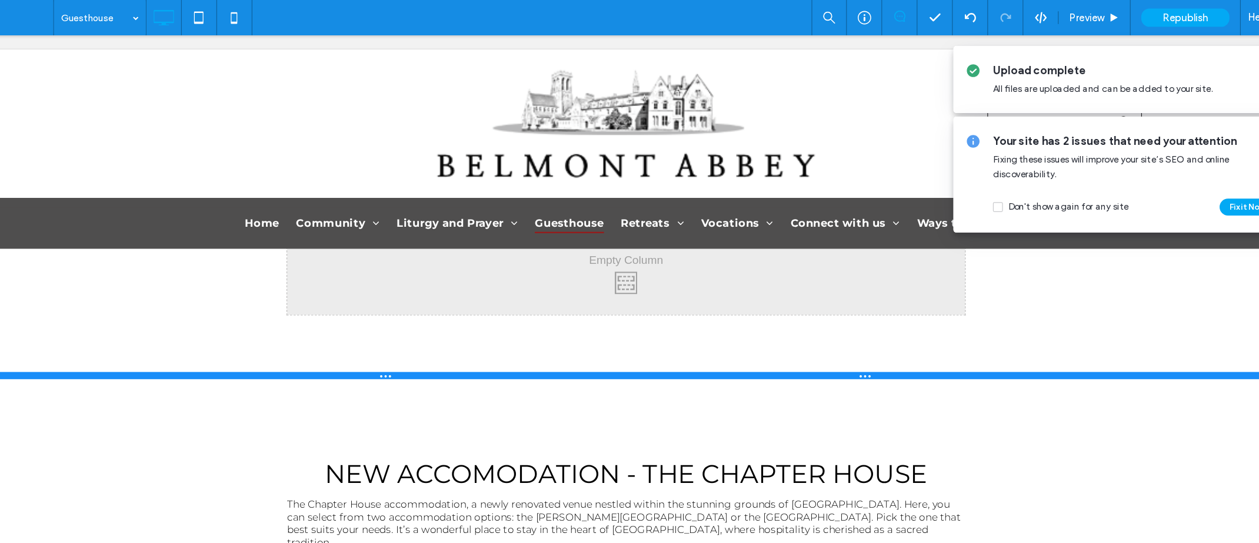
drag, startPoint x: 177, startPoint y: 230, endPoint x: 235, endPoint y: 310, distance: 99.1
click at [185, 319] on div at bounding box center [506, 318] width 1178 height 6
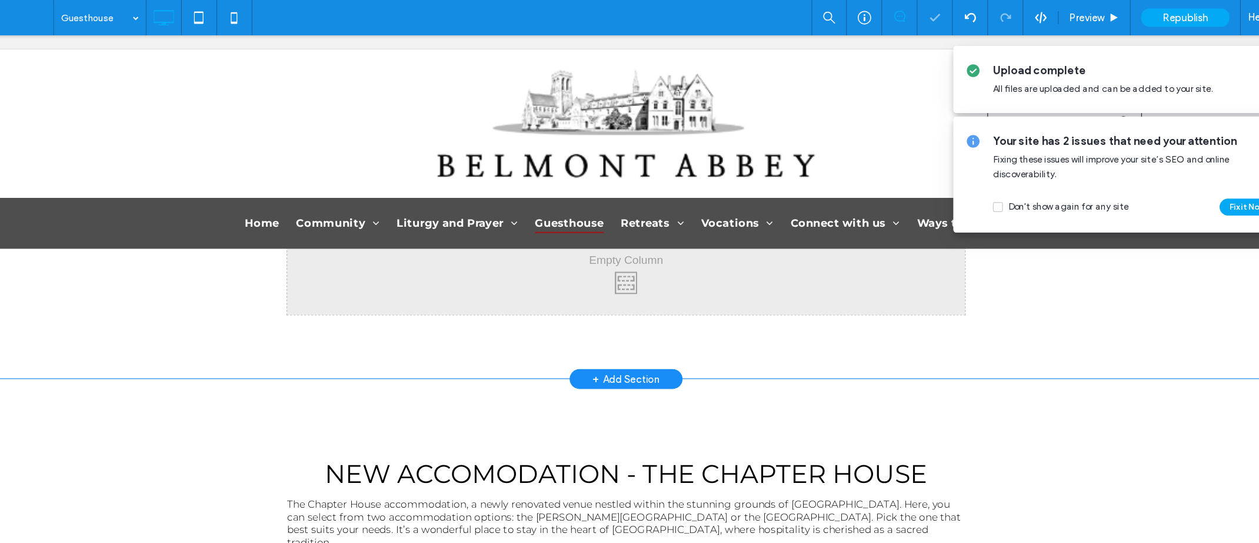
click at [177, 279] on div "Click To Paste Click To Paste Row + Add Section" at bounding box center [506, 238] width 1178 height 166
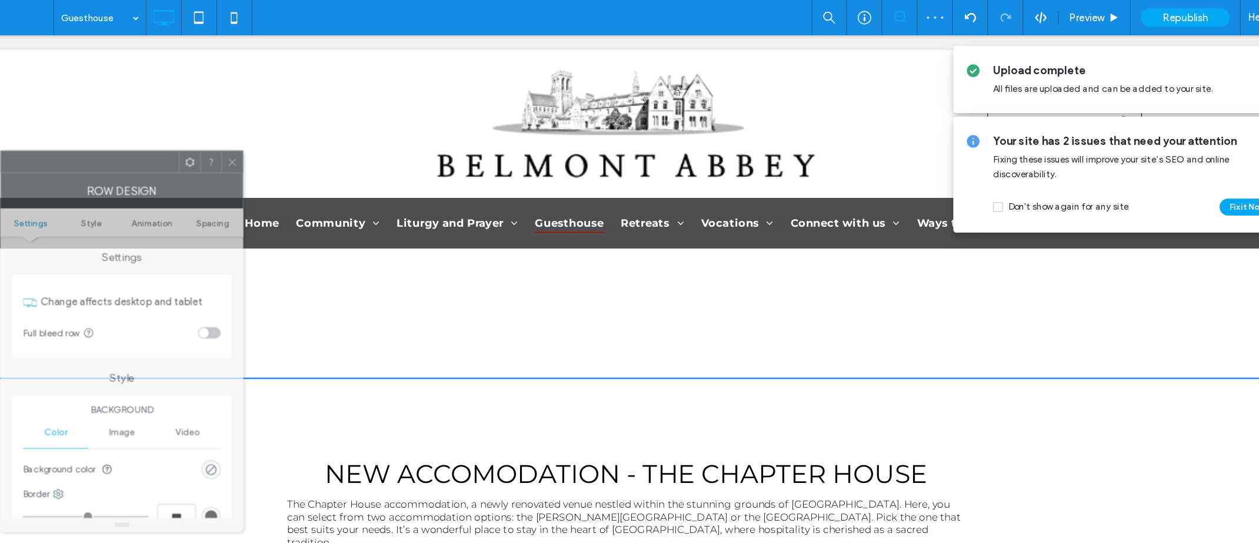
drag, startPoint x: 194, startPoint y: 120, endPoint x: 397, endPoint y: 143, distance: 204.3
click at [286, 139] on div at bounding box center [212, 135] width 148 height 18
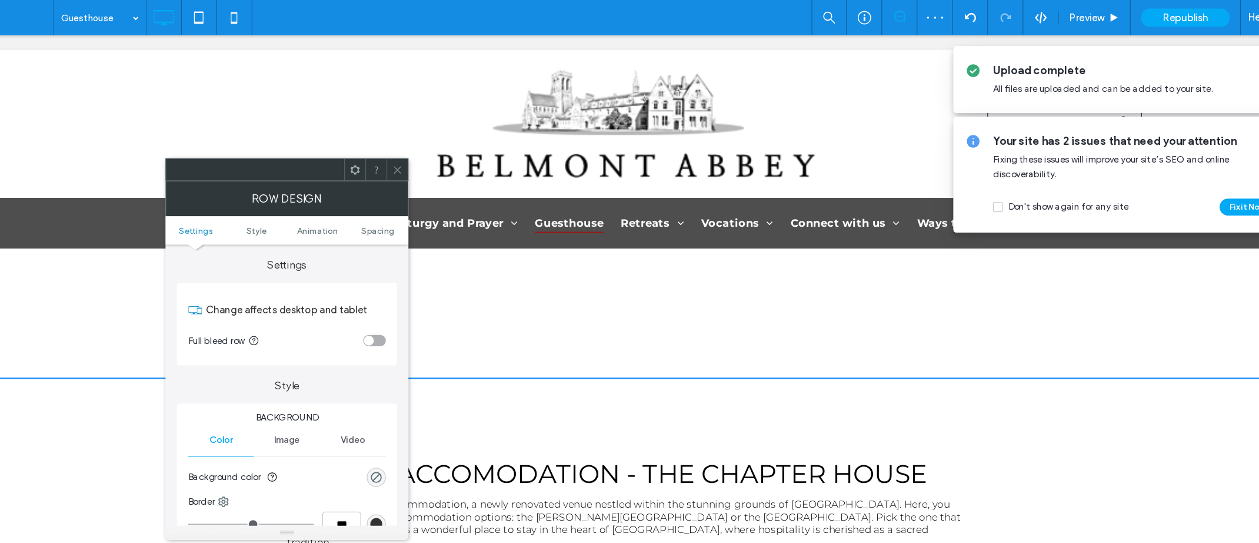
click at [376, 367] on span "Image" at bounding box center [376, 366] width 22 height 9
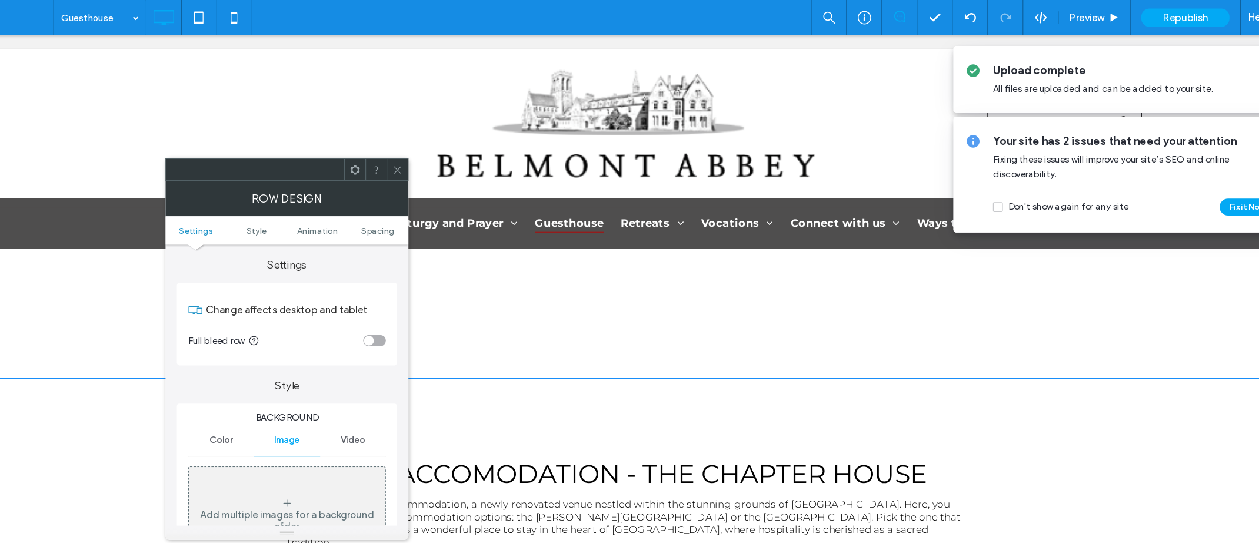
click at [373, 394] on div "Add multiple images for a background slider" at bounding box center [376, 429] width 164 height 78
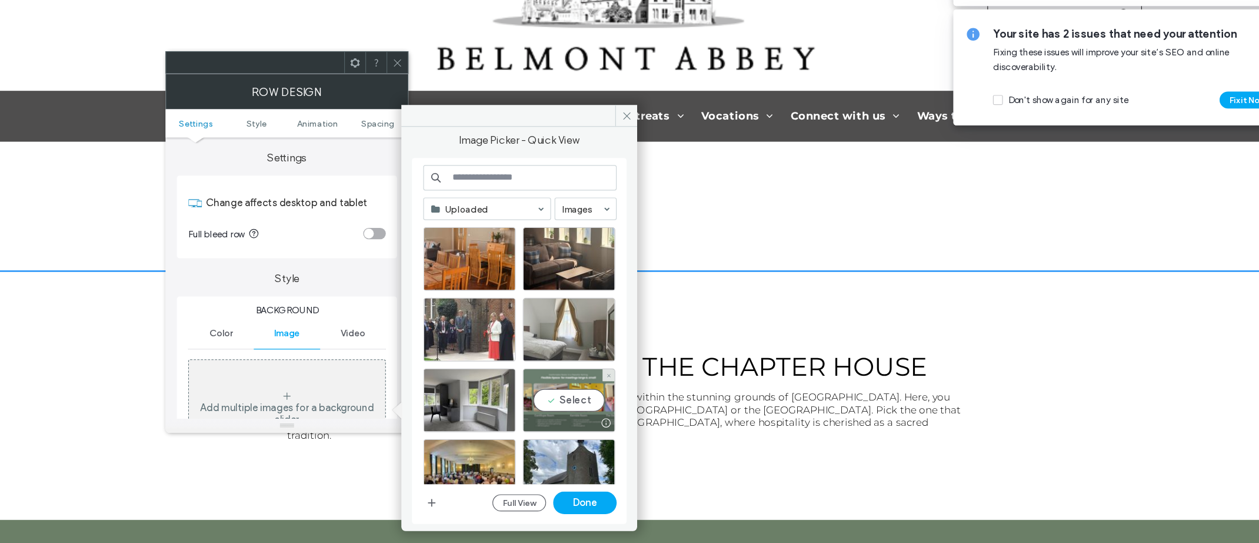
scroll to position [0, 0]
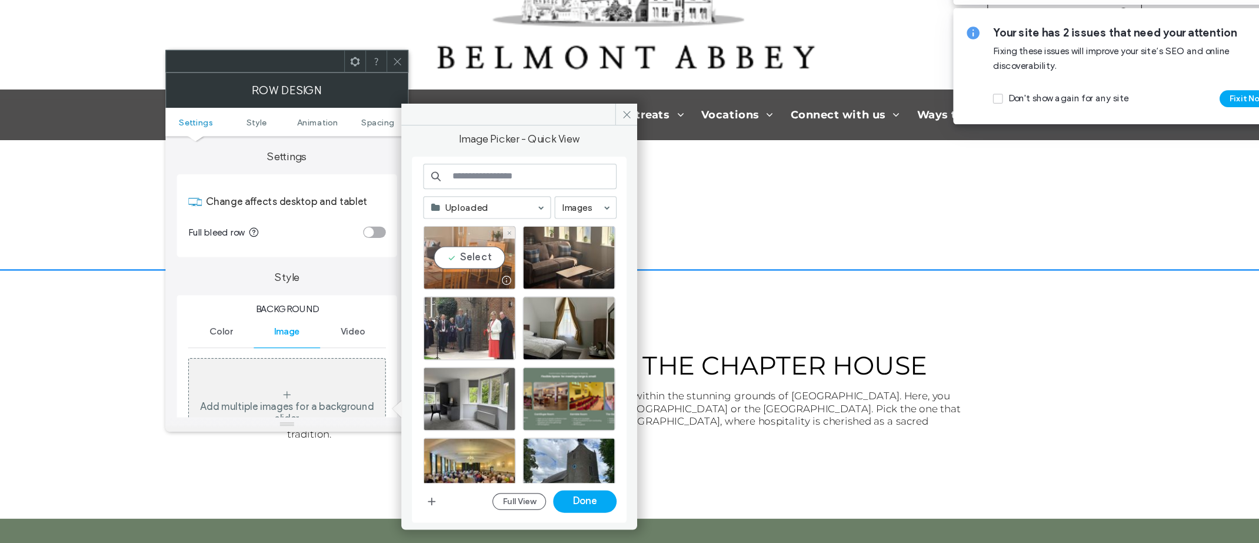
click at [531, 304] on div "Select" at bounding box center [528, 304] width 77 height 53
click at [626, 512] on button "Done" at bounding box center [624, 507] width 53 height 19
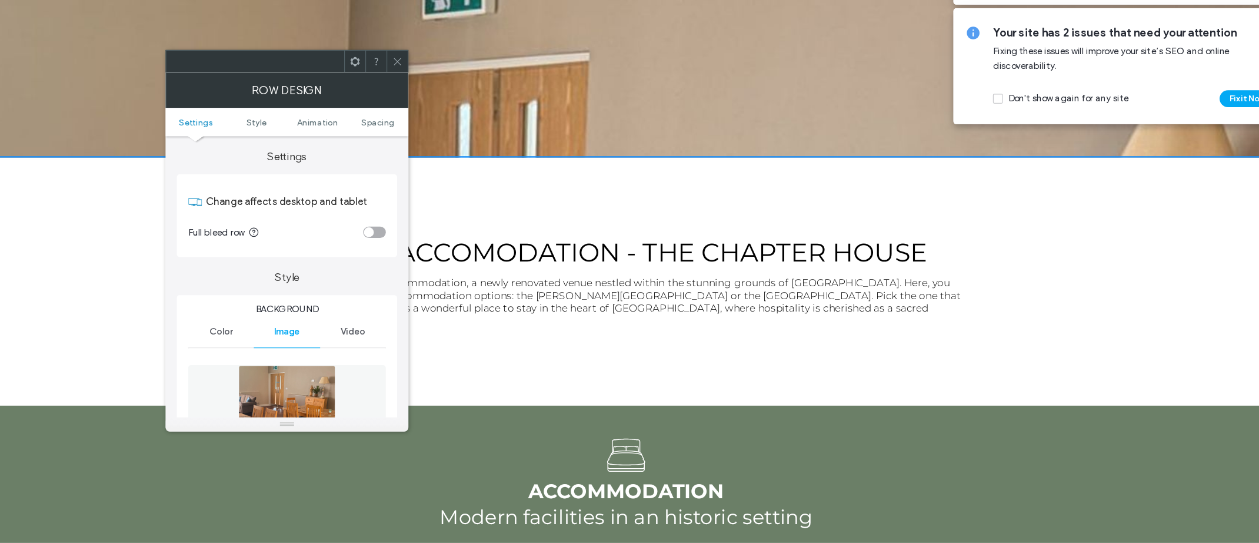
scroll to position [192, 0]
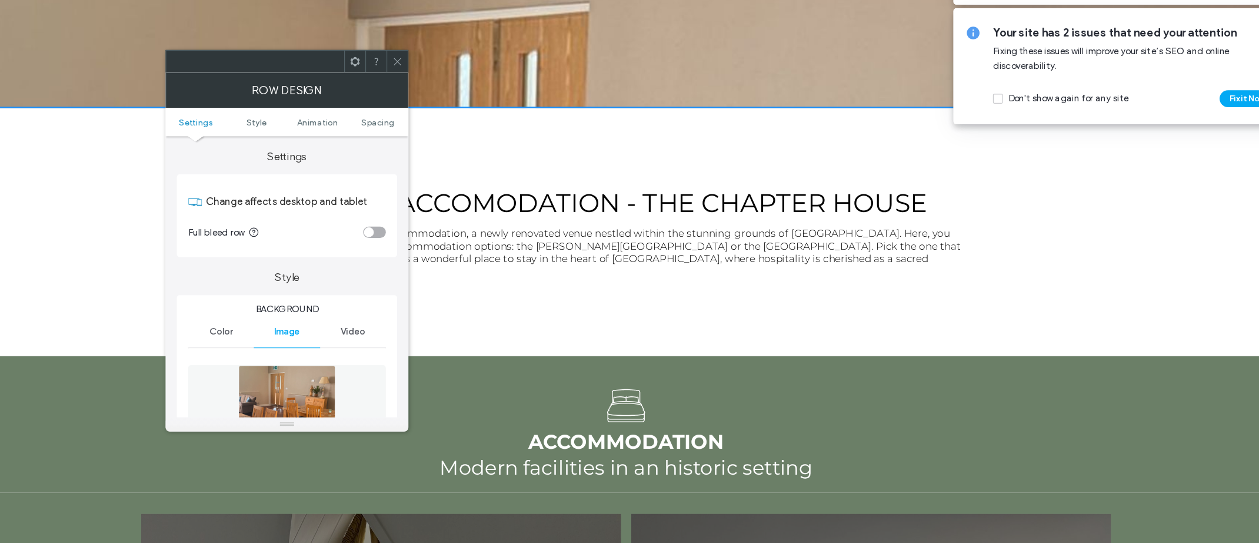
click at [379, 386] on div "Name: 1920-1920-Bar-Lounge.jpg Size: 1920x1920 Replace" at bounding box center [376, 460] width 165 height 154
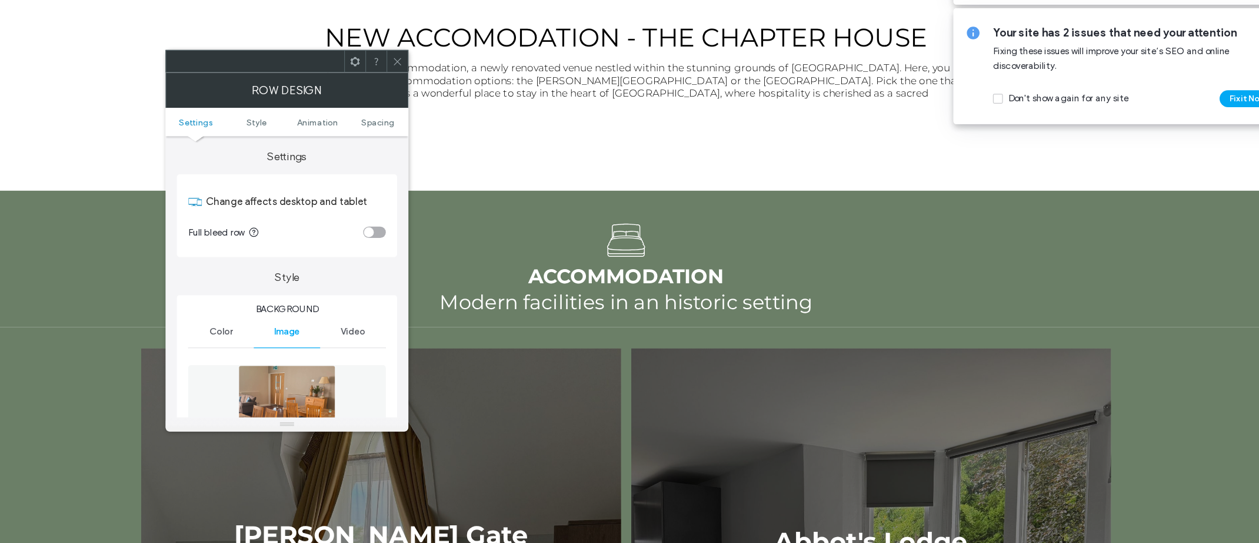
scroll to position [0, 0]
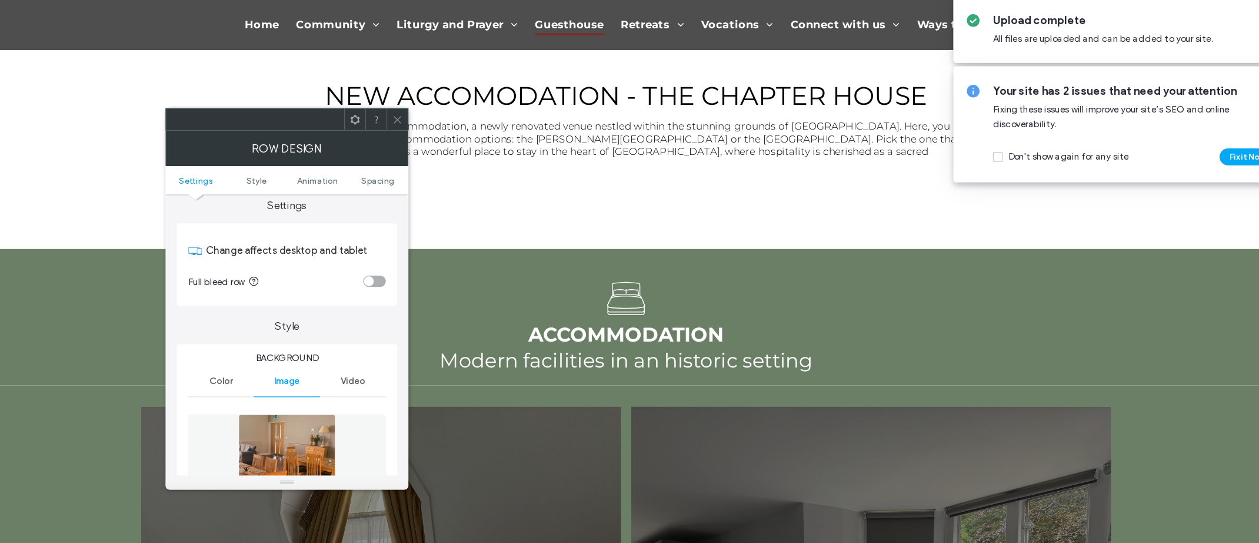
scroll to position [11, 0]
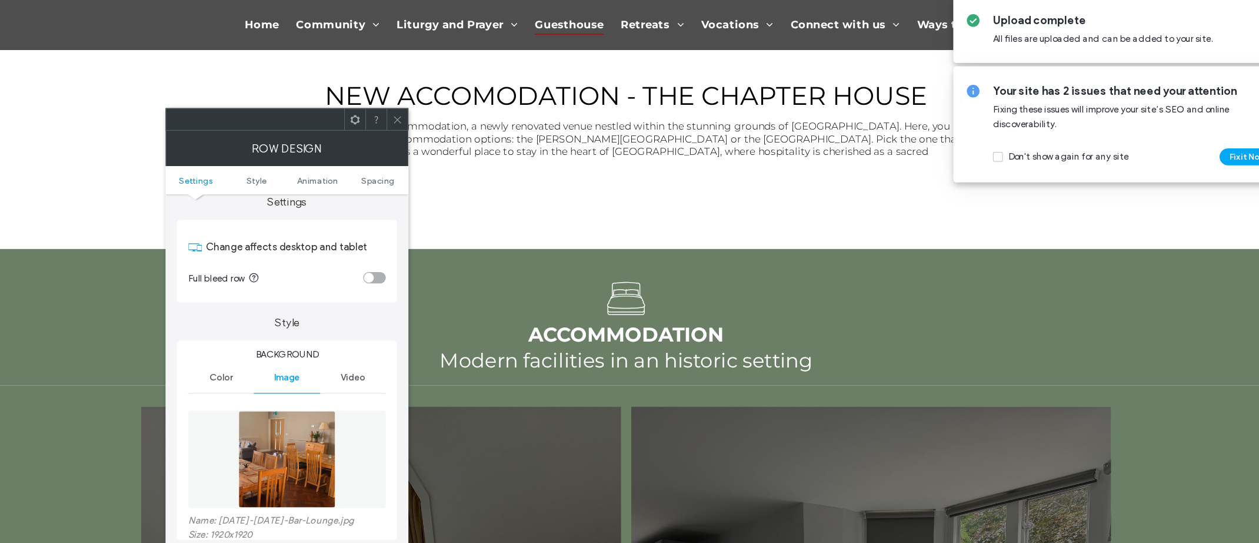
drag, startPoint x: 434, startPoint y: 448, endPoint x: 437, endPoint y: 488, distance: 40.7
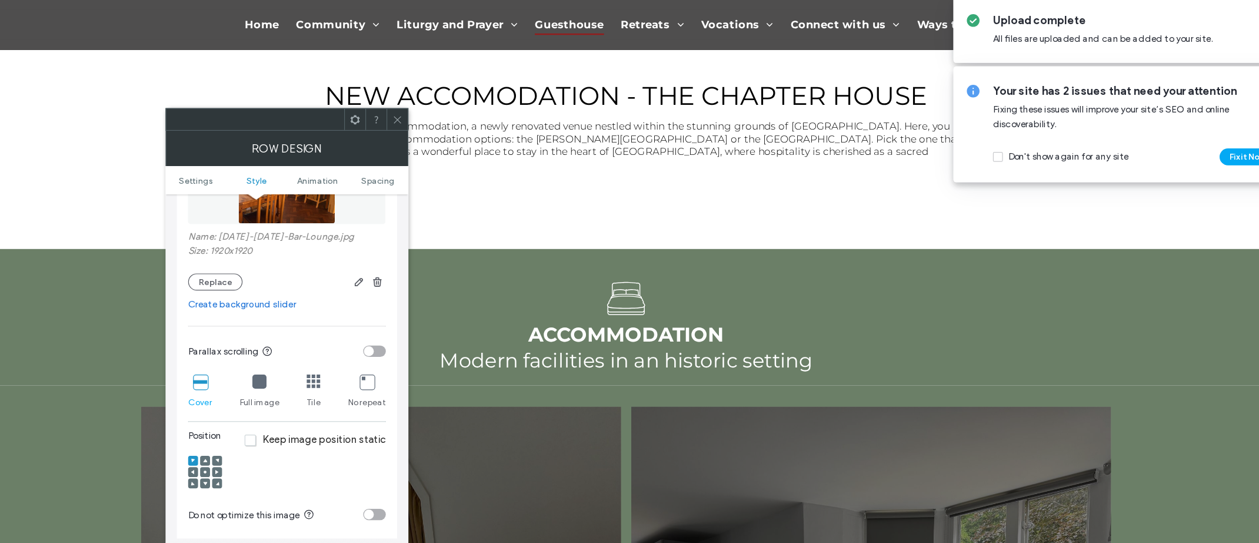
scroll to position [267, 0]
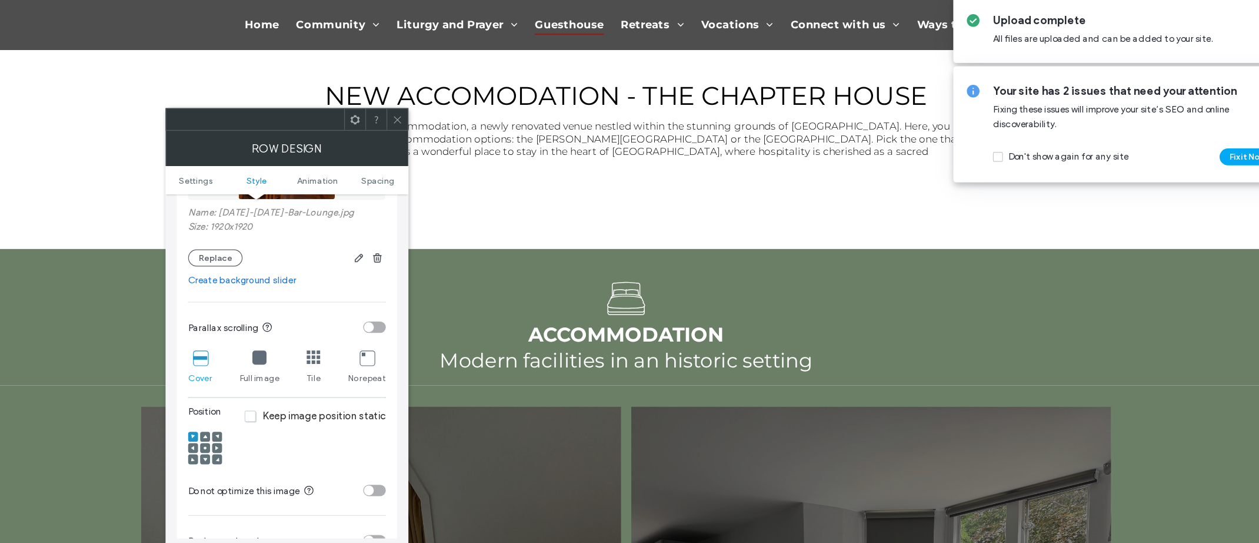
click at [307, 416] on icon at bounding box center [308, 415] width 4 height 4
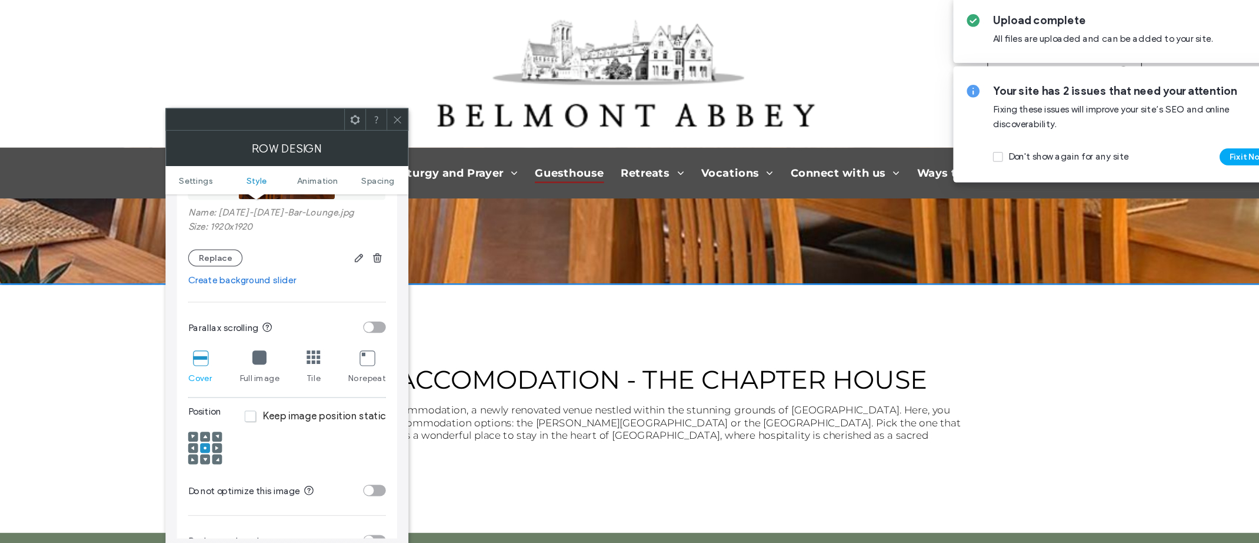
scroll to position [0, 0]
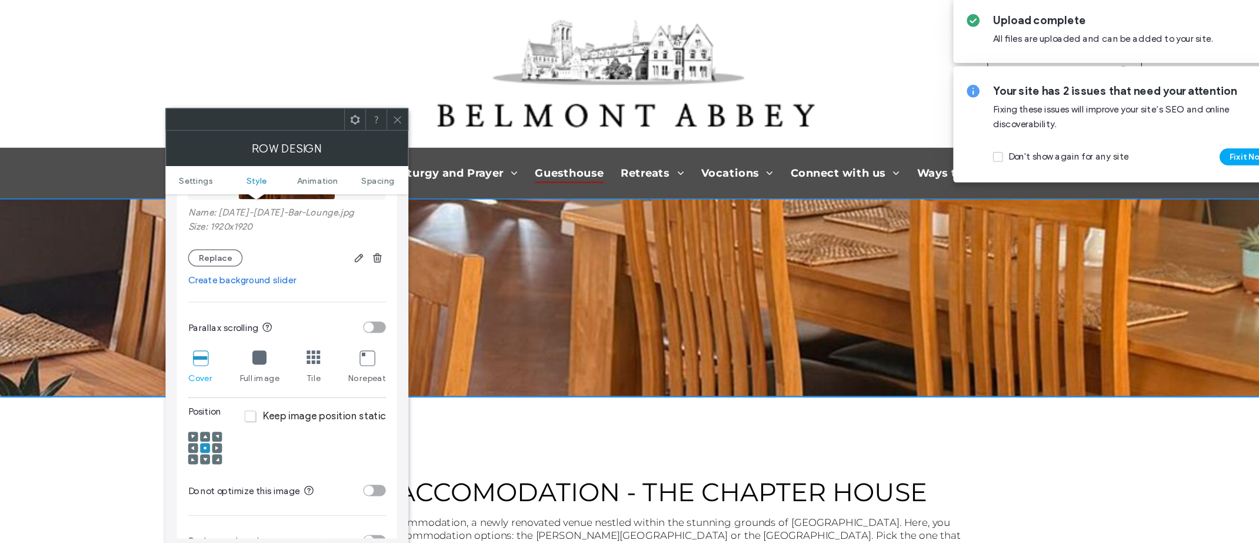
click at [319, 428] on span at bounding box center [318, 424] width 4 height 8
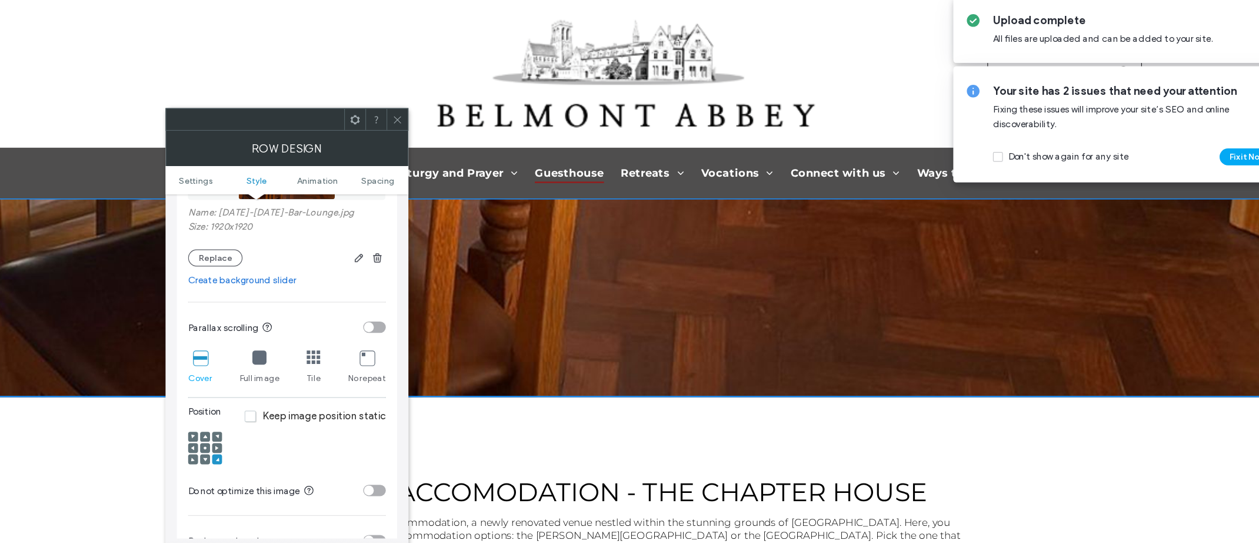
click at [297, 426] on icon at bounding box center [298, 425] width 4 height 4
click at [298, 417] on icon at bounding box center [298, 415] width 4 height 4
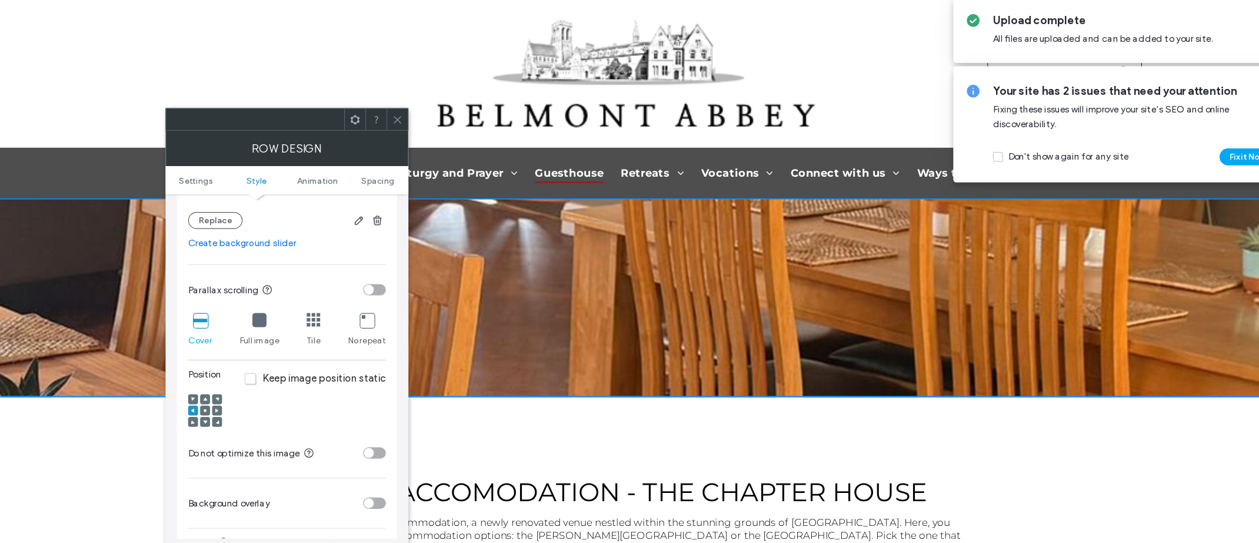
scroll to position [298, 0]
click at [465, 140] on icon at bounding box center [468, 141] width 9 height 9
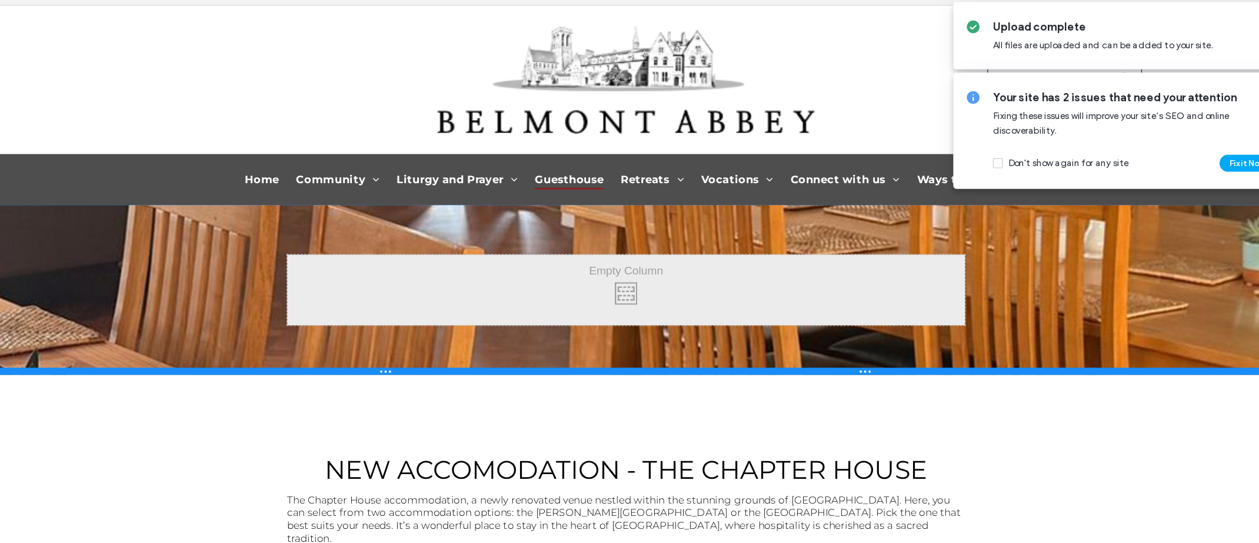
drag, startPoint x: 346, startPoint y: 332, endPoint x: 350, endPoint y: 304, distance: 27.9
click at [350, 305] on div at bounding box center [506, 308] width 1178 height 6
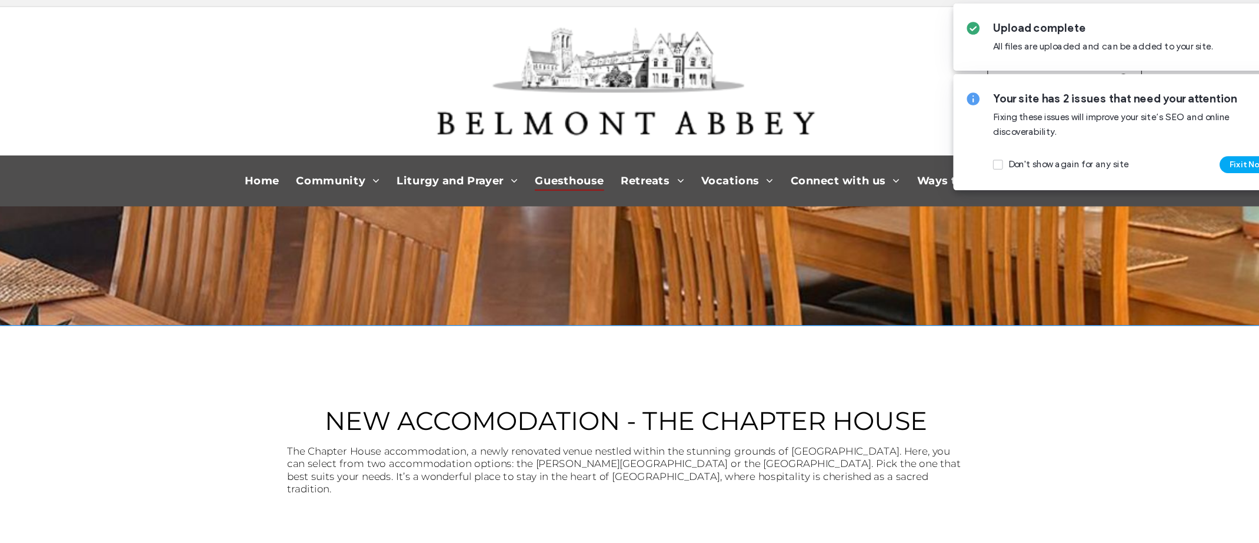
scroll to position [0, 0]
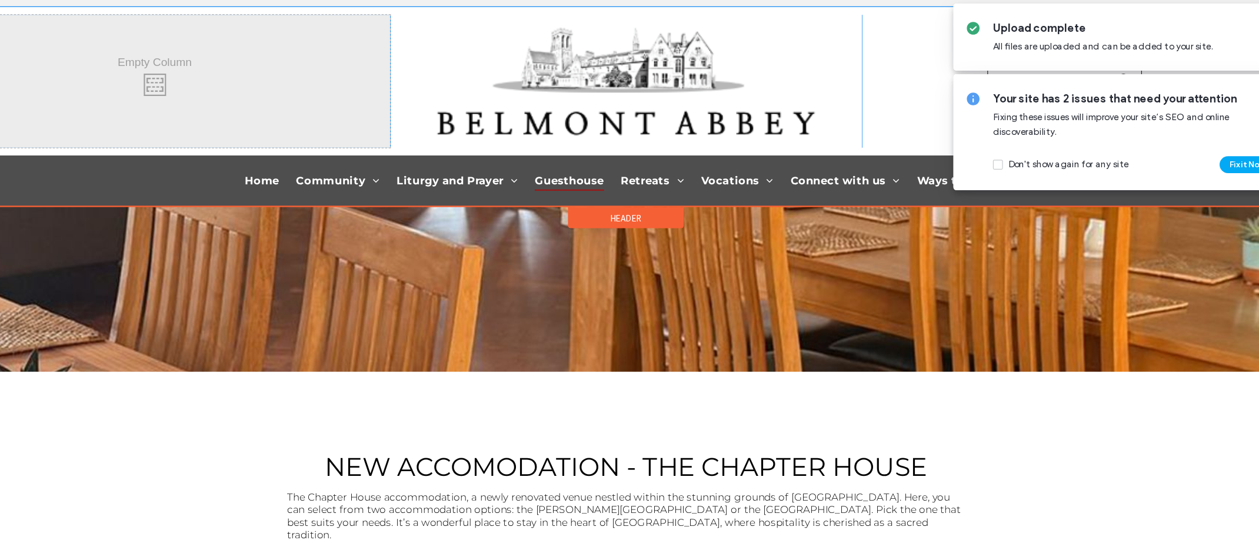
click at [732, 95] on div "0 Click To Paste Click To Paste Click To Paste Click To Paste Click To Paste Cl…" at bounding box center [899, 66] width 393 height 111
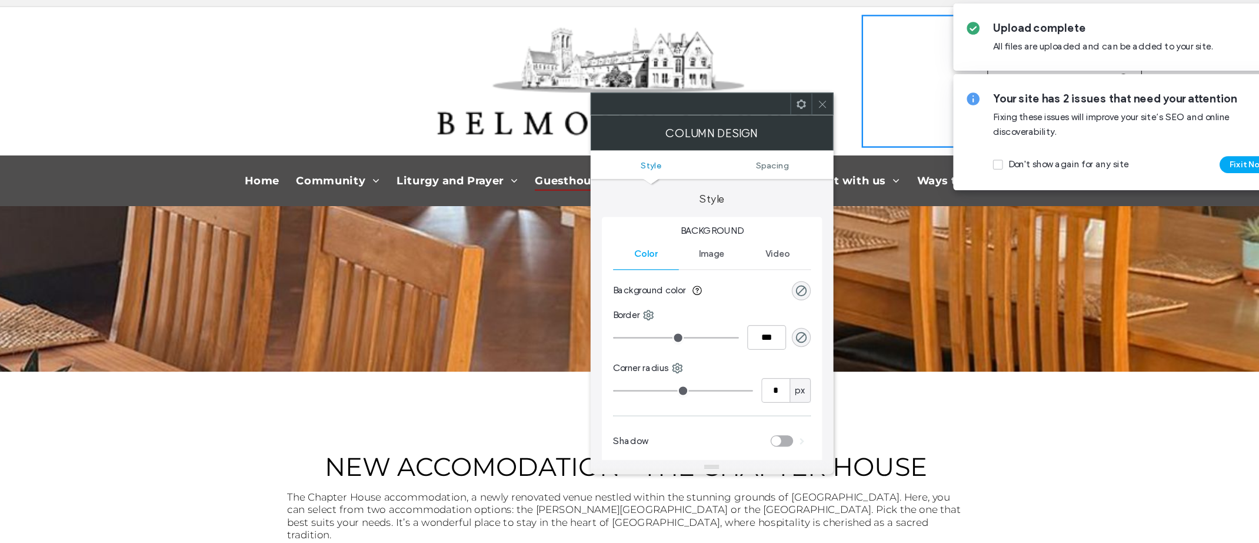
click at [434, 237] on div "Click To Paste Click To Paste" at bounding box center [506, 239] width 565 height 59
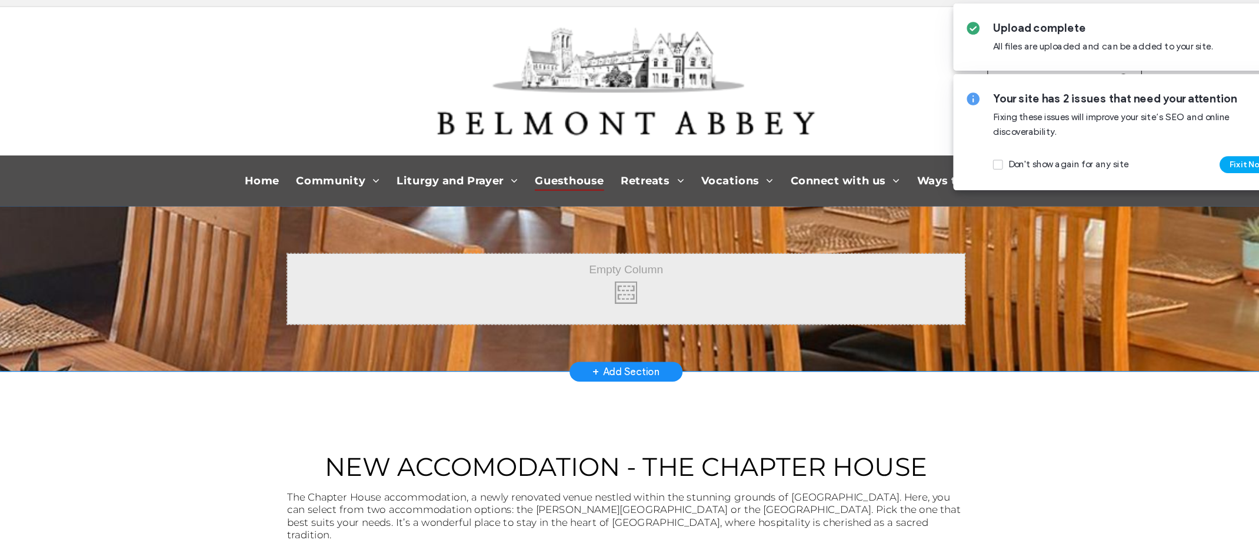
click at [614, 286] on div "Click To Paste Click To Paste Row + Add Section" at bounding box center [506, 239] width 1178 height 138
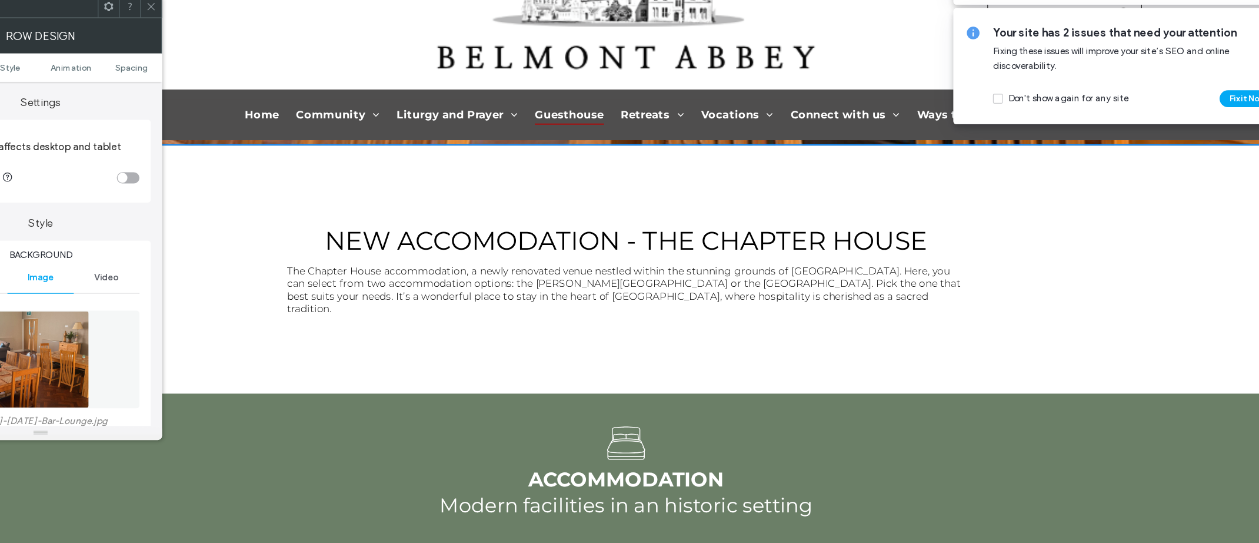
scroll to position [132, 0]
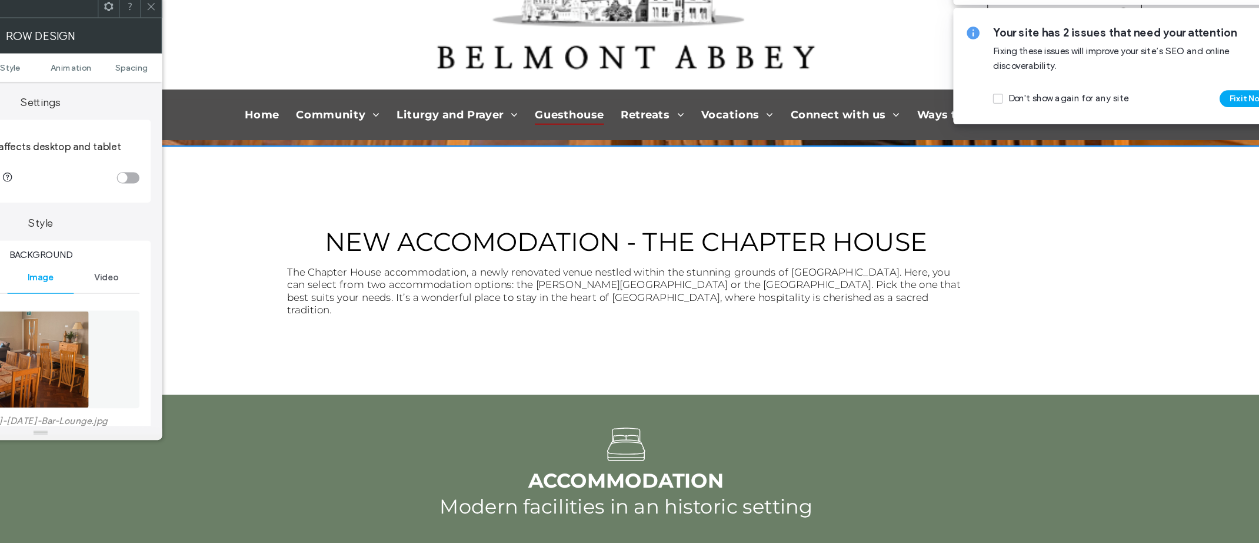
click at [187, 394] on img at bounding box center [170, 389] width 81 height 81
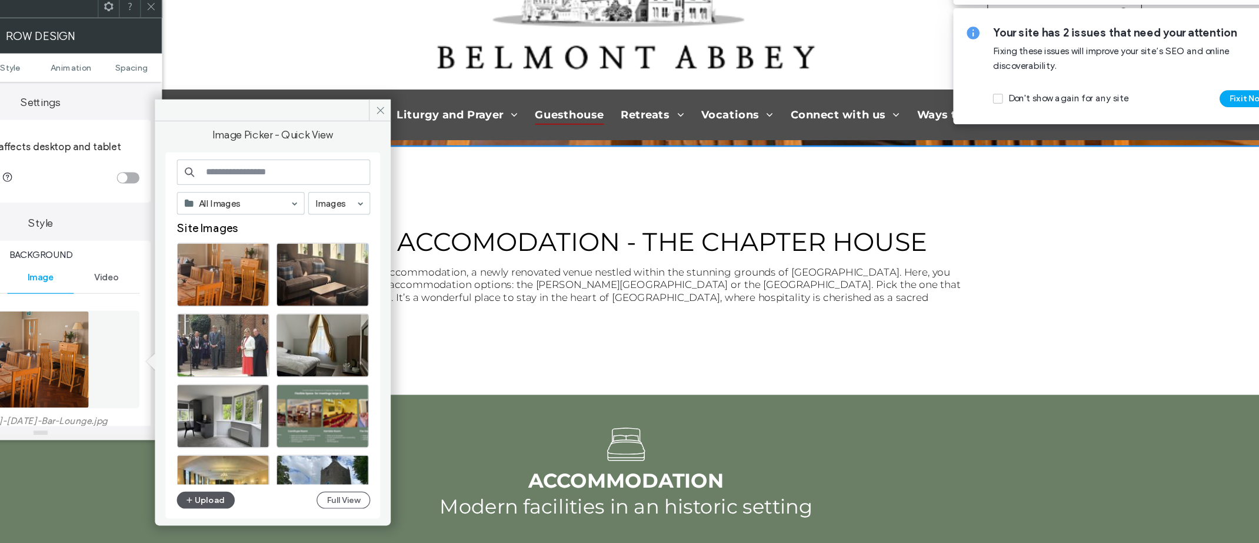
click at [318, 503] on button "Upload" at bounding box center [308, 507] width 48 height 14
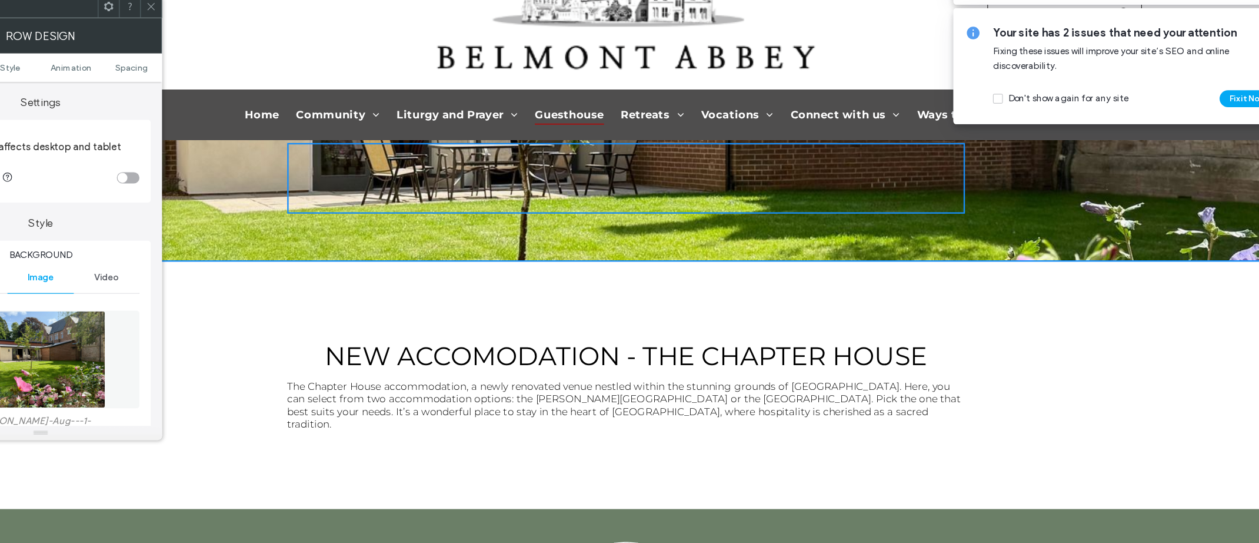
scroll to position [0, 0]
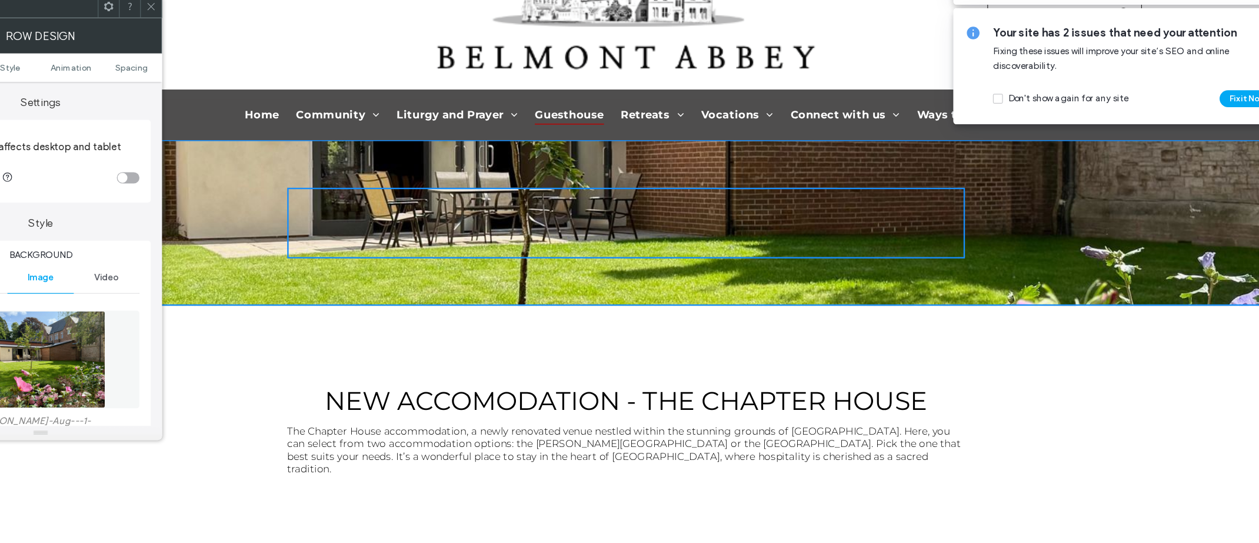
click at [247, 309] on div "Video" at bounding box center [225, 321] width 55 height 26
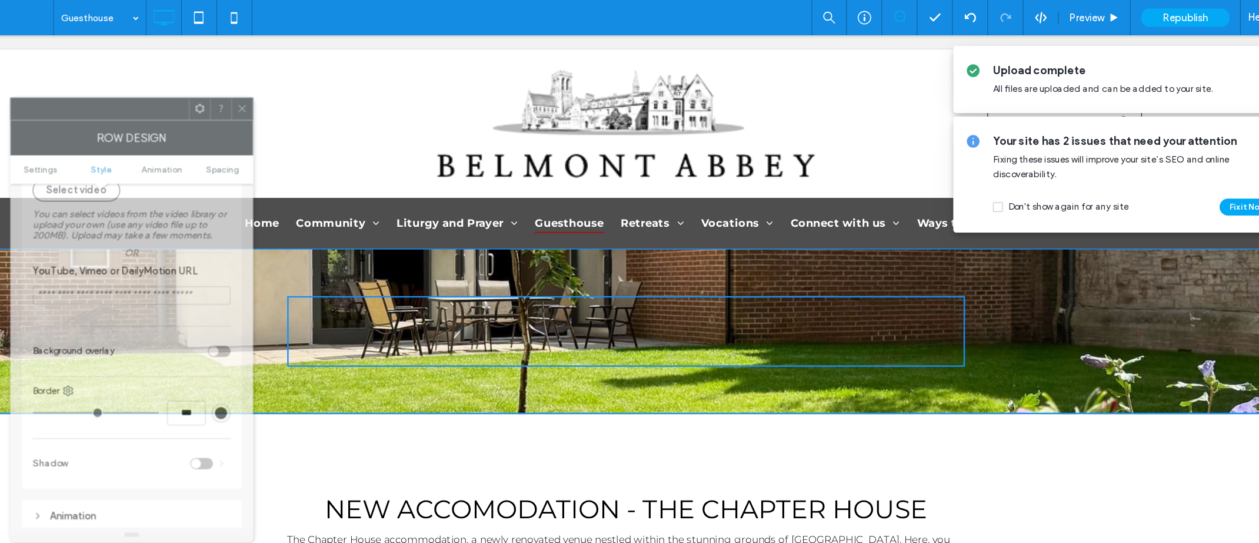
drag, startPoint x: 195, startPoint y: 99, endPoint x: 307, endPoint y: 91, distance: 112.1
click at [294, 91] on div at bounding box center [220, 91] width 148 height 18
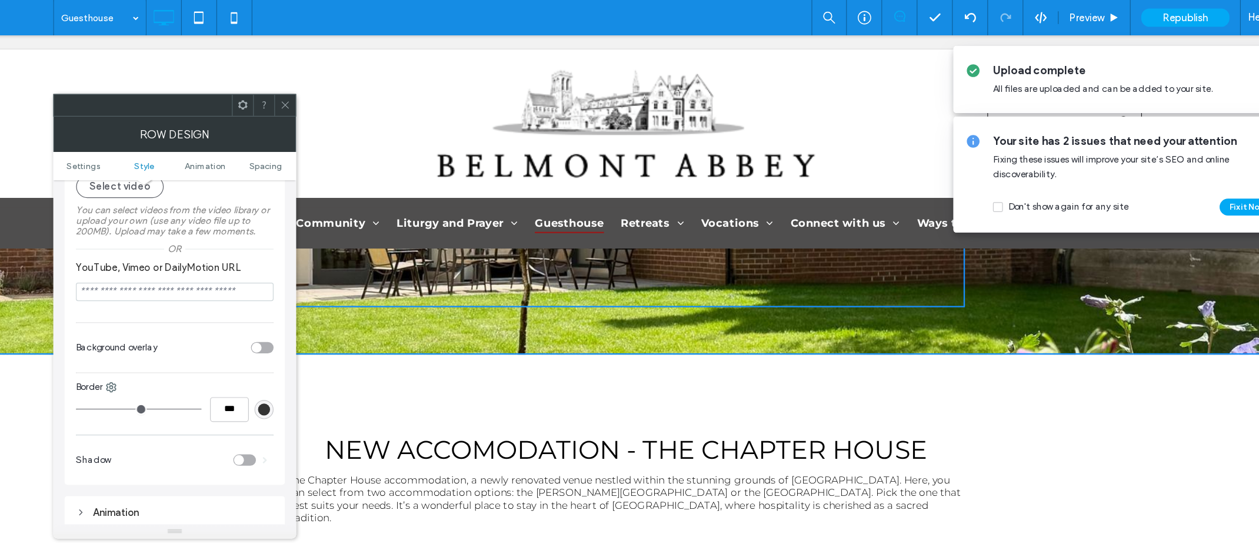
scroll to position [65, 0]
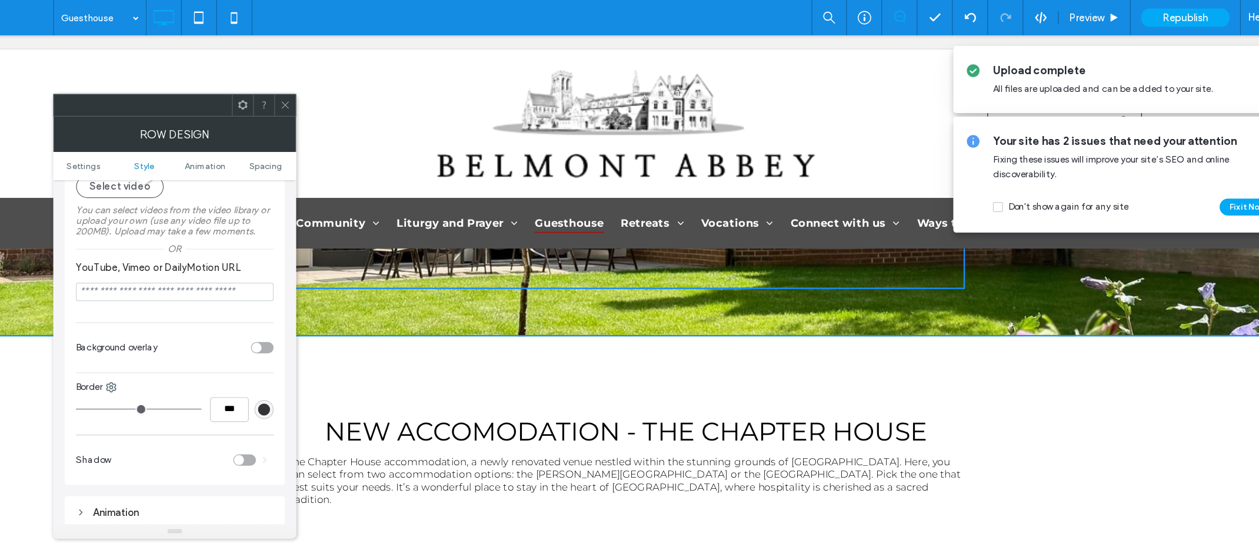
click at [212, 212] on div "Or" at bounding box center [282, 207] width 165 height 9
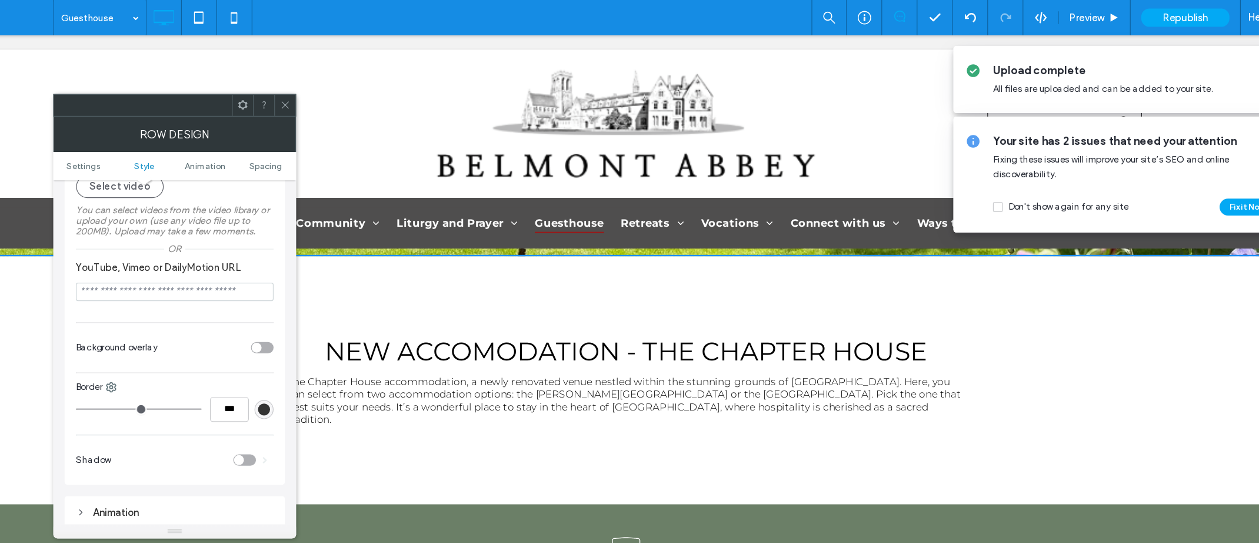
scroll to position [142, 0]
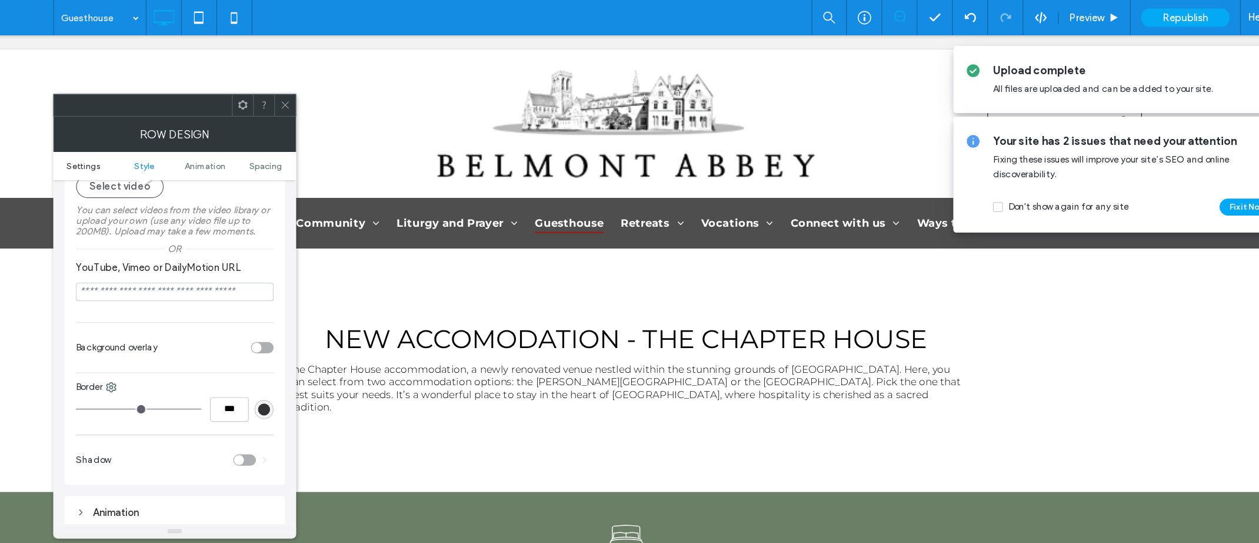
click at [210, 140] on span "Settings" at bounding box center [206, 138] width 28 height 9
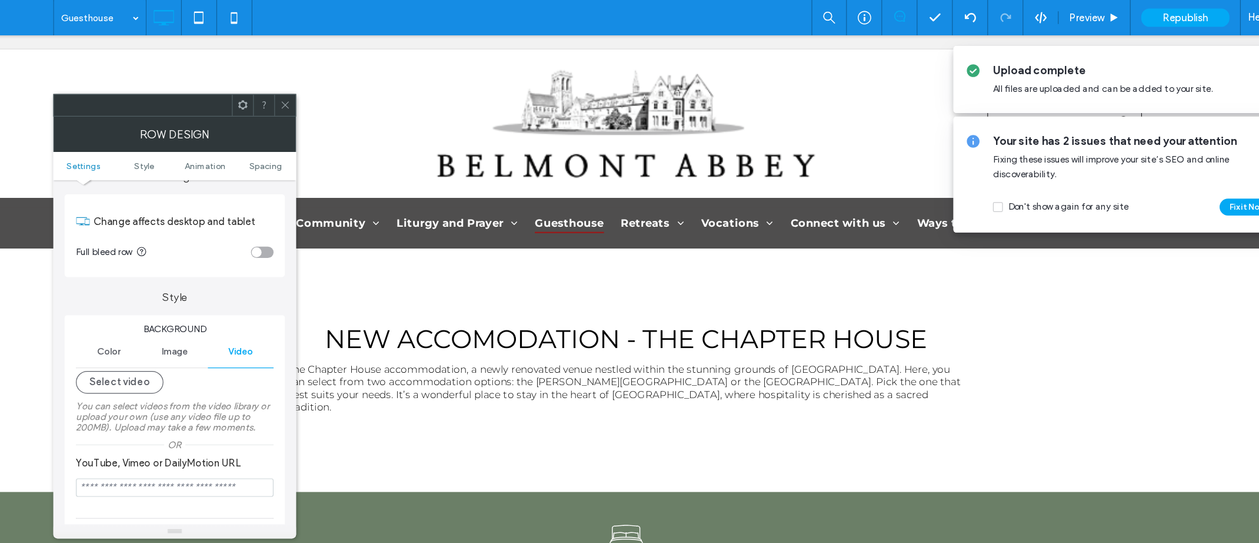
scroll to position [0, 0]
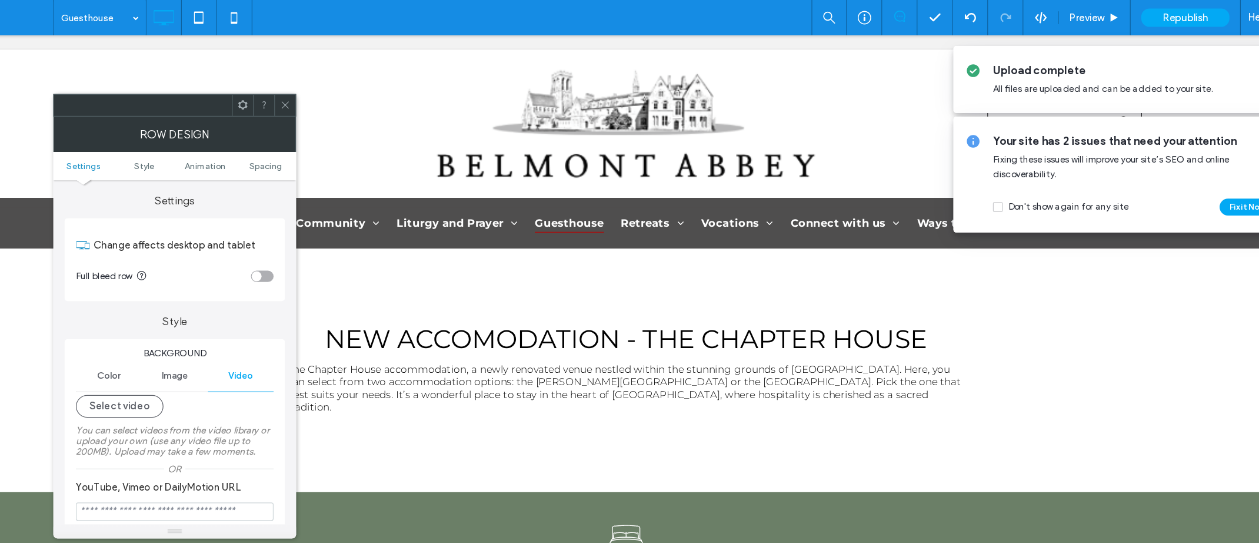
click at [285, 315] on span "Image" at bounding box center [282, 312] width 22 height 9
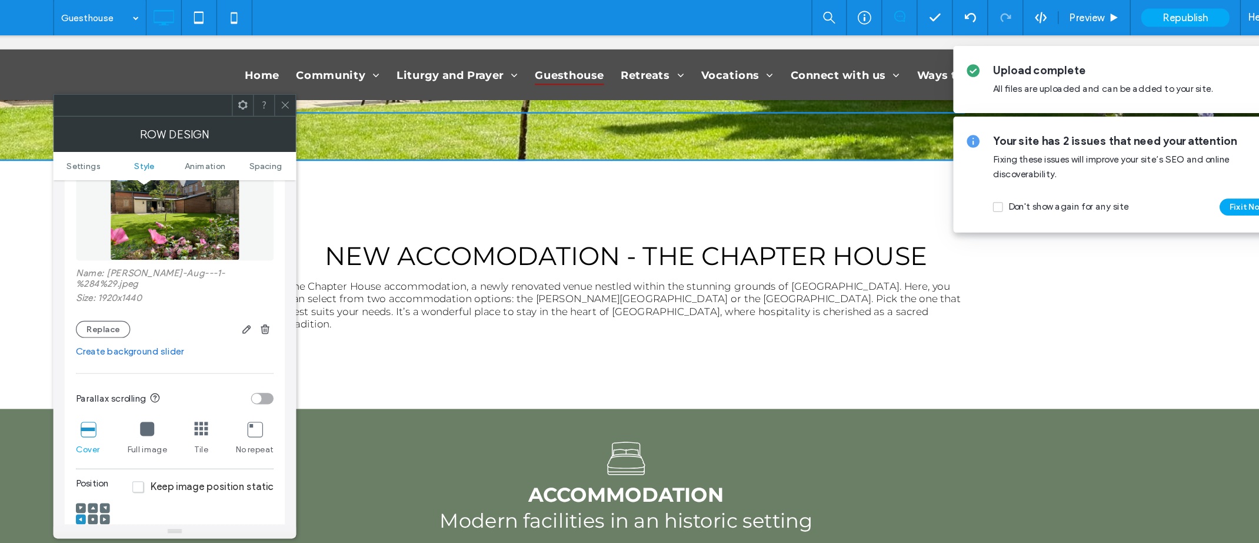
scroll to position [236, 0]
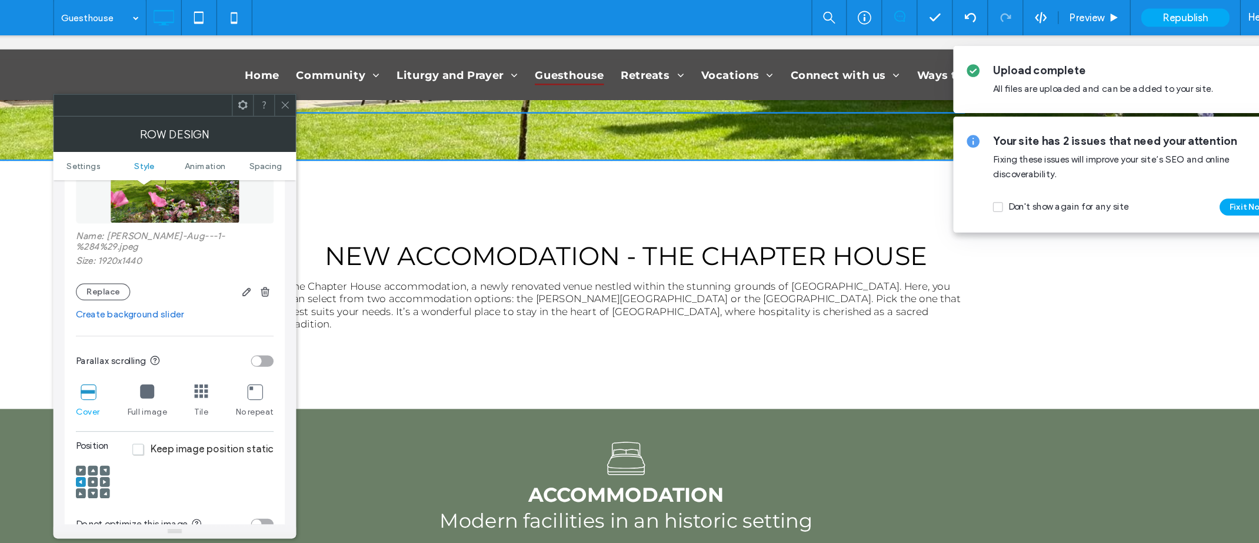
click at [214, 410] on use at bounding box center [214, 411] width 4 height 3
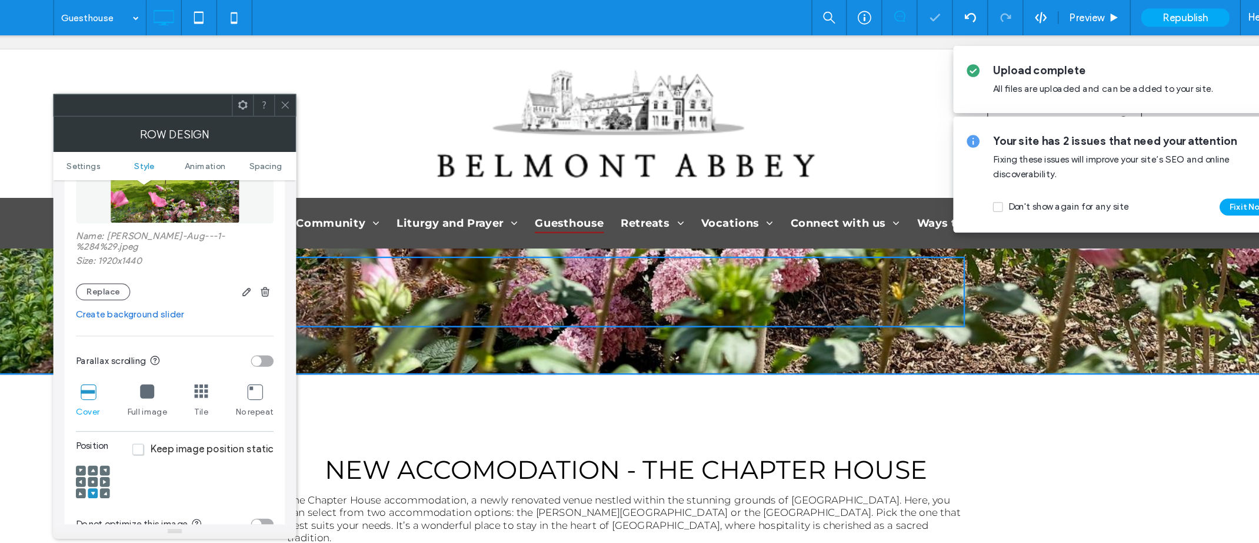
scroll to position [0, 0]
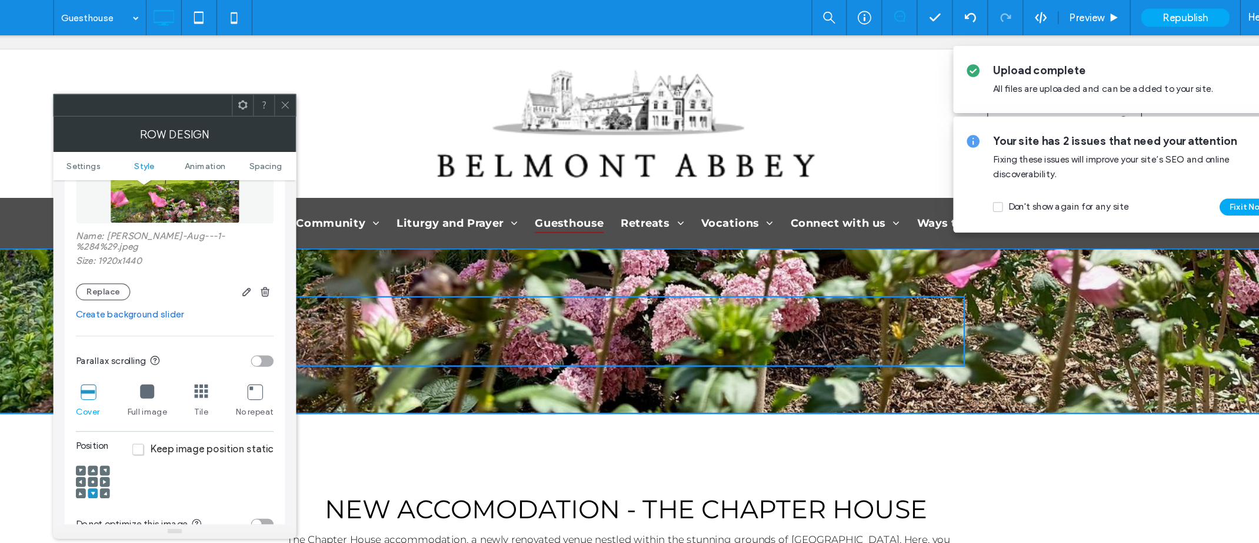
click at [213, 400] on use at bounding box center [214, 401] width 2 height 2
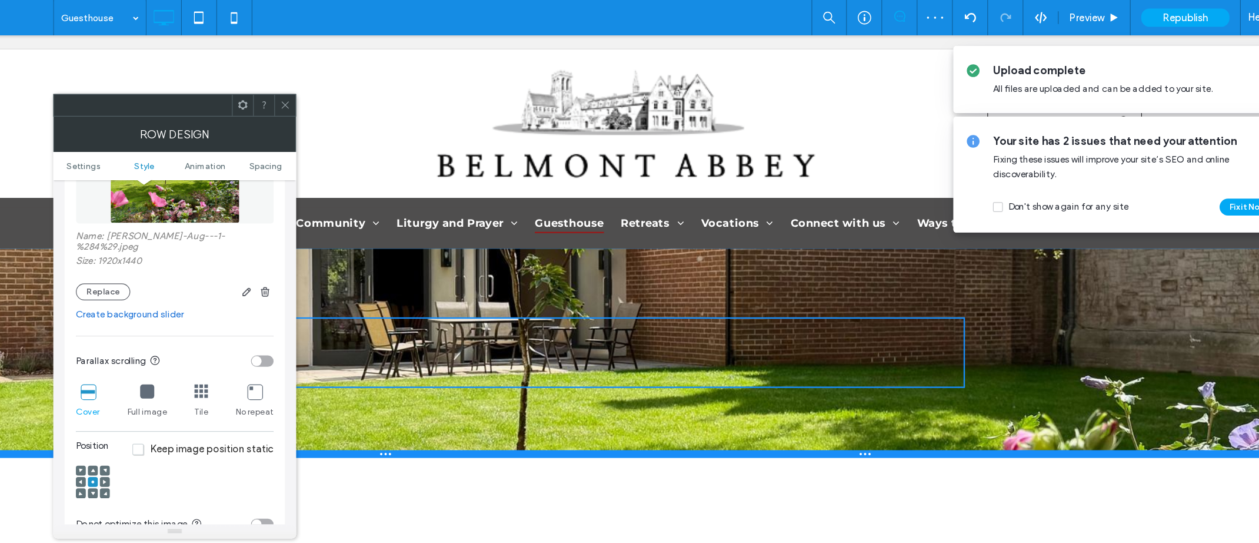
drag, startPoint x: 247, startPoint y: 349, endPoint x: 300, endPoint y: 413, distance: 82.8
click at [242, 385] on div at bounding box center [506, 384] width 1178 height 6
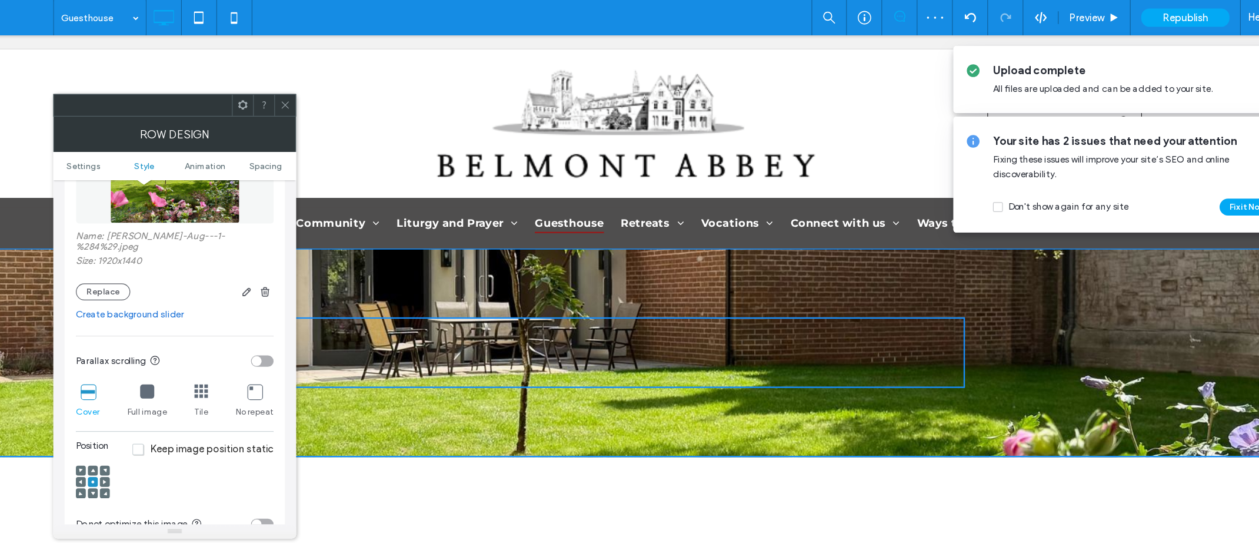
click at [373, 91] on icon at bounding box center [374, 87] width 9 height 9
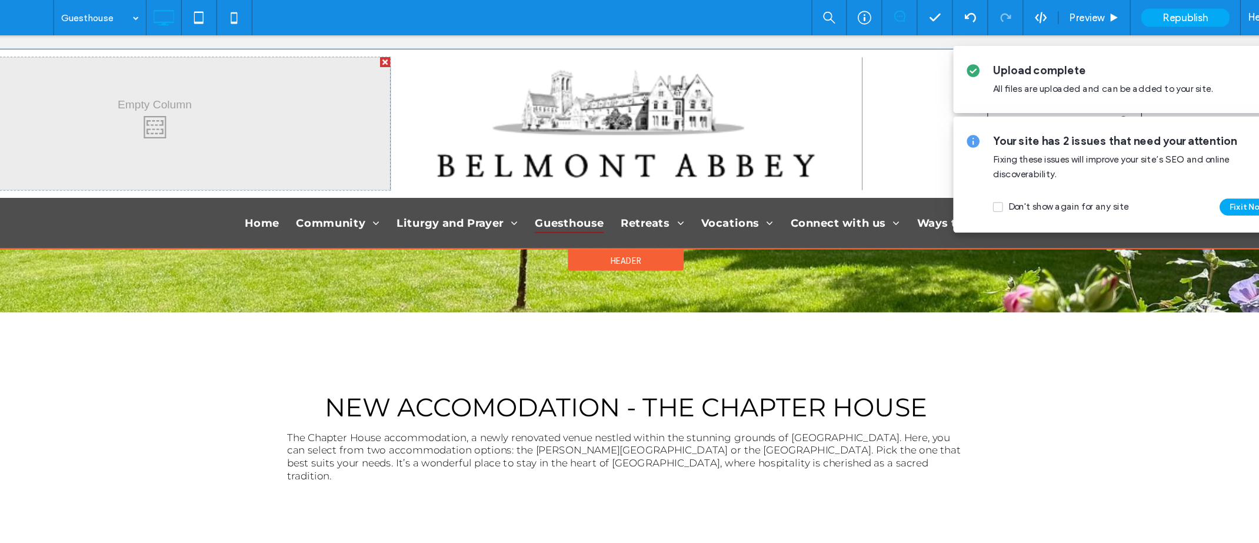
scroll to position [129, 0]
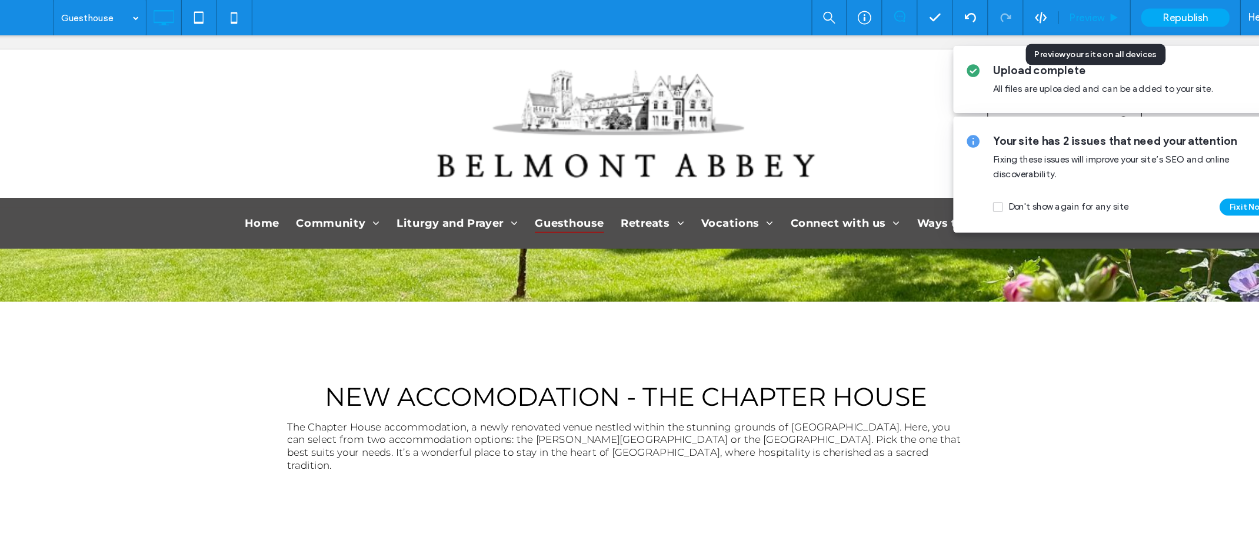
click at [1048, 20] on div "Preview" at bounding box center [1049, 14] width 60 height 29
click at [1046, 18] on span "Preview" at bounding box center [1042, 15] width 29 height 10
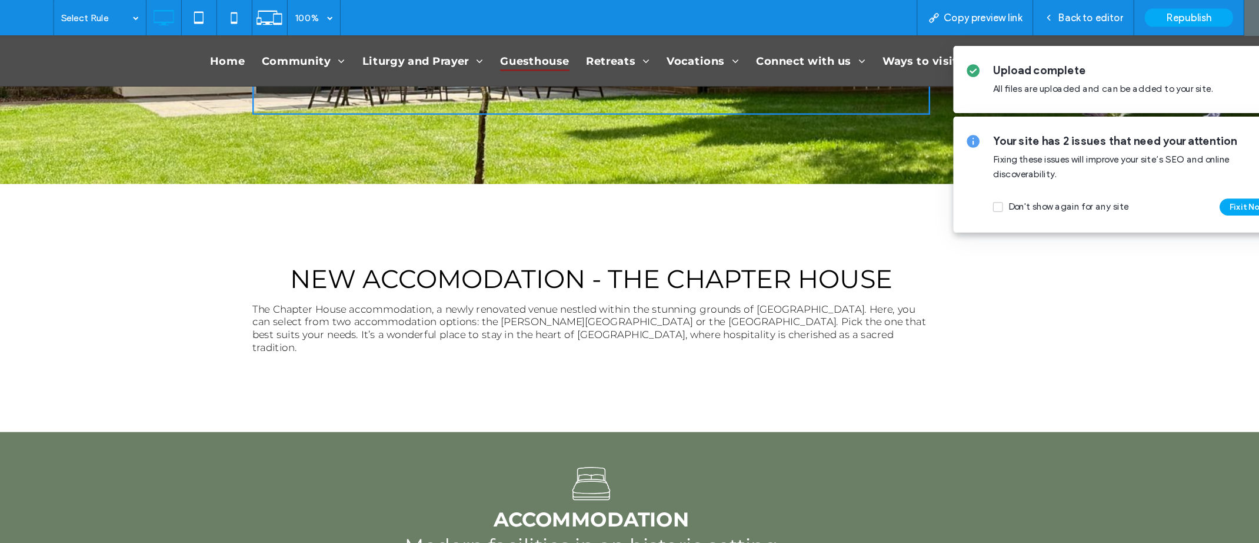
scroll to position [201, 0]
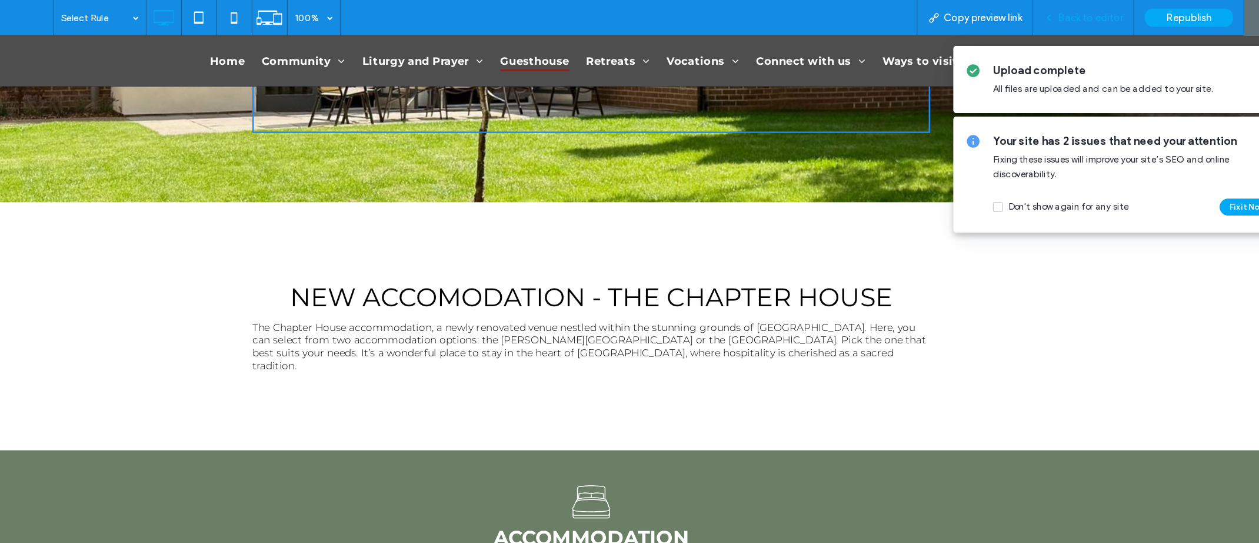
click at [1056, 20] on div "Back to editor" at bounding box center [1040, 14] width 84 height 29
click at [1053, 20] on div "Back to editor" at bounding box center [1040, 14] width 84 height 29
click at [1048, 14] on span "Back to editor" at bounding box center [1046, 15] width 54 height 10
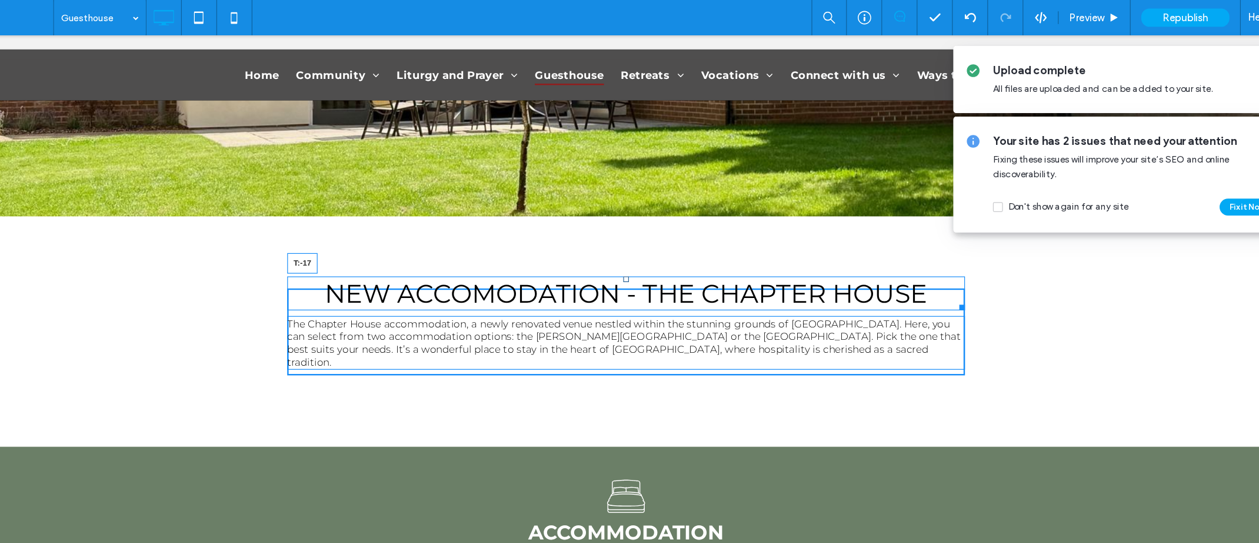
drag, startPoint x: 506, startPoint y: 252, endPoint x: 575, endPoint y: 267, distance: 70.3
click at [509, 238] on div "NEW ACCOMODATION - THE CHAPTER HOUSE T:-17" at bounding box center [506, 250] width 565 height 28
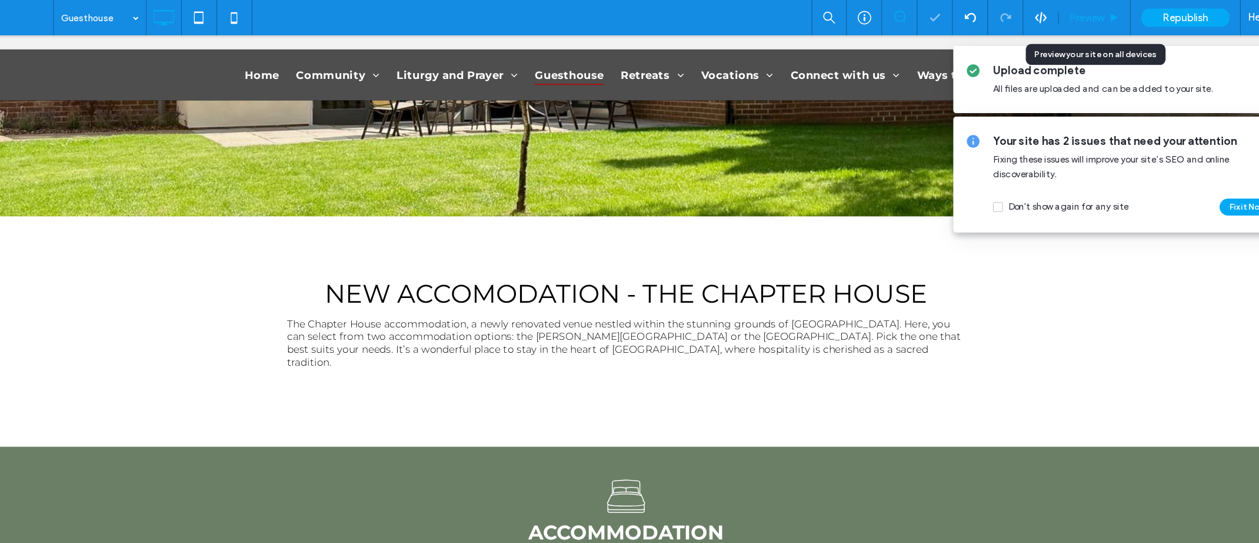
click at [1046, 14] on span "Preview" at bounding box center [1042, 15] width 29 height 10
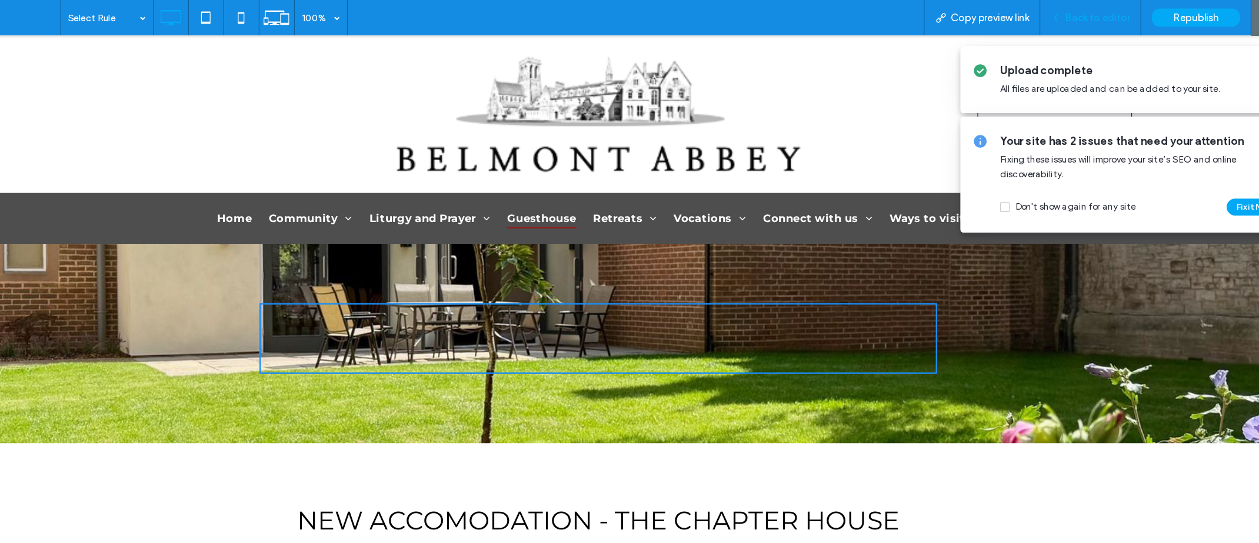
click at [1052, 15] on span "Back to editor" at bounding box center [1046, 15] width 54 height 10
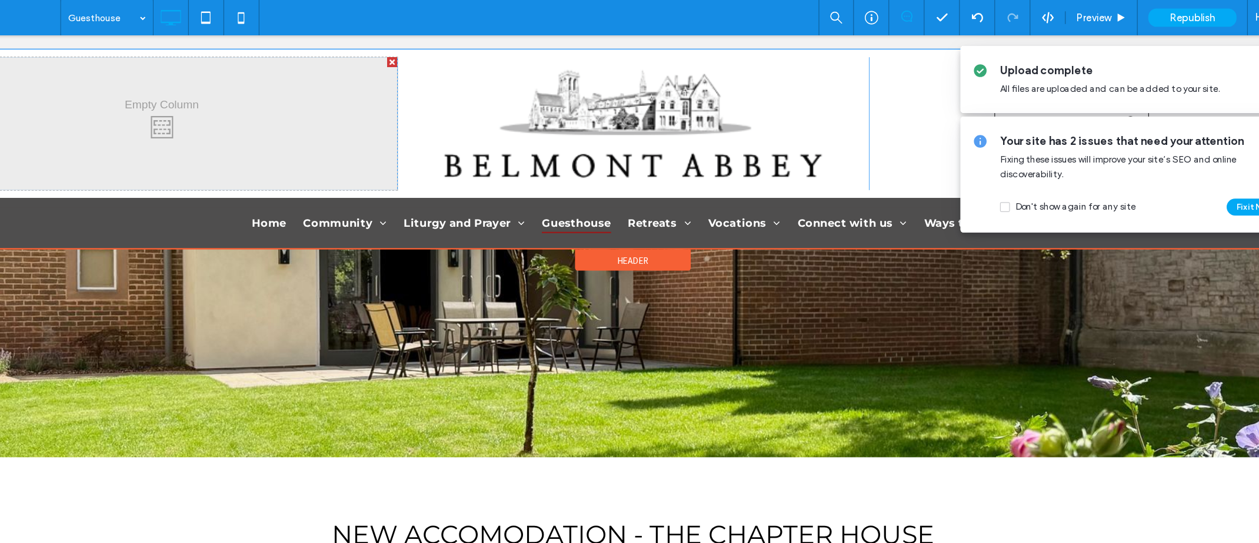
scroll to position [1, 0]
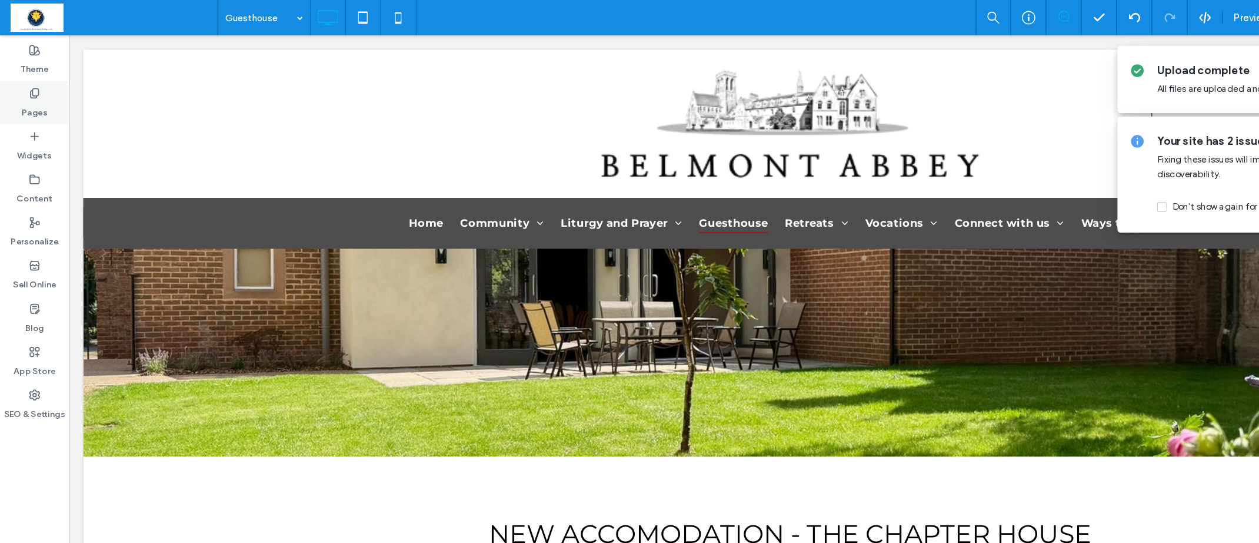
click at [28, 87] on label "Pages" at bounding box center [29, 90] width 22 height 16
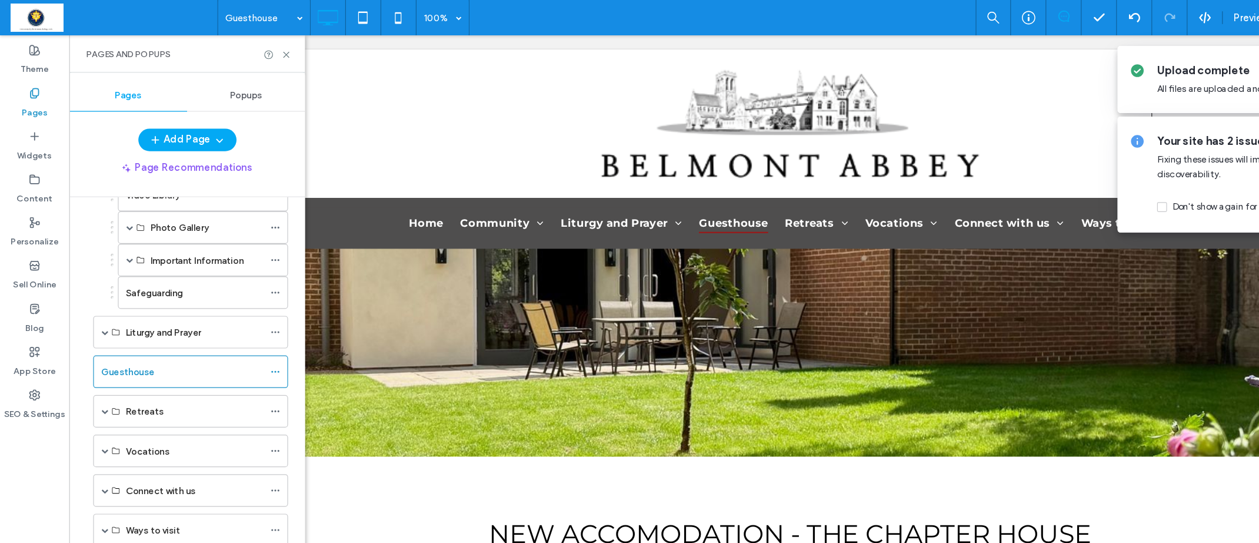
scroll to position [287, 0]
click at [226, 303] on icon at bounding box center [229, 307] width 8 height 8
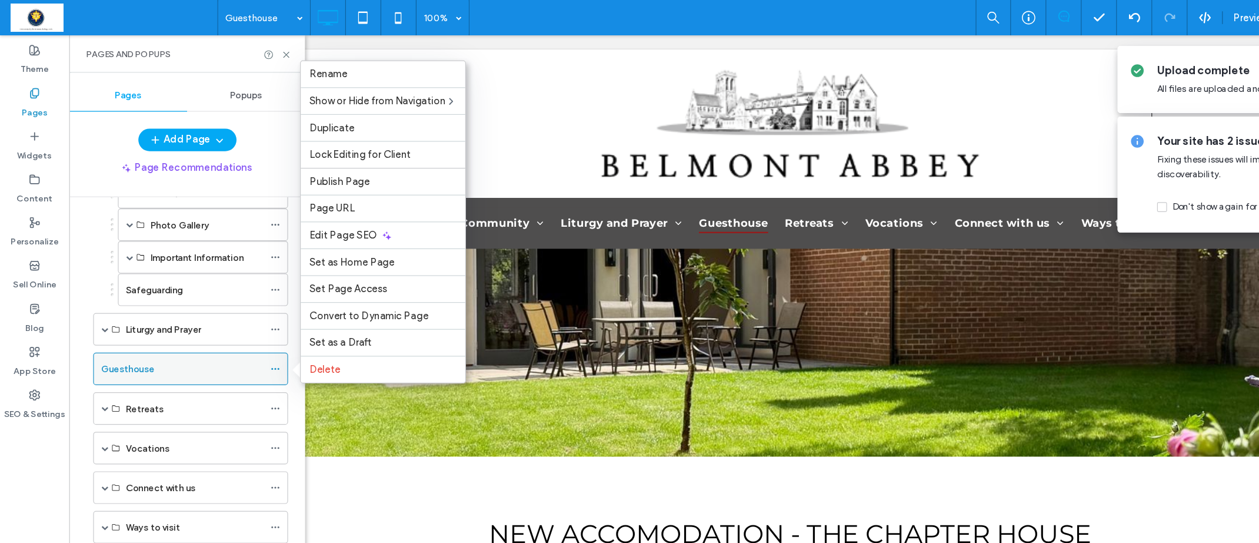
scroll to position [284, 0]
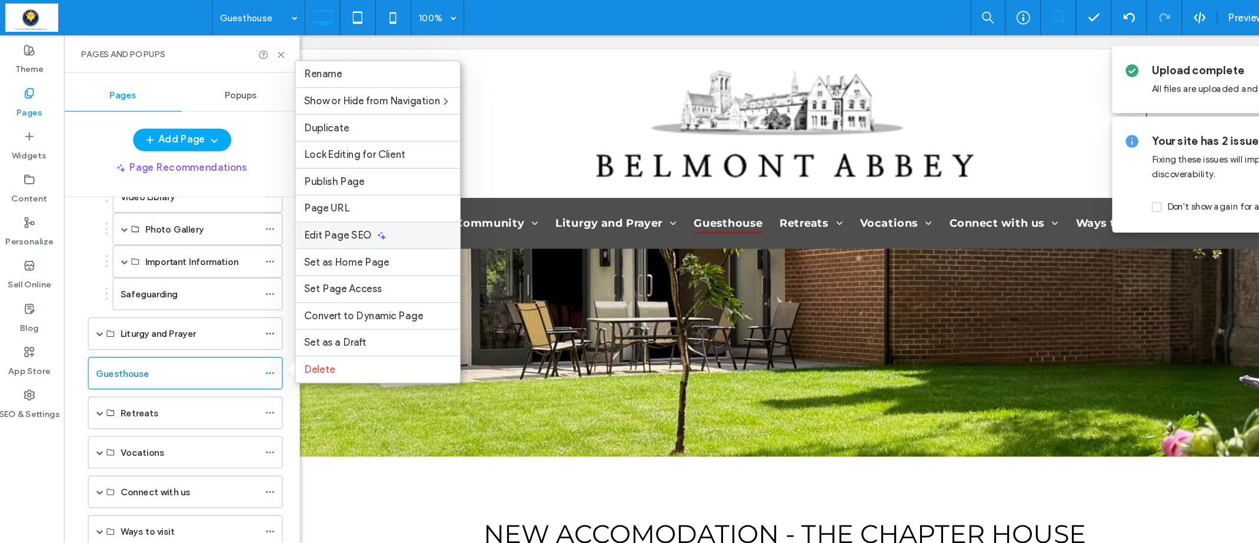
click at [287, 196] on span "Edit Page SEO" at bounding box center [286, 196] width 56 height 10
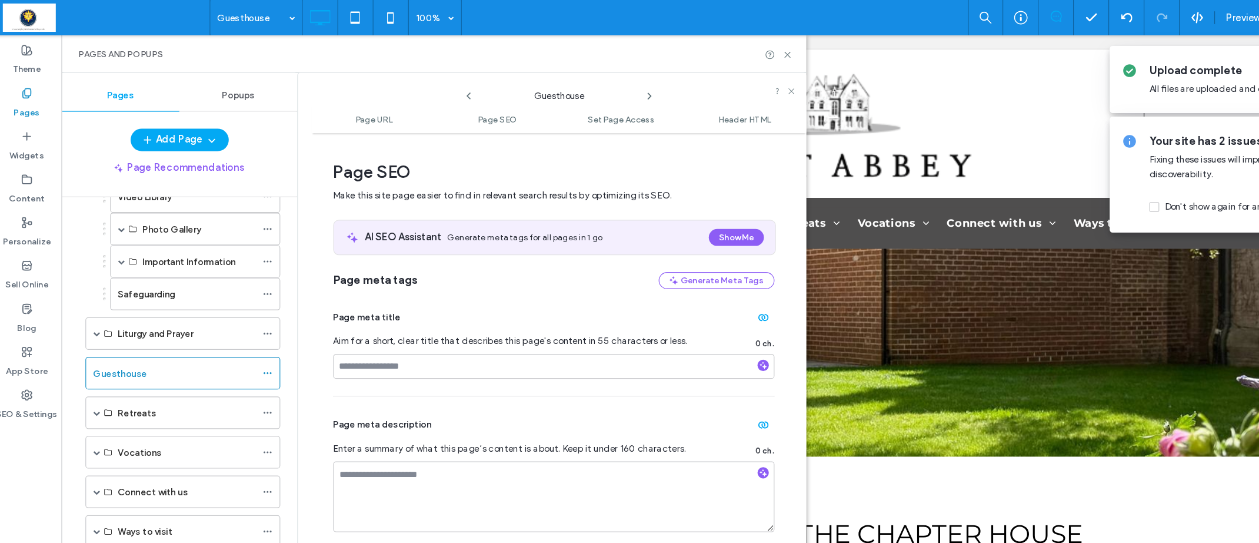
scroll to position [154, 0]
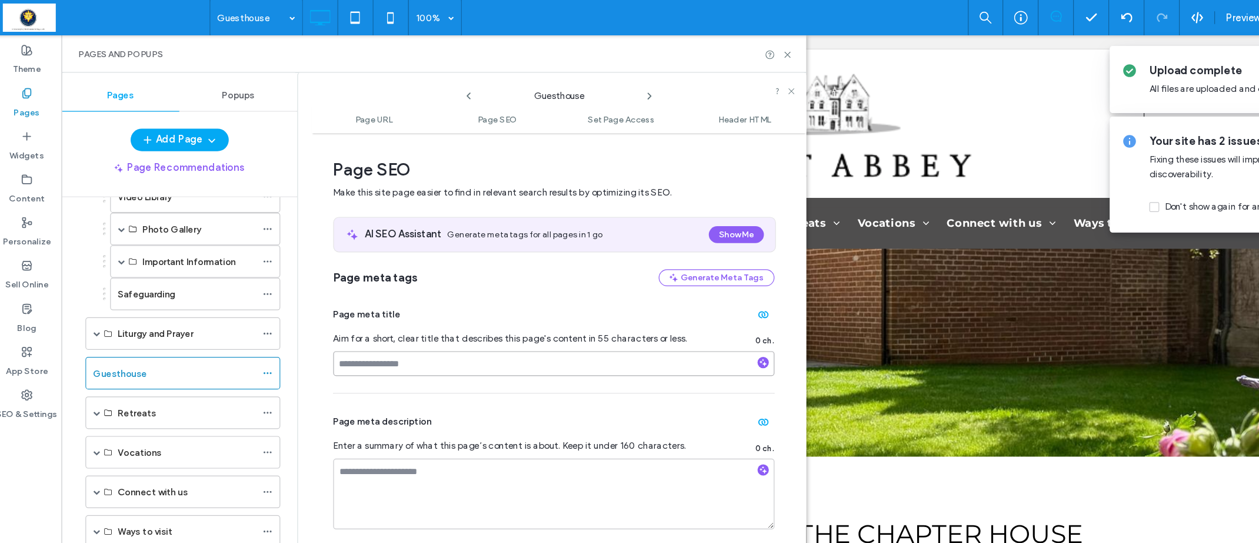
drag, startPoint x: 342, startPoint y: 307, endPoint x: 351, endPoint y: 289, distance: 20.5
click at [342, 306] on input at bounding box center [468, 302] width 368 height 21
type input "**********"
drag, startPoint x: 331, startPoint y: 400, endPoint x: 339, endPoint y: 393, distance: 10.0
click at [331, 399] on textarea at bounding box center [468, 411] width 368 height 59
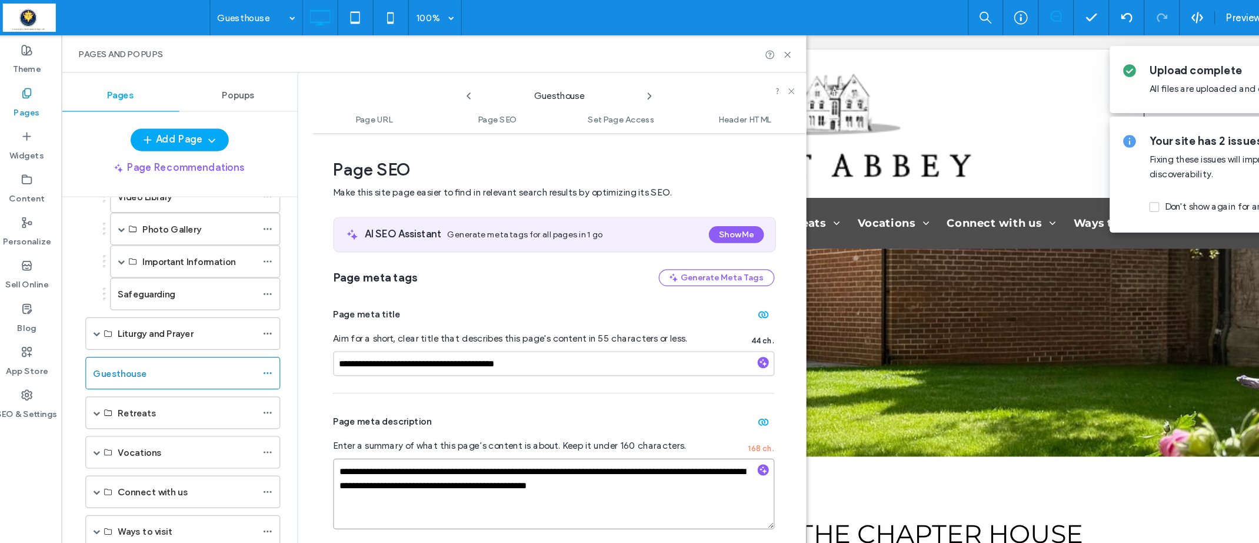
drag, startPoint x: 526, startPoint y: 391, endPoint x: 538, endPoint y: 395, distance: 12.5
click at [526, 391] on textarea "**********" at bounding box center [468, 411] width 368 height 59
click at [456, 414] on textarea "**********" at bounding box center [468, 411] width 368 height 59
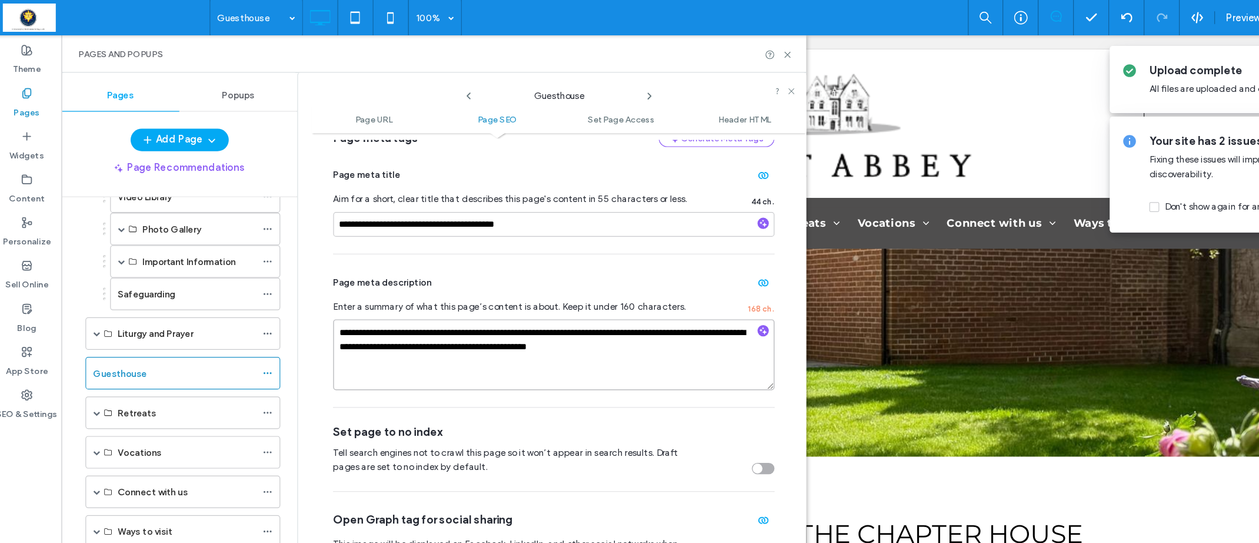
scroll to position [271, 0]
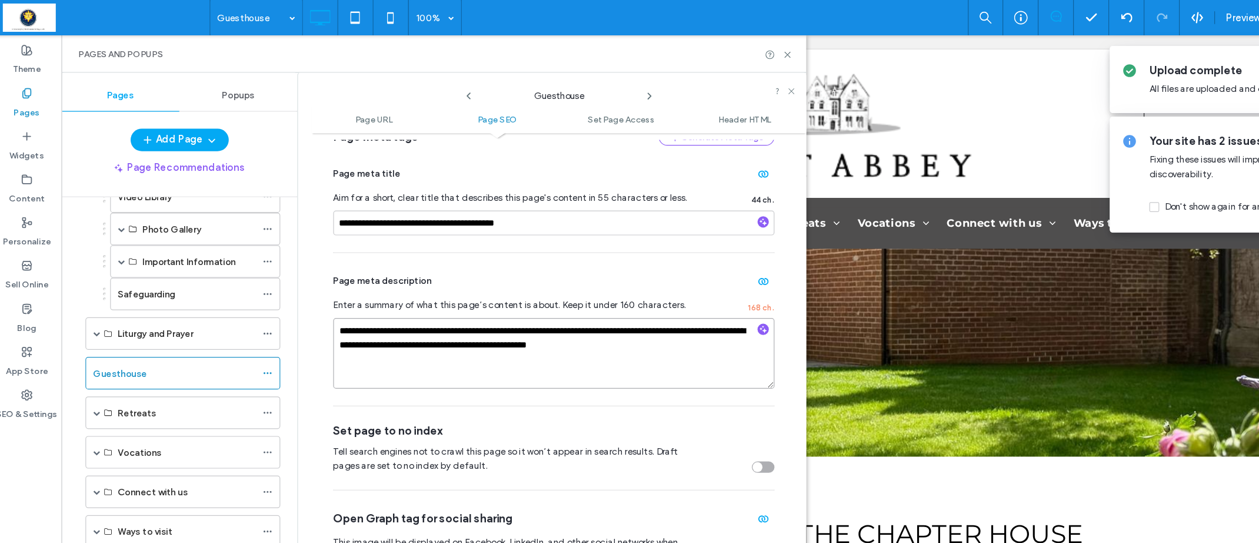
drag, startPoint x: 355, startPoint y: 278, endPoint x: 325, endPoint y: 275, distance: 30.1
click at [325, 275] on textarea "**********" at bounding box center [468, 294] width 368 height 59
drag, startPoint x: 461, startPoint y: 290, endPoint x: 448, endPoint y: 290, distance: 13.5
click at [448, 290] on textarea "**********" at bounding box center [468, 294] width 368 height 59
click at [414, 290] on textarea "**********" at bounding box center [468, 294] width 368 height 59
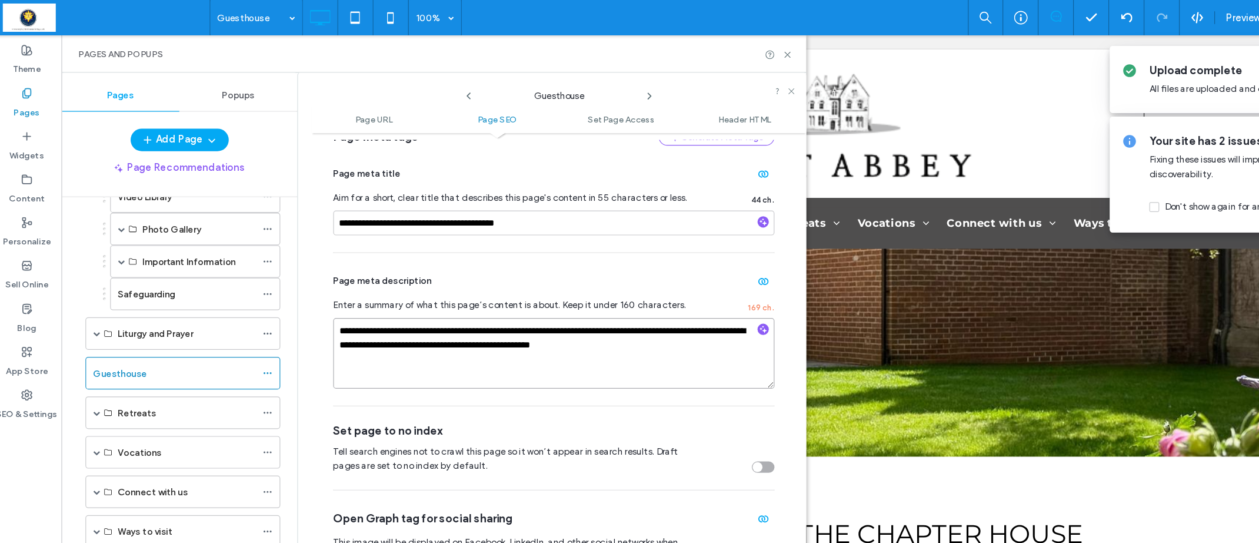
scroll to position [271, 0]
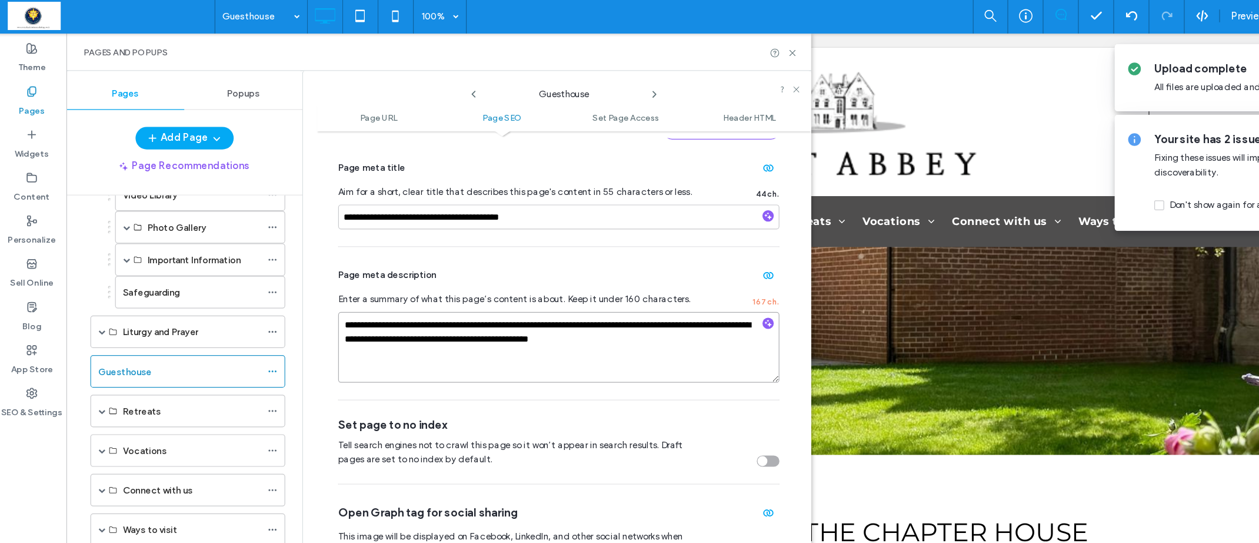
click at [441, 289] on textarea "**********" at bounding box center [468, 290] width 368 height 59
click at [510, 287] on textarea "**********" at bounding box center [468, 290] width 368 height 59
type textarea "**********"
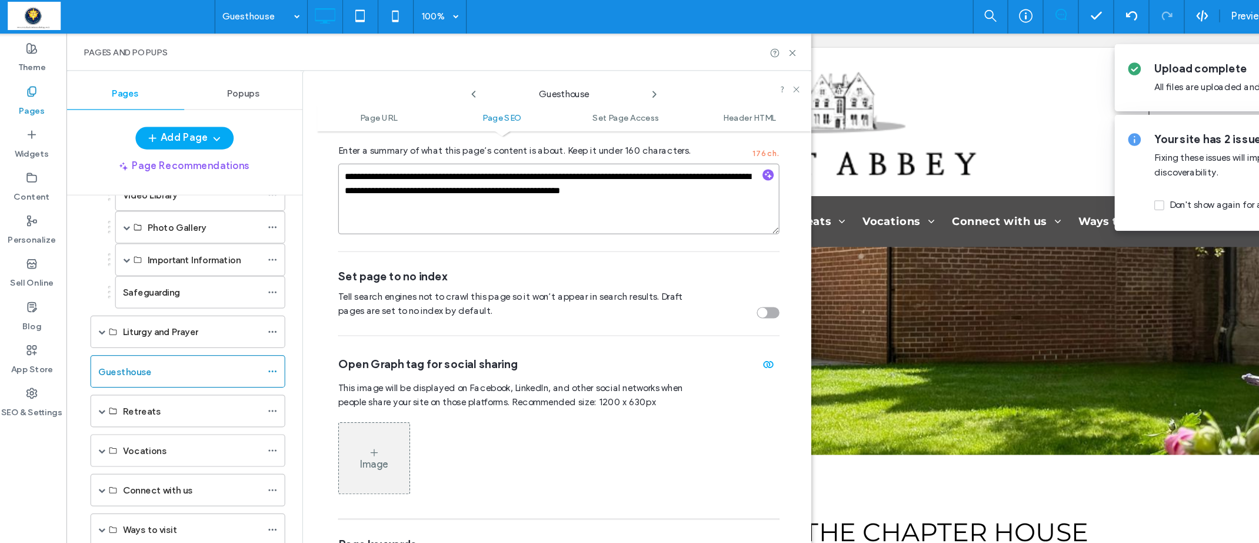
scroll to position [410, 0]
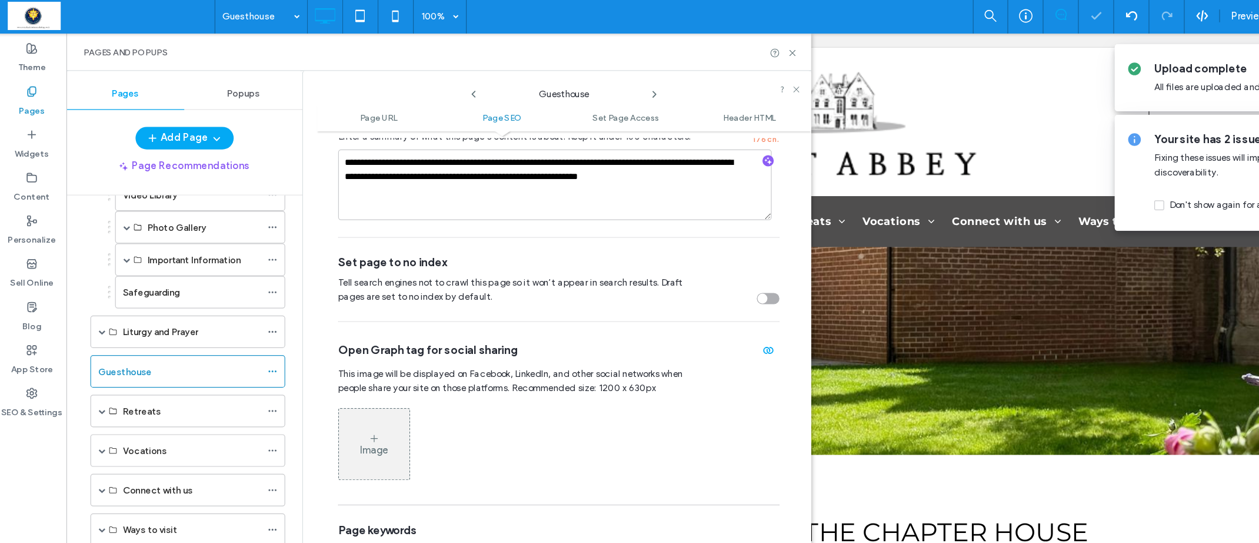
click at [329, 360] on div "Image" at bounding box center [314, 371] width 59 height 56
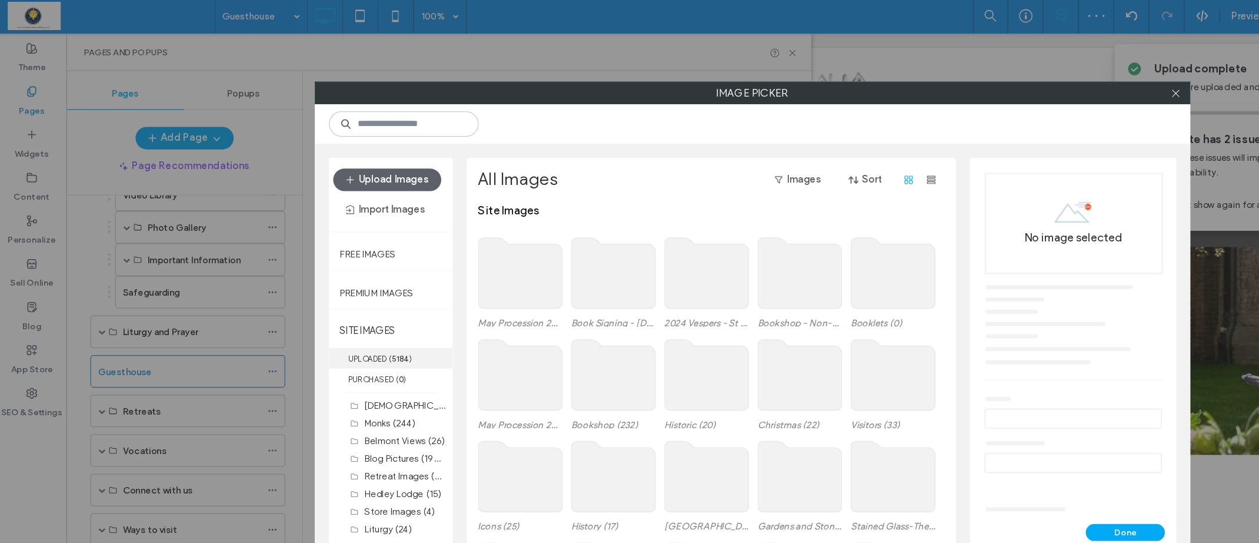
click at [315, 297] on label "UPLOADED ( 5184 )" at bounding box center [328, 299] width 103 height 17
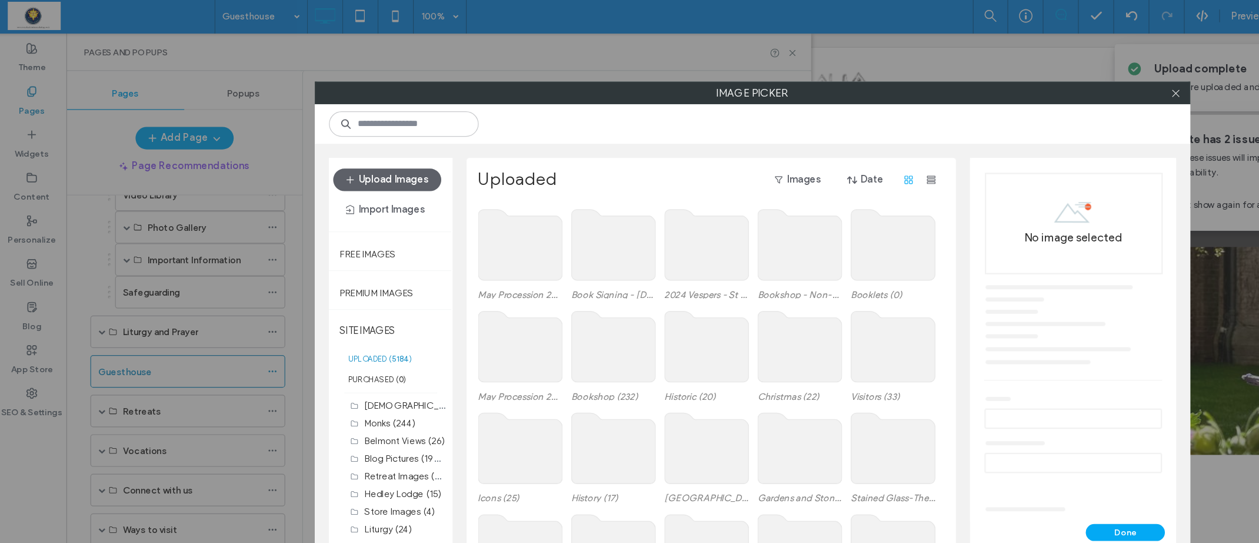
click at [317, 300] on label "UPLOADED ( 5184 )" at bounding box center [328, 299] width 103 height 17
click at [320, 149] on button "Upload Images" at bounding box center [325, 151] width 90 height 19
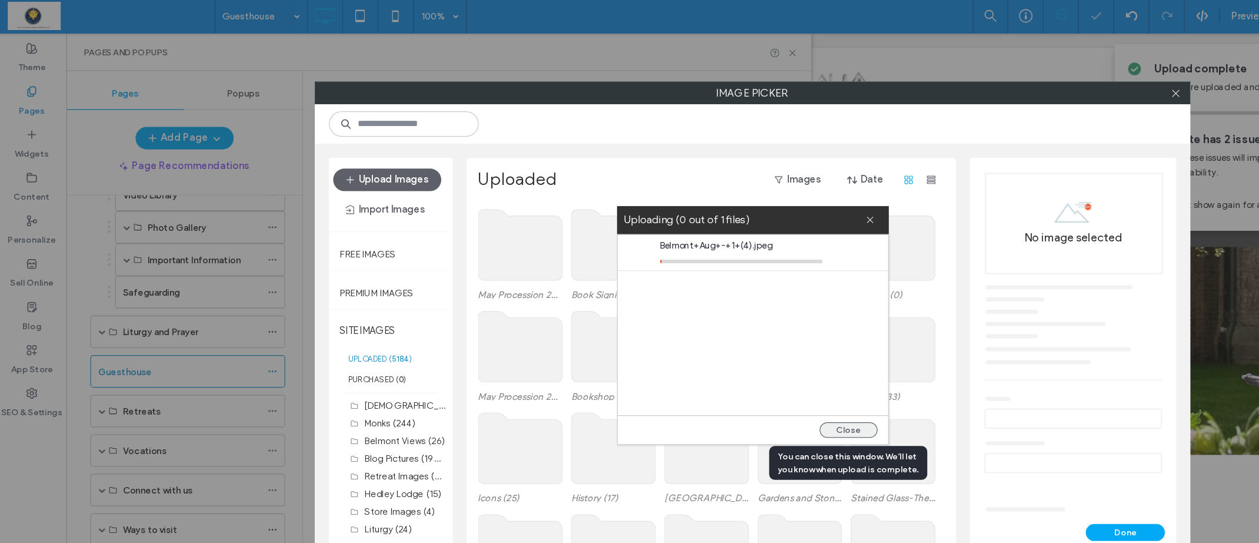
click at [712, 358] on button "Close" at bounding box center [710, 359] width 48 height 13
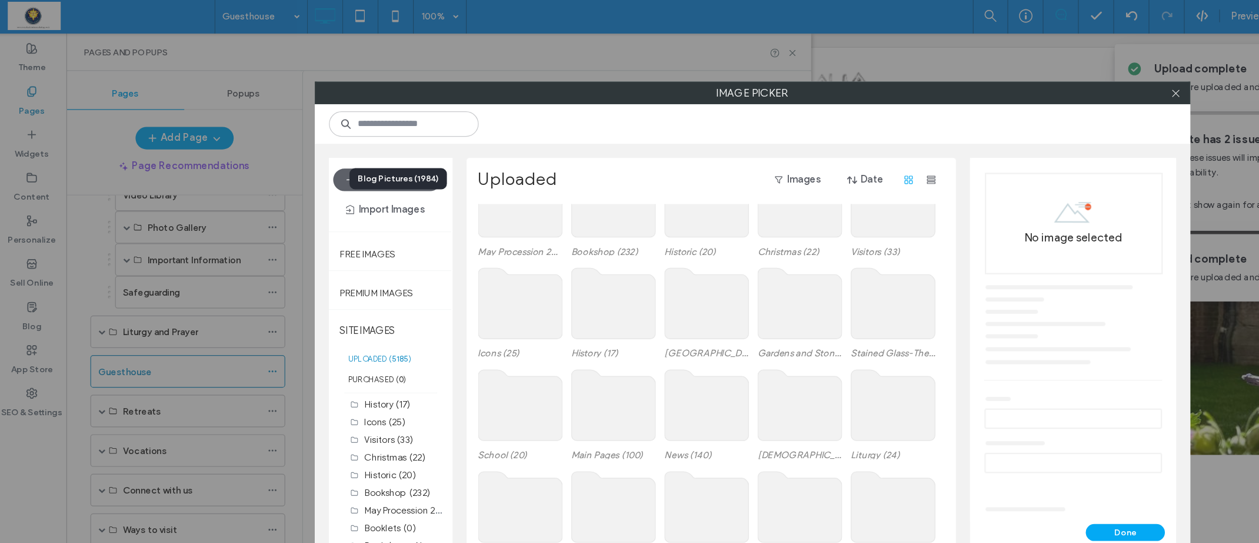
scroll to position [252, 0]
click at [326, 298] on label "UPLOADED ( 5185 )" at bounding box center [328, 299] width 103 height 17
click at [316, 300] on label "UPLOADED ( 5185 )" at bounding box center [328, 299] width 103 height 17
click at [371, 305] on label "UPLOADED ( 5185 )" at bounding box center [328, 299] width 103 height 17
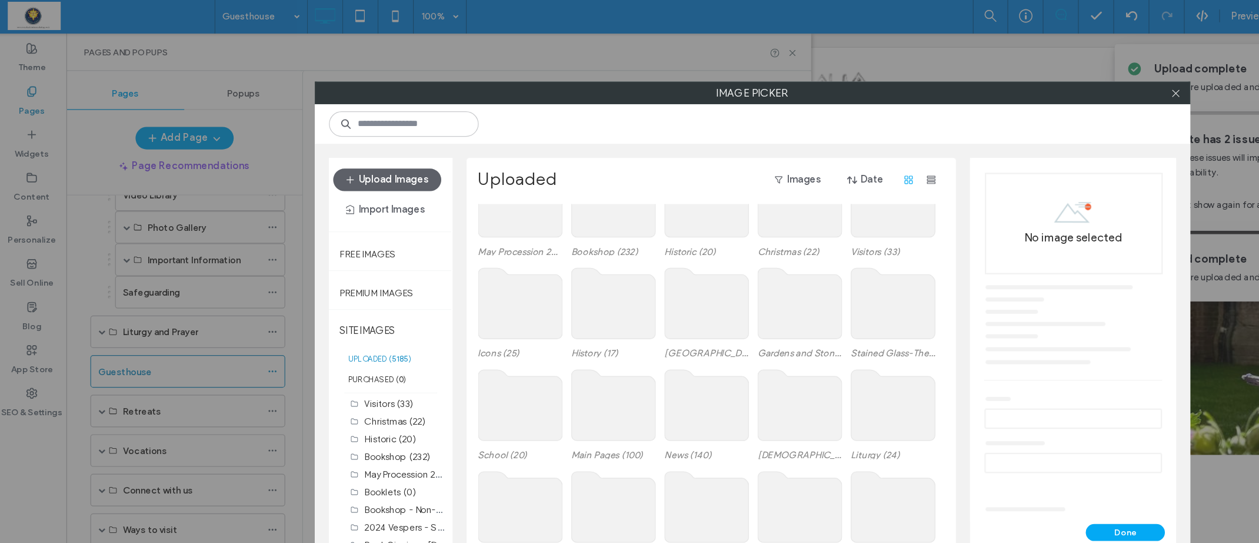
click at [323, 298] on label "UPLOADED ( 5185 )" at bounding box center [328, 299] width 103 height 17
click at [321, 299] on label "UPLOADED ( 5185 )" at bounding box center [328, 299] width 103 height 17
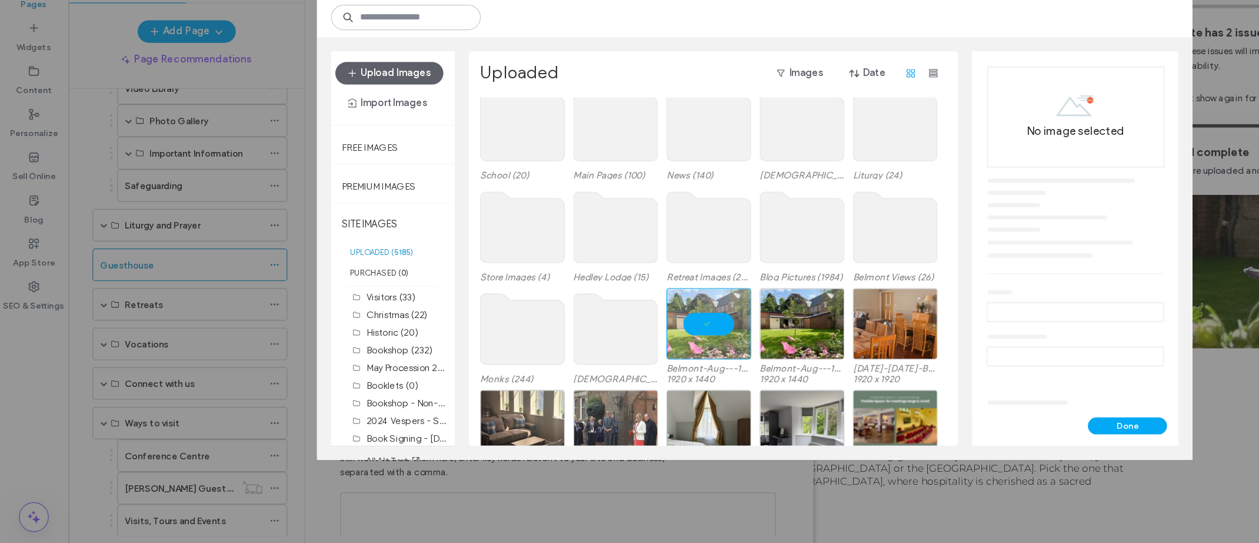
scroll to position [320, 0]
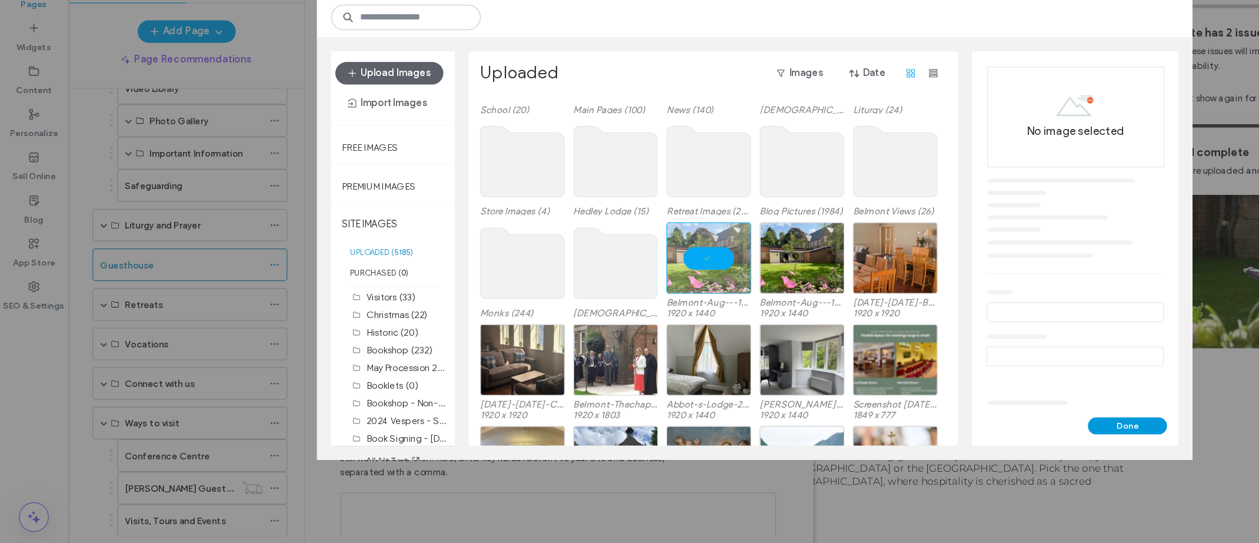
click at [955, 443] on button "Done" at bounding box center [941, 445] width 66 height 14
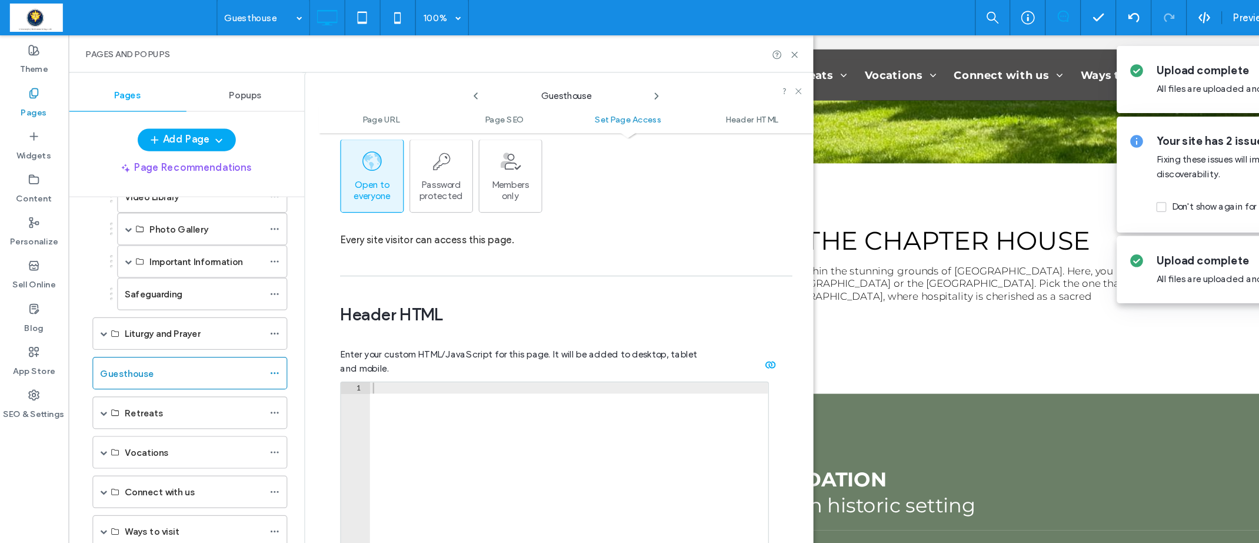
scroll to position [1315, 0]
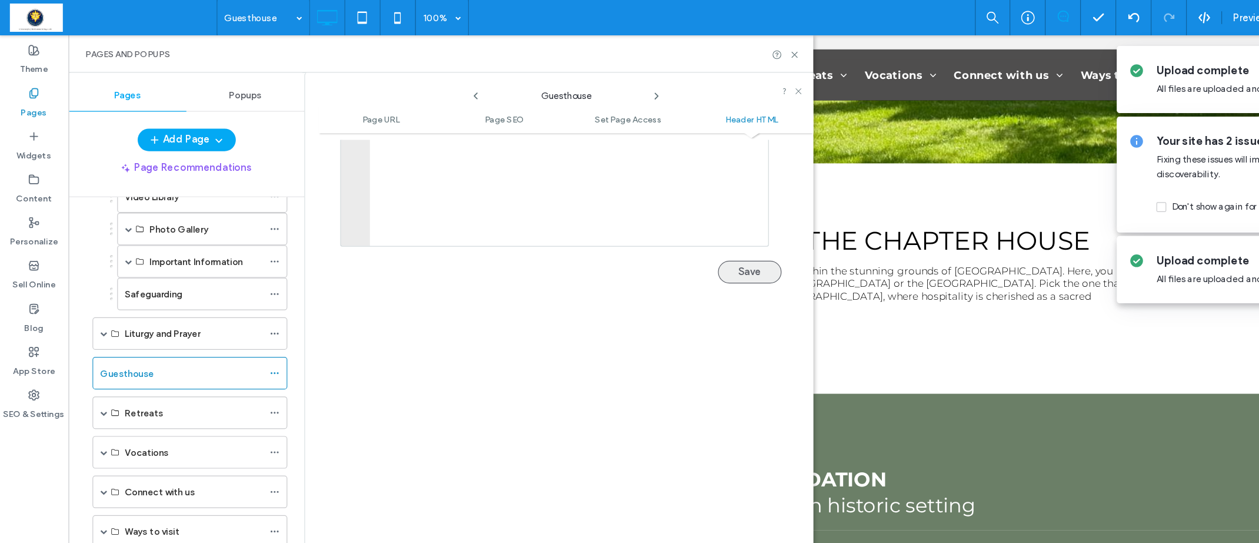
click at [618, 228] on button "Save" at bounding box center [625, 226] width 53 height 19
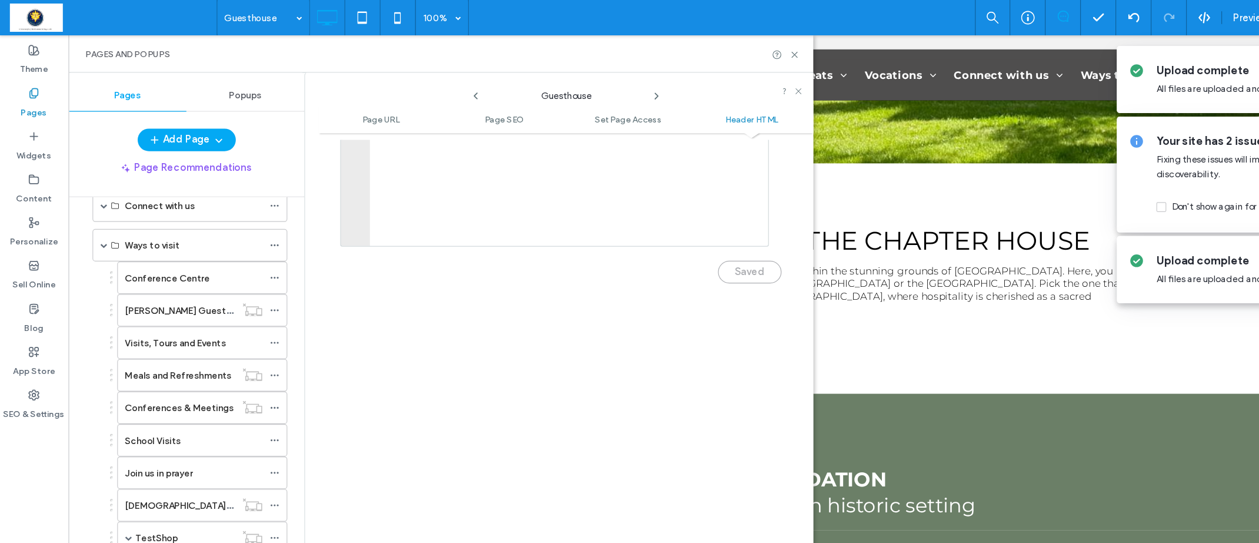
scroll to position [458, 0]
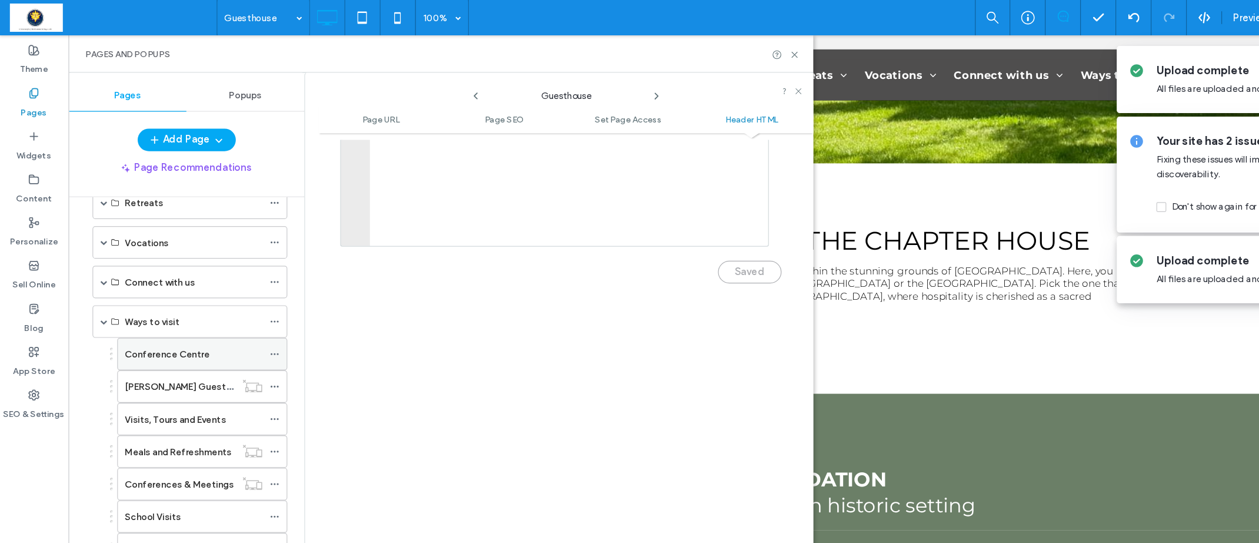
click at [119, 295] on label "Conference Centre" at bounding box center [140, 295] width 71 height 21
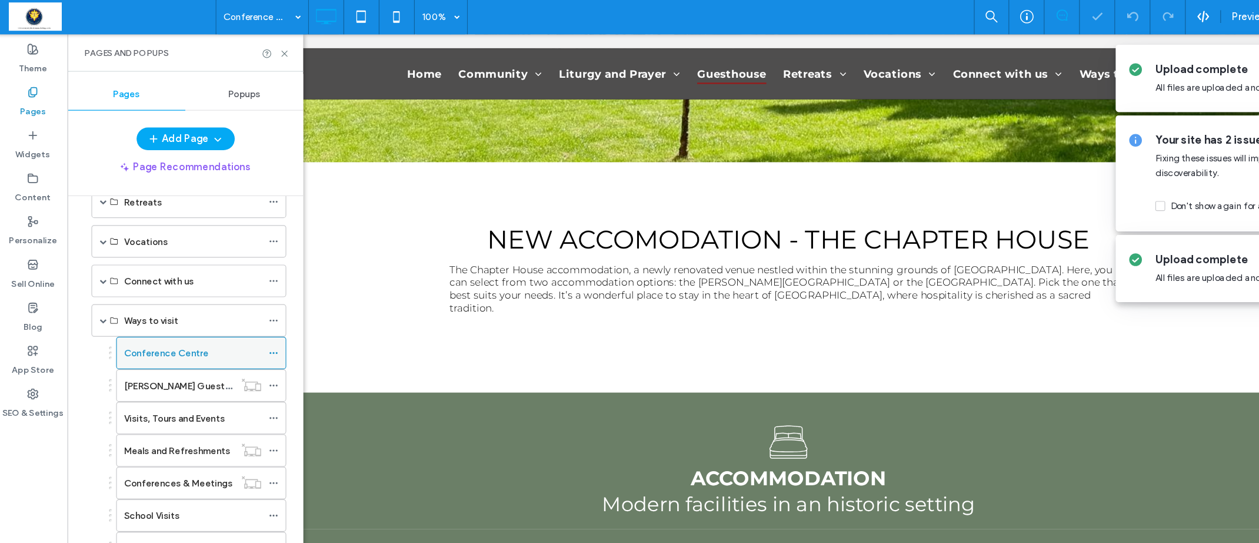
click at [228, 294] on icon at bounding box center [229, 295] width 8 height 8
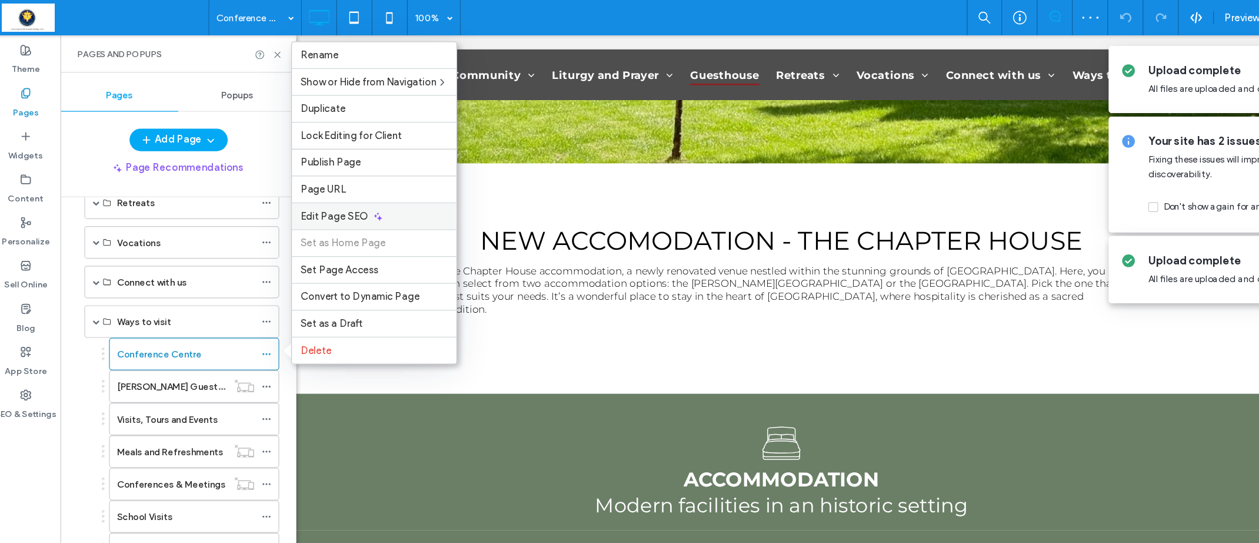
click at [283, 183] on span "Edit Page SEO" at bounding box center [286, 180] width 56 height 10
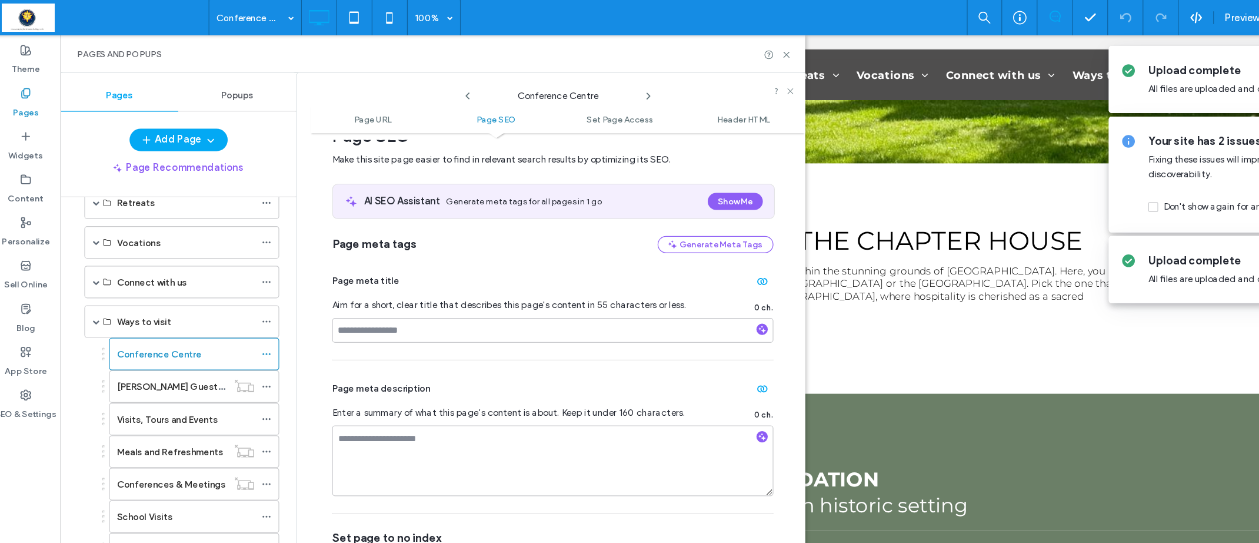
scroll to position [192, 0]
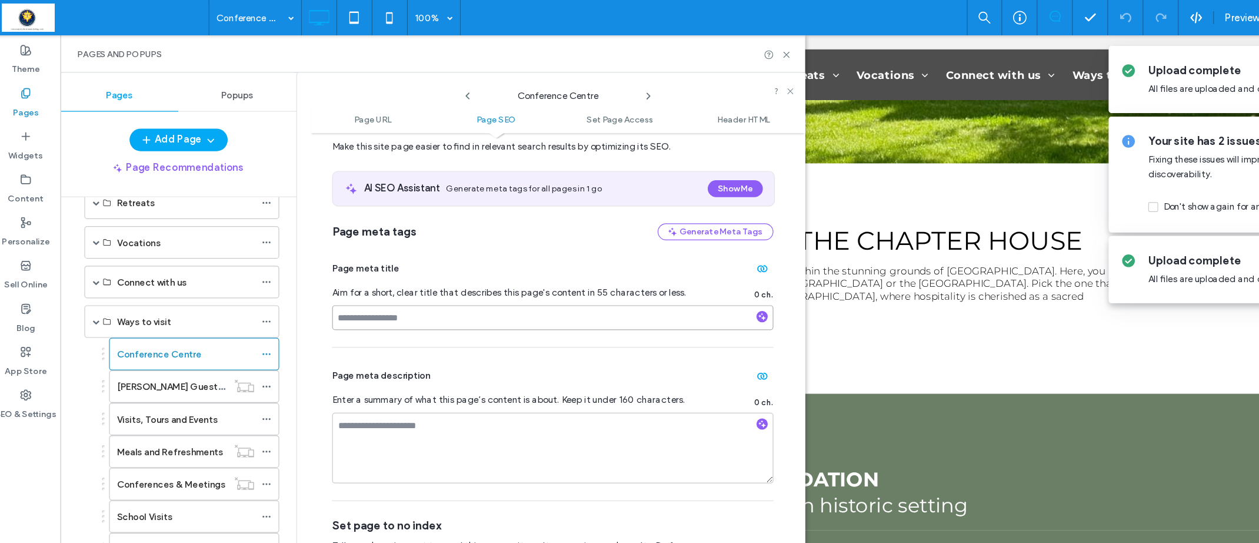
click at [345, 270] on input at bounding box center [468, 264] width 368 height 21
type input "**********"
click at [339, 358] on textarea at bounding box center [468, 373] width 368 height 59
type textarea "*"
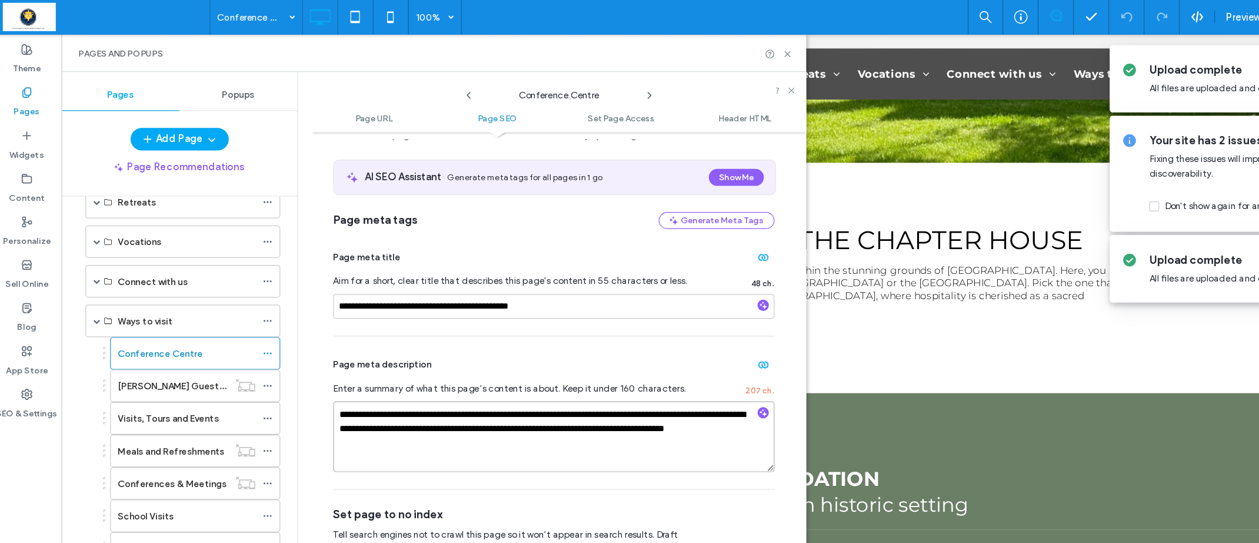
scroll to position [202, 0]
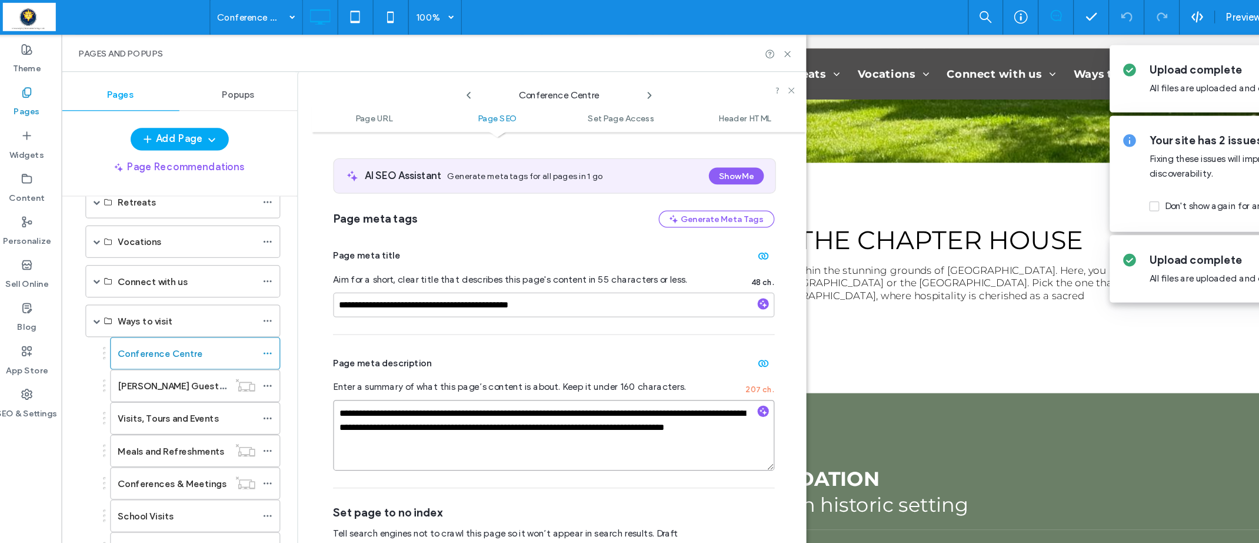
click at [406, 360] on textarea "**********" at bounding box center [468, 363] width 368 height 59
type textarea "**********"
click at [431, 377] on textarea "**********" at bounding box center [468, 363] width 368 height 59
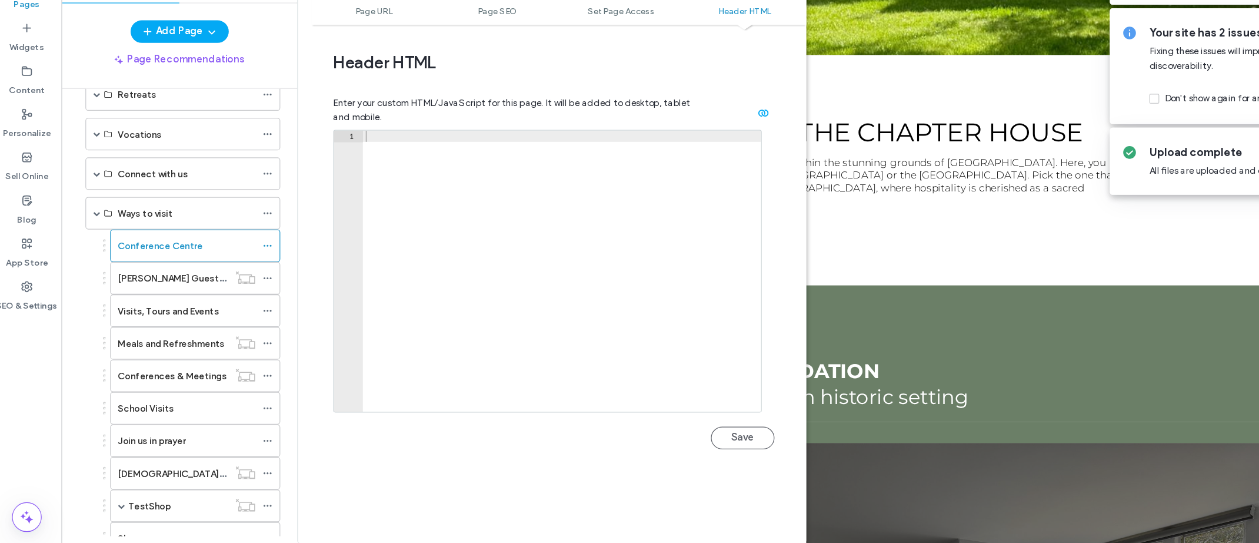
scroll to position [0, 0]
click at [615, 460] on button "Save" at bounding box center [625, 455] width 53 height 19
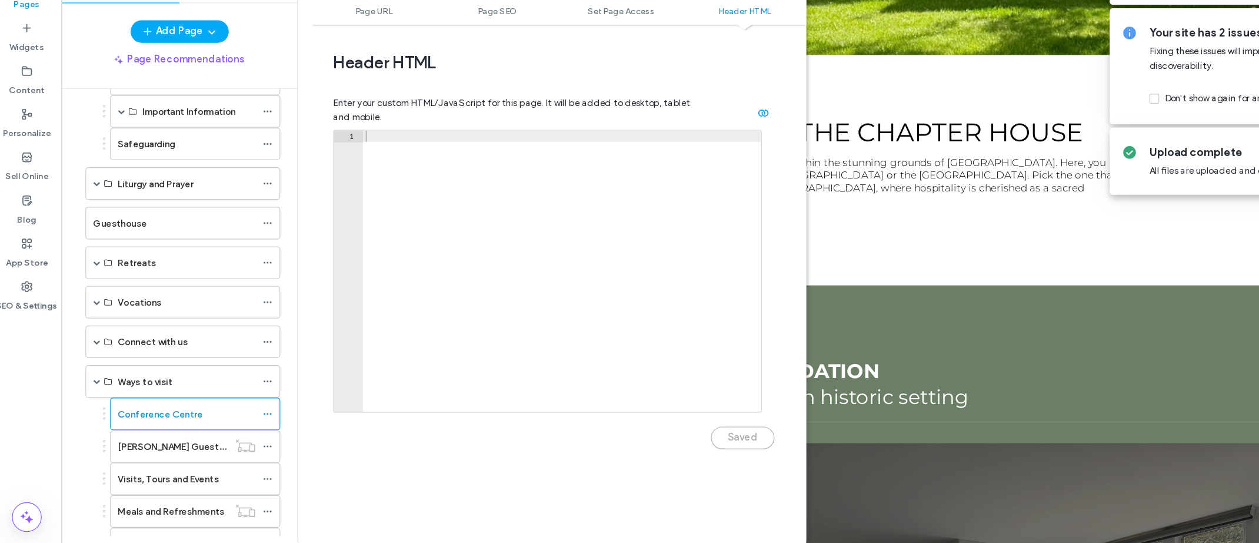
scroll to position [320, 0]
click at [115, 273] on label "Guesthouse" at bounding box center [106, 274] width 45 height 21
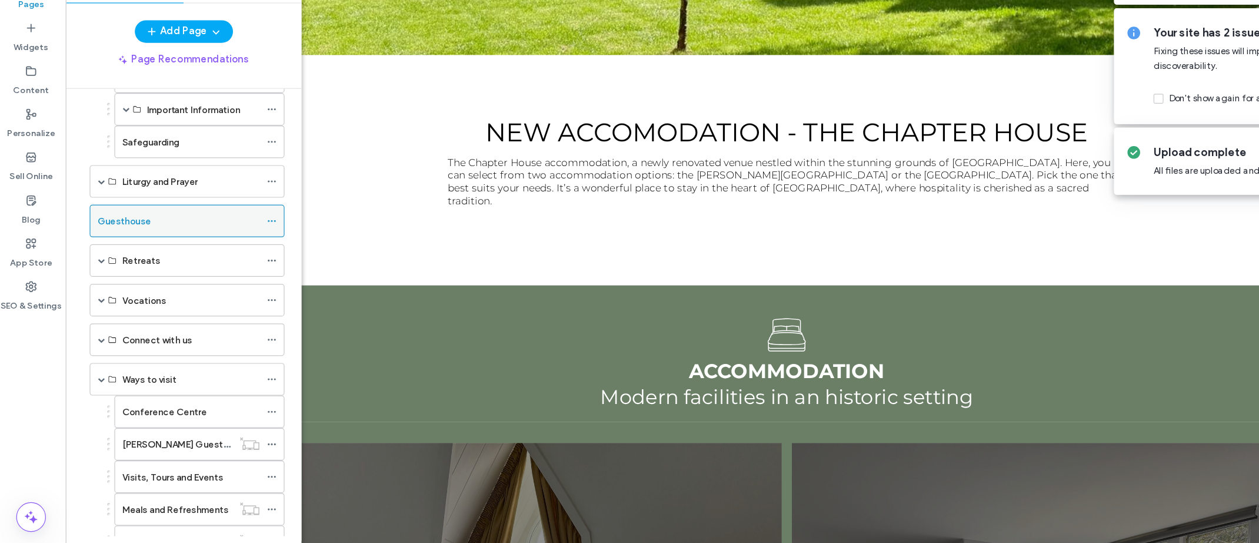
click at [230, 273] on icon at bounding box center [229, 274] width 8 height 8
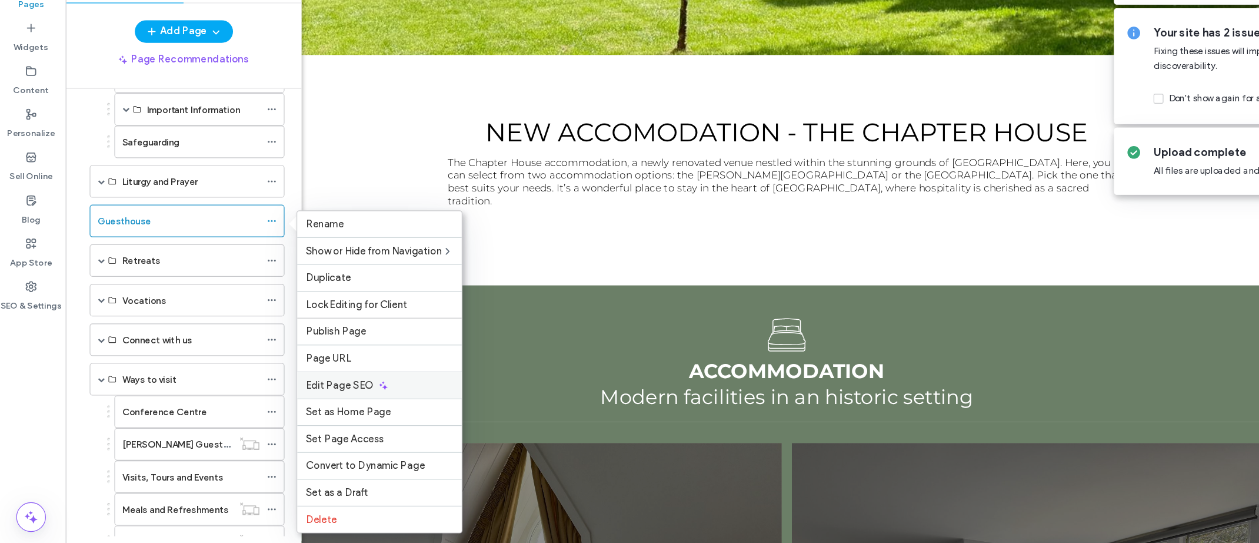
click at [304, 412] on span "Edit Page SEO" at bounding box center [286, 411] width 56 height 10
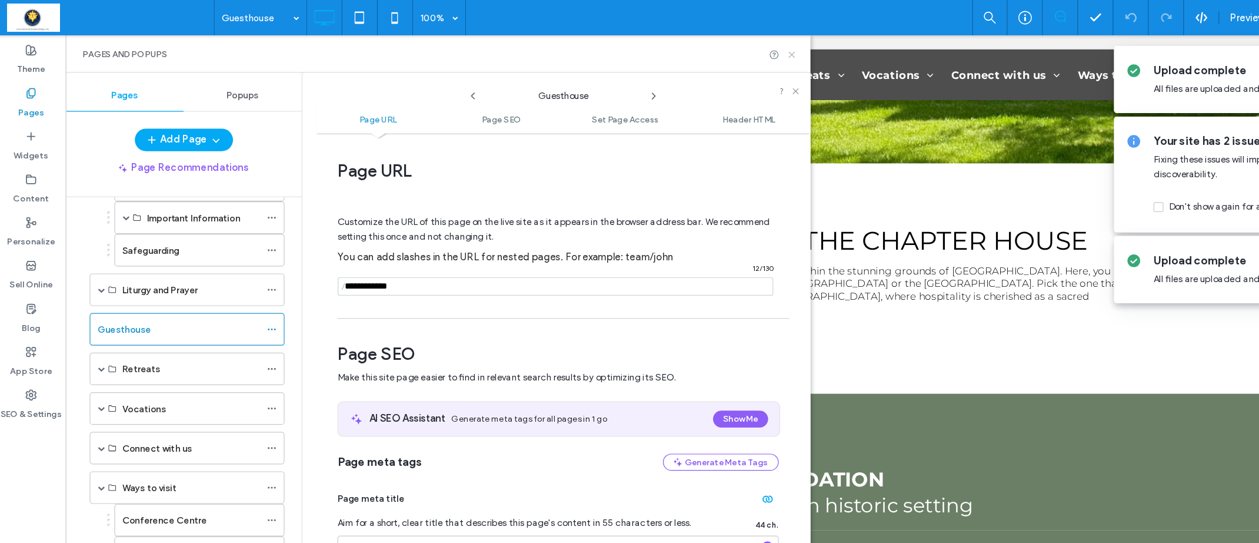
click at [664, 45] on icon at bounding box center [663, 45] width 9 height 9
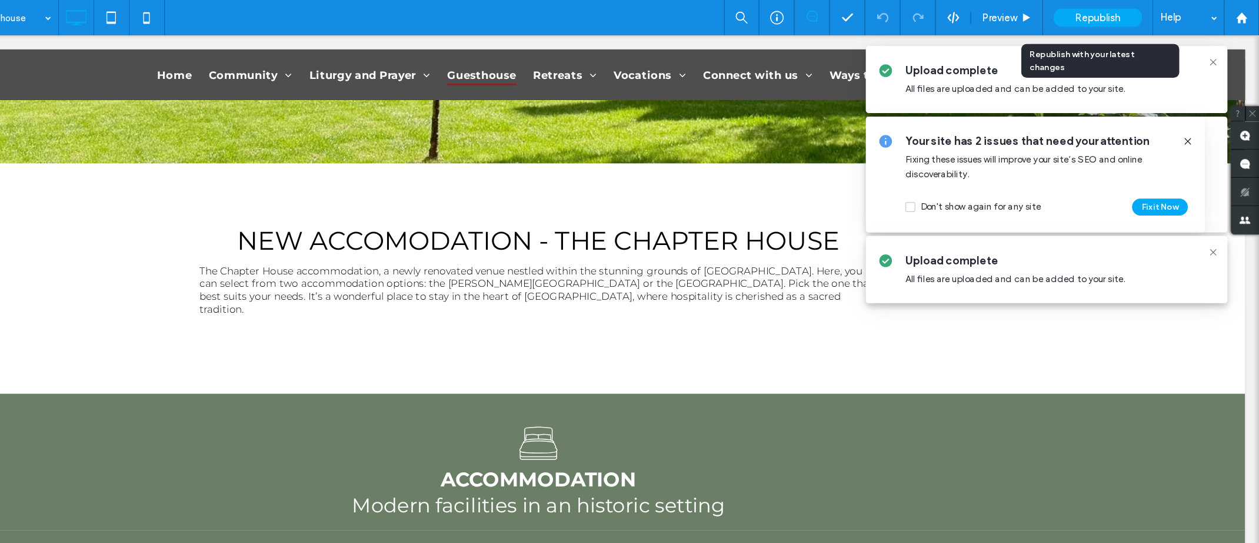
click at [1121, 16] on span "Republish" at bounding box center [1125, 15] width 38 height 10
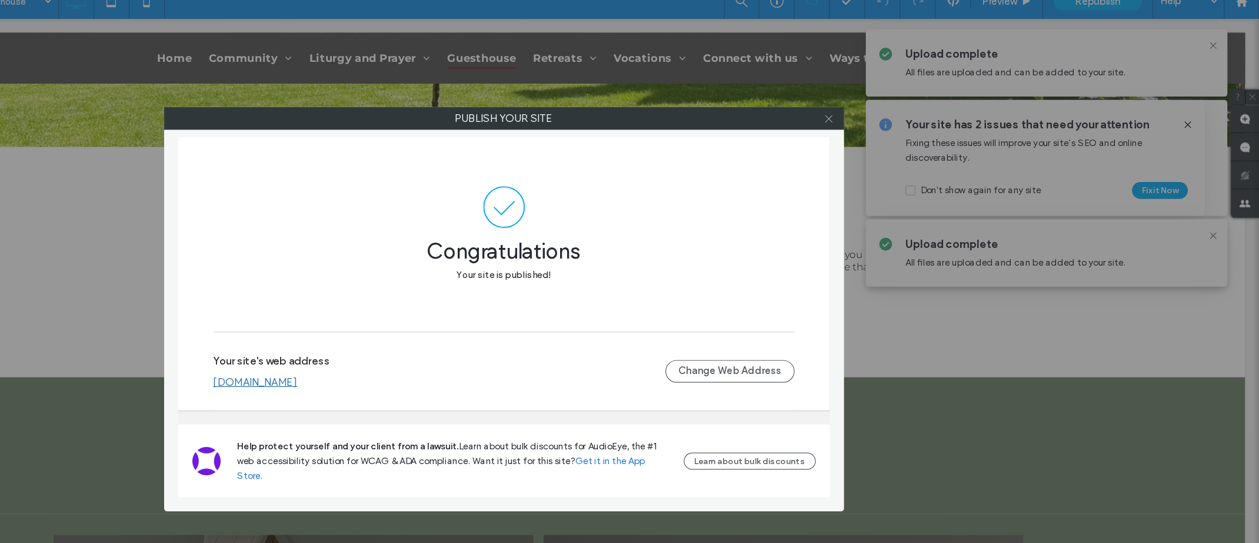
click at [902, 112] on icon at bounding box center [900, 112] width 9 height 9
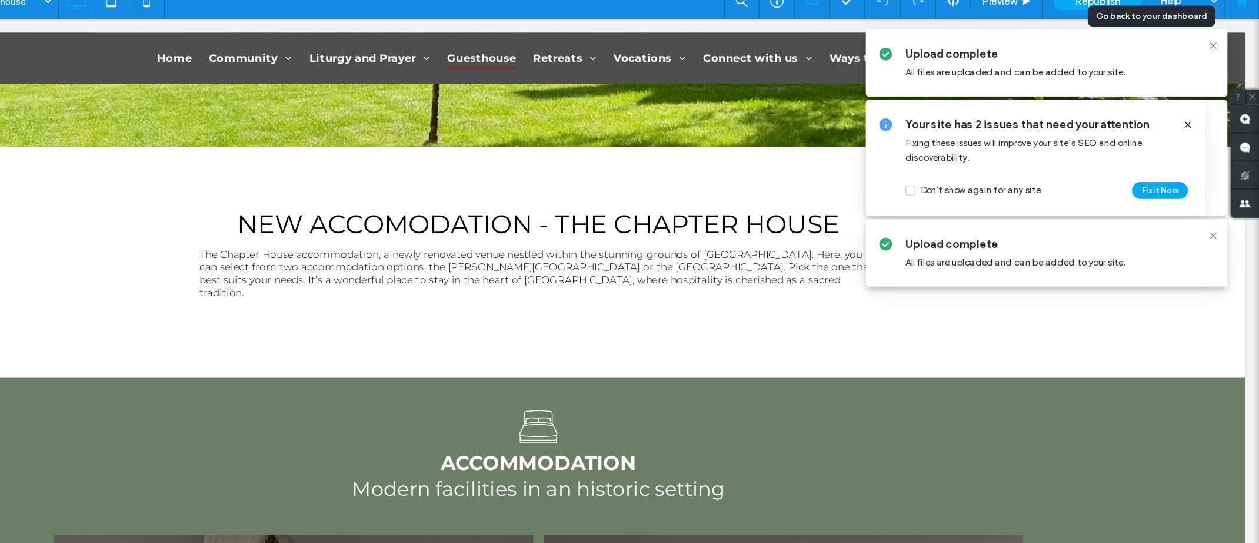
click at [1248, 18] on use at bounding box center [1244, 14] width 9 height 9
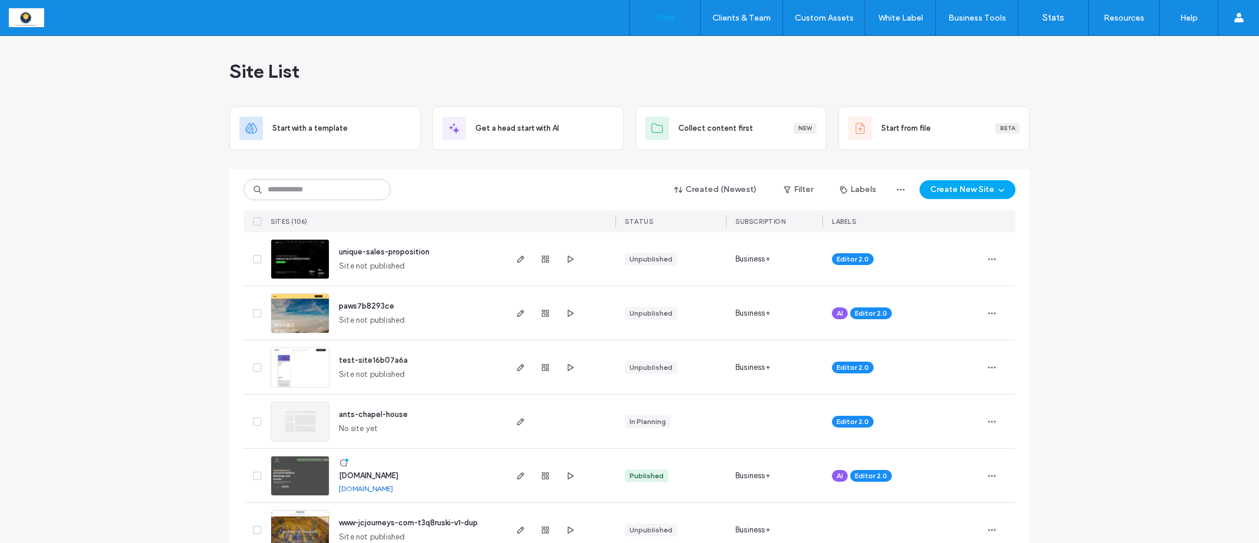
click at [942, 82] on div "Site List" at bounding box center [630, 71] width 800 height 71
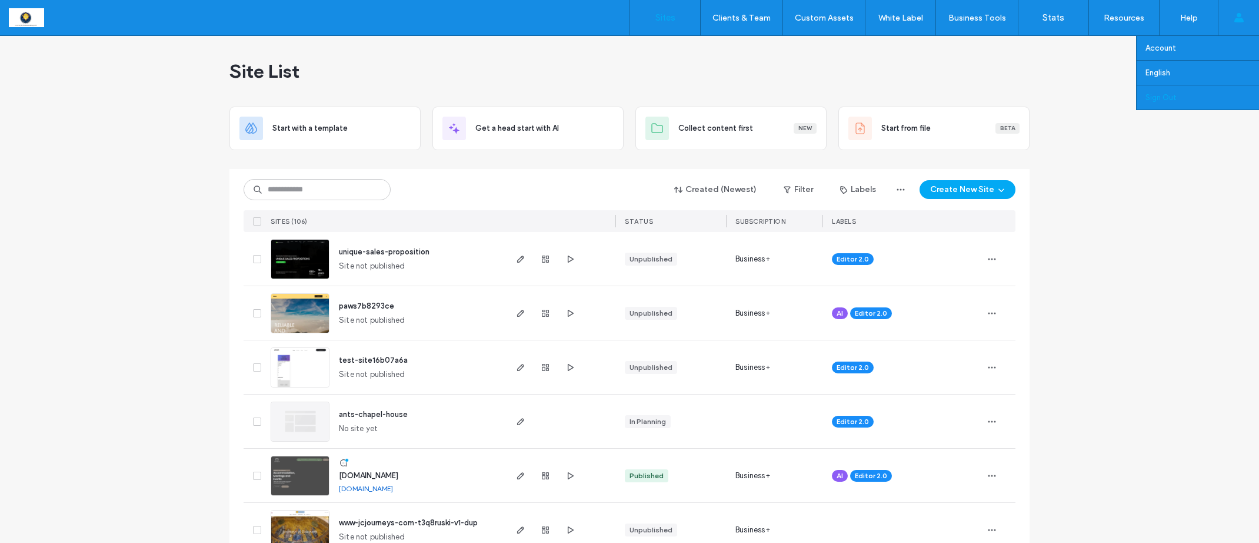
click at [1168, 100] on label "Sign Out" at bounding box center [1161, 97] width 31 height 9
